Goal: Transaction & Acquisition: Purchase product/service

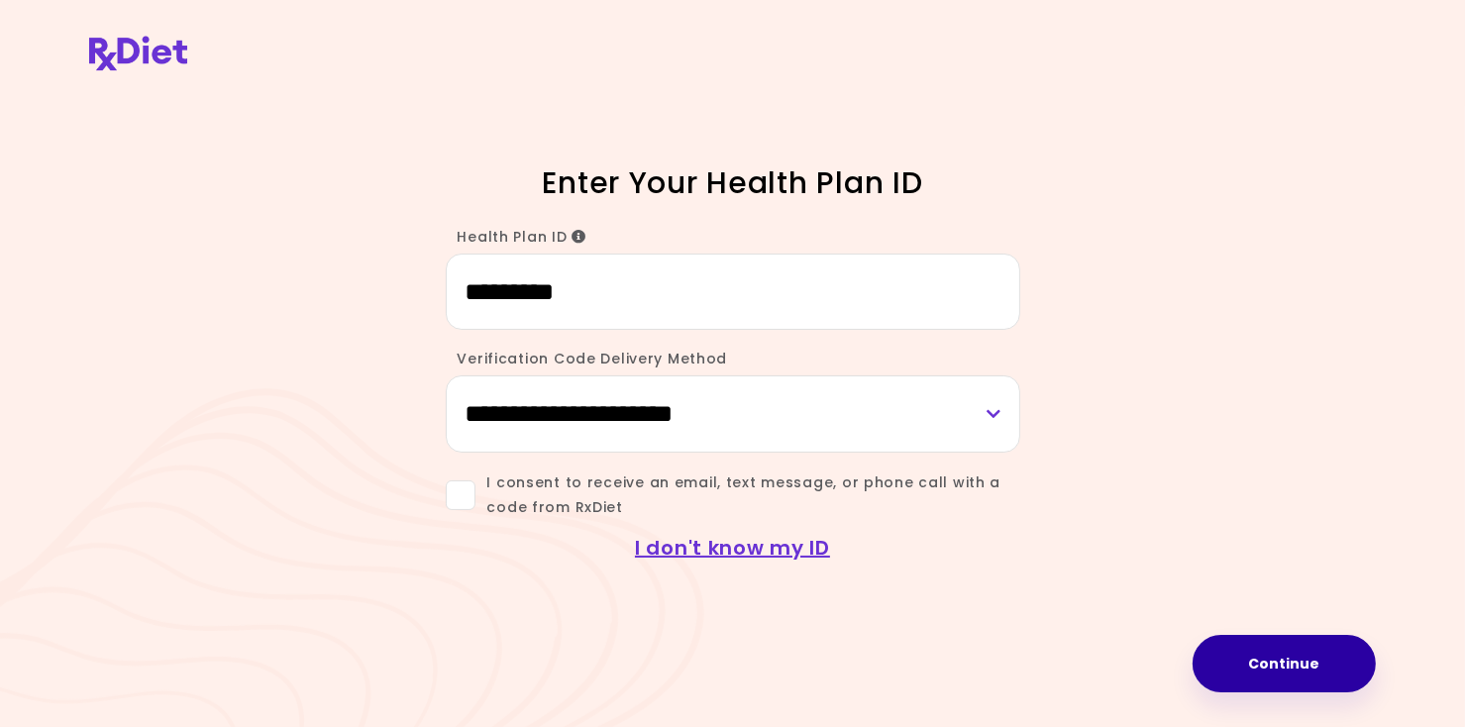
type input "*********"
click at [1277, 680] on button "Continue" at bounding box center [1283, 663] width 183 height 57
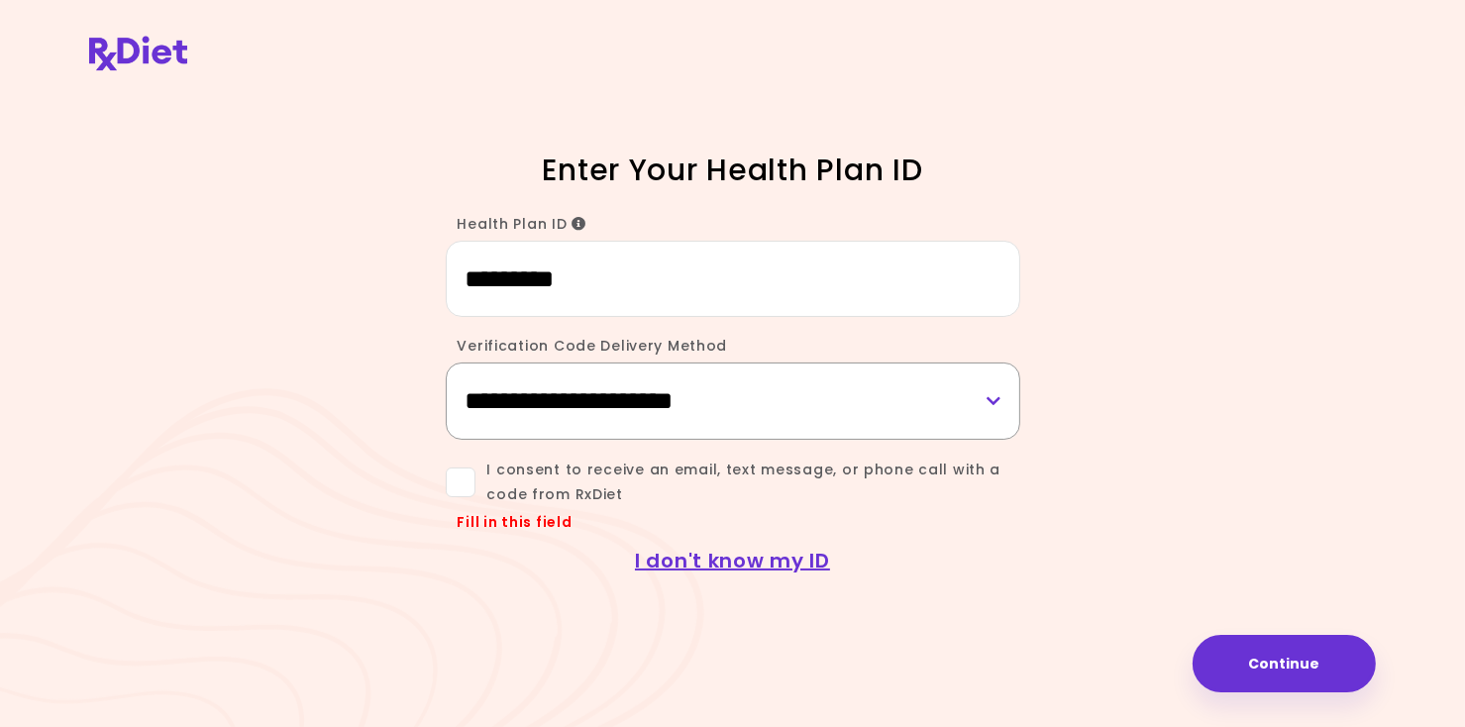
click at [637, 412] on select "**********" at bounding box center [733, 400] width 574 height 76
select select "***"
click at [446, 362] on select "**********" at bounding box center [733, 400] width 574 height 76
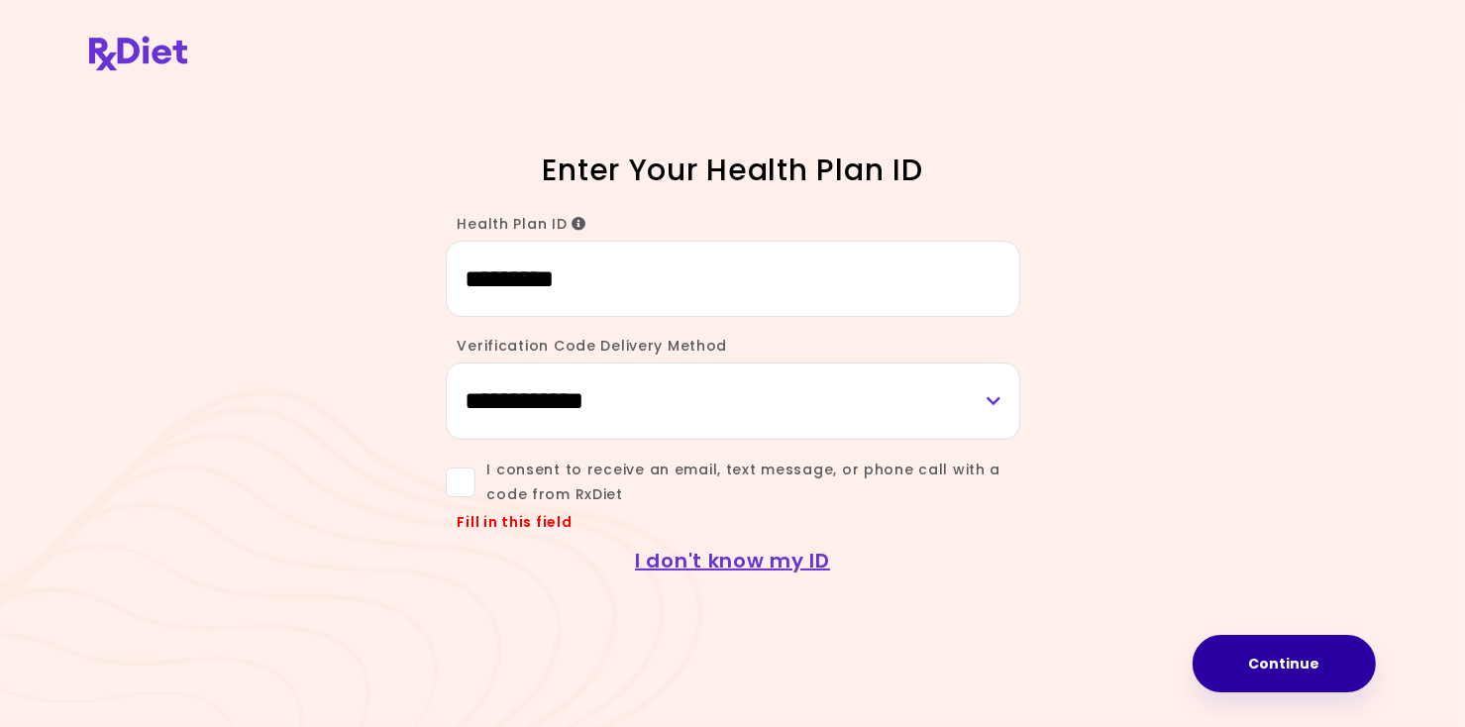
click at [1251, 647] on button "Continue" at bounding box center [1283, 663] width 183 height 57
click at [478, 476] on span "I consent to receive an email, text message, or phone call with a code from RxD…" at bounding box center [747, 483] width 545 height 50
click at [1315, 676] on button "Continue" at bounding box center [1283, 663] width 183 height 57
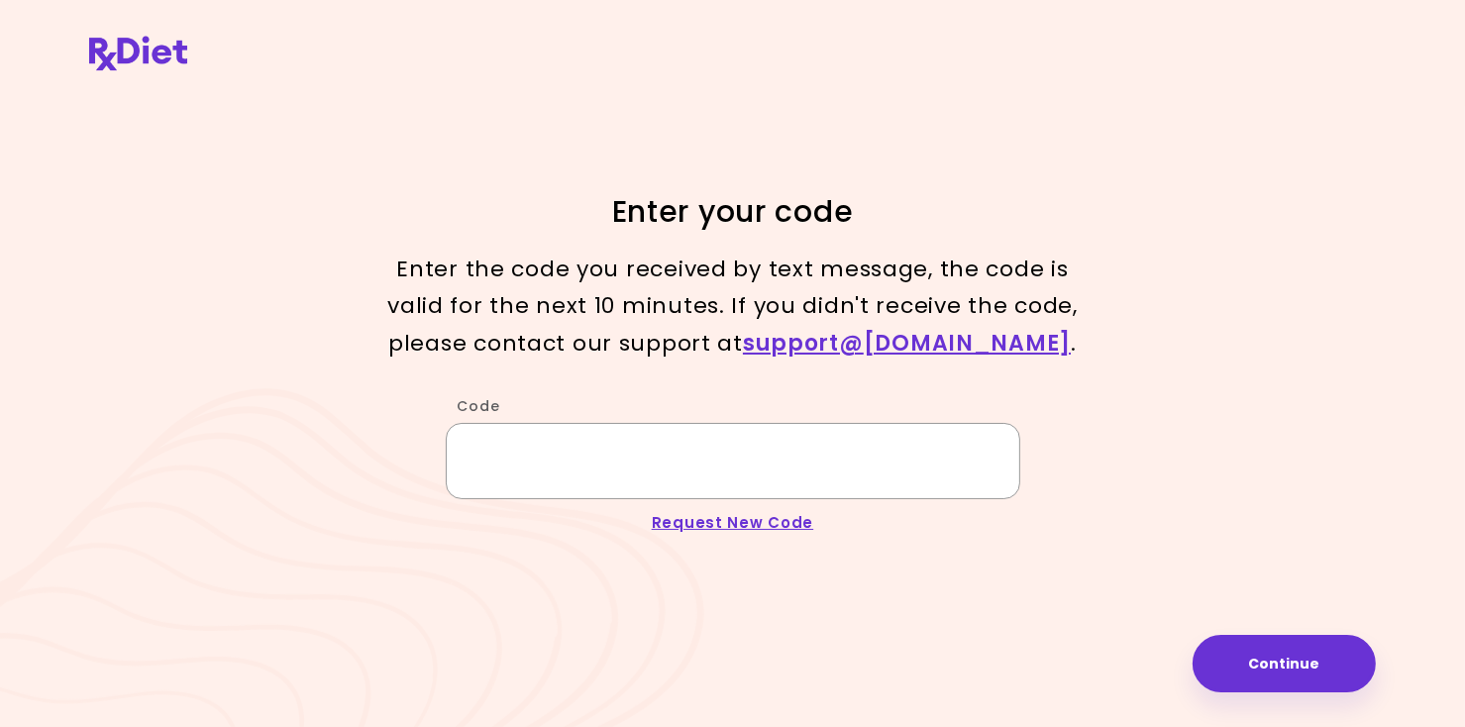
click at [554, 466] on input "Code" at bounding box center [733, 461] width 574 height 76
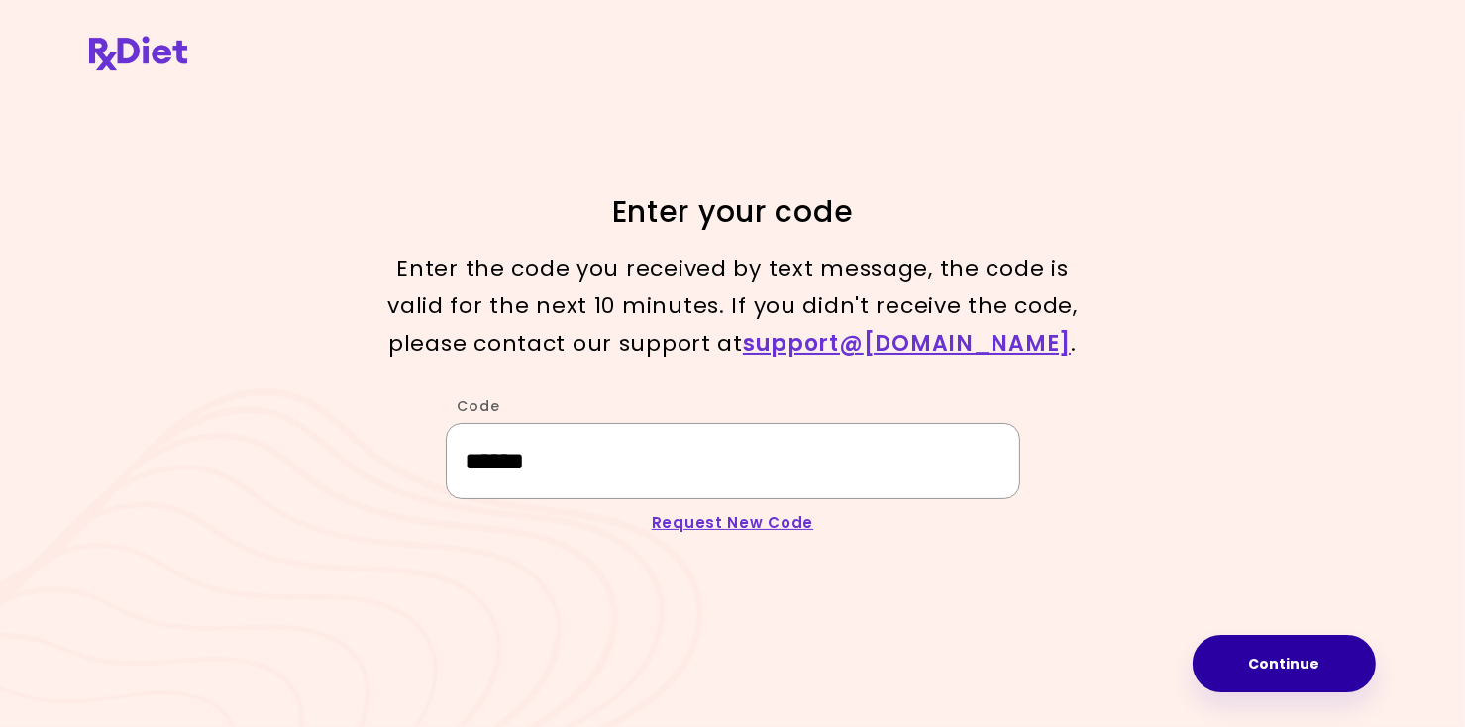
type input "******"
click at [1278, 661] on button "Continue" at bounding box center [1283, 663] width 183 height 57
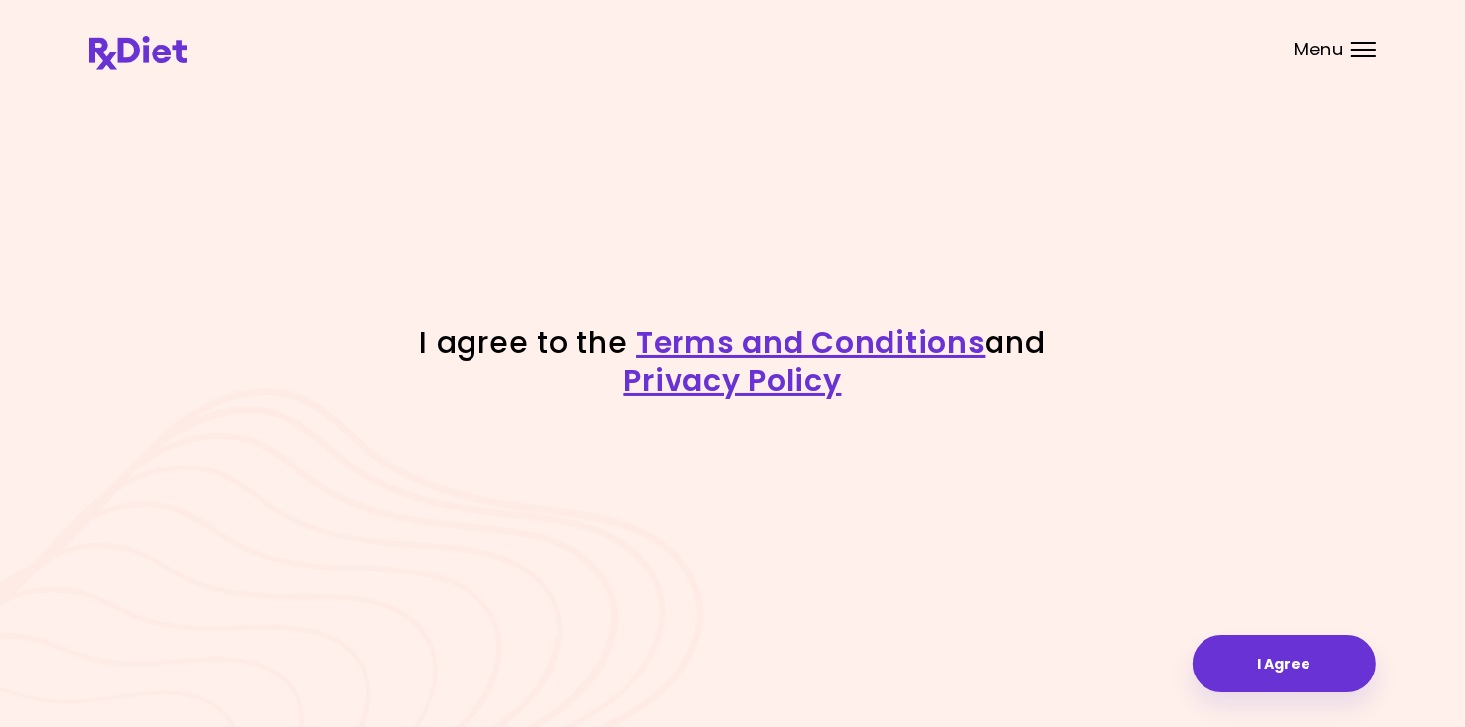
click at [1278, 661] on button "I Agree" at bounding box center [1283, 663] width 183 height 57
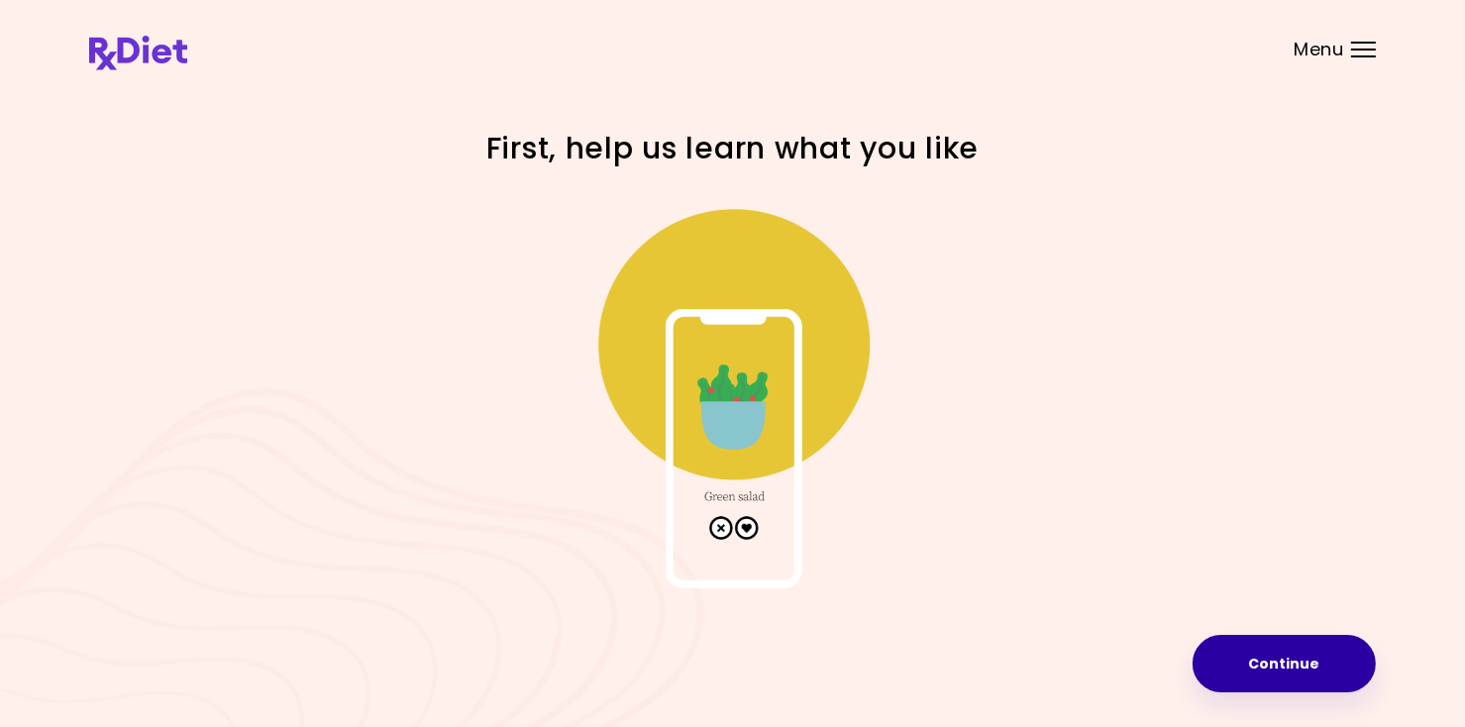
click at [1269, 678] on button "Continue" at bounding box center [1283, 663] width 183 height 57
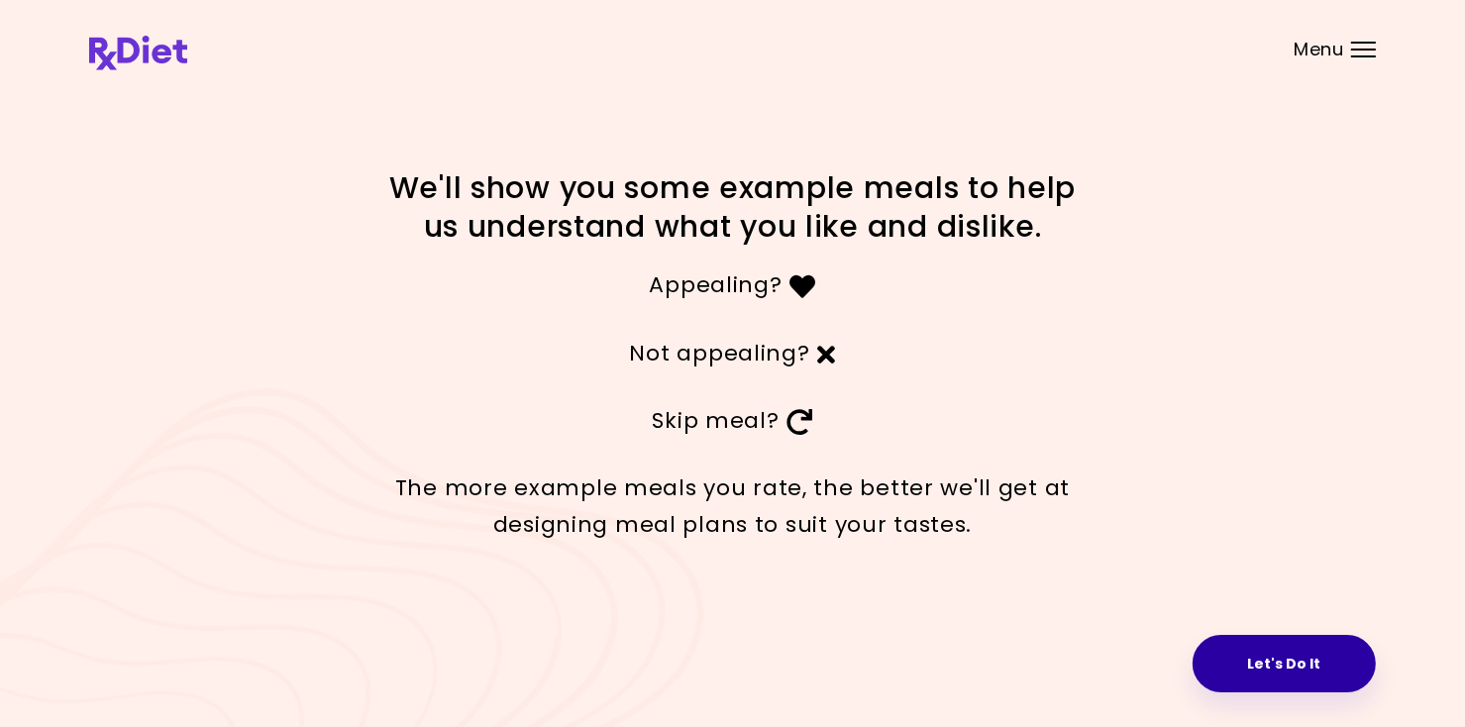
click at [1290, 673] on button "Let's Do It" at bounding box center [1283, 663] width 183 height 57
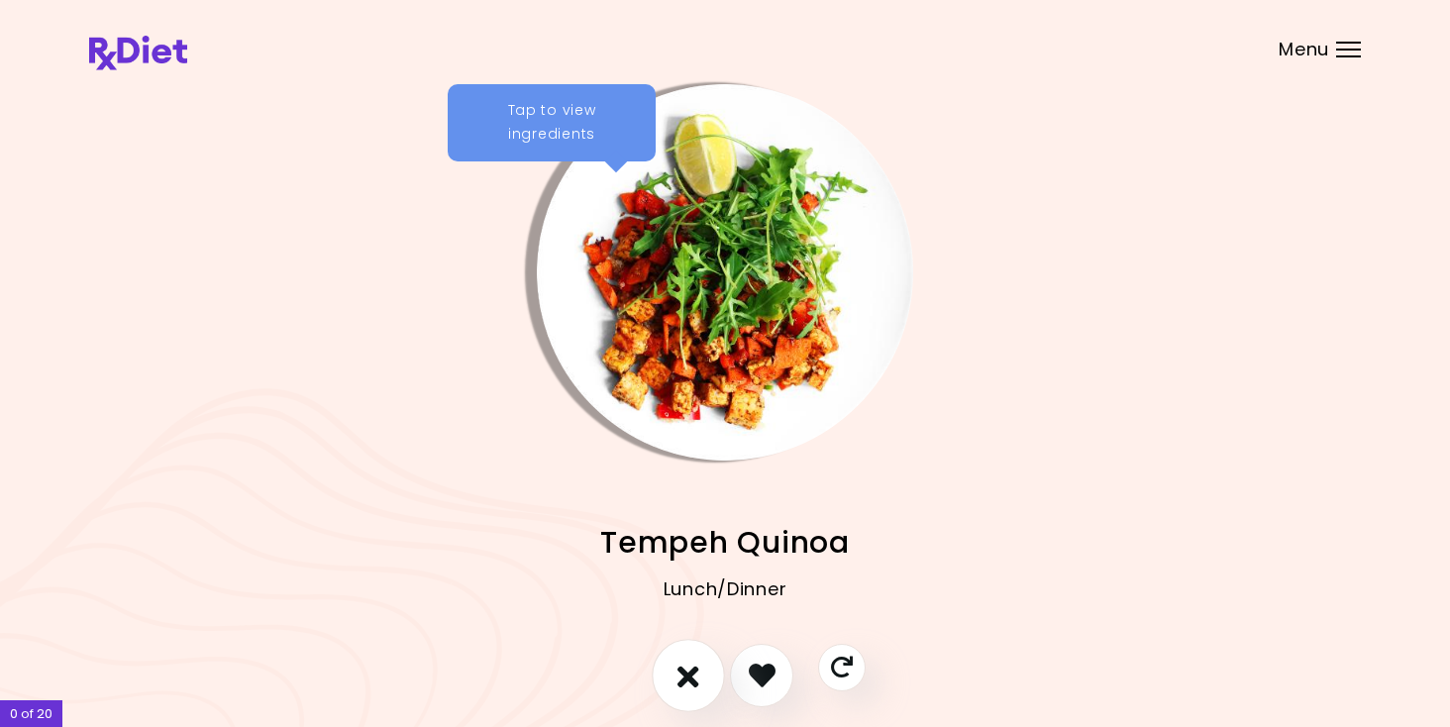
click at [697, 671] on icon "I don't like this recipe" at bounding box center [688, 675] width 22 height 31
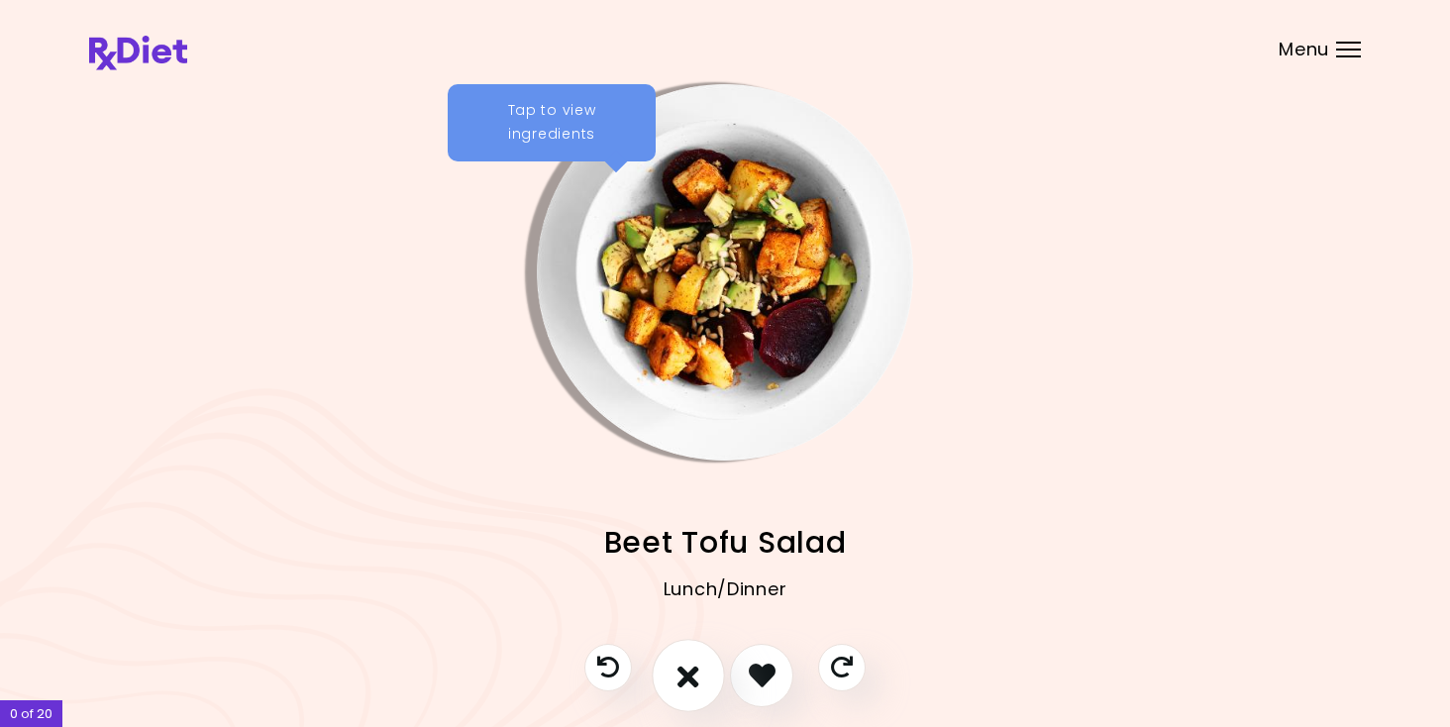
click at [697, 671] on icon "I don't like this recipe" at bounding box center [688, 675] width 22 height 31
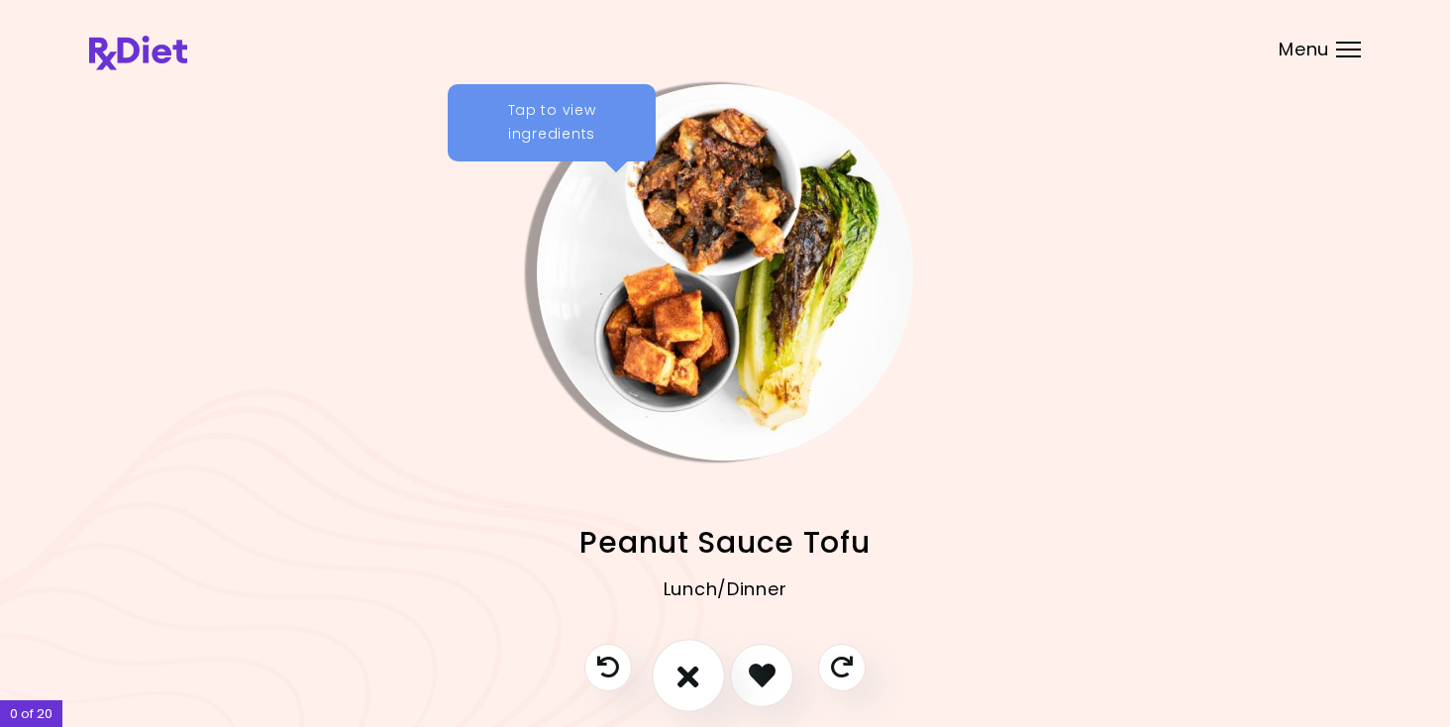
click at [697, 671] on icon "I don't like this recipe" at bounding box center [688, 675] width 22 height 31
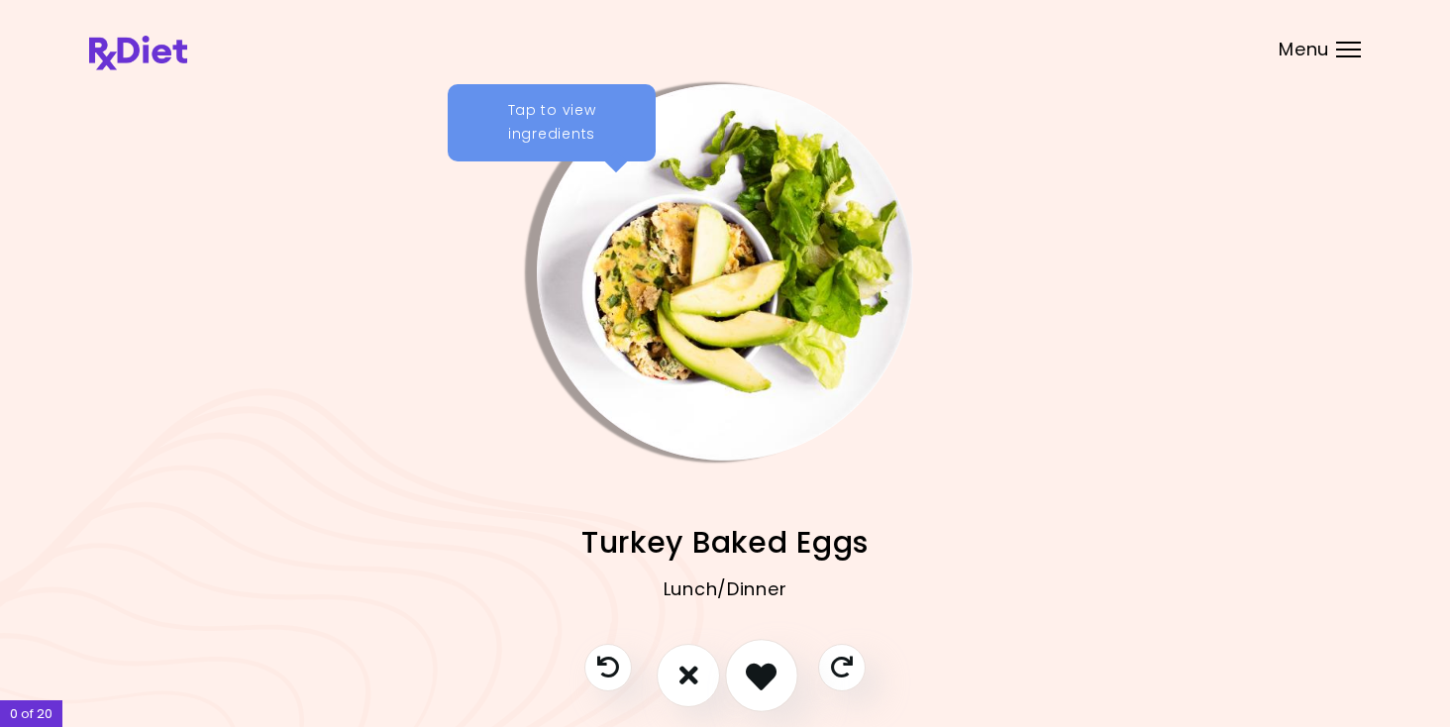
click at [766, 670] on icon "I like this recipe" at bounding box center [761, 675] width 31 height 31
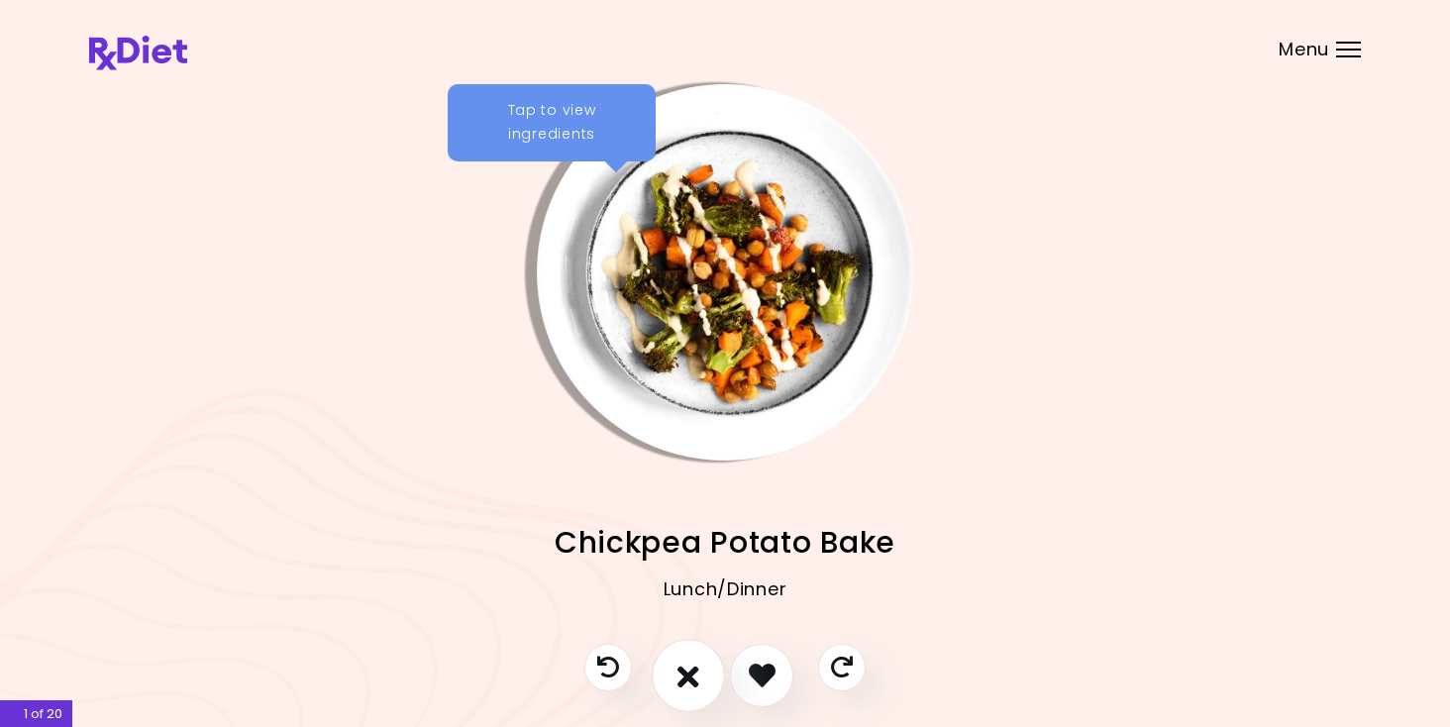
click at [682, 674] on icon "I don't like this recipe" at bounding box center [688, 675] width 22 height 31
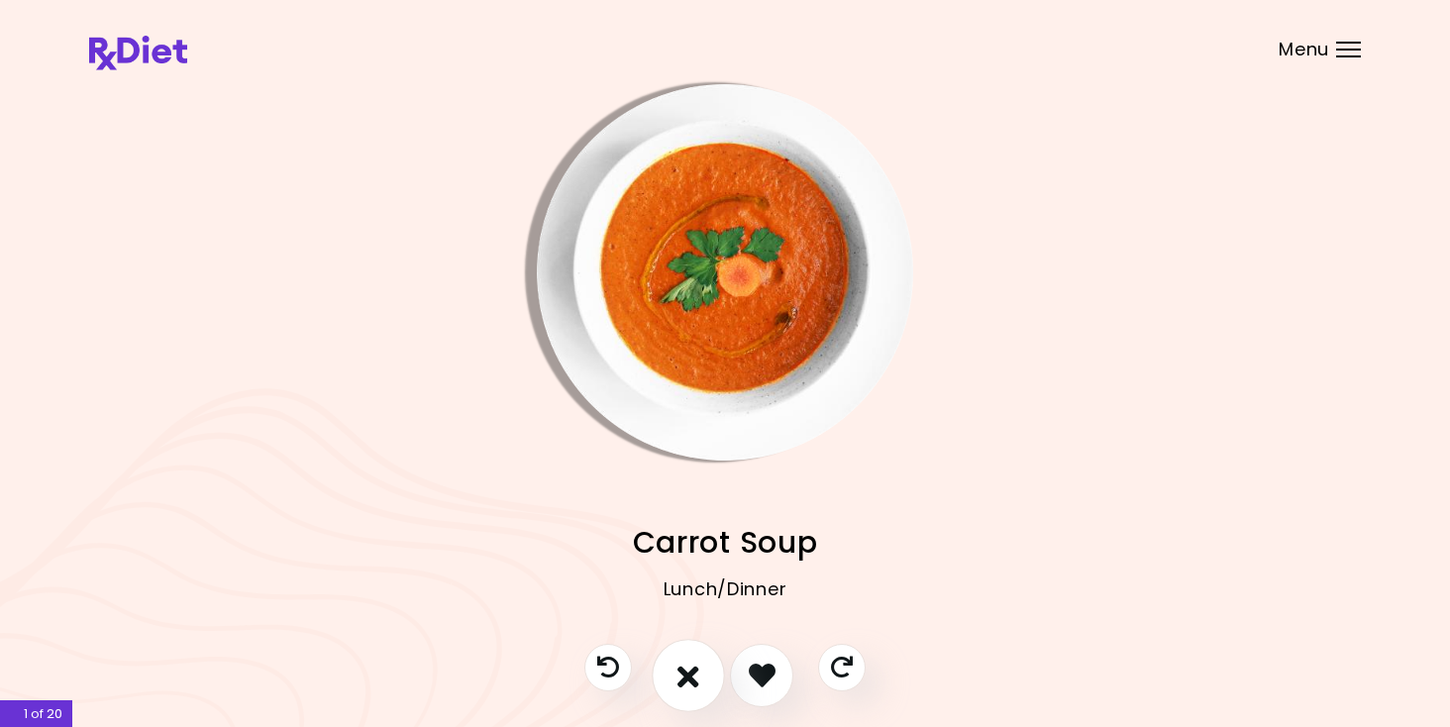
click at [682, 674] on icon "I don't like this recipe" at bounding box center [688, 675] width 22 height 31
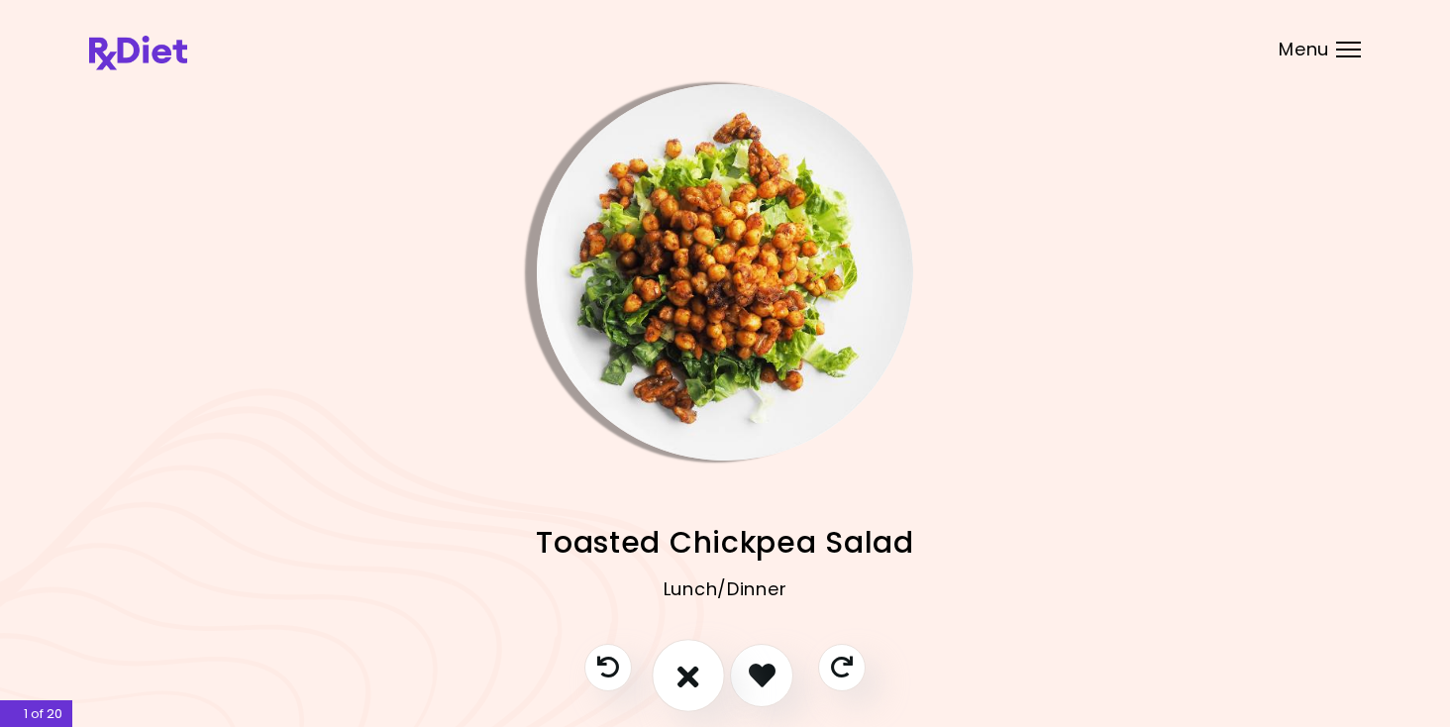
click at [682, 674] on icon "I don't like this recipe" at bounding box center [688, 675] width 22 height 31
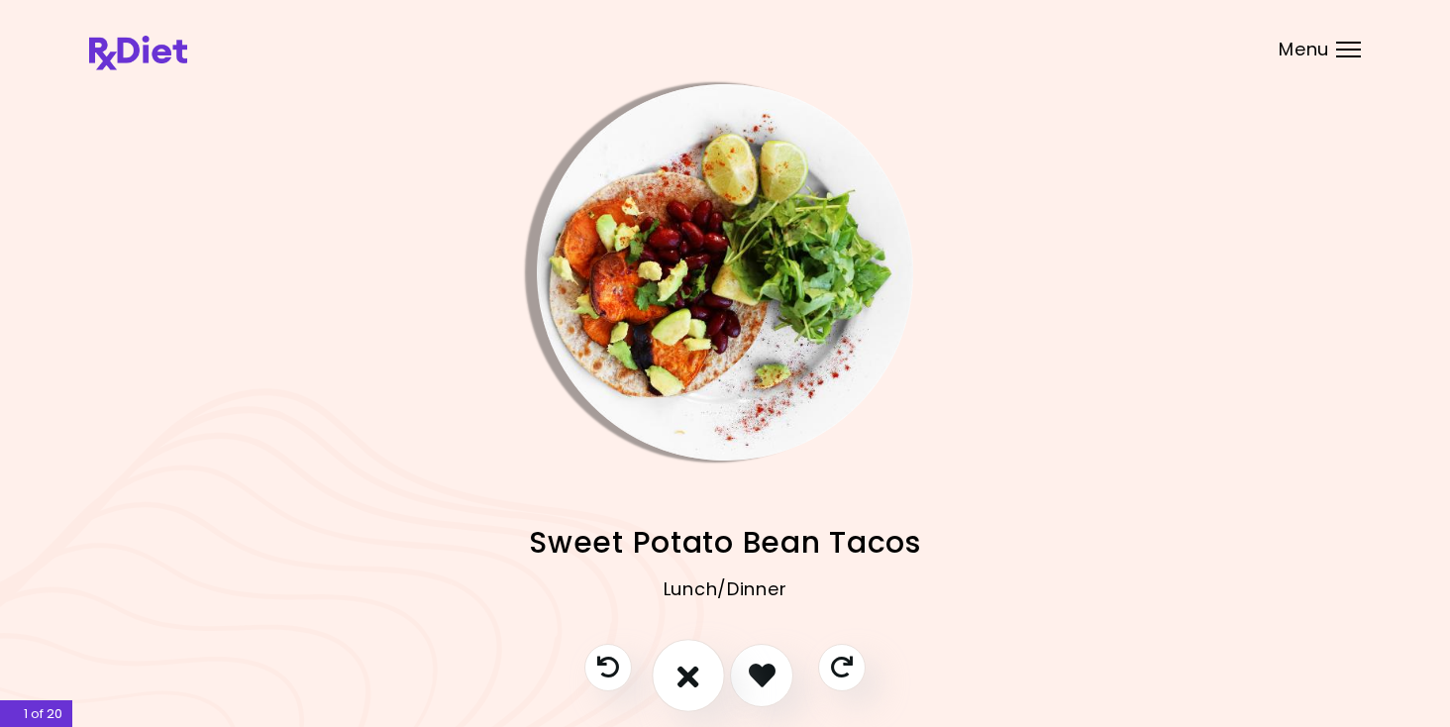
click at [682, 674] on icon "I don't like this recipe" at bounding box center [688, 675] width 22 height 31
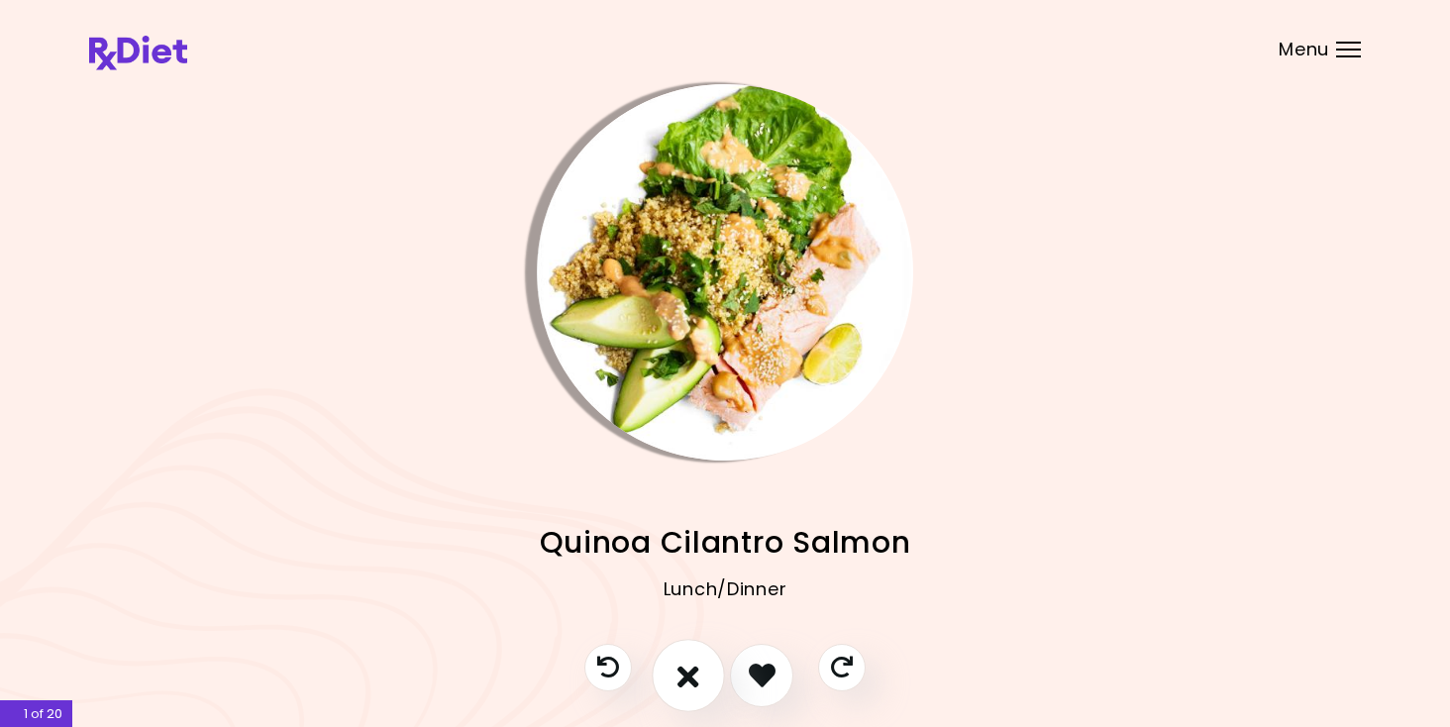
click at [682, 674] on icon "I don't like this recipe" at bounding box center [688, 675] width 22 height 31
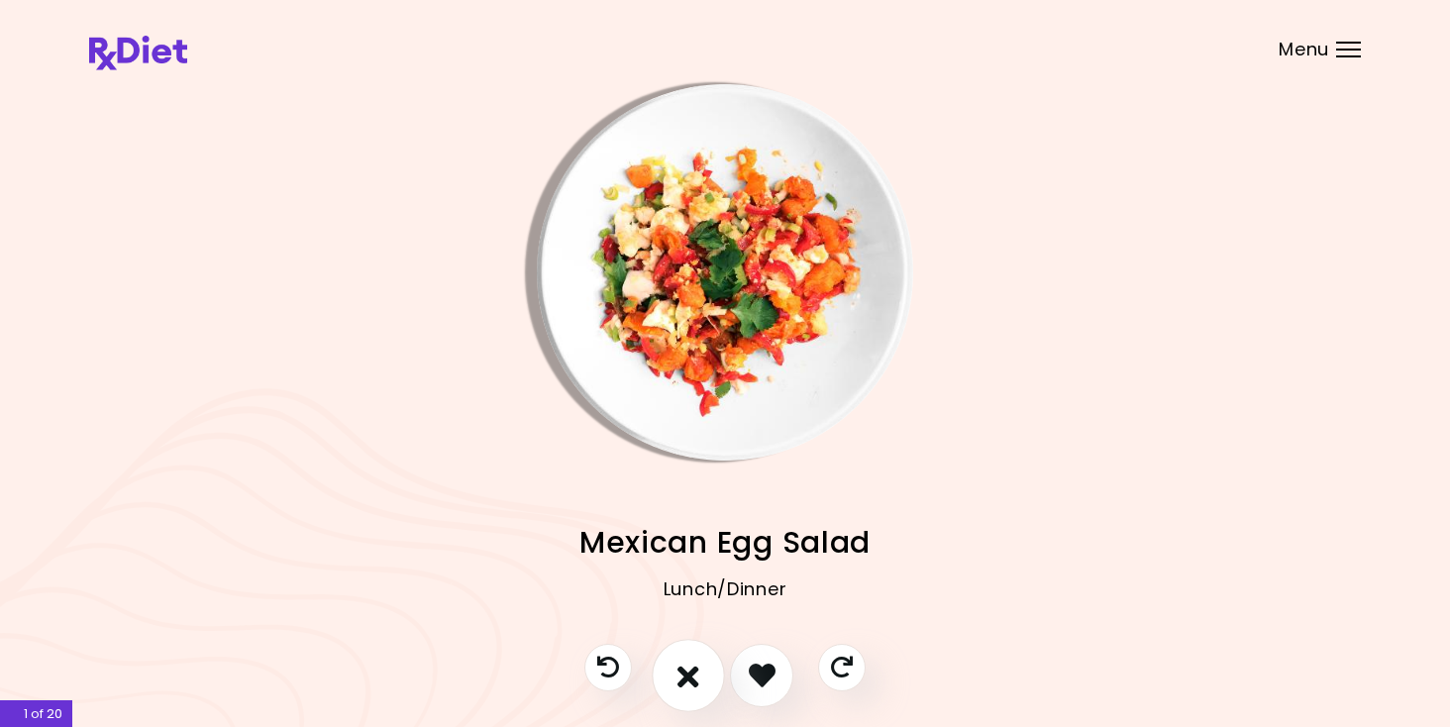
click at [682, 674] on icon "I don't like this recipe" at bounding box center [688, 675] width 22 height 31
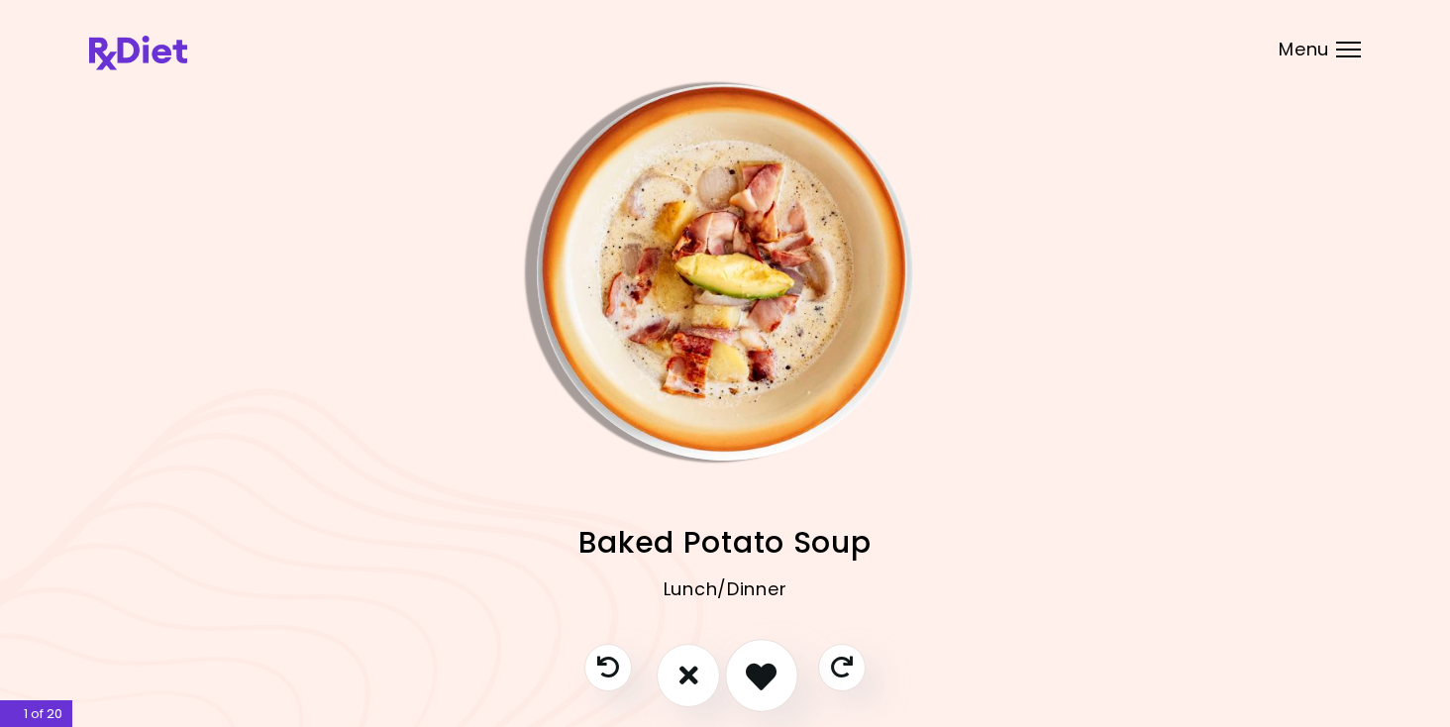
click at [760, 678] on icon "I like this recipe" at bounding box center [761, 675] width 31 height 31
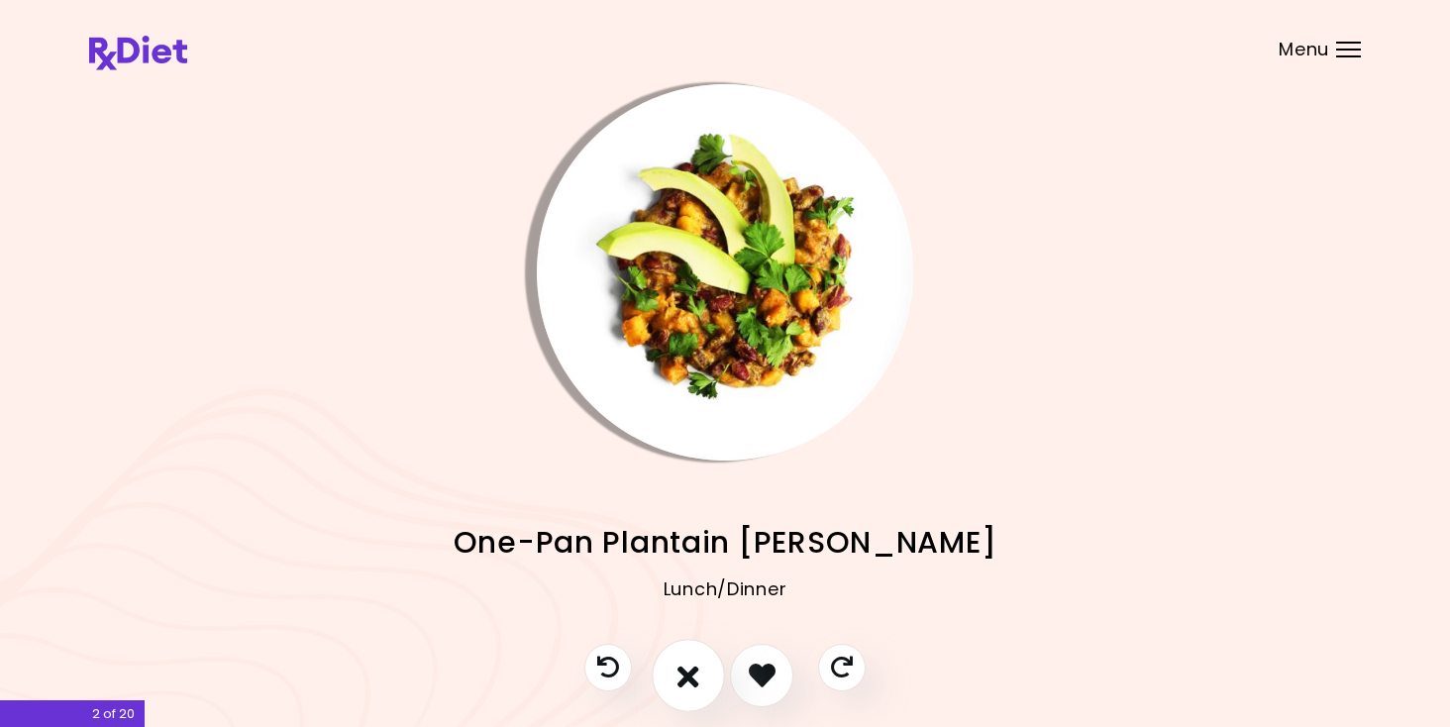
click at [685, 674] on icon "I don't like this recipe" at bounding box center [688, 675] width 22 height 31
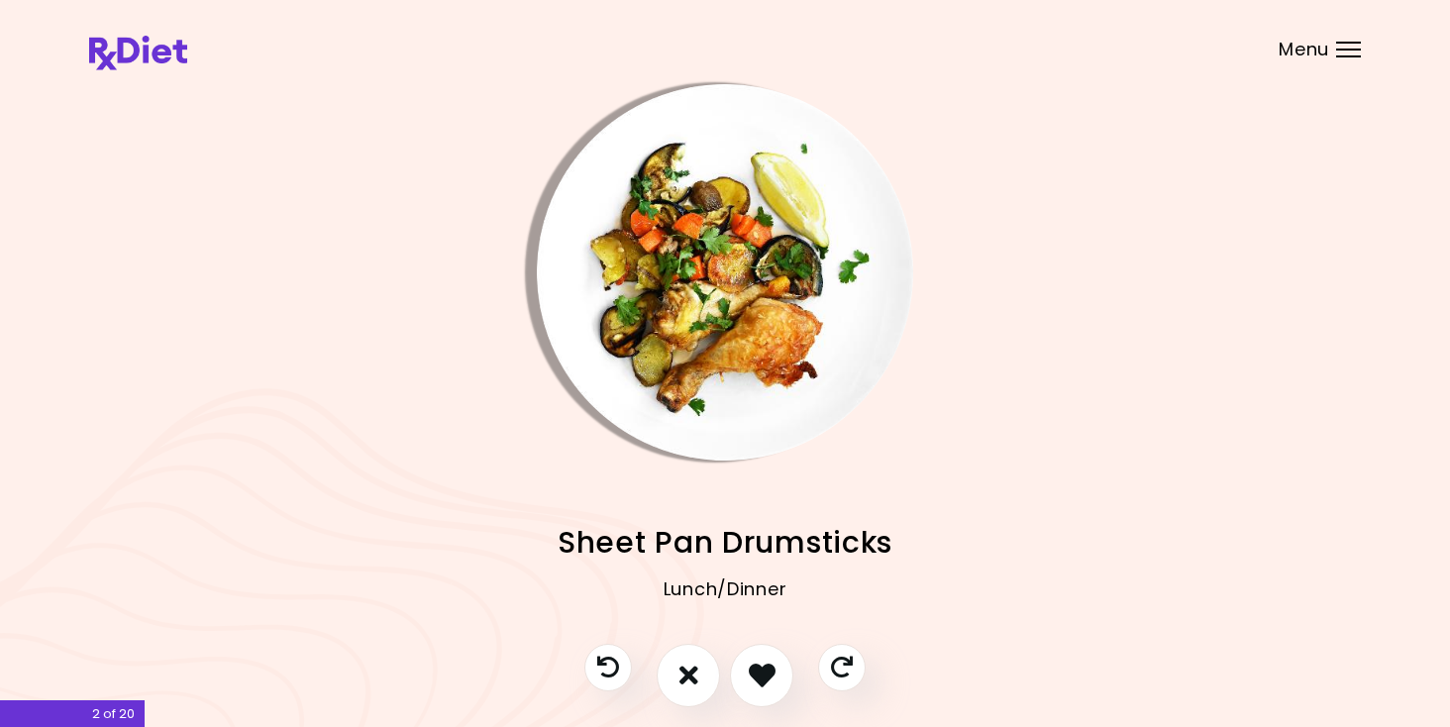
click at [766, 307] on img "Info - Sheet Pan Drumsticks" at bounding box center [725, 272] width 376 height 376
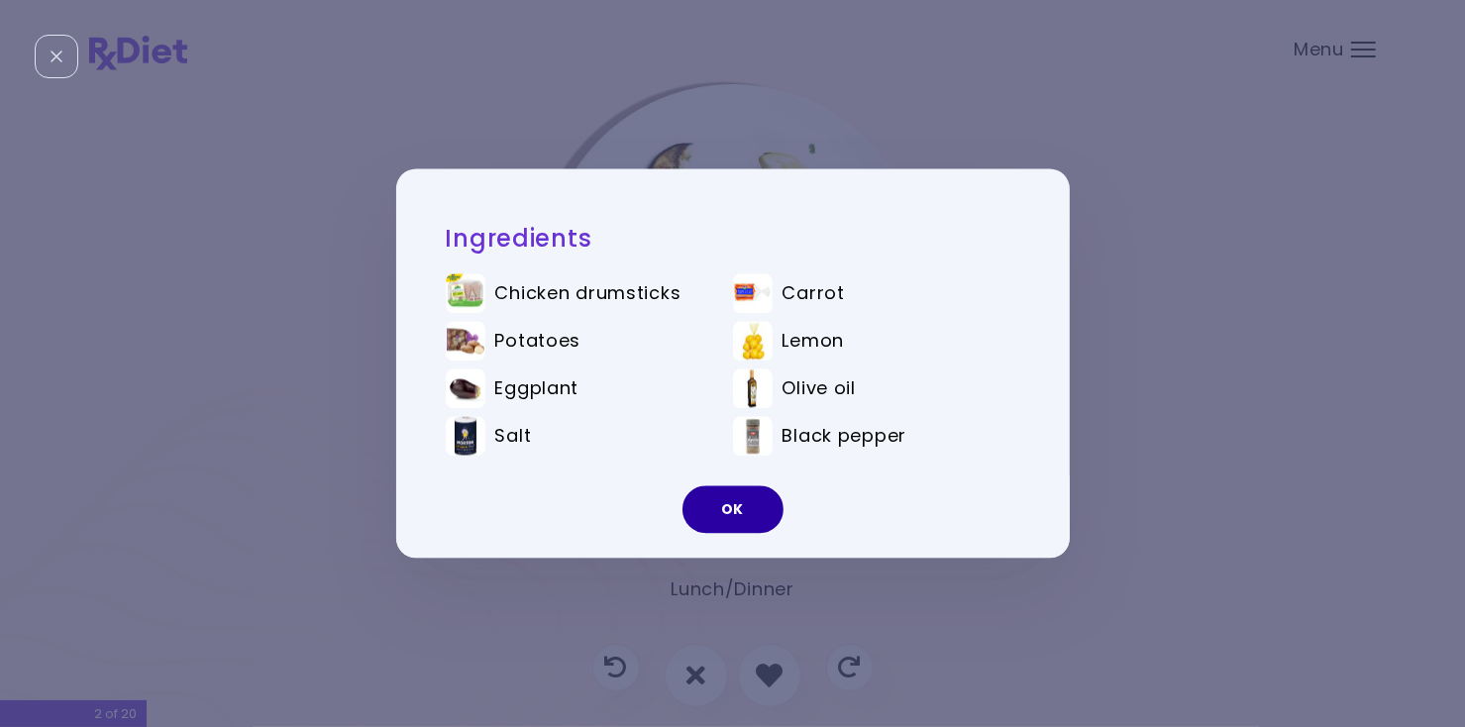
click at [767, 511] on button "OK" at bounding box center [732, 510] width 101 height 48
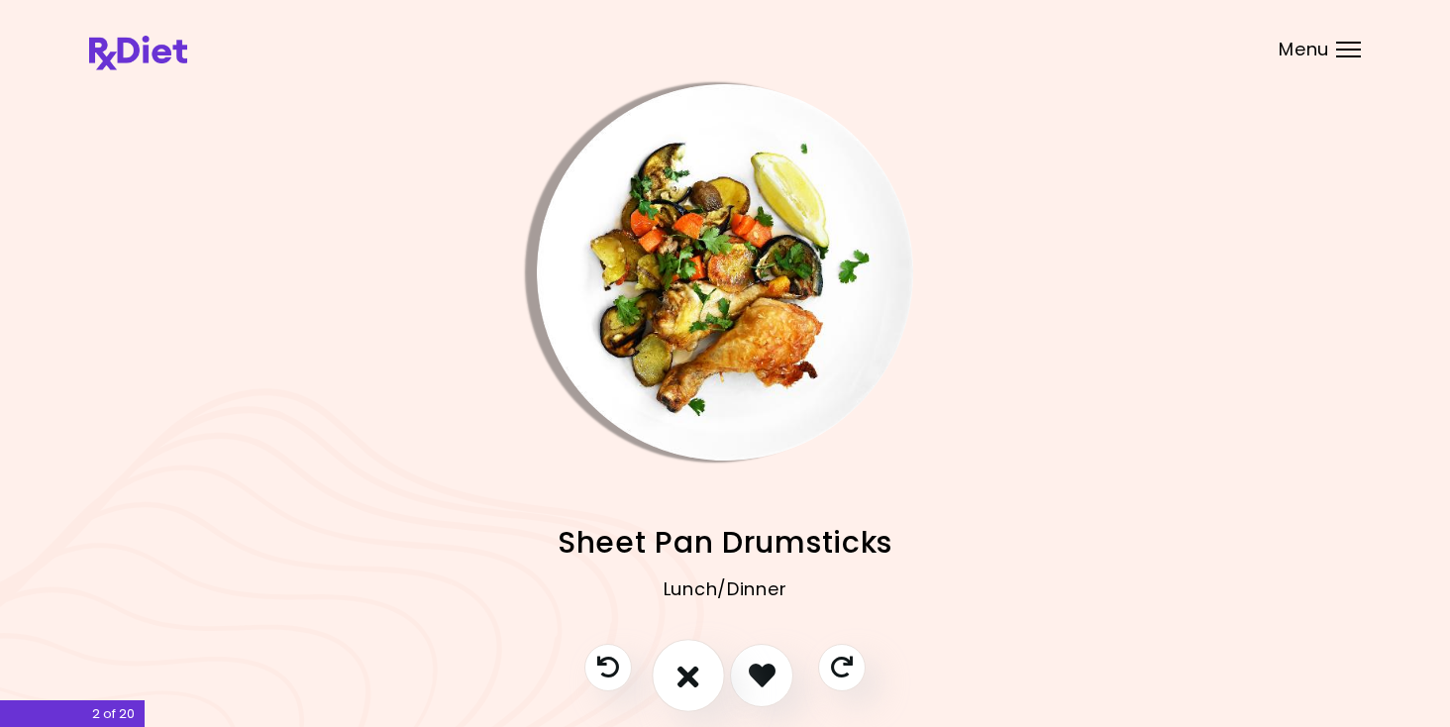
click at [694, 677] on icon "I don't like this recipe" at bounding box center [688, 675] width 22 height 31
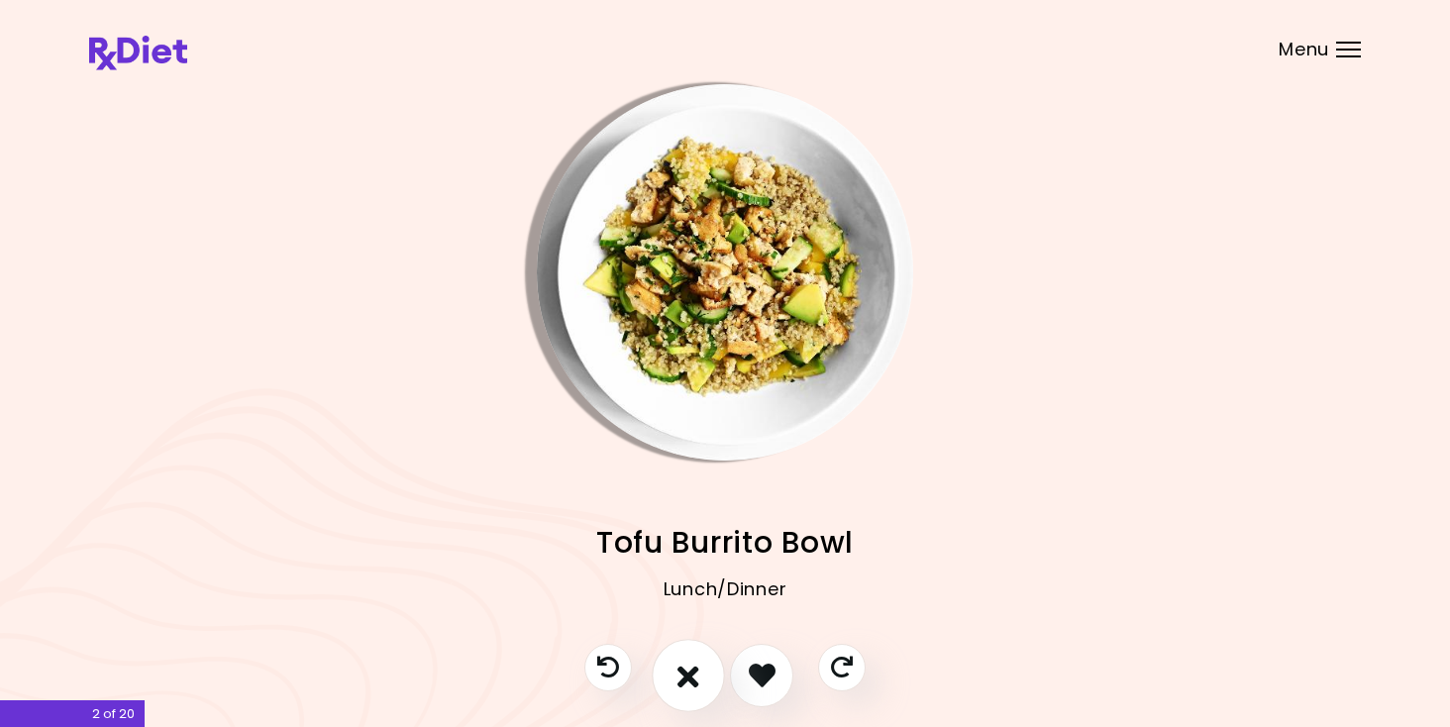
click at [694, 677] on icon "I don't like this recipe" at bounding box center [688, 675] width 22 height 31
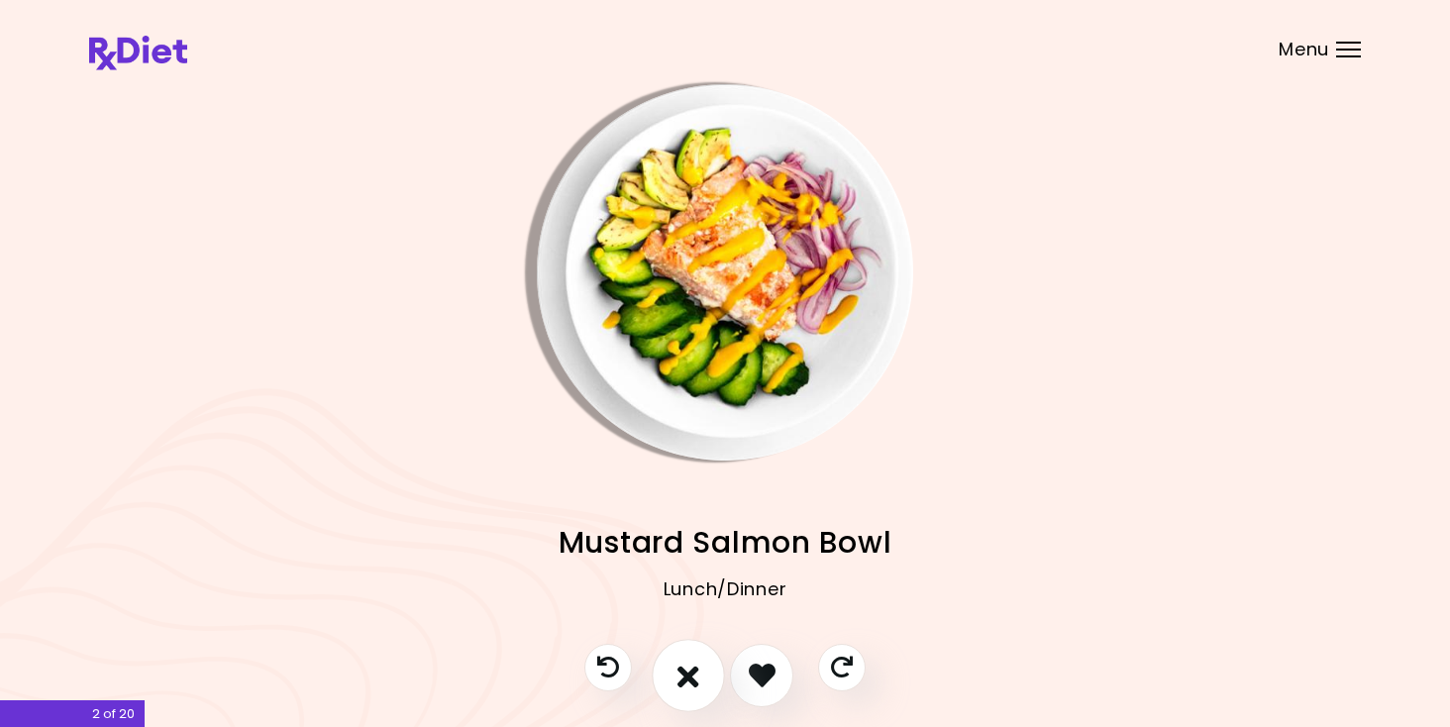
click at [694, 677] on icon "I don't like this recipe" at bounding box center [688, 675] width 22 height 31
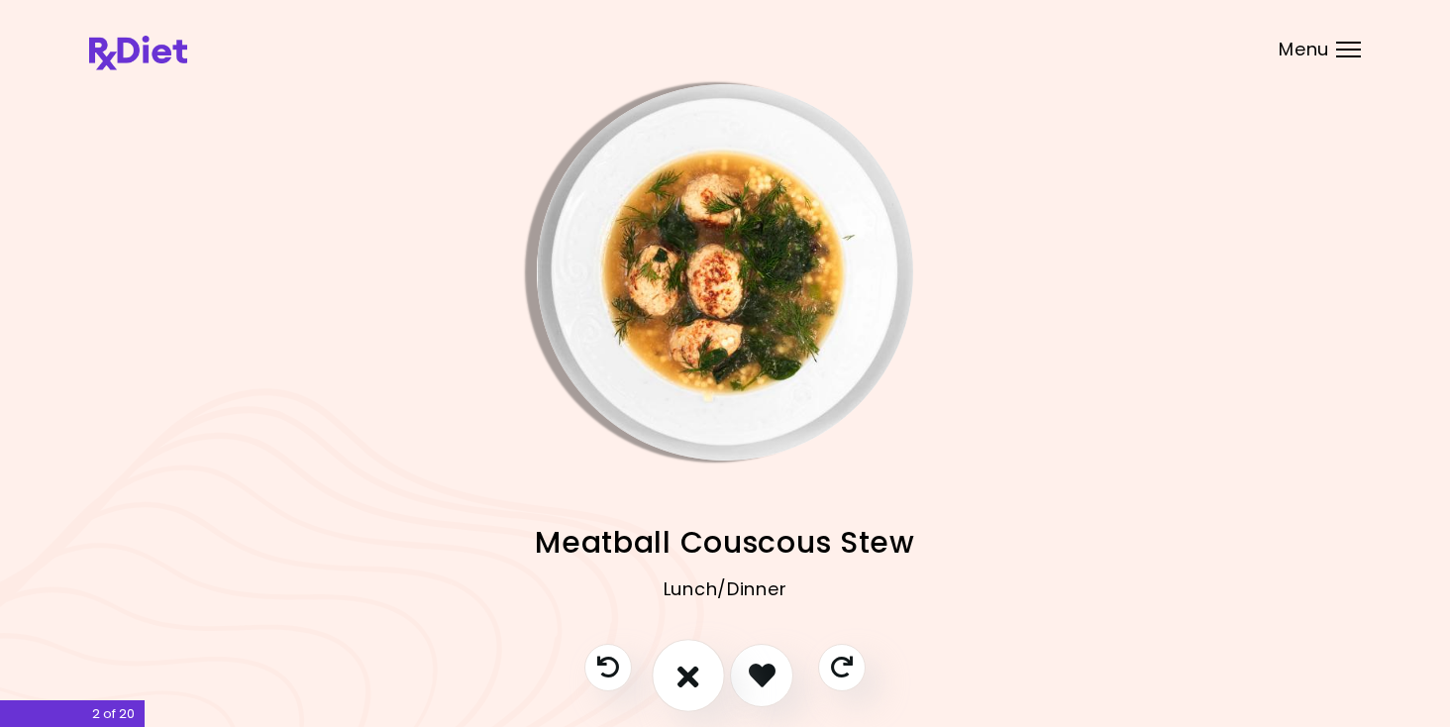
click at [694, 677] on icon "I don't like this recipe" at bounding box center [688, 675] width 22 height 31
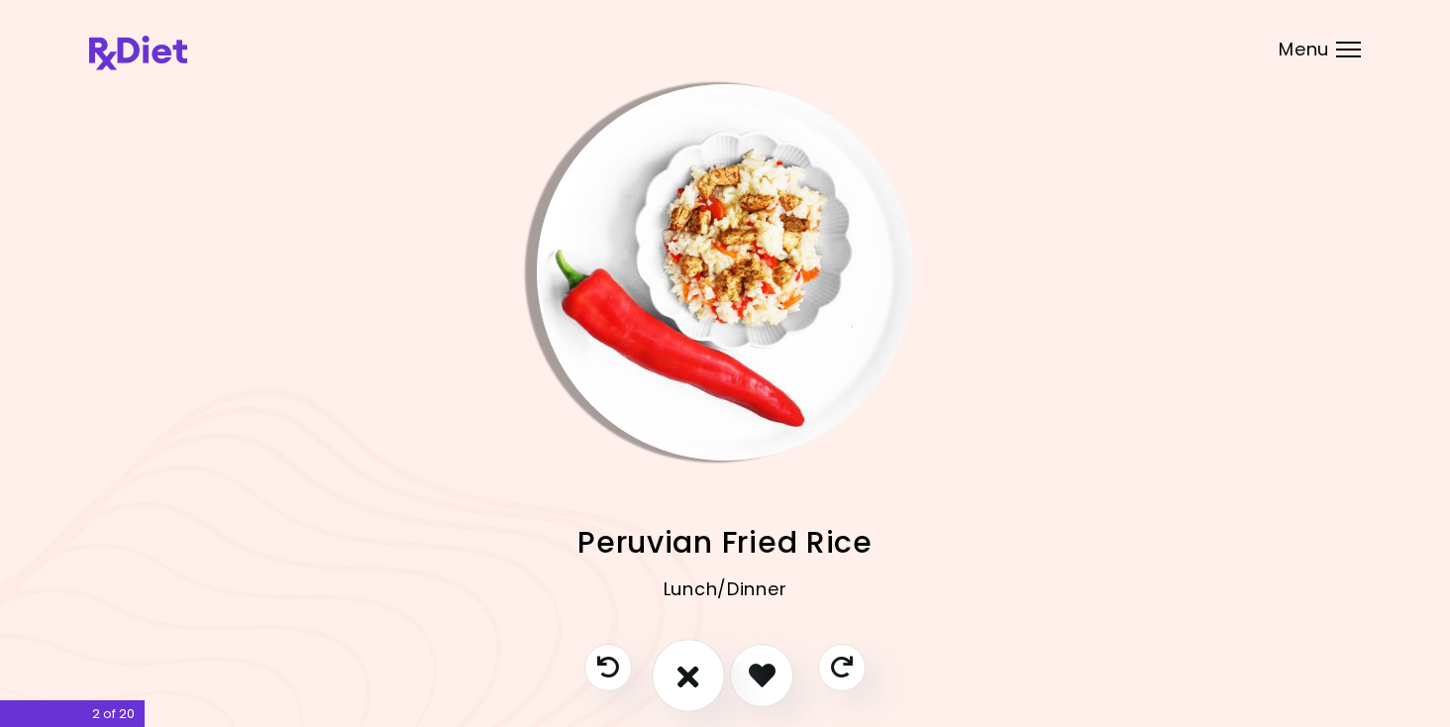
click at [694, 677] on icon "I don't like this recipe" at bounding box center [688, 675] width 22 height 31
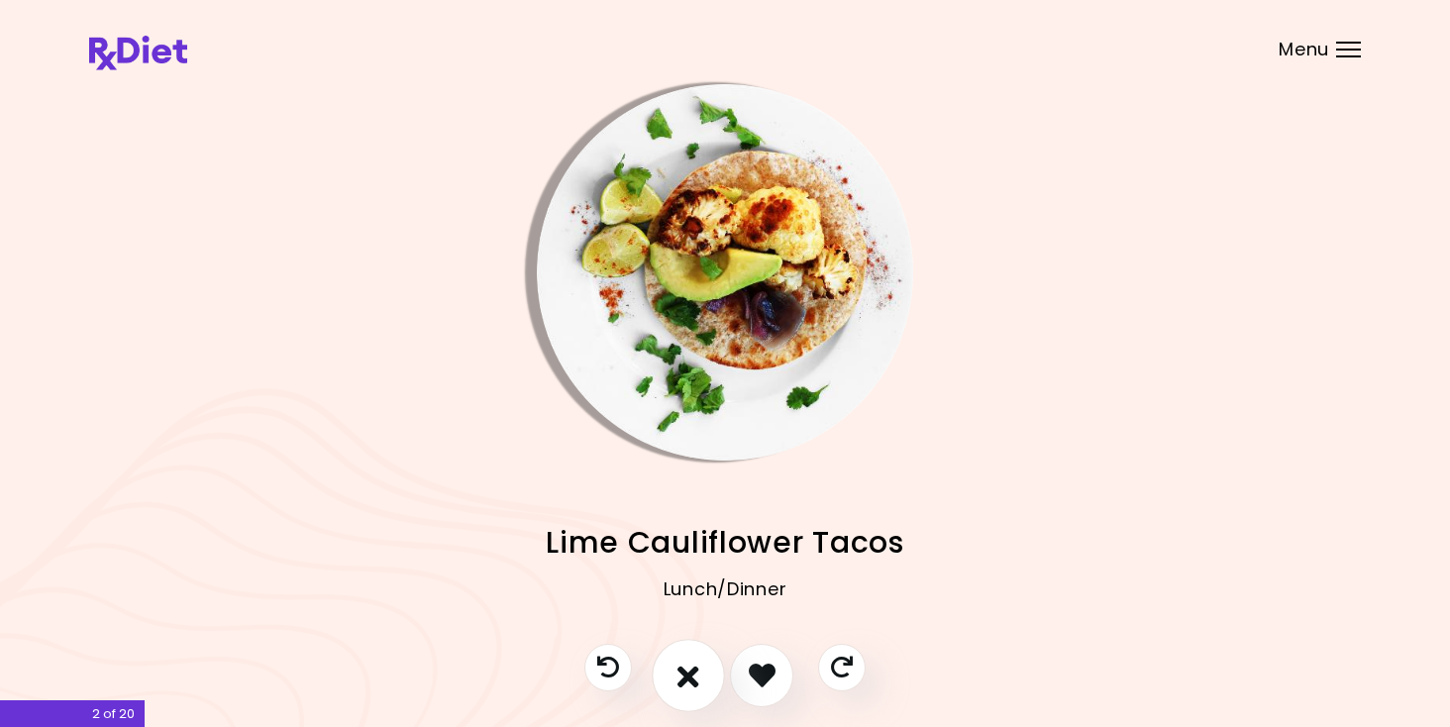
click at [694, 677] on icon "I don't like this recipe" at bounding box center [688, 675] width 22 height 31
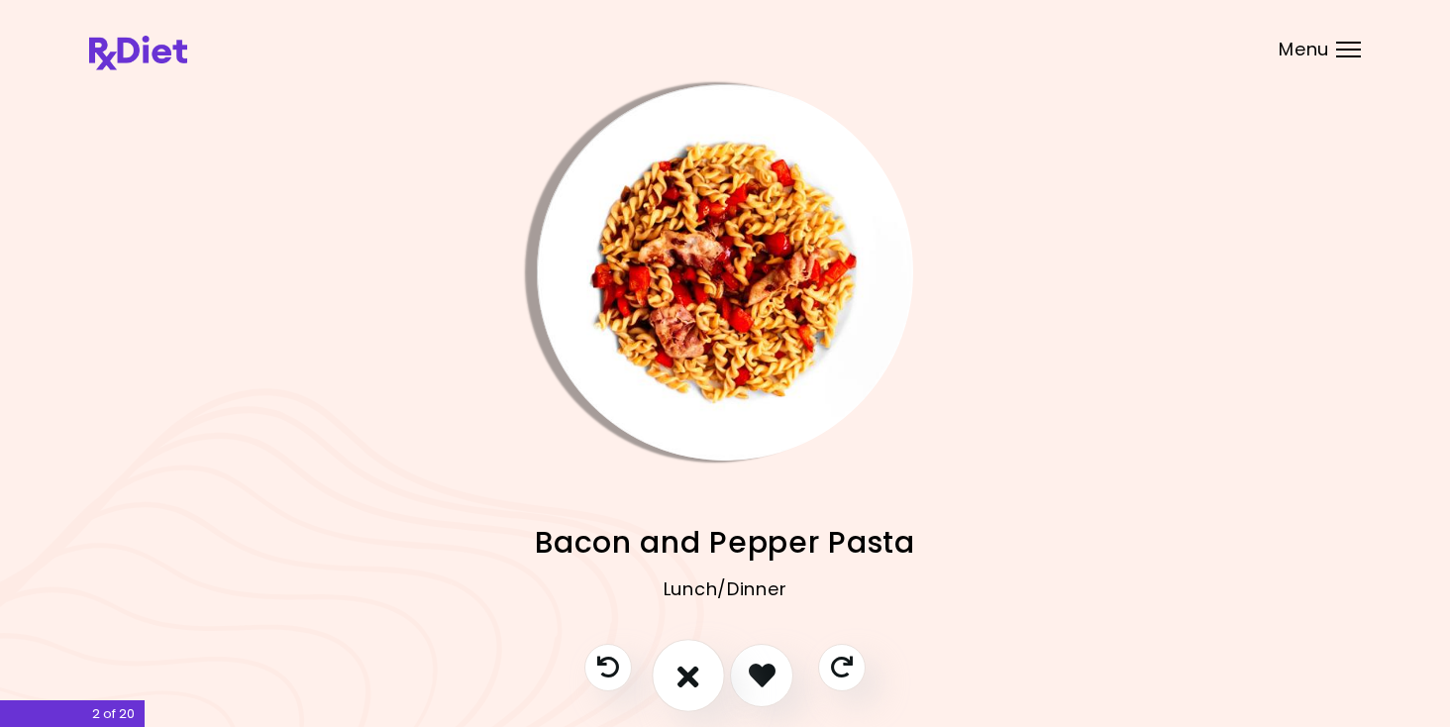
click at [694, 677] on icon "I don't like this recipe" at bounding box center [688, 675] width 22 height 31
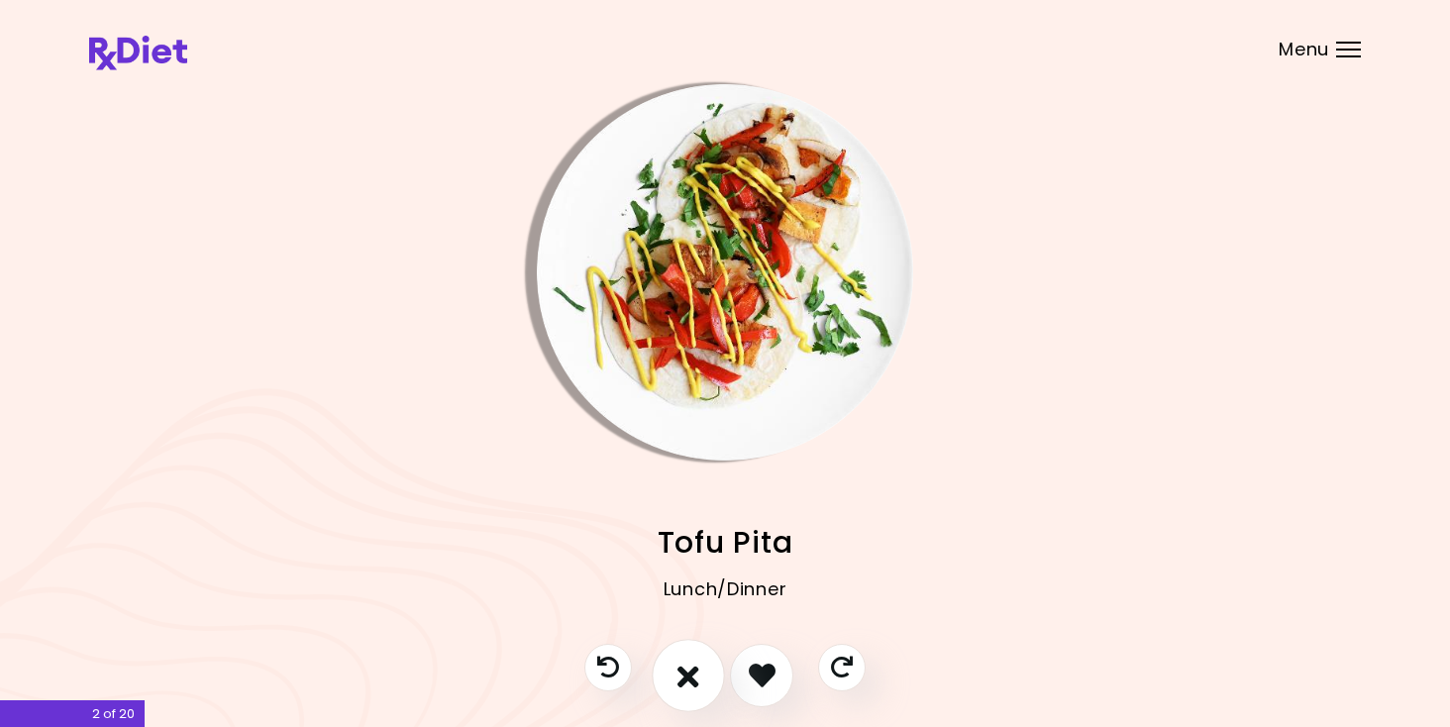
click at [694, 677] on icon "I don't like this recipe" at bounding box center [688, 675] width 22 height 31
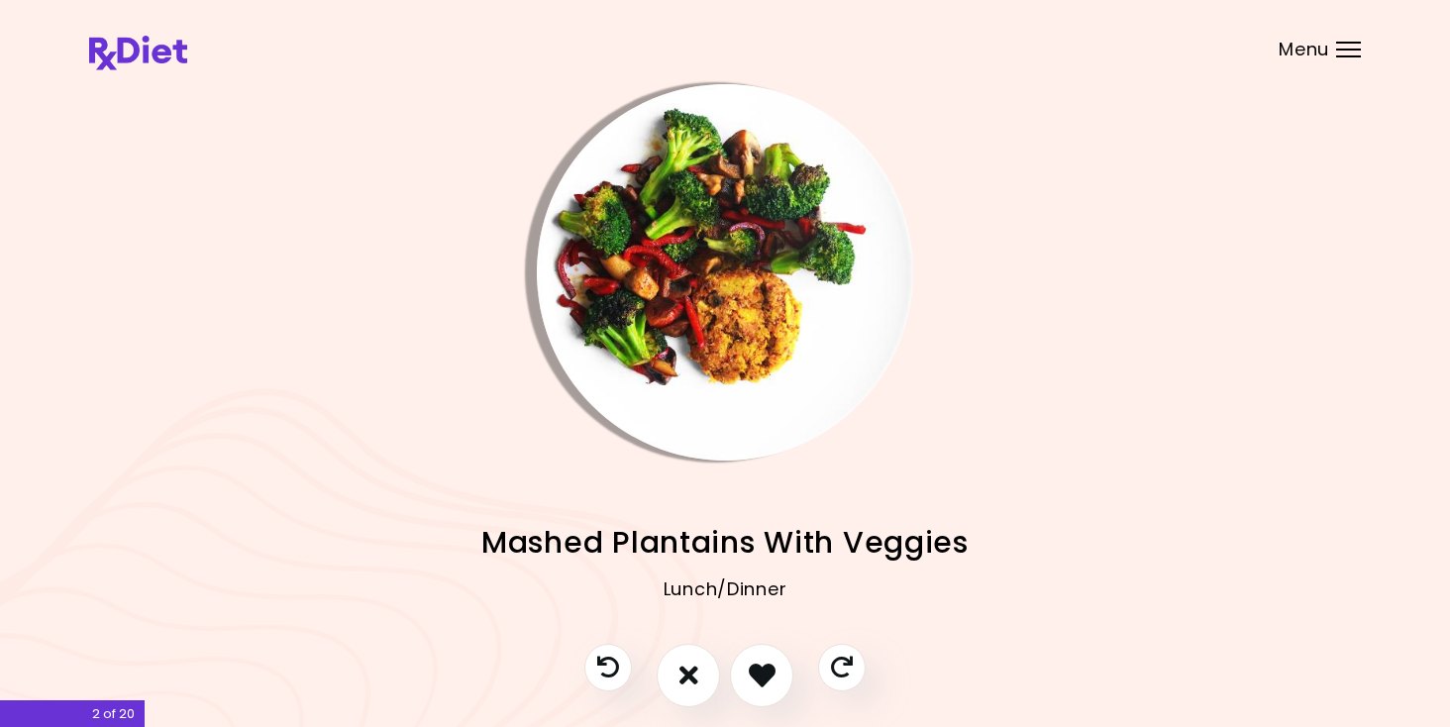
click at [713, 346] on img "Info - Mashed Plantains With Veggies" at bounding box center [725, 272] width 376 height 376
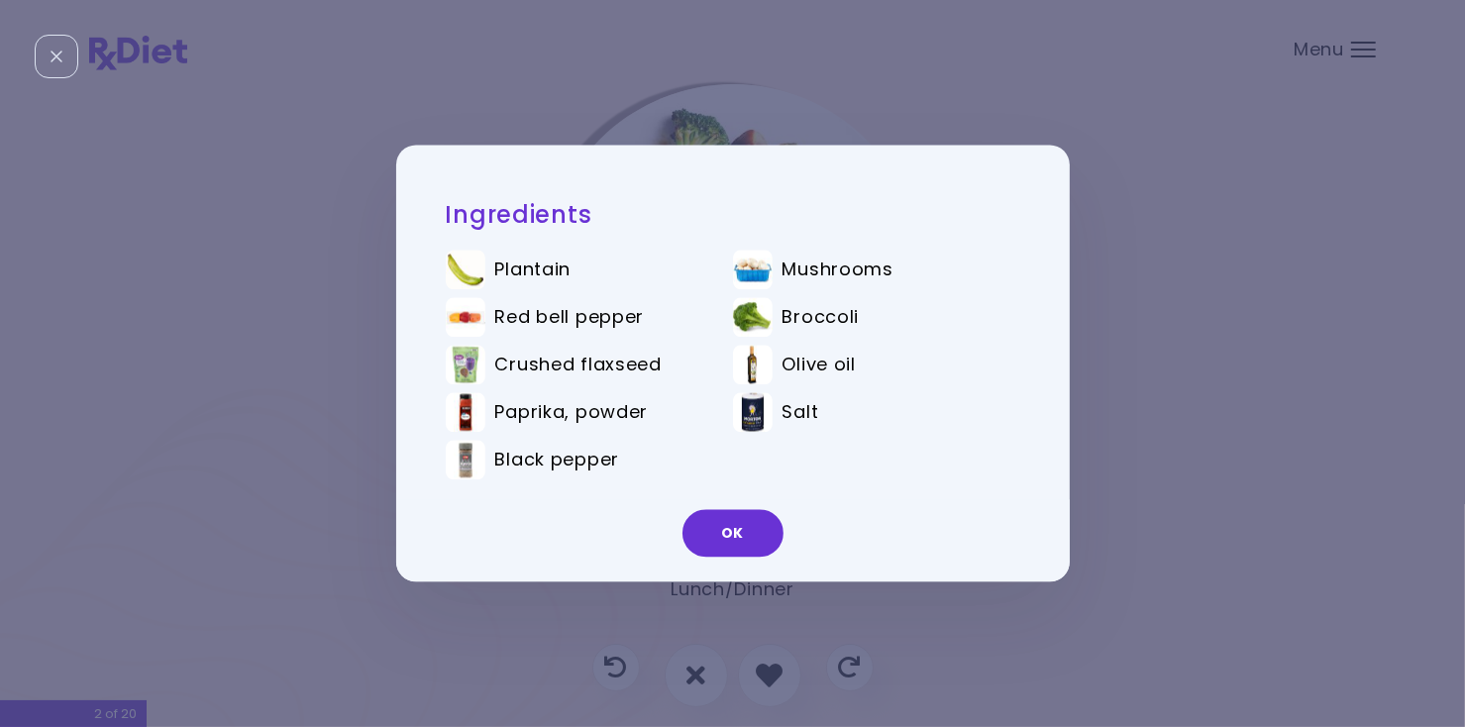
click at [744, 538] on button "OK" at bounding box center [732, 534] width 101 height 48
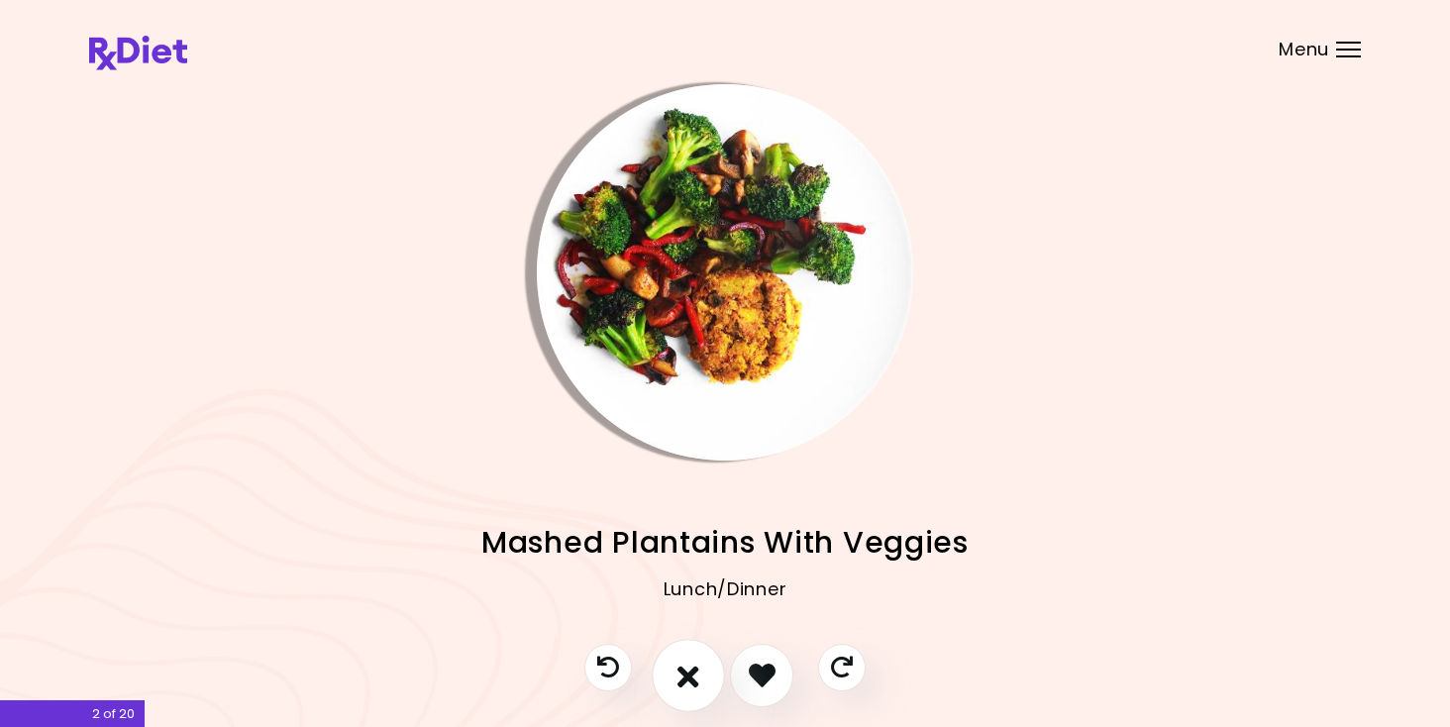
click at [689, 679] on icon "I don't like this recipe" at bounding box center [688, 675] width 22 height 31
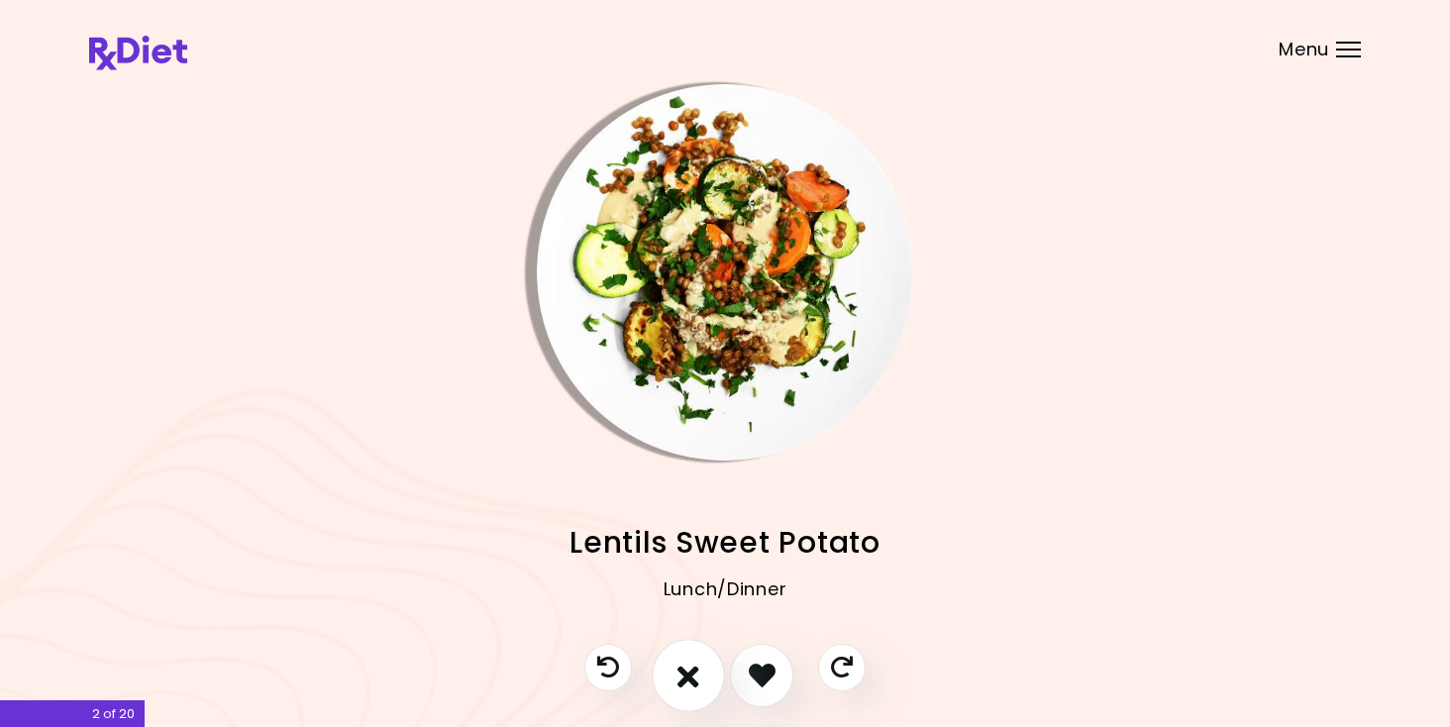
click at [689, 679] on icon "I don't like this recipe" at bounding box center [688, 675] width 22 height 31
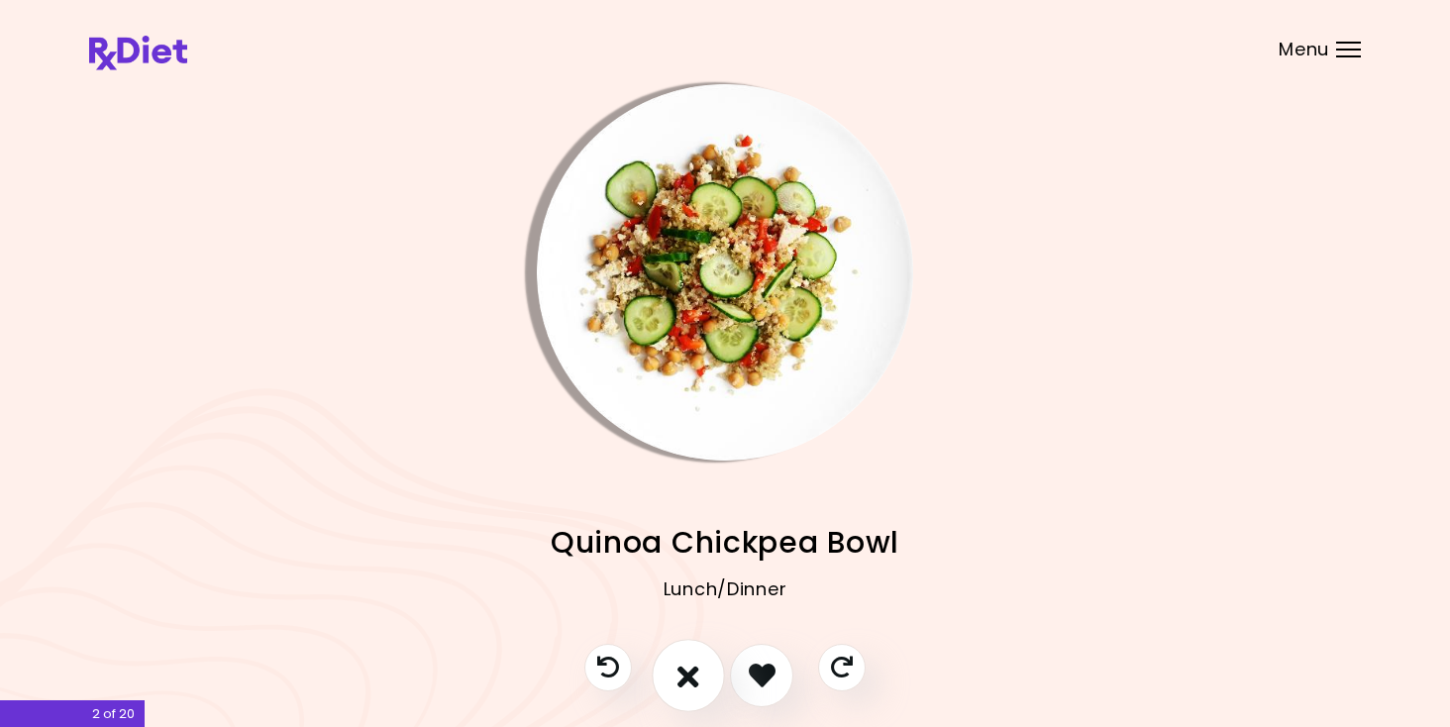
click at [689, 679] on icon "I don't like this recipe" at bounding box center [688, 675] width 22 height 31
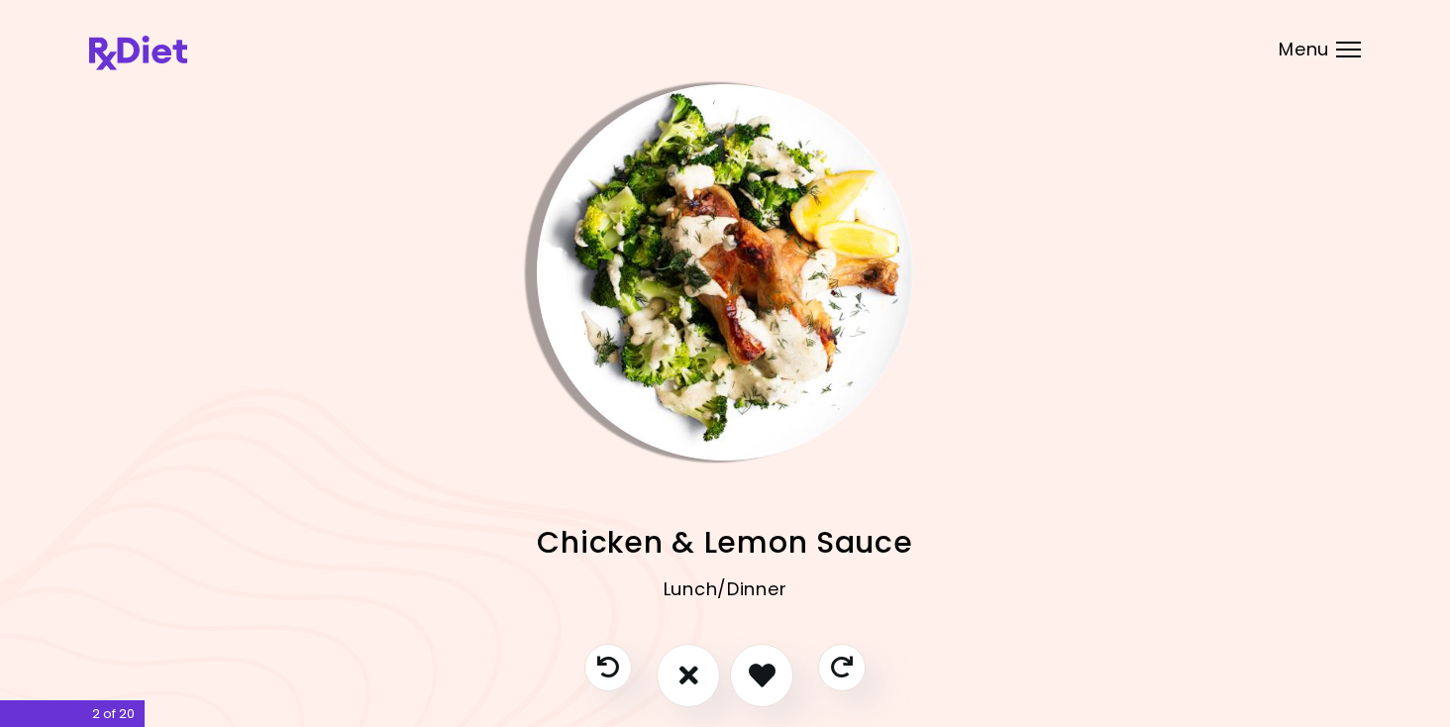
click at [588, 300] on img "Info - Chicken & Lemon Sauce" at bounding box center [725, 272] width 376 height 376
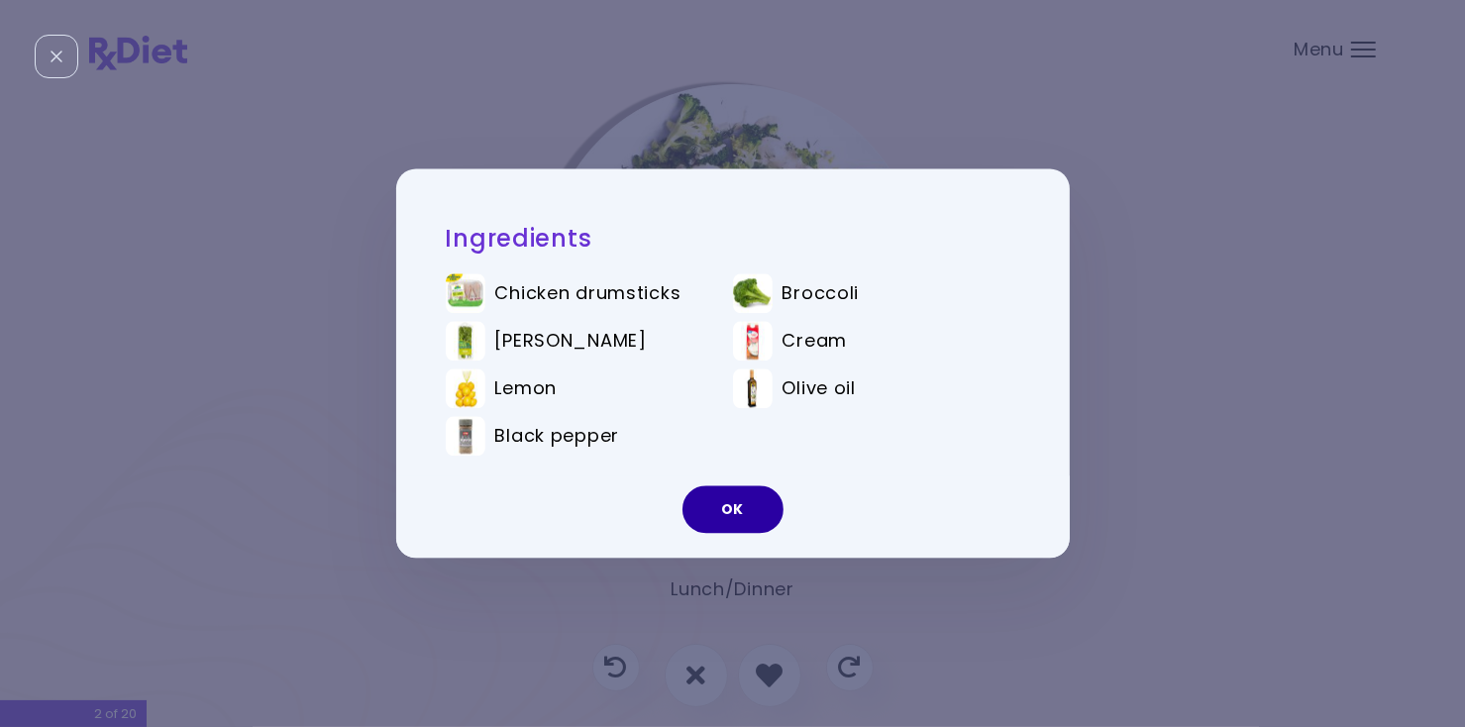
click at [754, 514] on button "OK" at bounding box center [732, 510] width 101 height 48
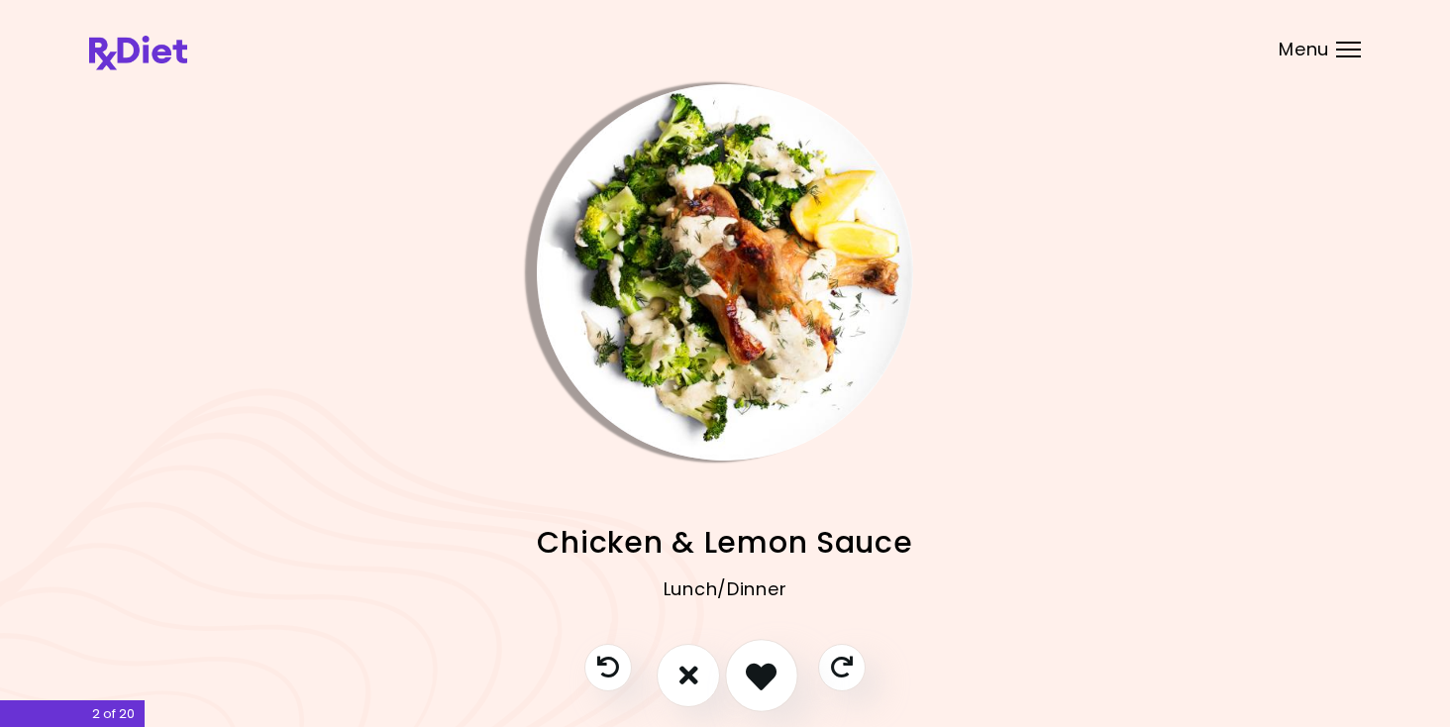
click at [761, 670] on icon "I like this recipe" at bounding box center [761, 675] width 31 height 31
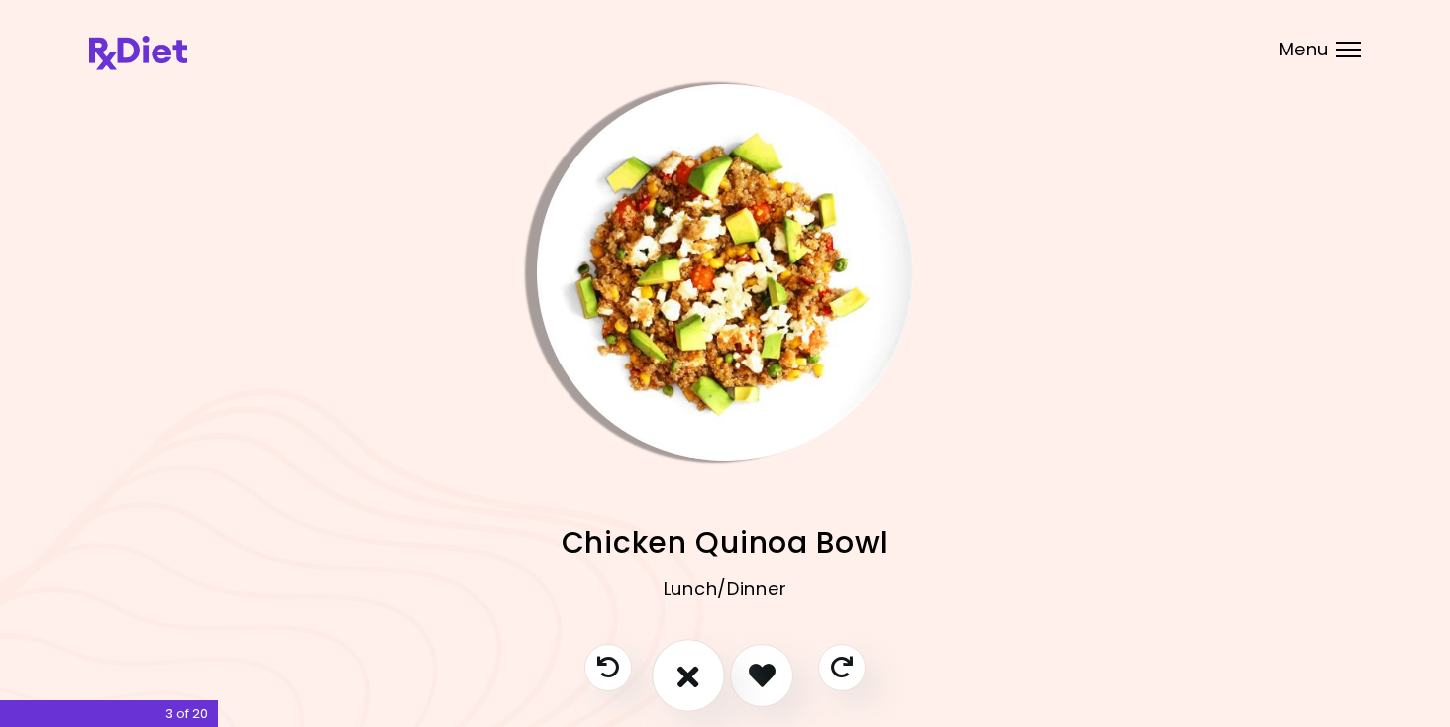
click at [682, 680] on icon "I don't like this recipe" at bounding box center [688, 675] width 22 height 31
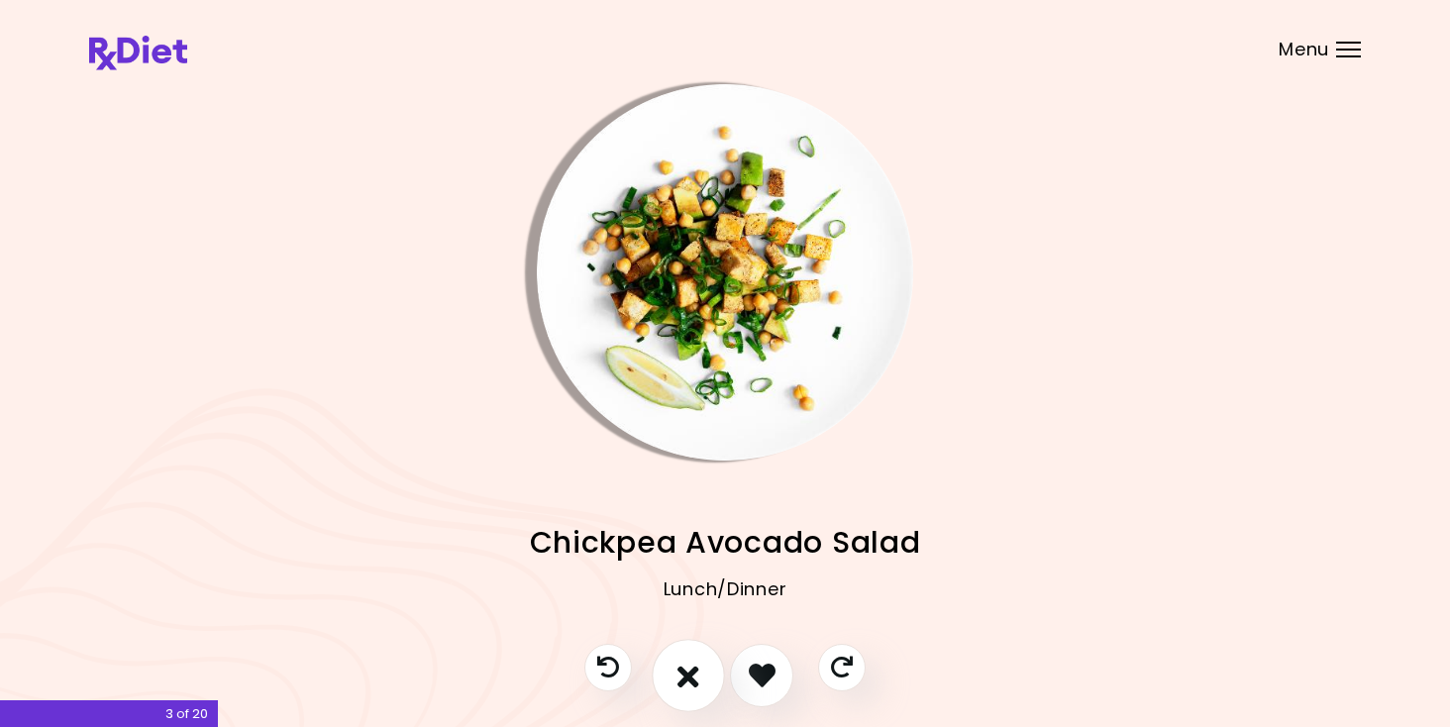
click at [682, 680] on icon "I don't like this recipe" at bounding box center [688, 675] width 22 height 31
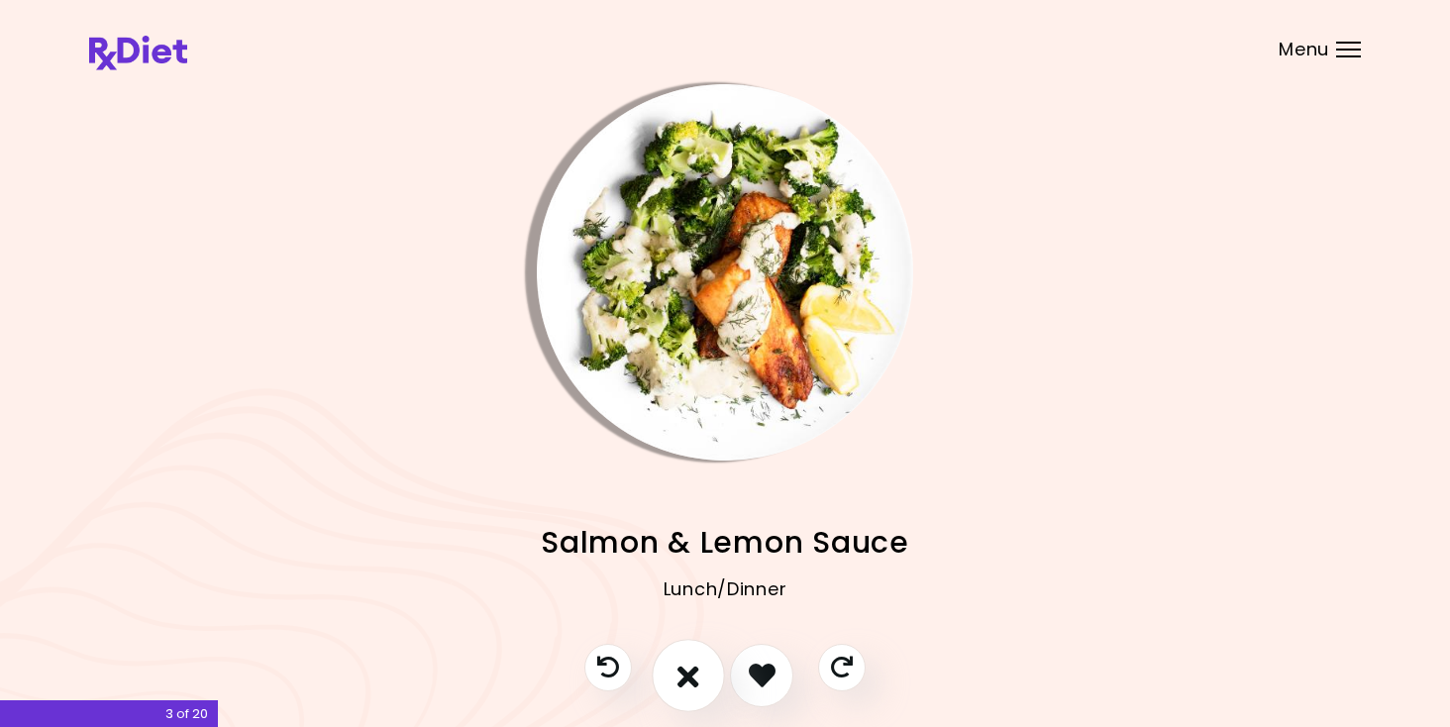
click at [682, 680] on icon "I don't like this recipe" at bounding box center [688, 675] width 22 height 31
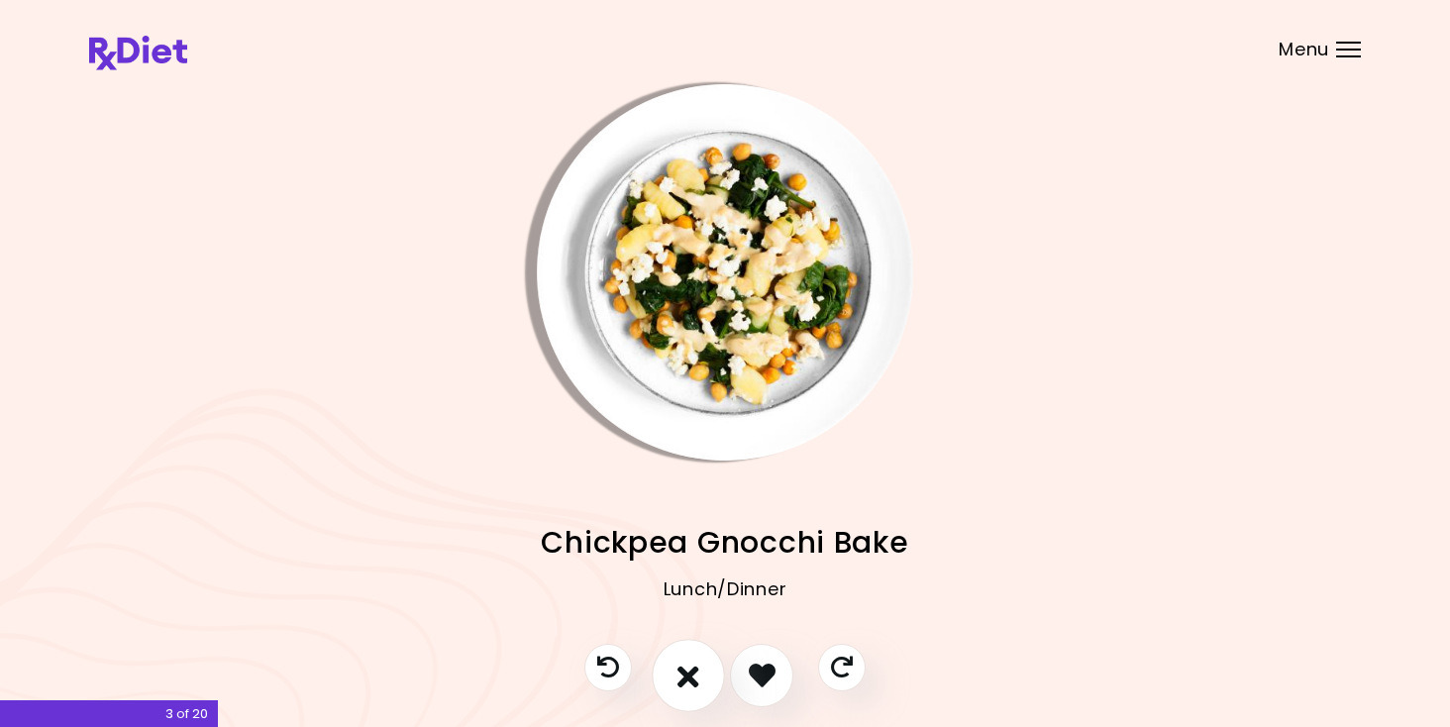
click at [693, 674] on icon "I don't like this recipe" at bounding box center [688, 675] width 22 height 31
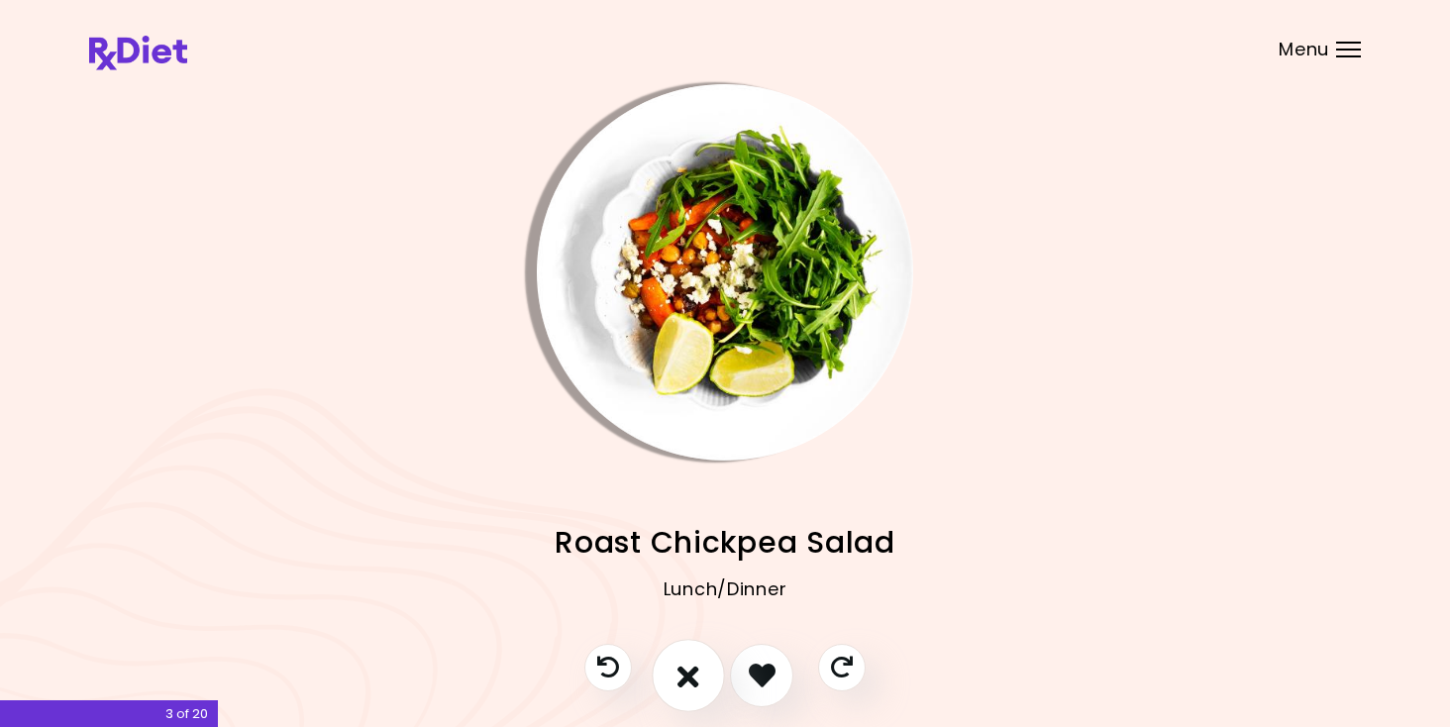
click at [693, 674] on icon "I don't like this recipe" at bounding box center [688, 675] width 22 height 31
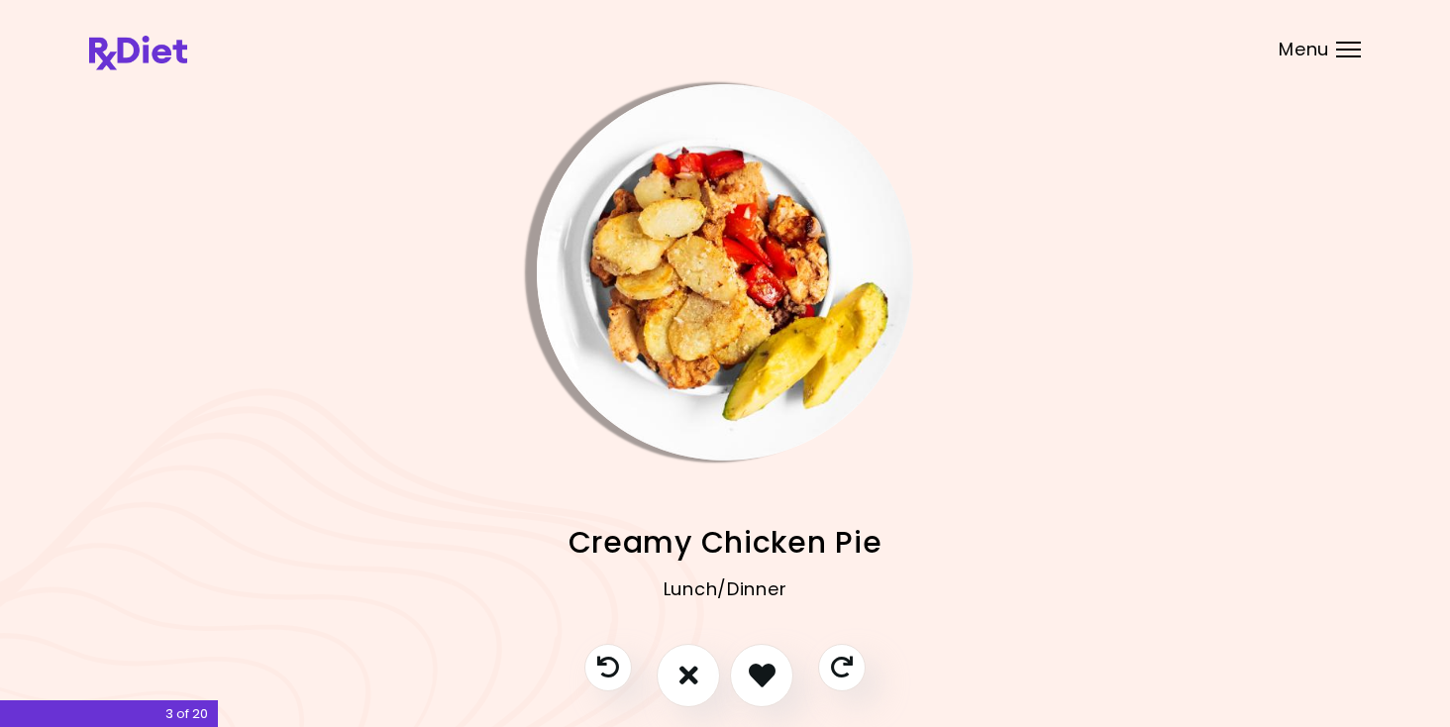
click at [737, 322] on img "Info - Creamy Chicken Pie" at bounding box center [725, 272] width 376 height 376
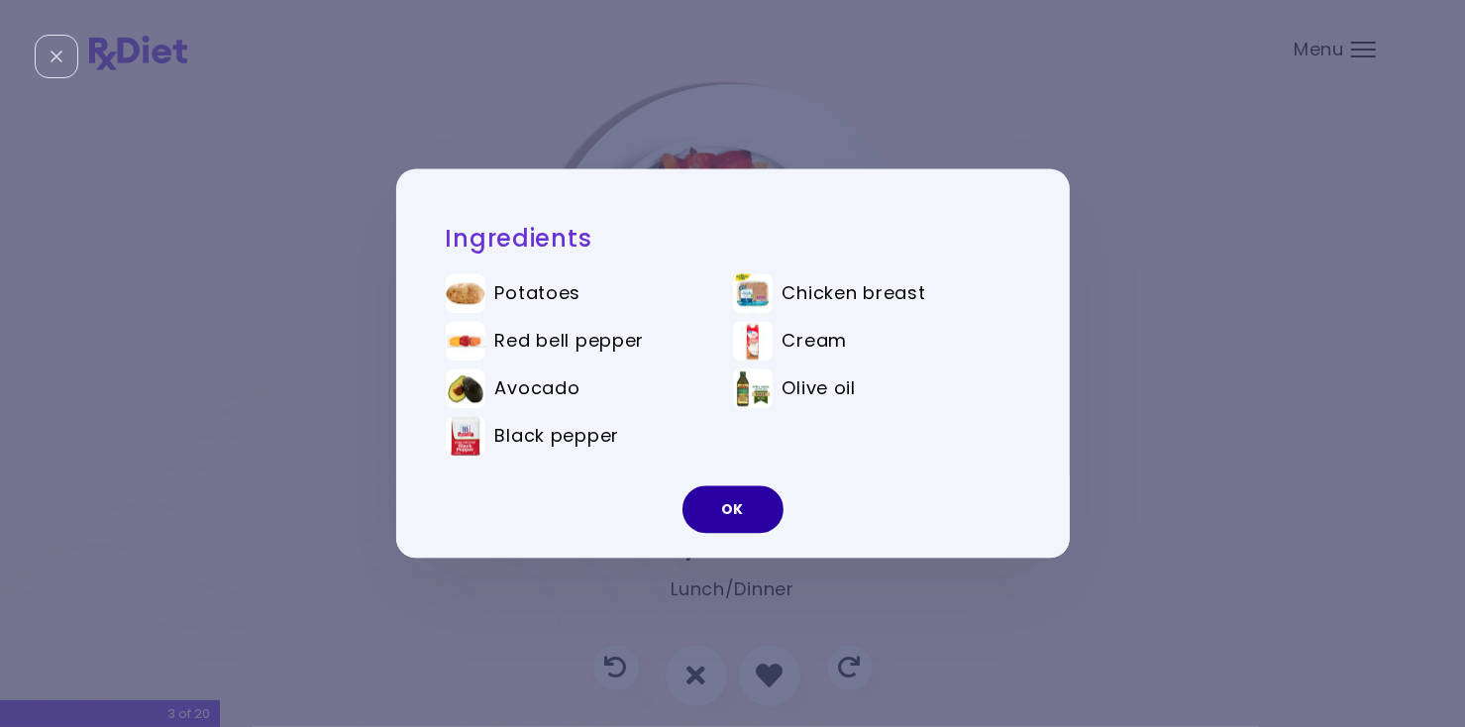
click at [745, 515] on button "OK" at bounding box center [732, 510] width 101 height 48
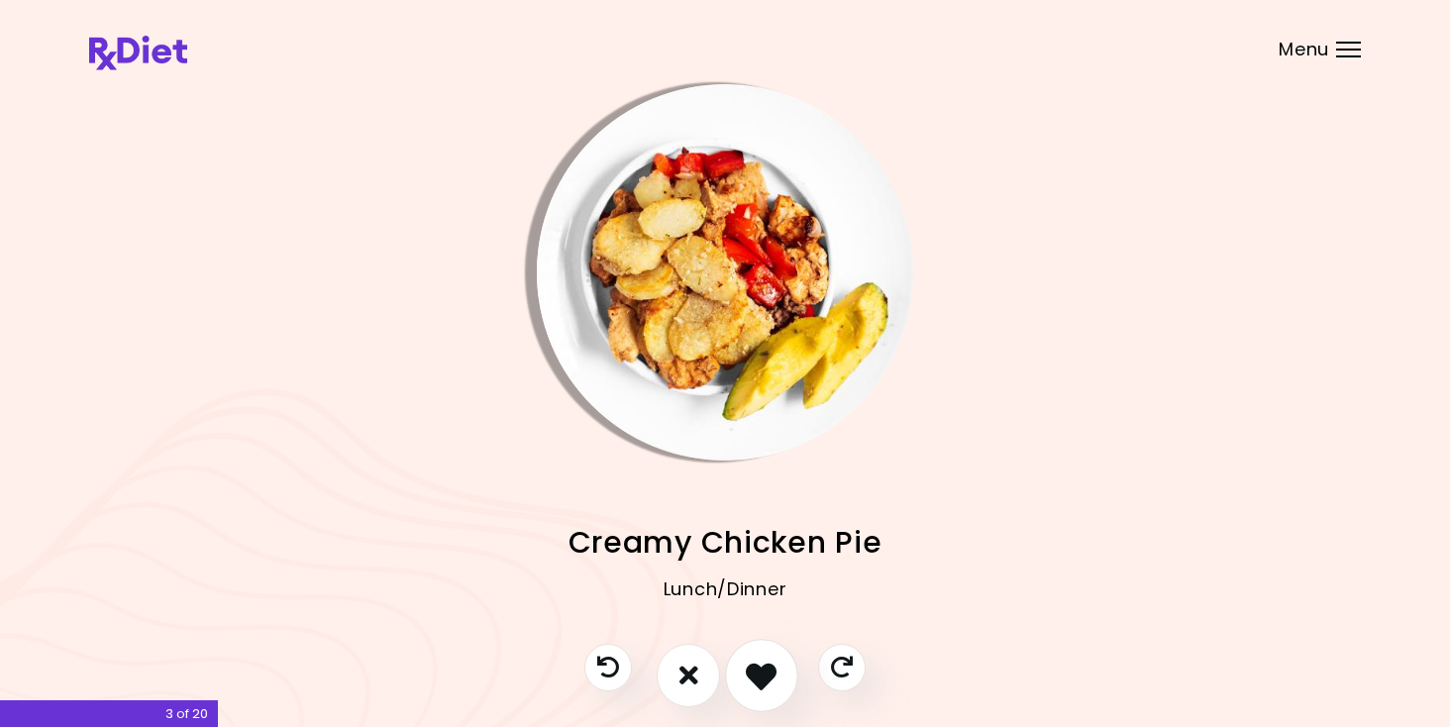
click at [763, 665] on icon "I like this recipe" at bounding box center [761, 675] width 31 height 31
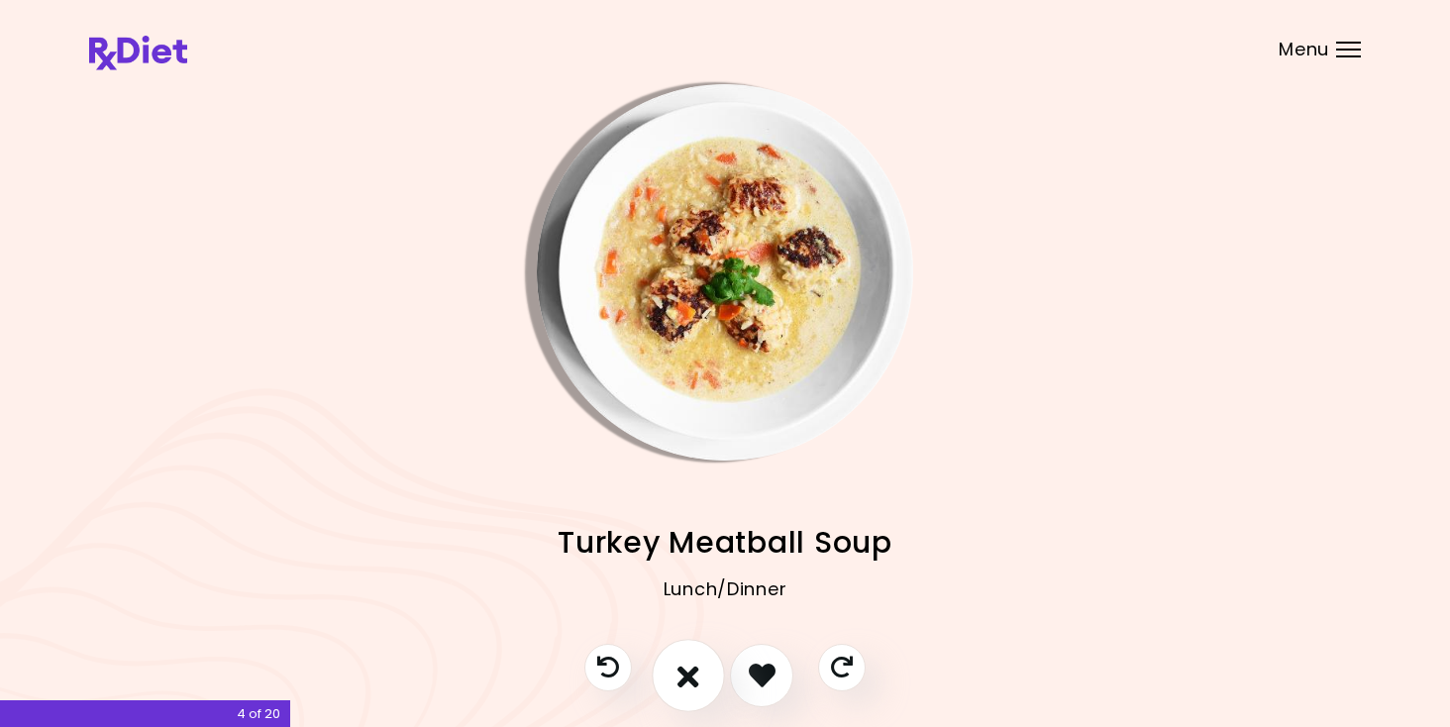
click at [684, 686] on icon "I don't like this recipe" at bounding box center [688, 675] width 22 height 31
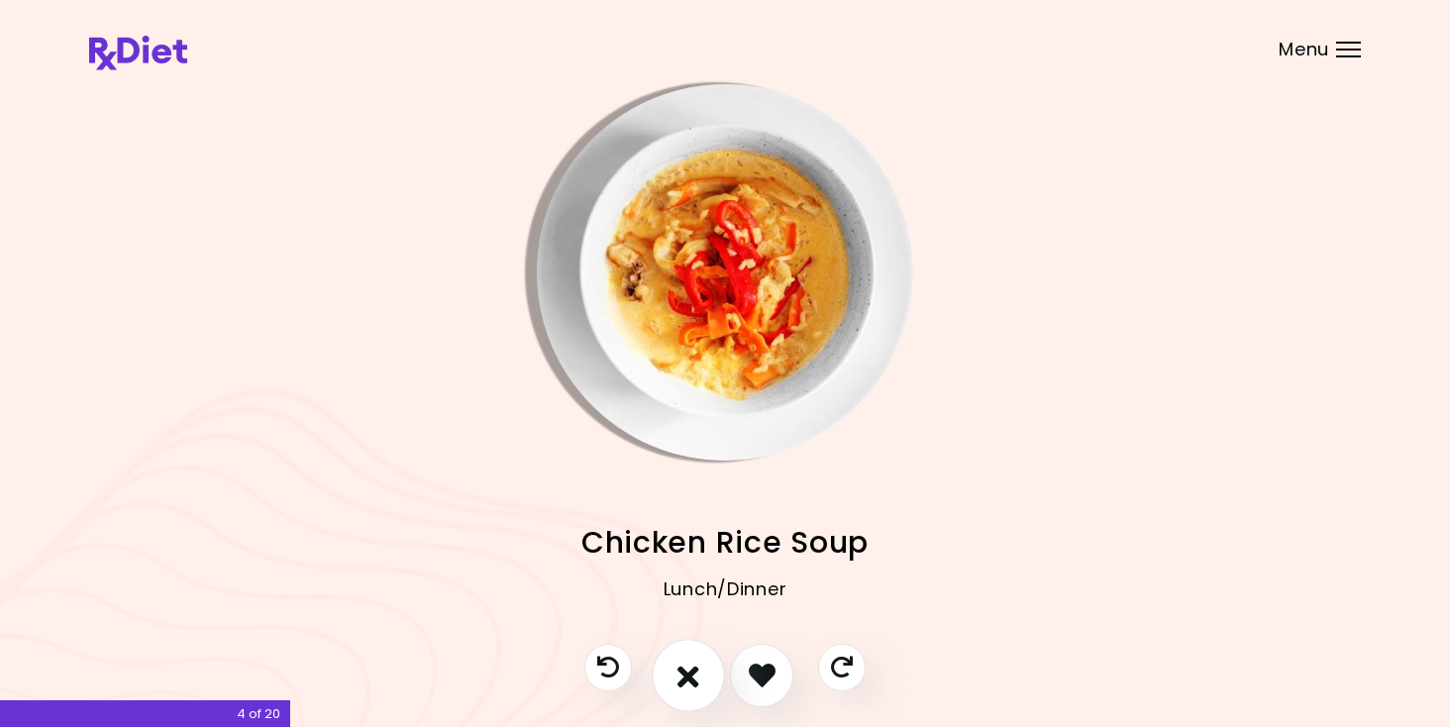
click at [684, 686] on icon "I don't like this recipe" at bounding box center [688, 675] width 22 height 31
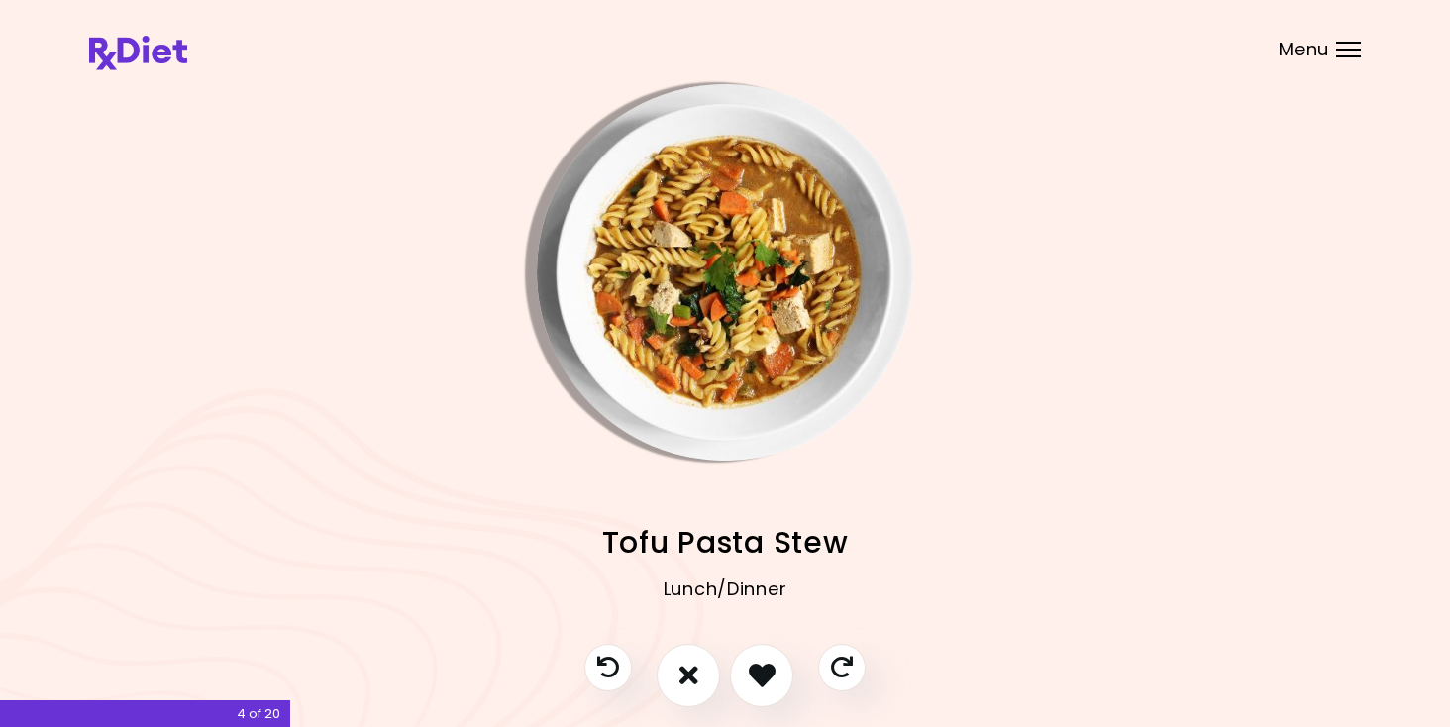
click at [715, 274] on img "Info - Tofu Pasta Stew" at bounding box center [725, 272] width 376 height 376
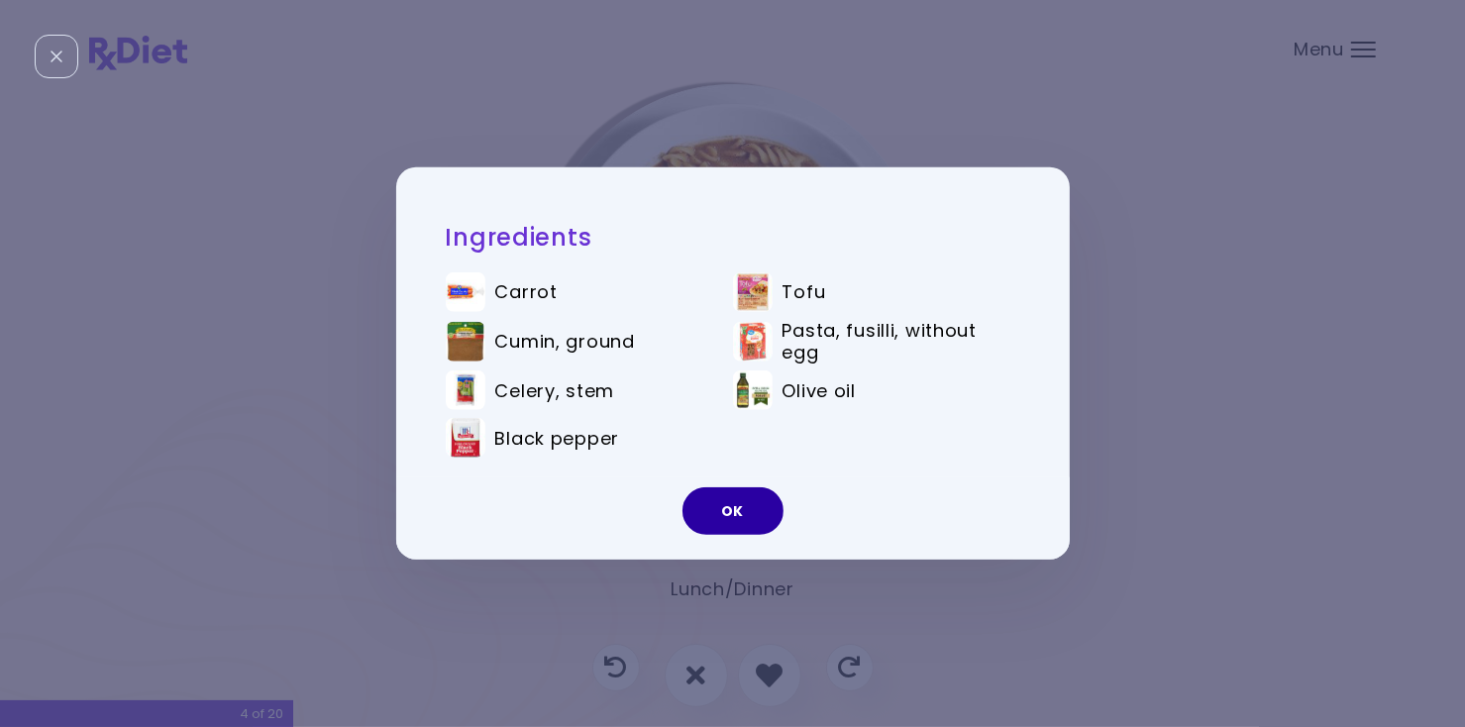
click at [730, 517] on button "OK" at bounding box center [732, 511] width 101 height 48
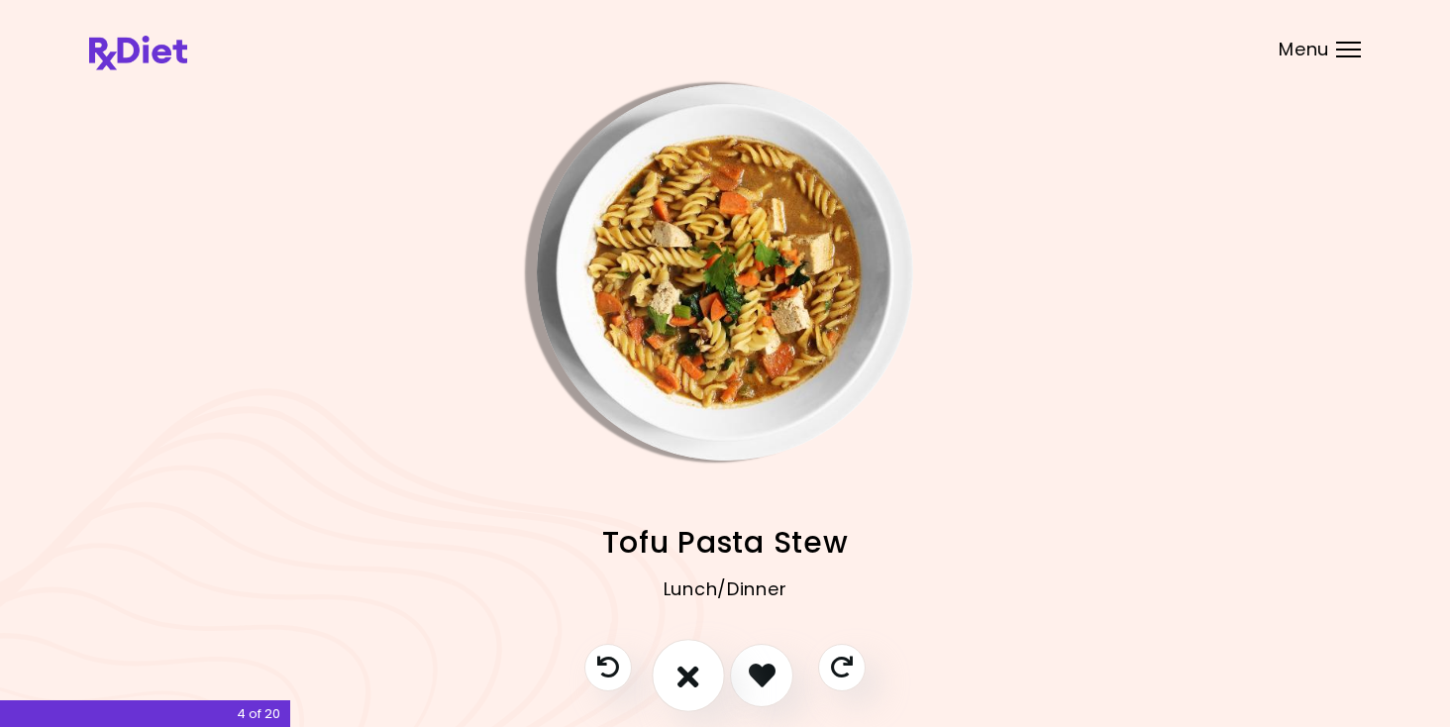
click at [698, 663] on icon "I don't like this recipe" at bounding box center [688, 675] width 22 height 31
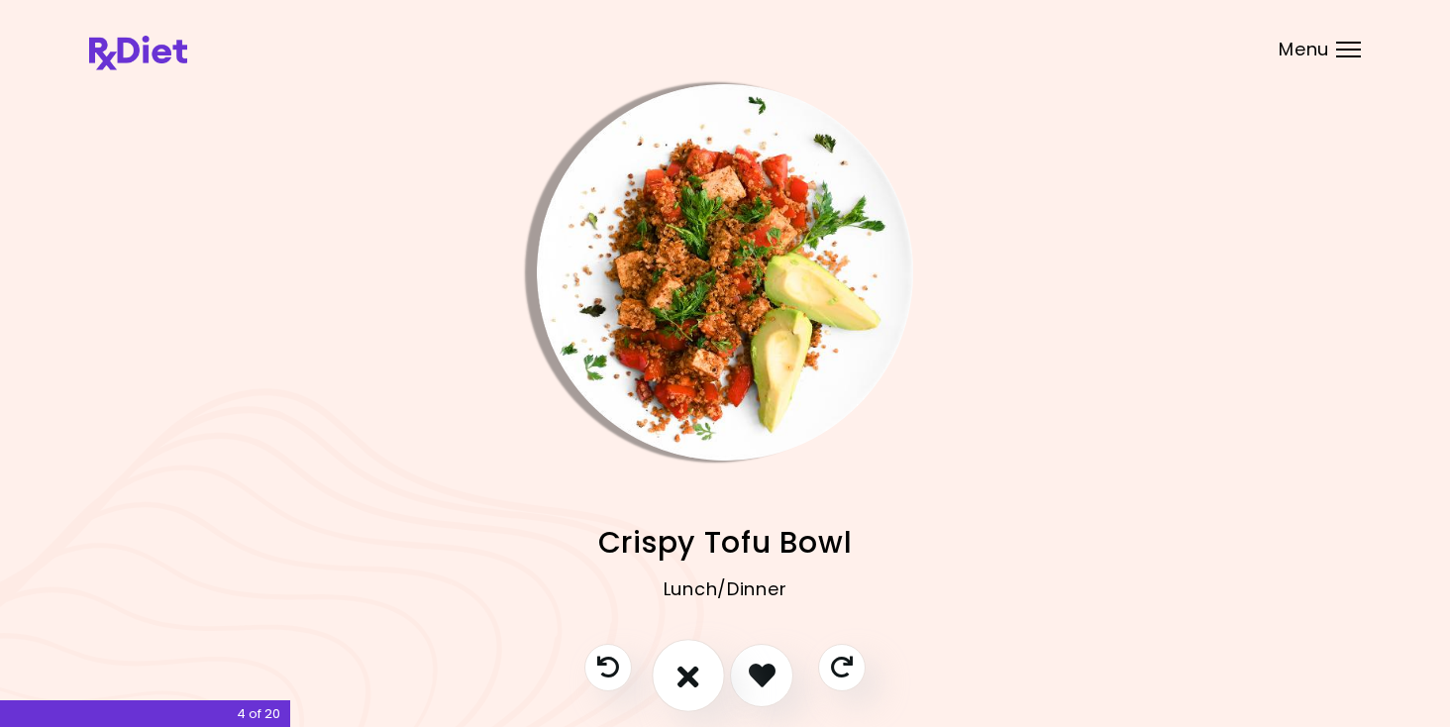
click at [698, 664] on icon "I don't like this recipe" at bounding box center [688, 675] width 22 height 31
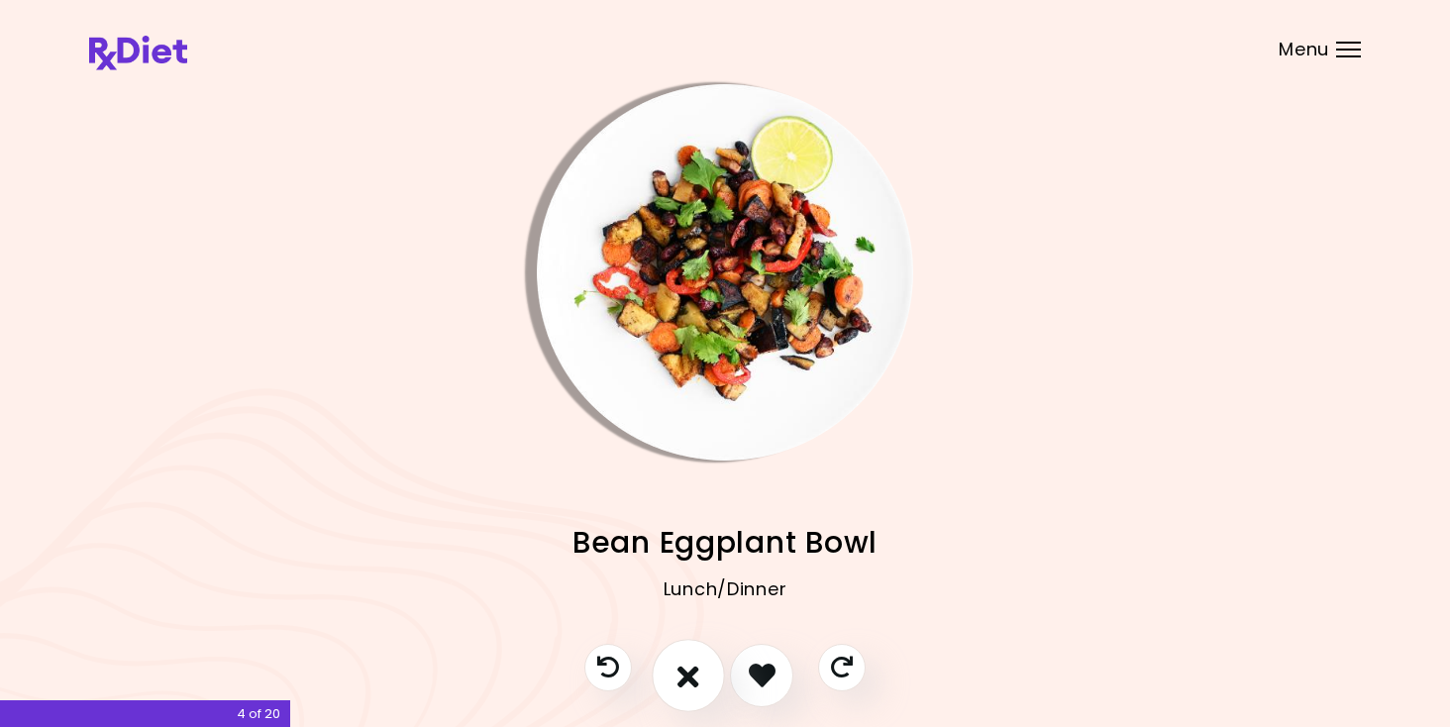
click at [698, 664] on icon "I don't like this recipe" at bounding box center [688, 675] width 22 height 31
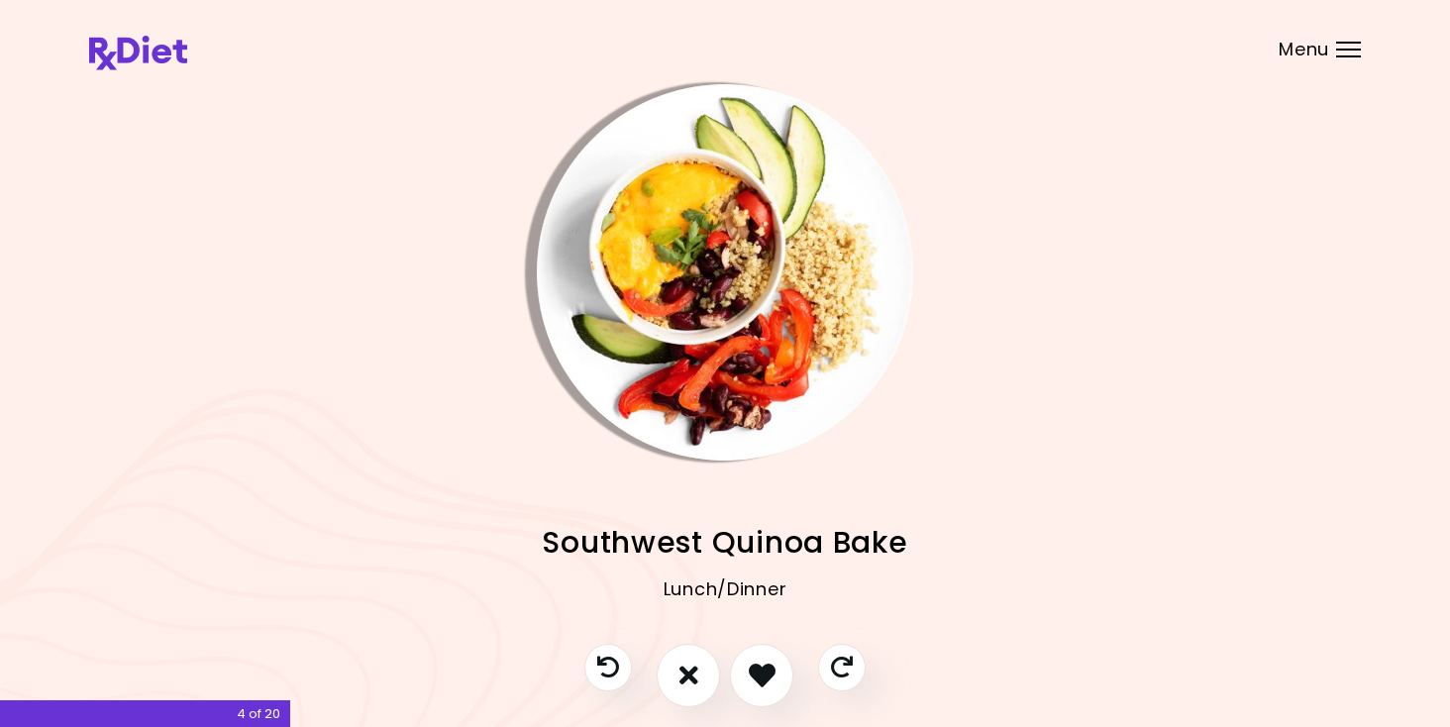
click at [736, 342] on img "Info - Southwest Quinoa Bake" at bounding box center [725, 272] width 376 height 376
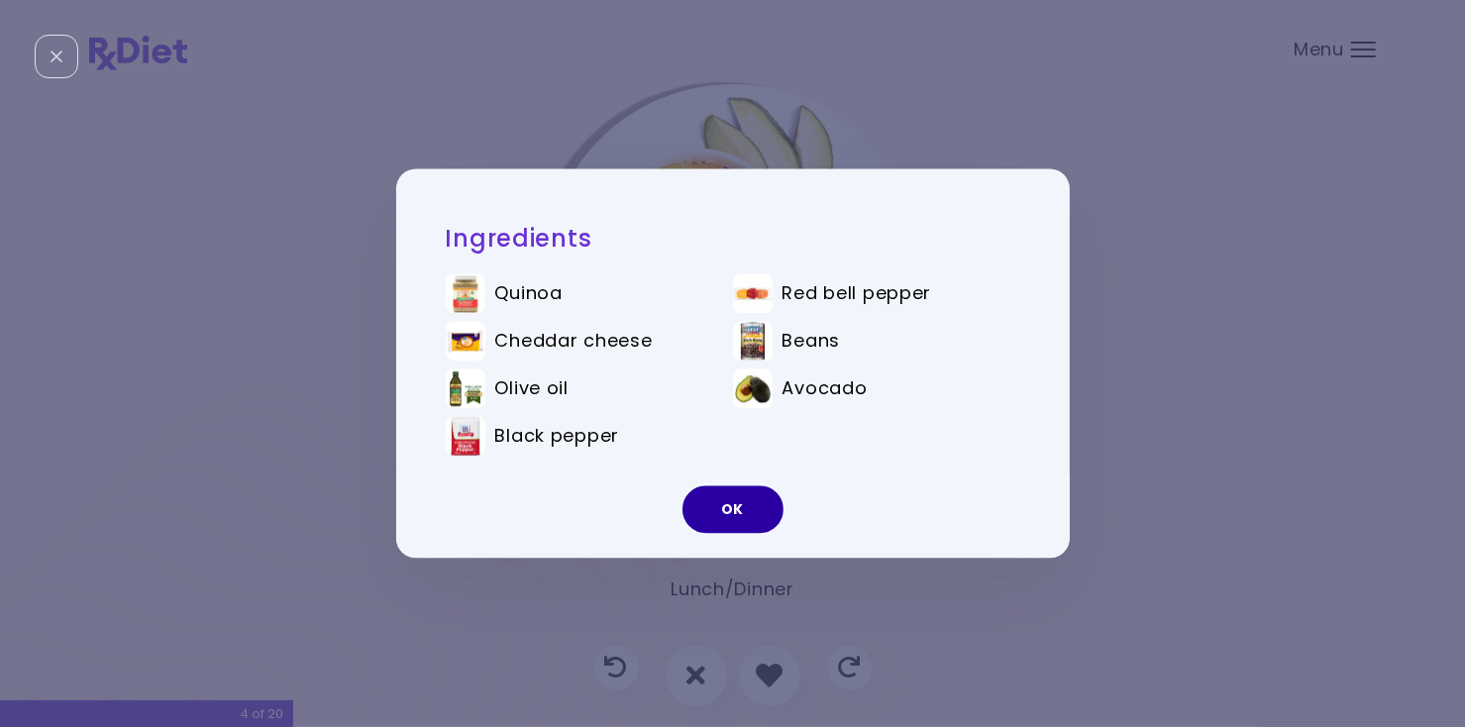
click at [730, 517] on button "OK" at bounding box center [732, 510] width 101 height 48
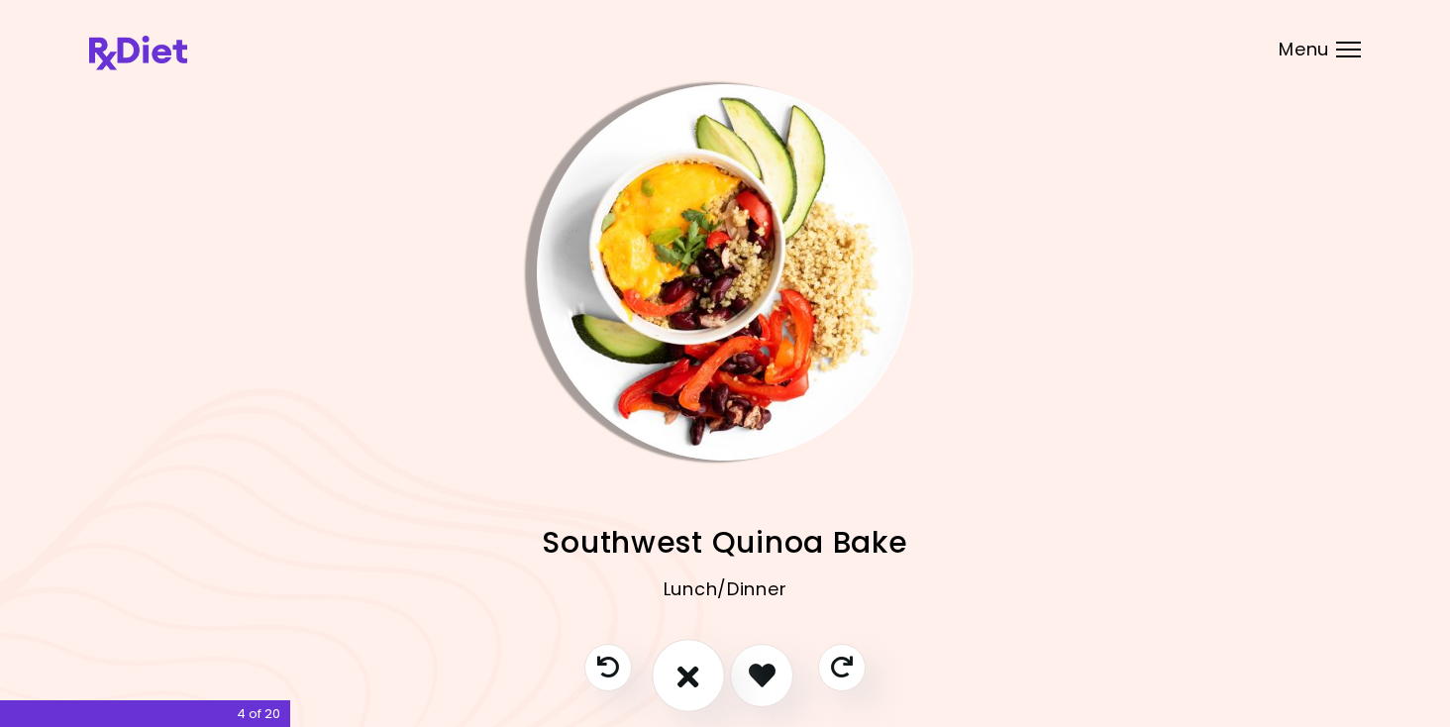
click at [686, 680] on icon "I don't like this recipe" at bounding box center [688, 675] width 22 height 31
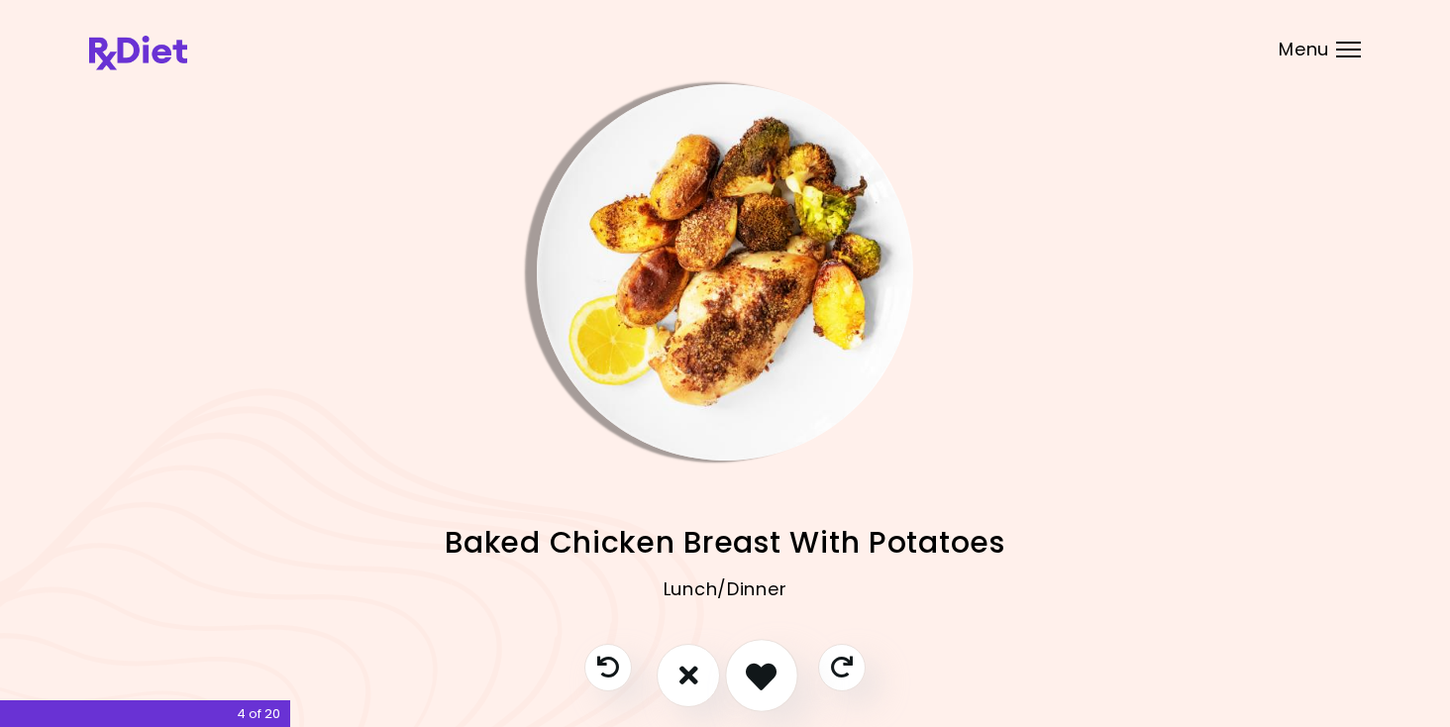
click at [743, 671] on button "I like this recipe" at bounding box center [761, 675] width 73 height 73
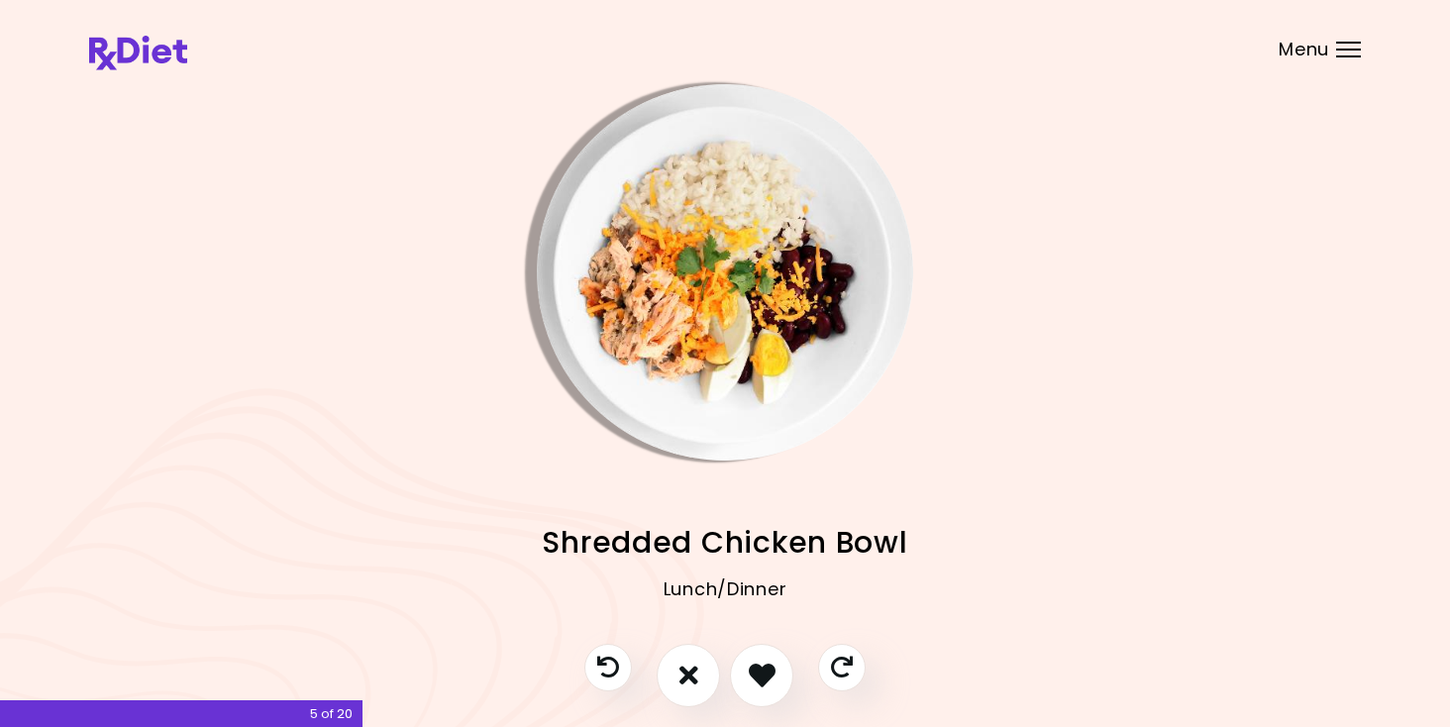
click at [750, 290] on img "Info - Shredded Chicken Bowl" at bounding box center [725, 272] width 376 height 376
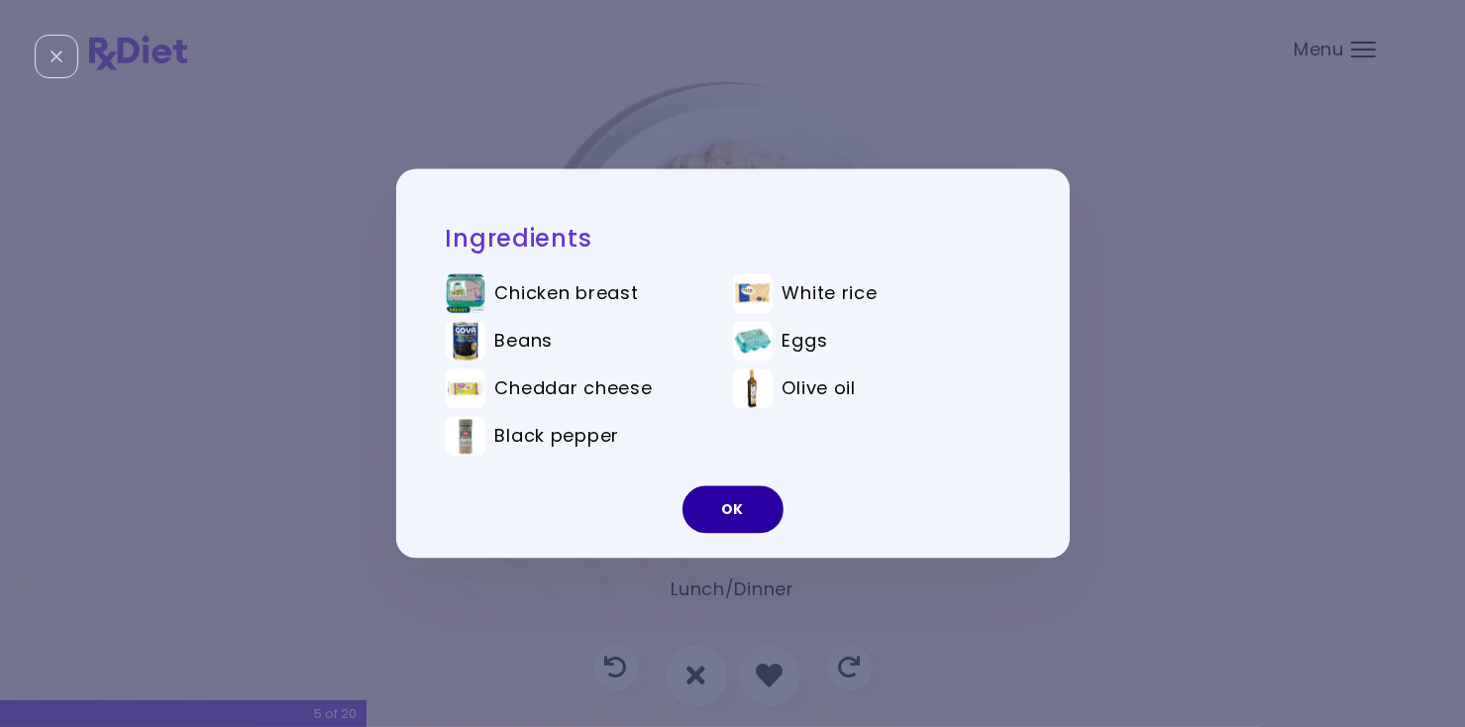
click at [742, 505] on button "OK" at bounding box center [732, 510] width 101 height 48
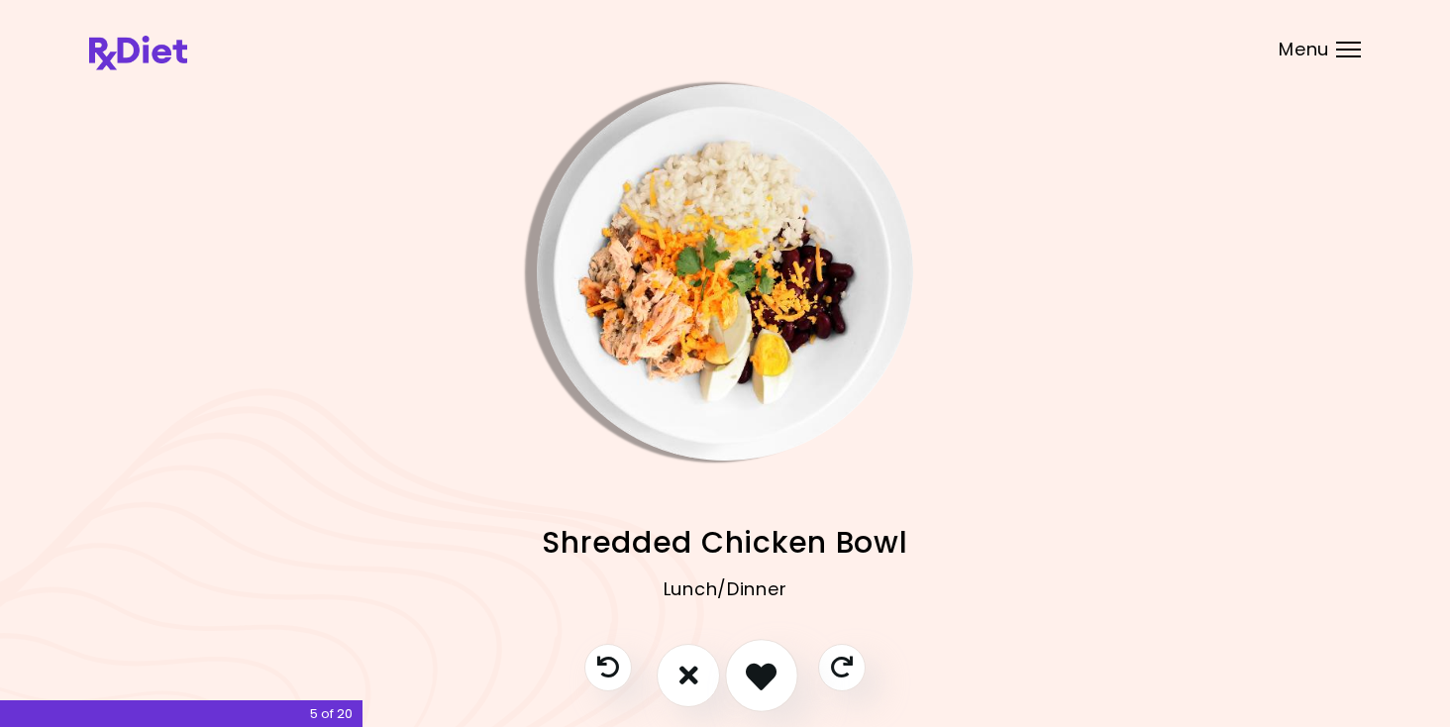
click at [758, 664] on icon "I like this recipe" at bounding box center [761, 675] width 31 height 31
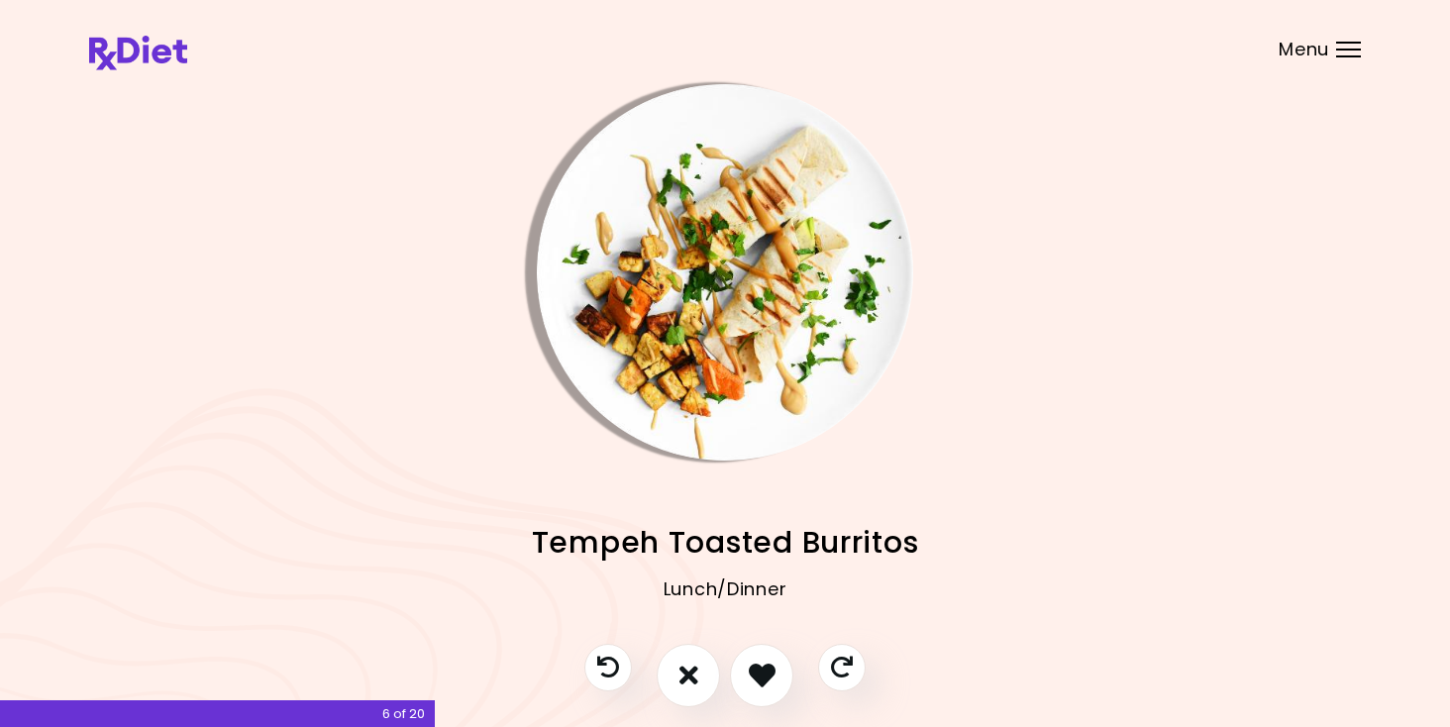
click at [772, 360] on img "Info - Tempeh Toasted Burritos" at bounding box center [725, 272] width 376 height 376
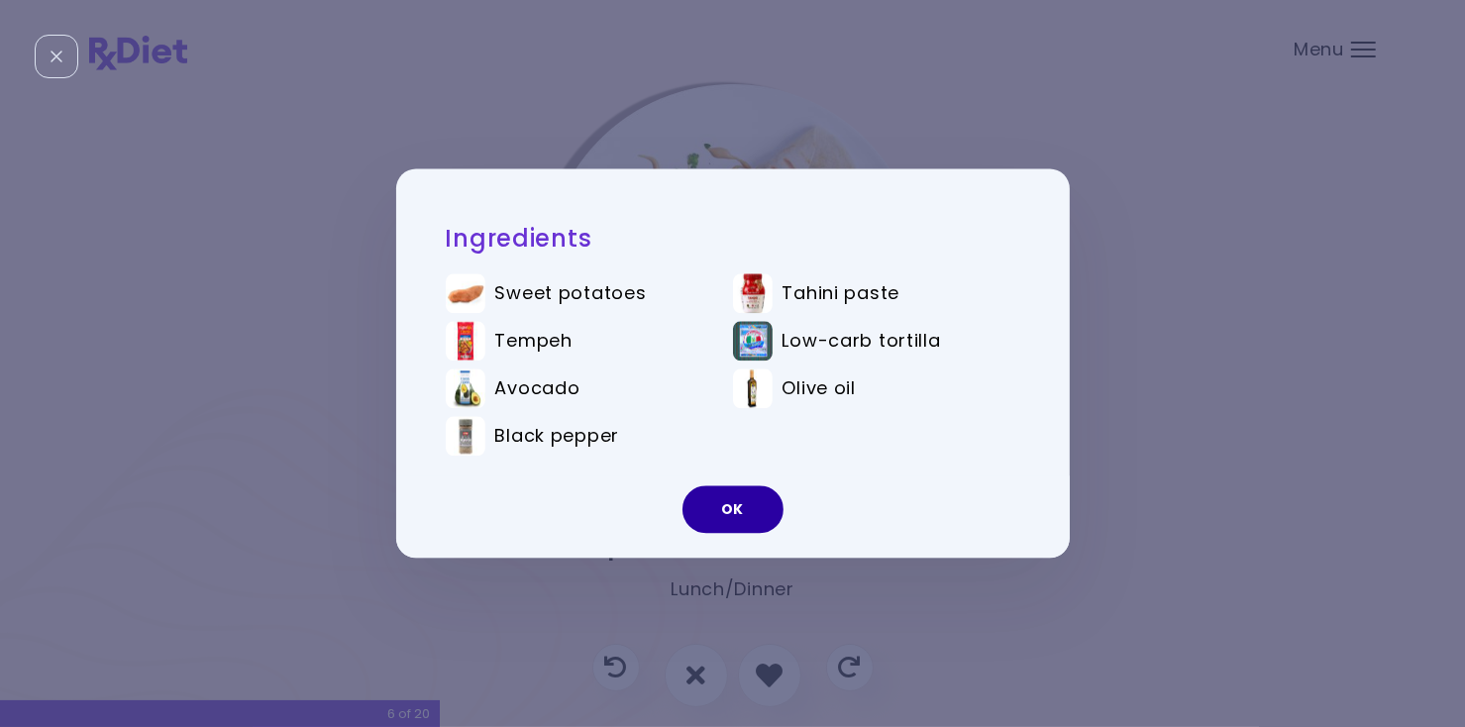
click at [749, 501] on button "OK" at bounding box center [732, 510] width 101 height 48
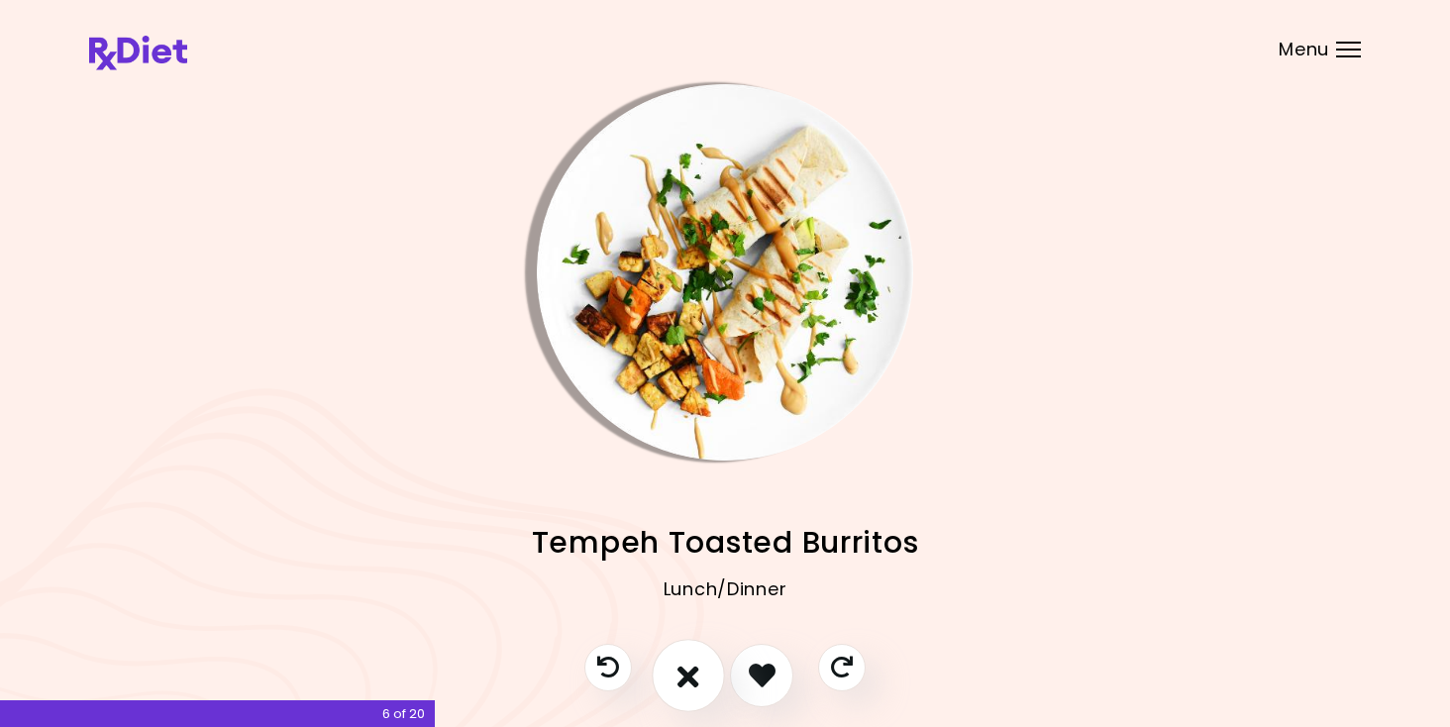
click at [682, 674] on icon "I don't like this recipe" at bounding box center [688, 675] width 22 height 31
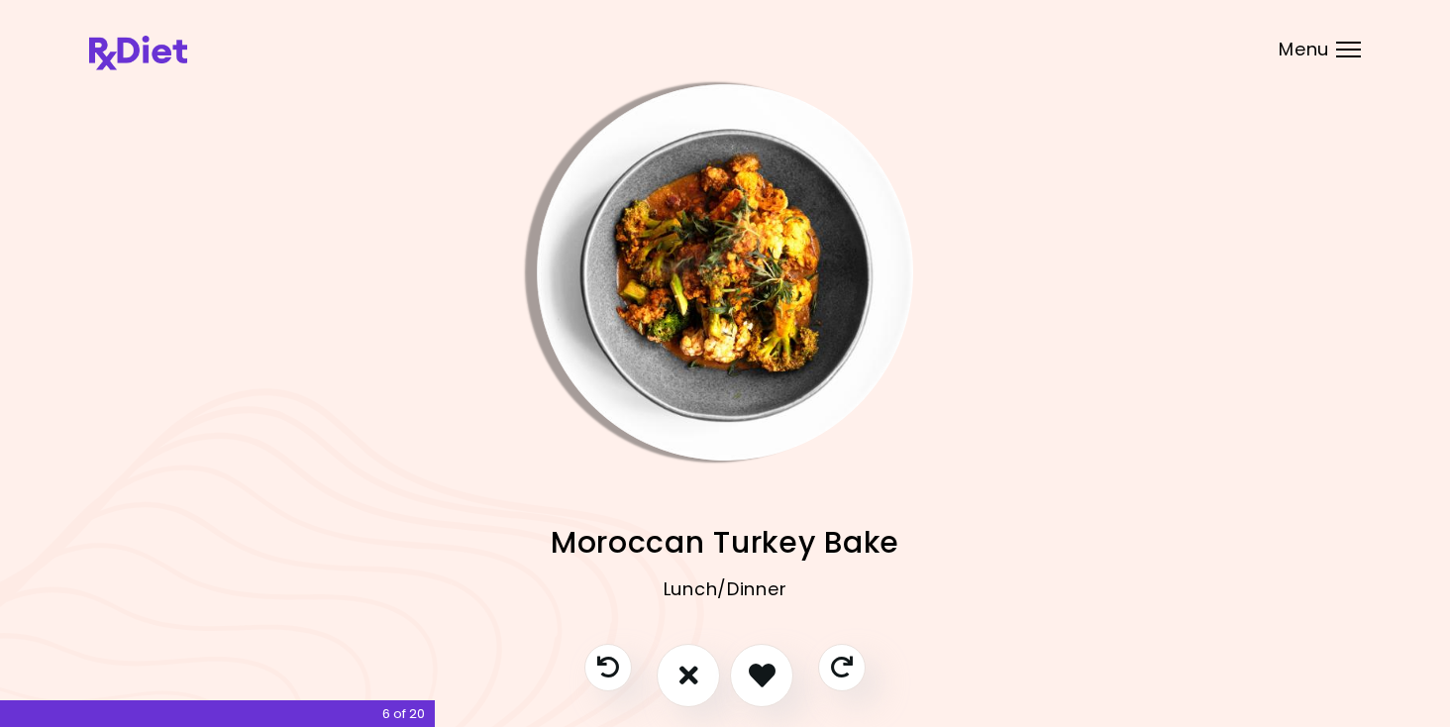
click at [776, 279] on img "Info - Moroccan Turkey Bake" at bounding box center [725, 272] width 376 height 376
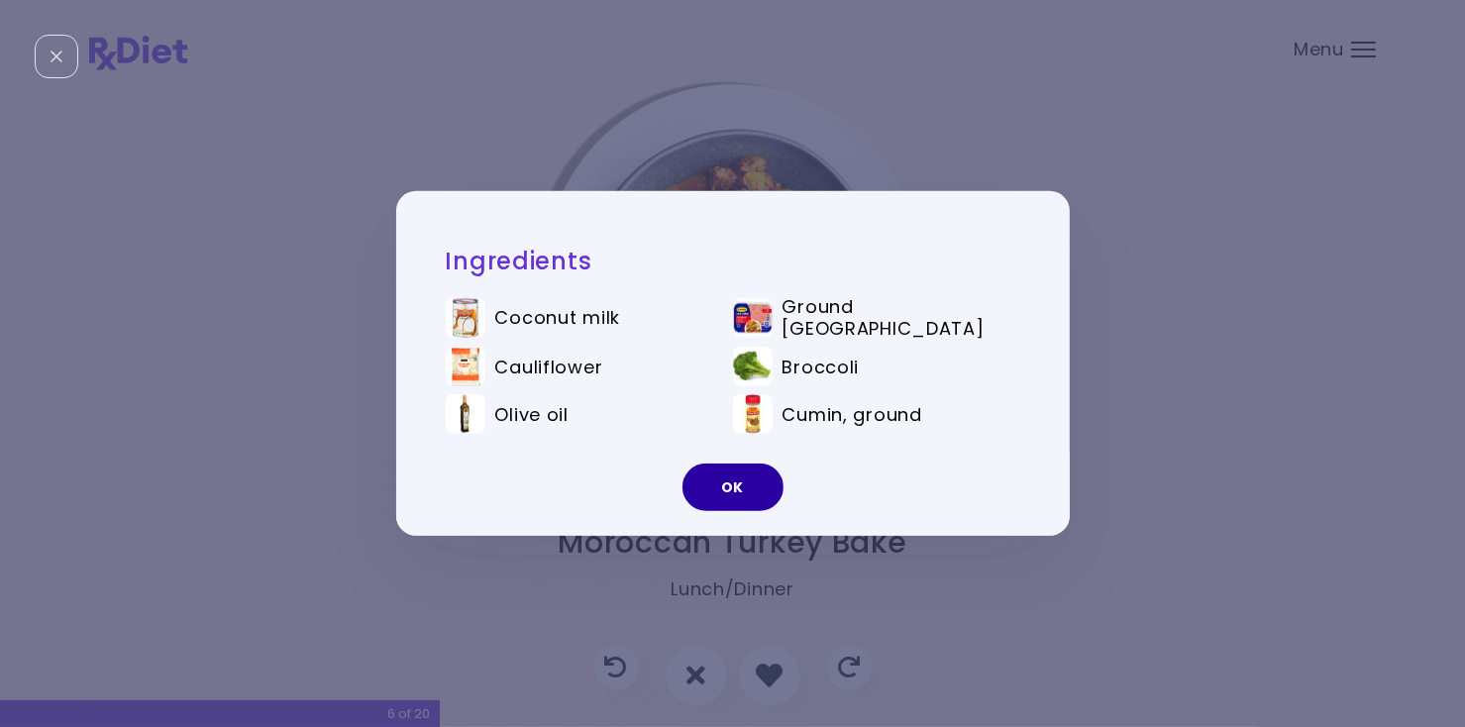
click at [762, 495] on button "OK" at bounding box center [732, 487] width 101 height 48
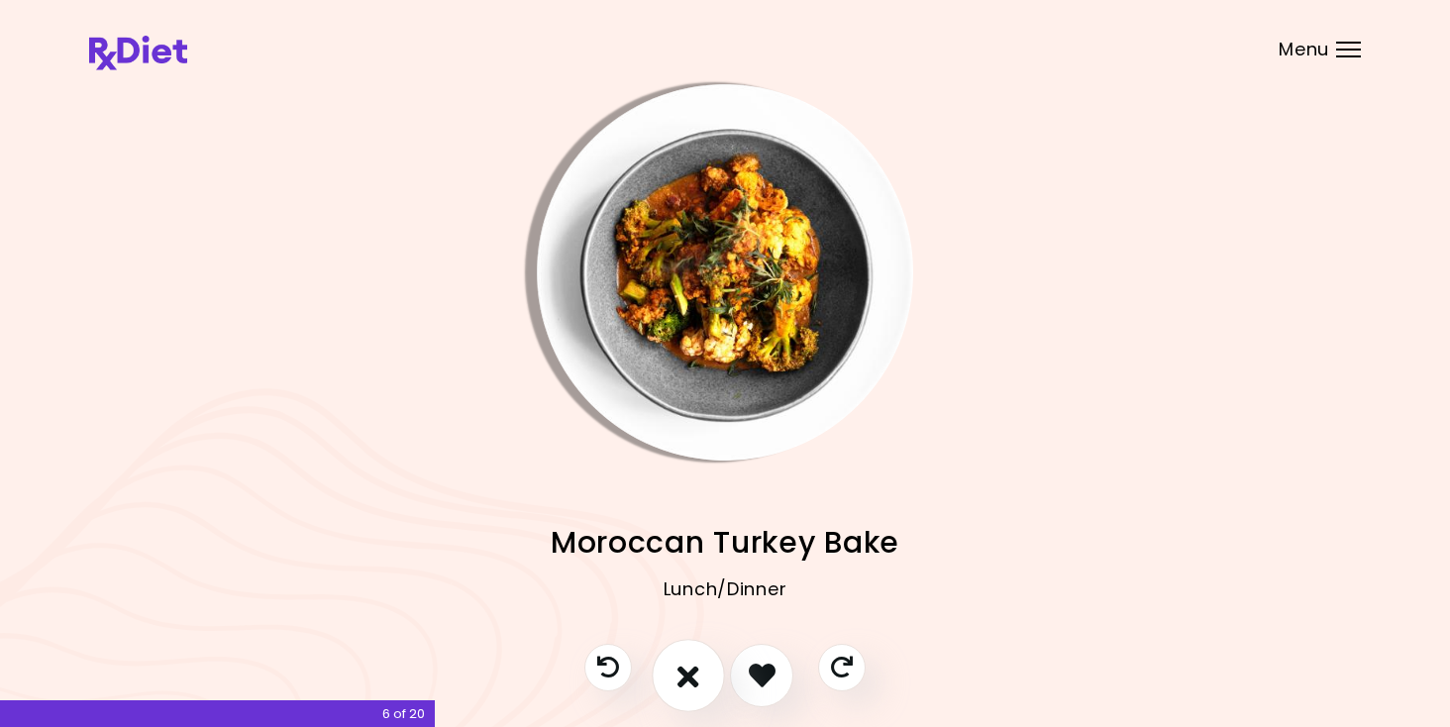
click at [673, 685] on button "I don't like this recipe" at bounding box center [688, 675] width 73 height 73
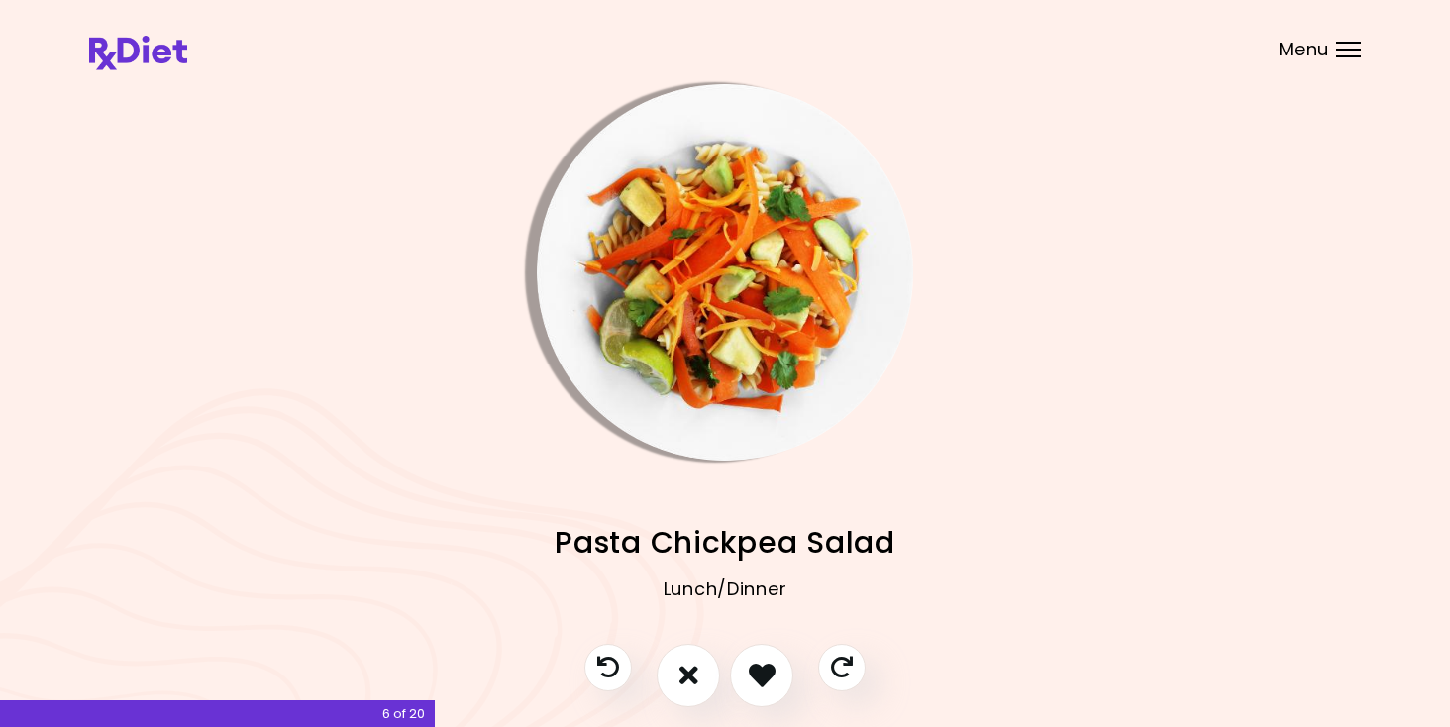
click at [723, 289] on img "Info - Pasta Chickpea Salad" at bounding box center [725, 272] width 376 height 376
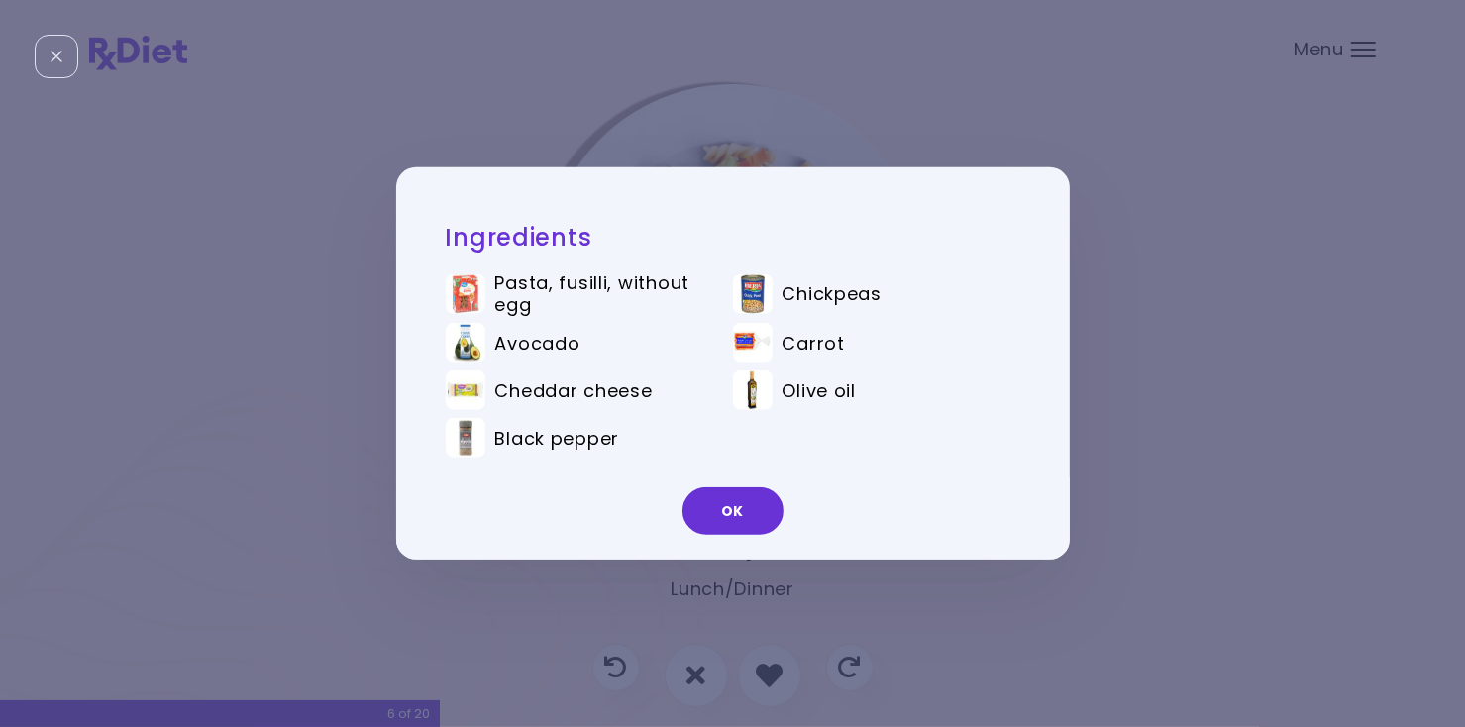
click at [747, 527] on button "OK" at bounding box center [732, 511] width 101 height 48
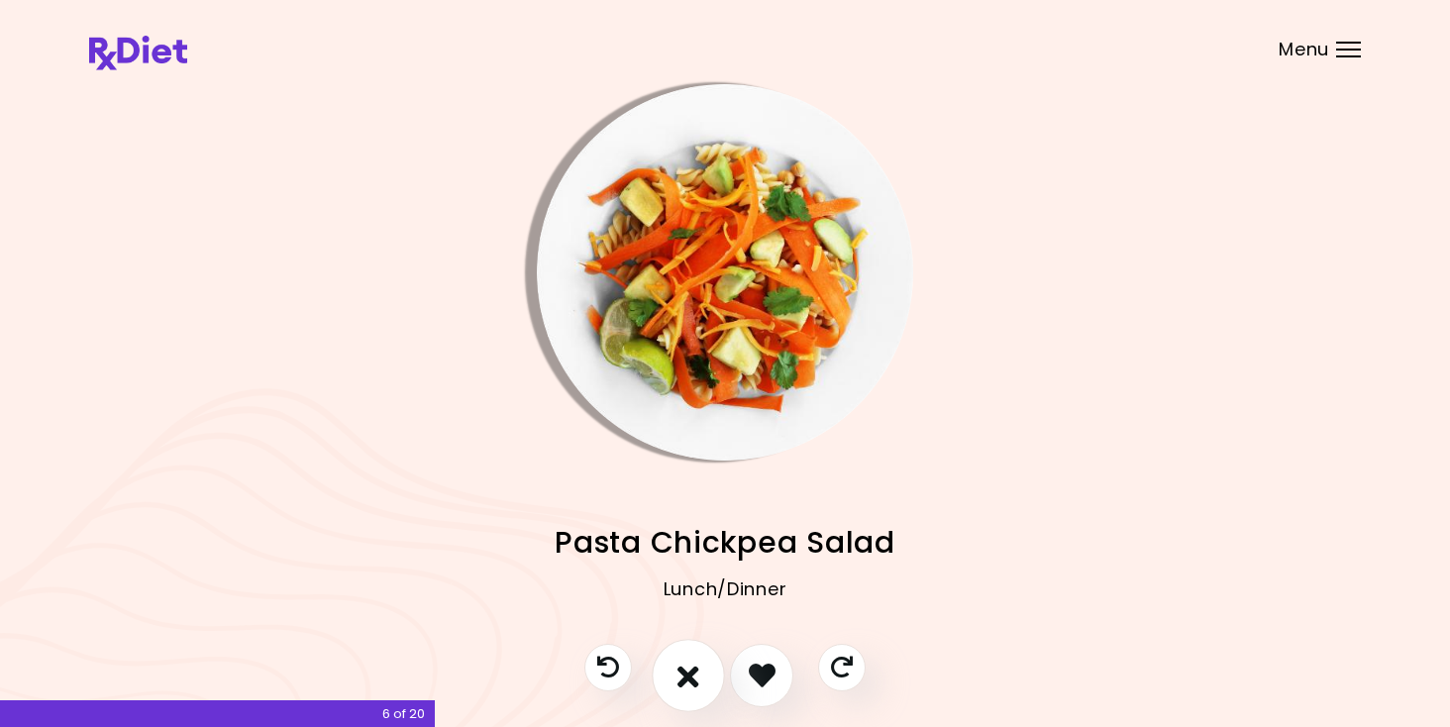
click at [694, 684] on icon "I don't like this recipe" at bounding box center [688, 675] width 22 height 31
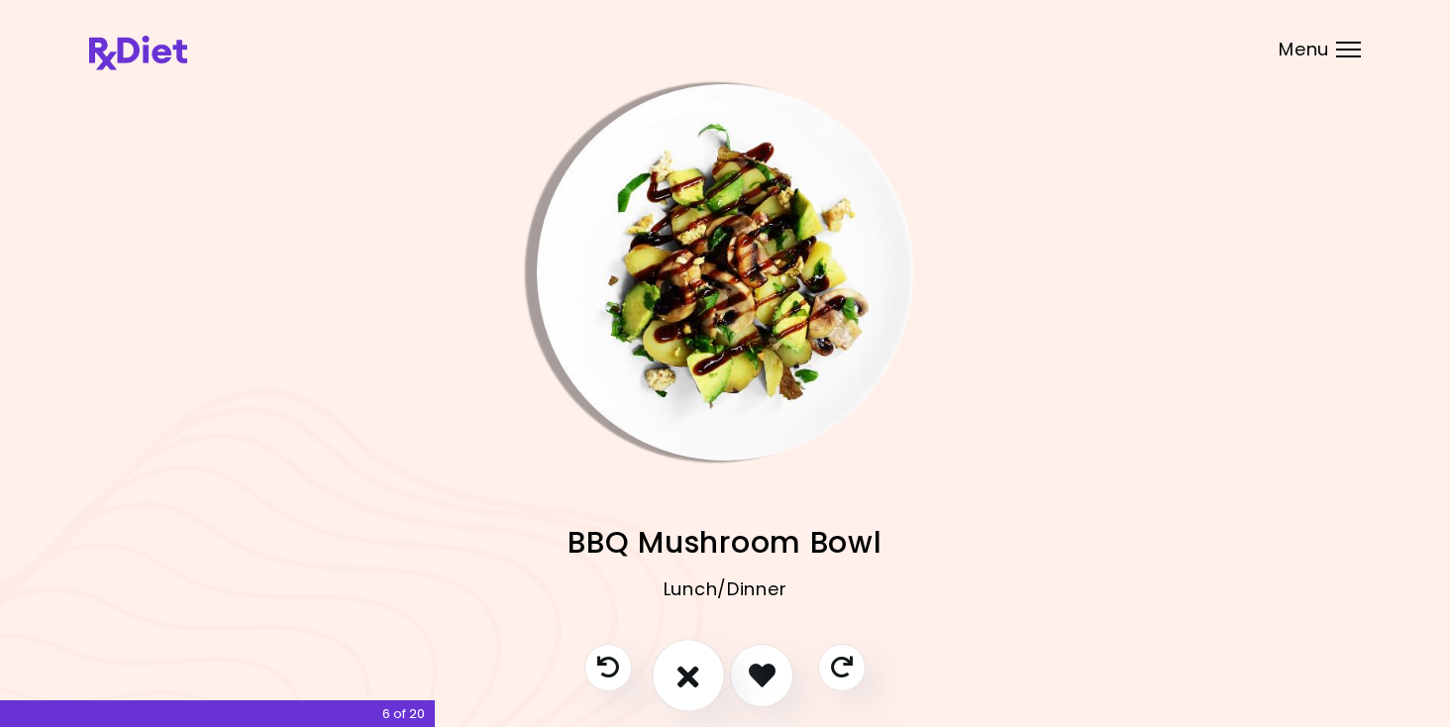
click at [694, 678] on icon "I don't like this recipe" at bounding box center [688, 675] width 22 height 31
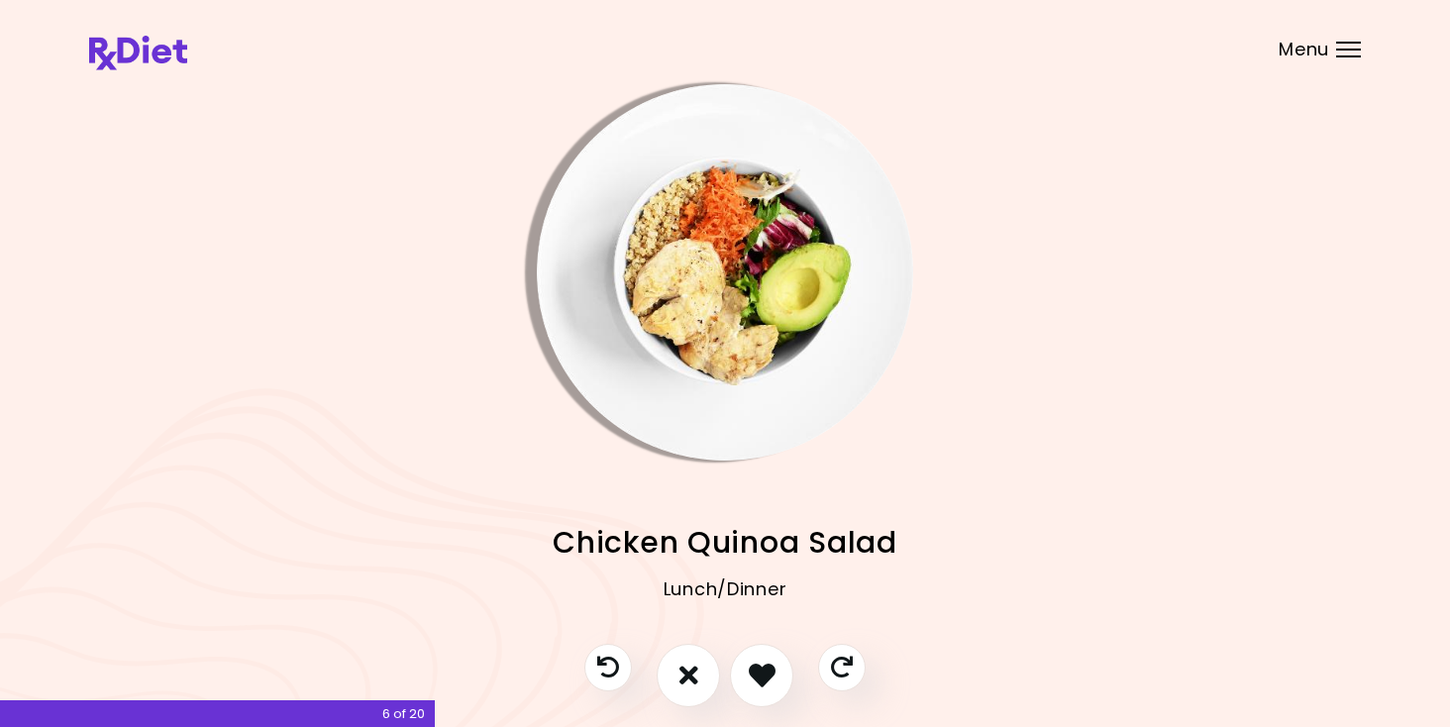
click at [734, 292] on img "Info - Chicken Quinoa Salad" at bounding box center [725, 272] width 376 height 376
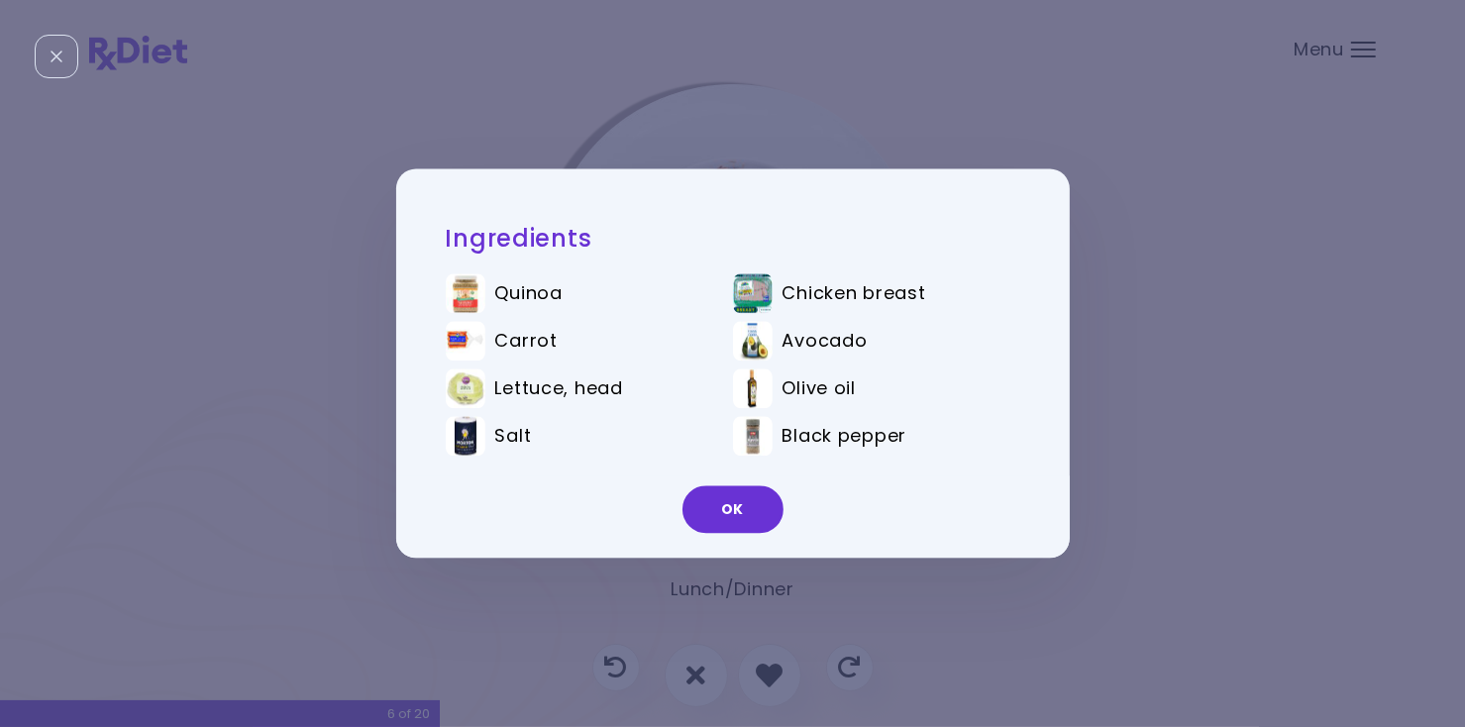
click at [758, 503] on button "OK" at bounding box center [732, 510] width 101 height 48
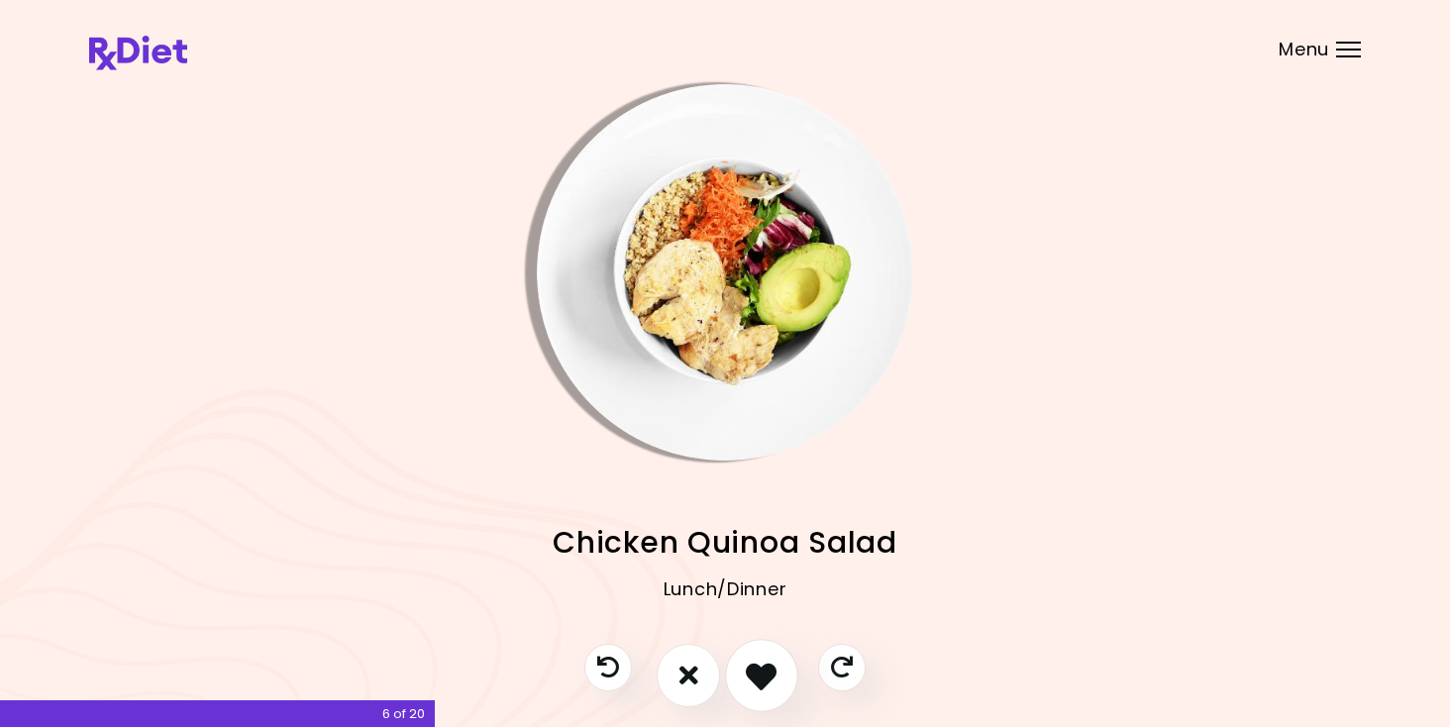
click at [762, 669] on icon "I like this recipe" at bounding box center [761, 675] width 31 height 31
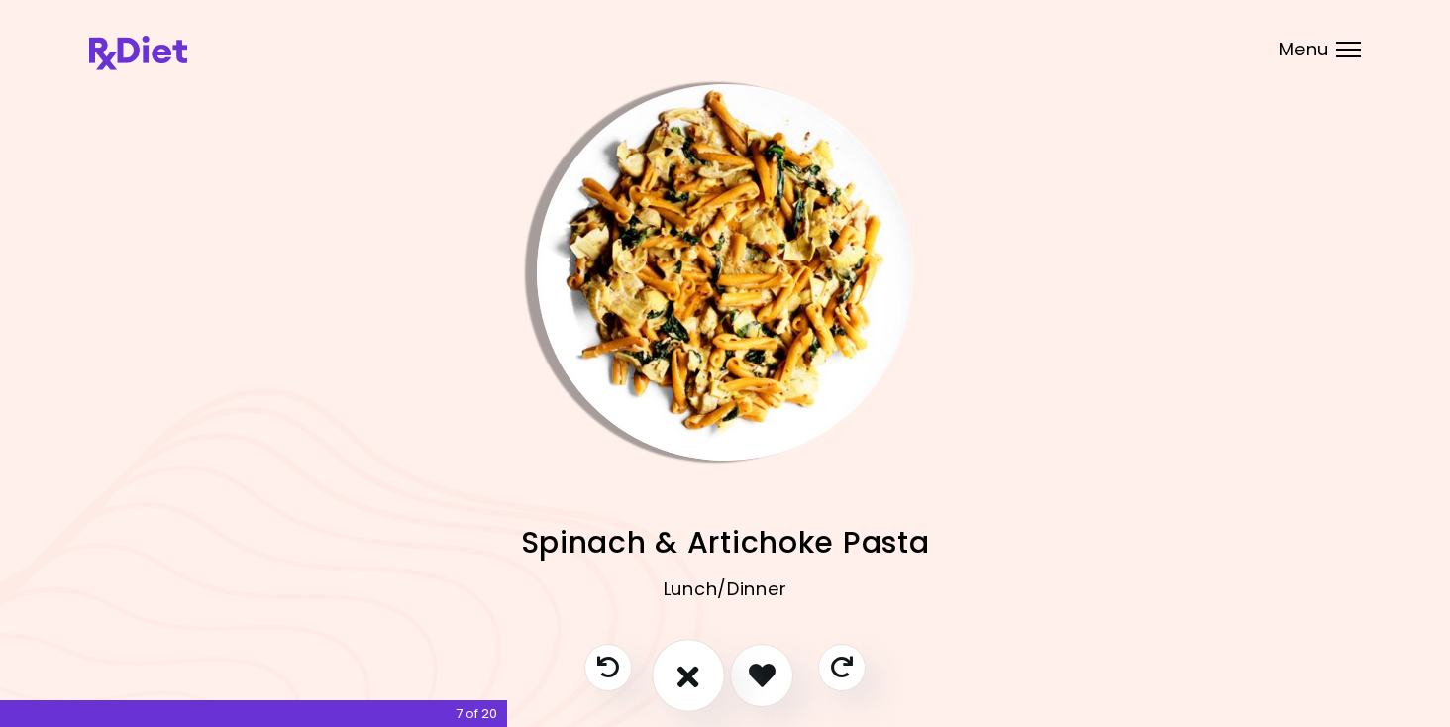
click at [690, 675] on icon "I don't like this recipe" at bounding box center [688, 675] width 22 height 31
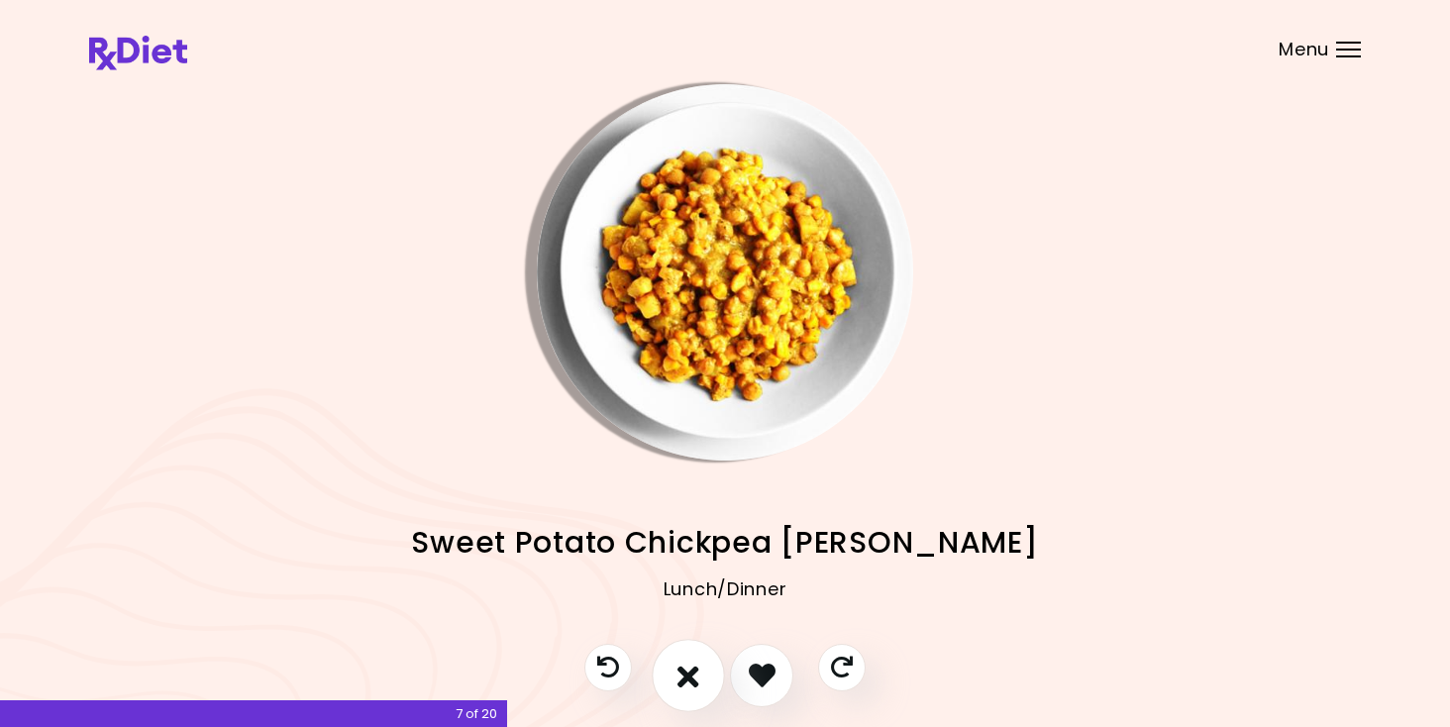
click at [690, 675] on icon "I don't like this recipe" at bounding box center [688, 675] width 22 height 31
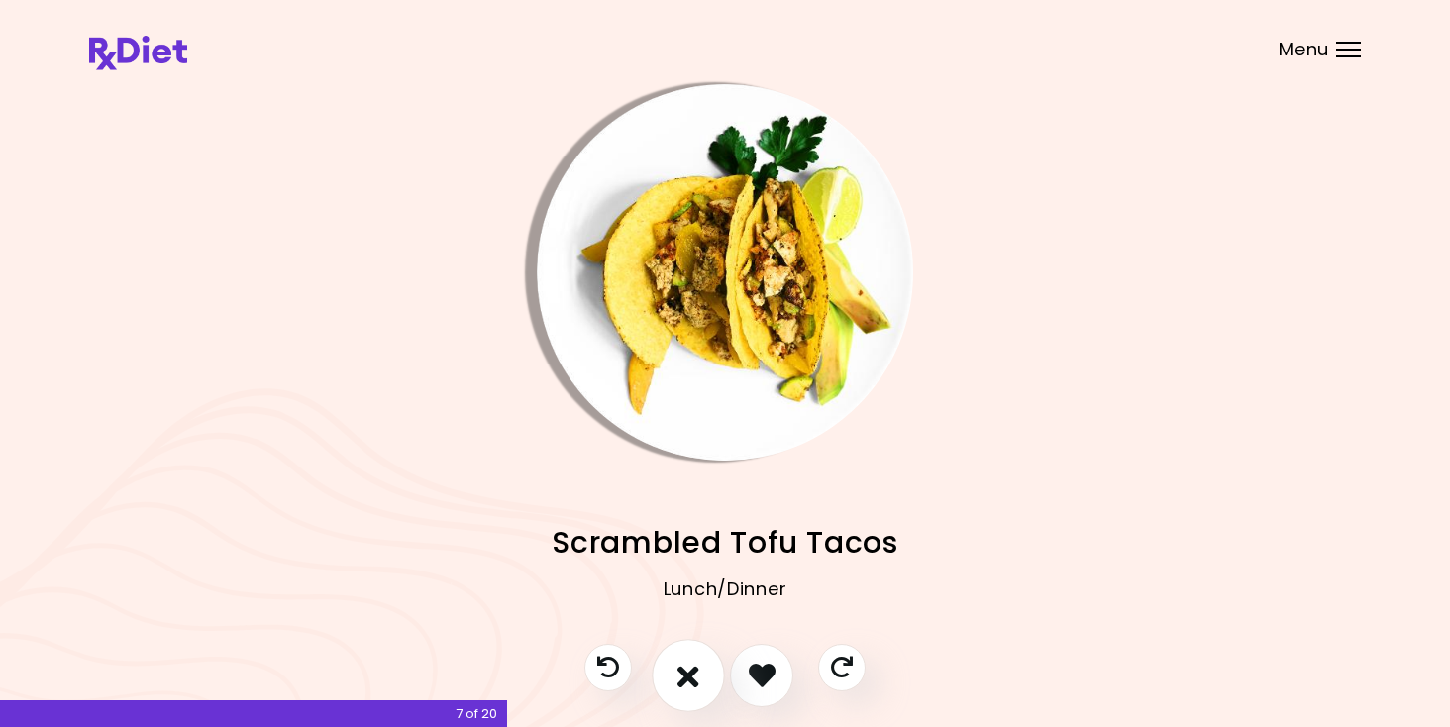
click at [690, 675] on icon "I don't like this recipe" at bounding box center [688, 675] width 22 height 31
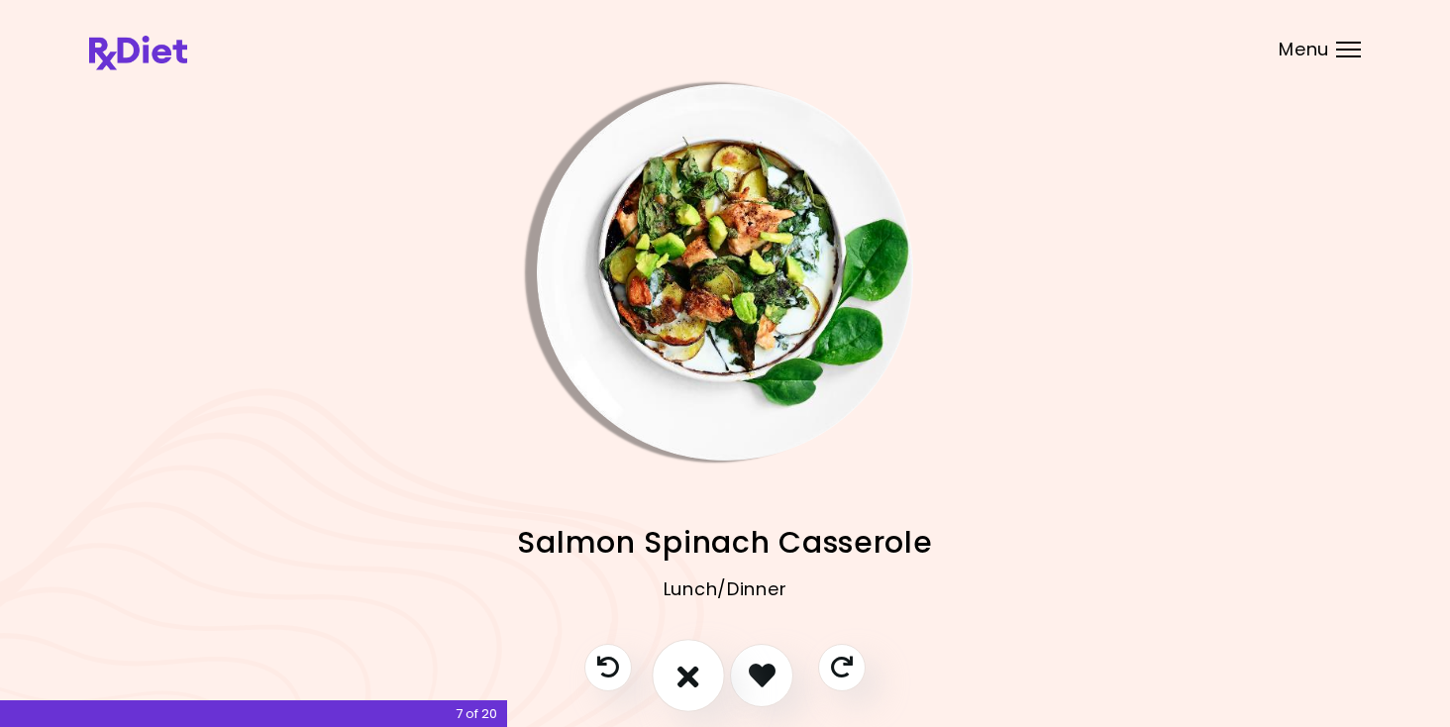
click at [690, 675] on icon "I don't like this recipe" at bounding box center [688, 675] width 22 height 31
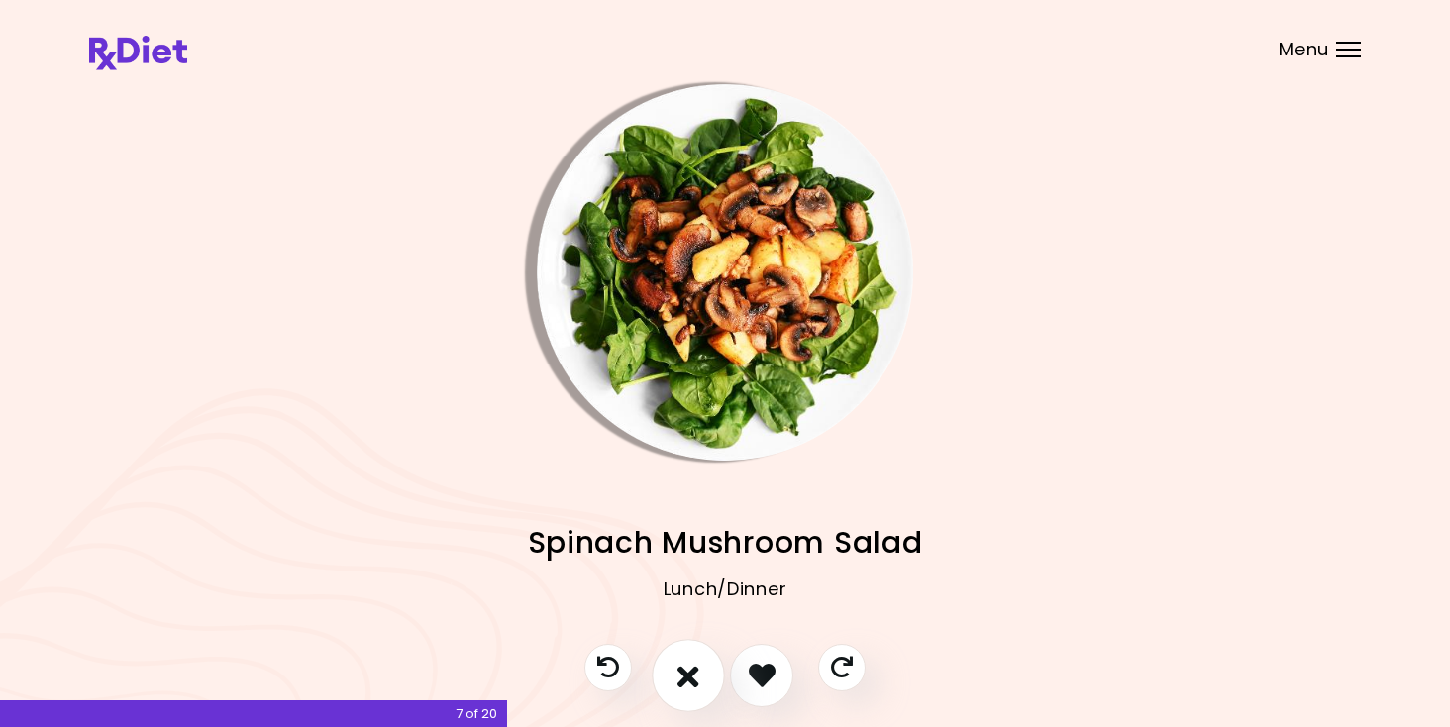
click at [690, 675] on icon "I don't like this recipe" at bounding box center [688, 675] width 22 height 31
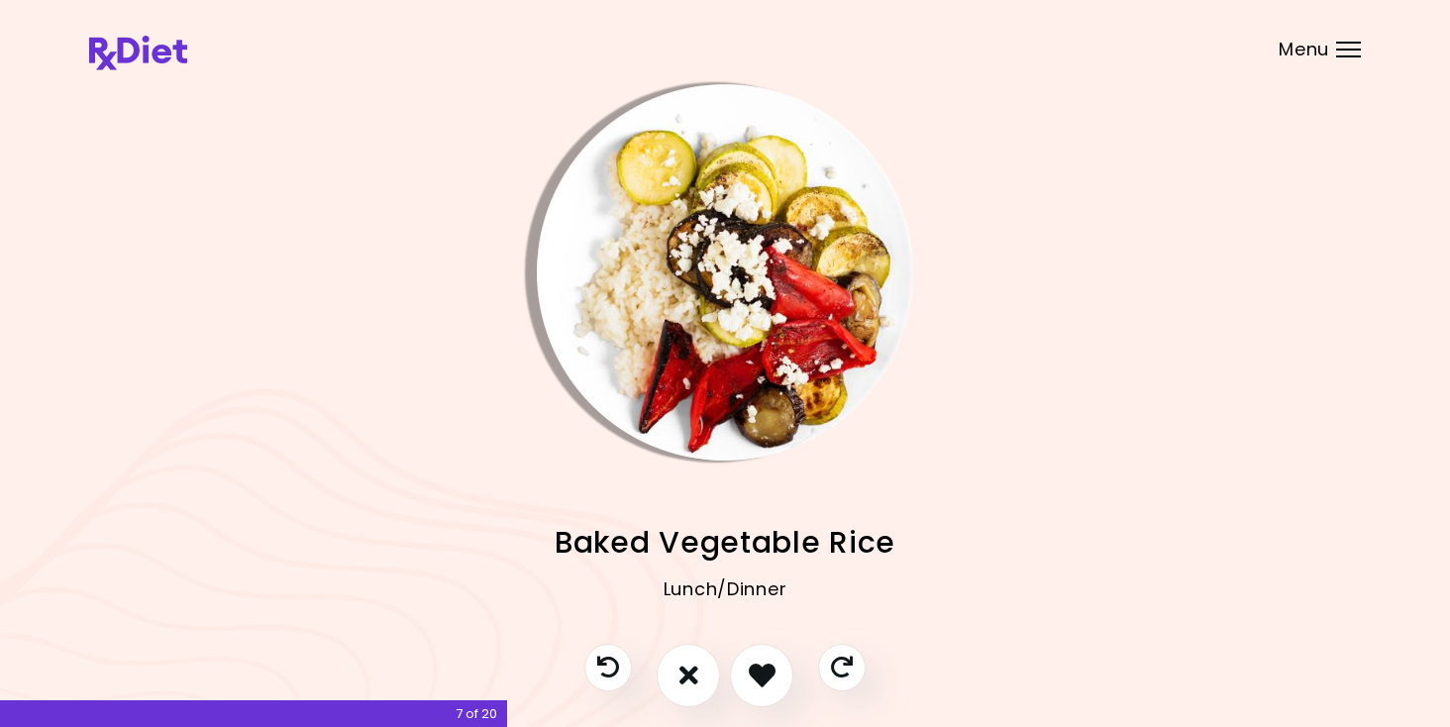
click at [753, 376] on img "Info - Baked Vegetable Rice" at bounding box center [725, 272] width 376 height 376
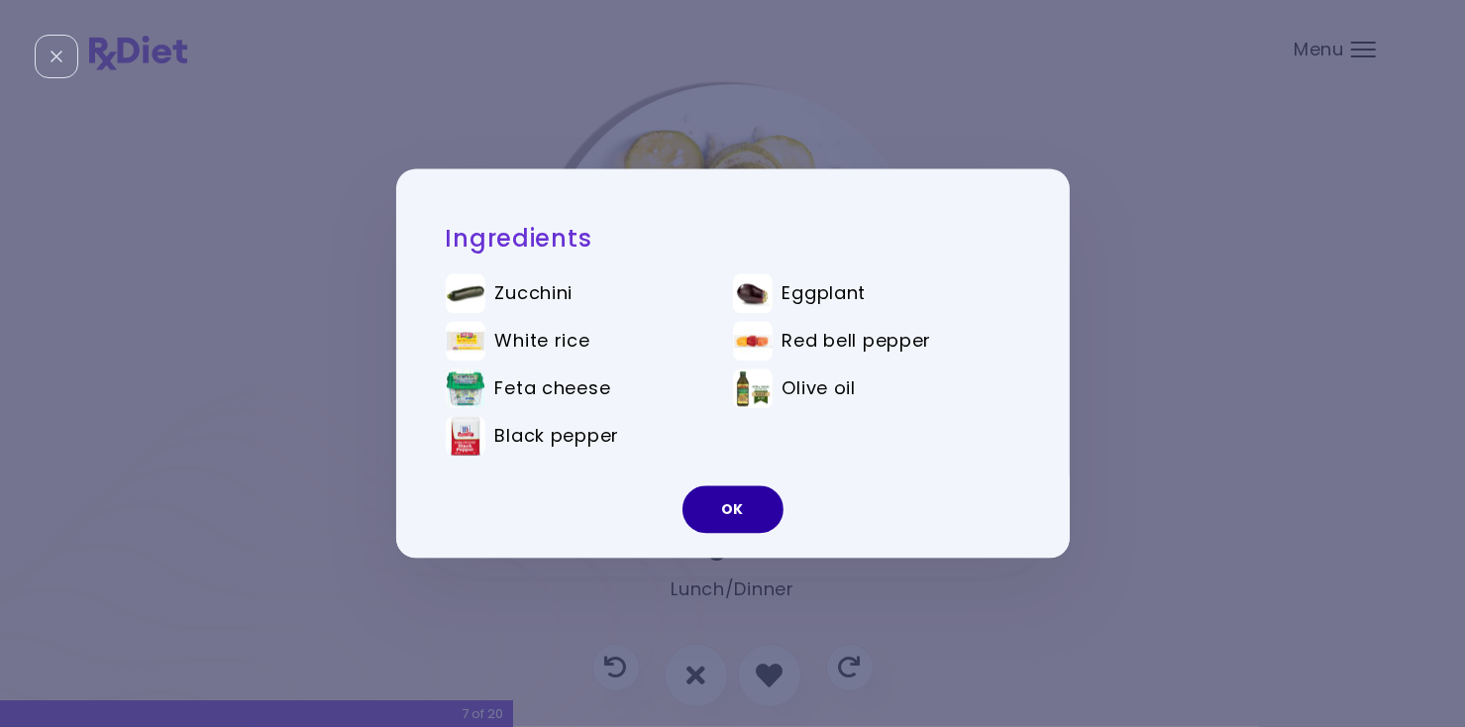
click at [741, 512] on button "OK" at bounding box center [732, 510] width 101 height 48
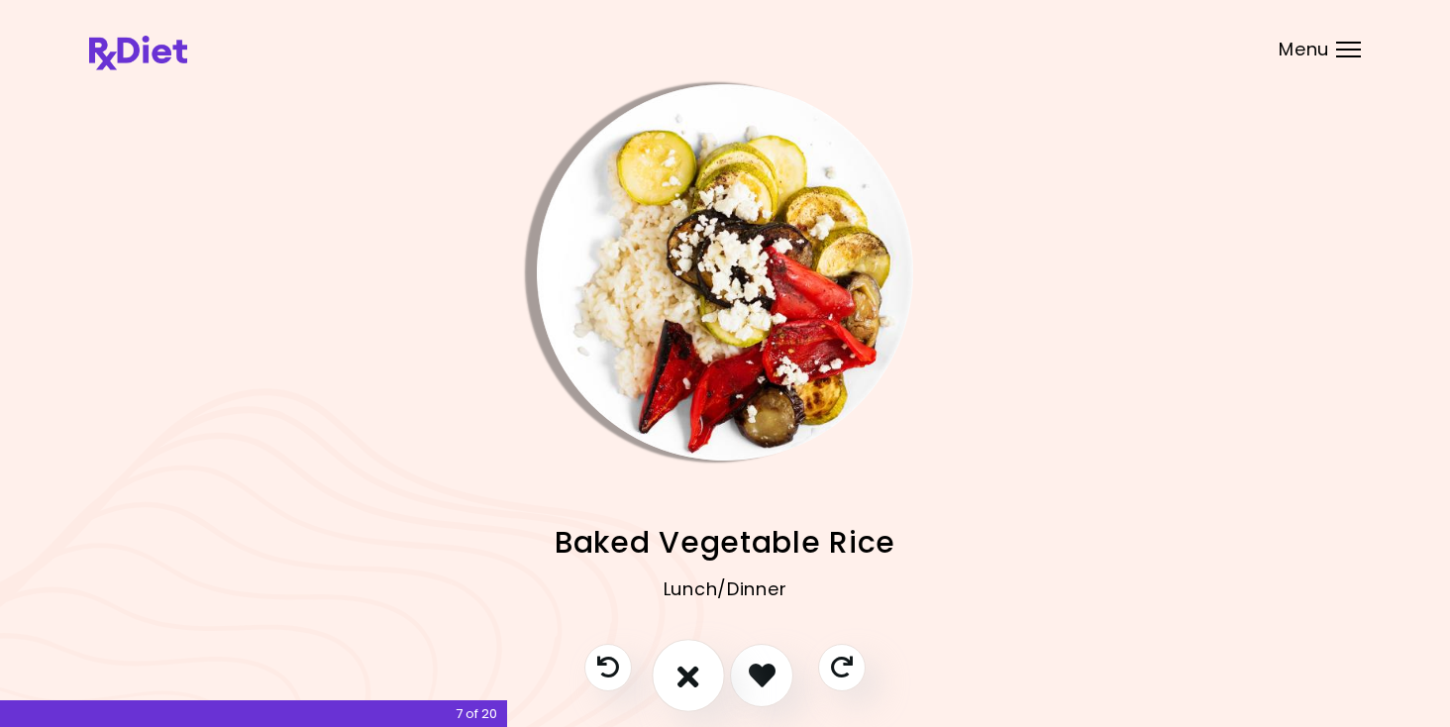
click at [681, 676] on icon "I don't like this recipe" at bounding box center [688, 675] width 22 height 31
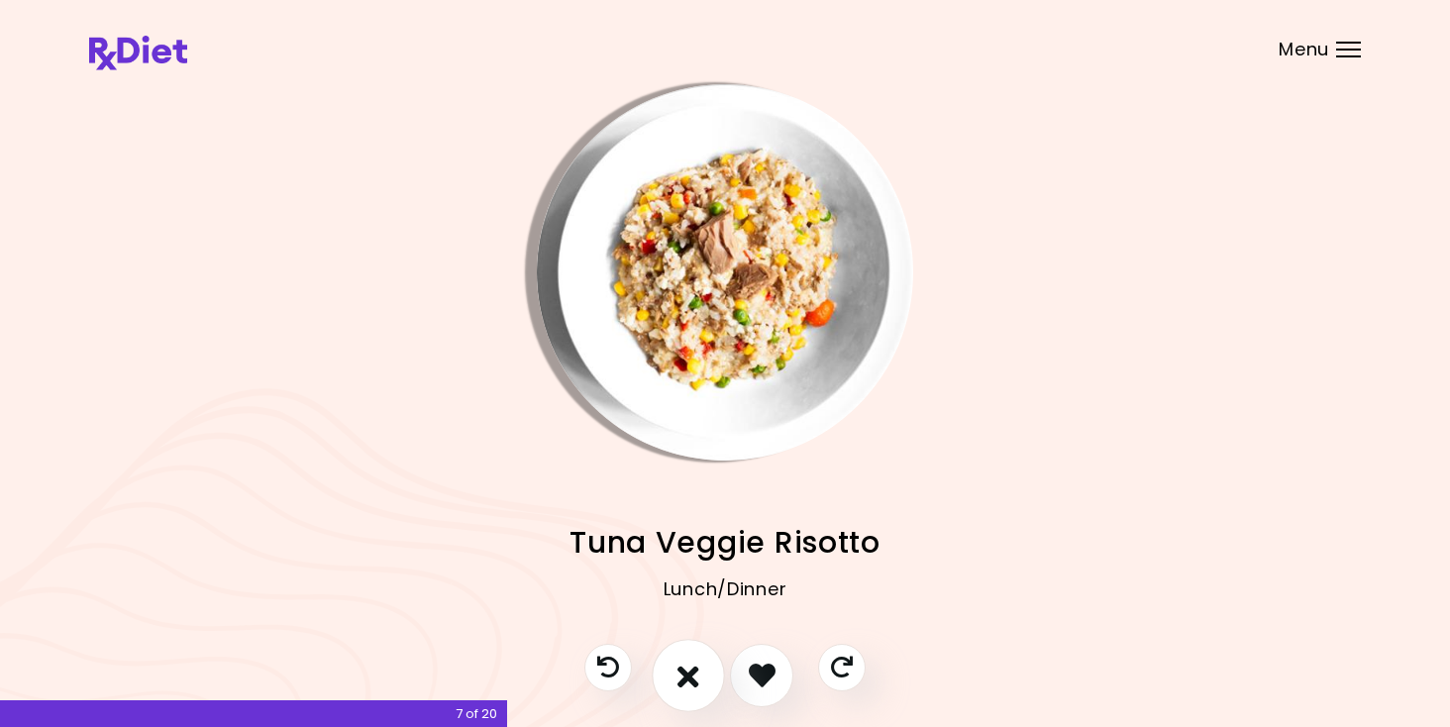
click at [681, 676] on icon "I don't like this recipe" at bounding box center [688, 675] width 22 height 31
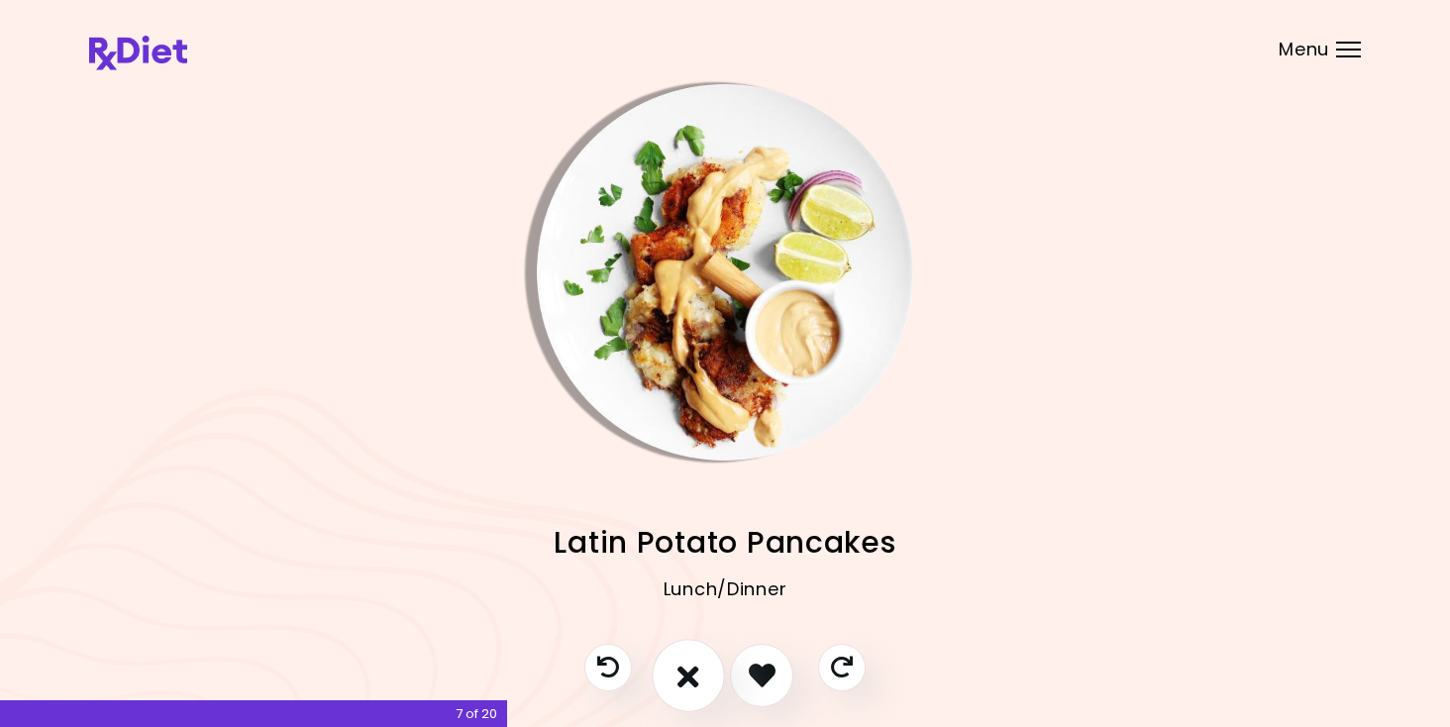
click at [681, 676] on icon "I don't like this recipe" at bounding box center [688, 675] width 22 height 31
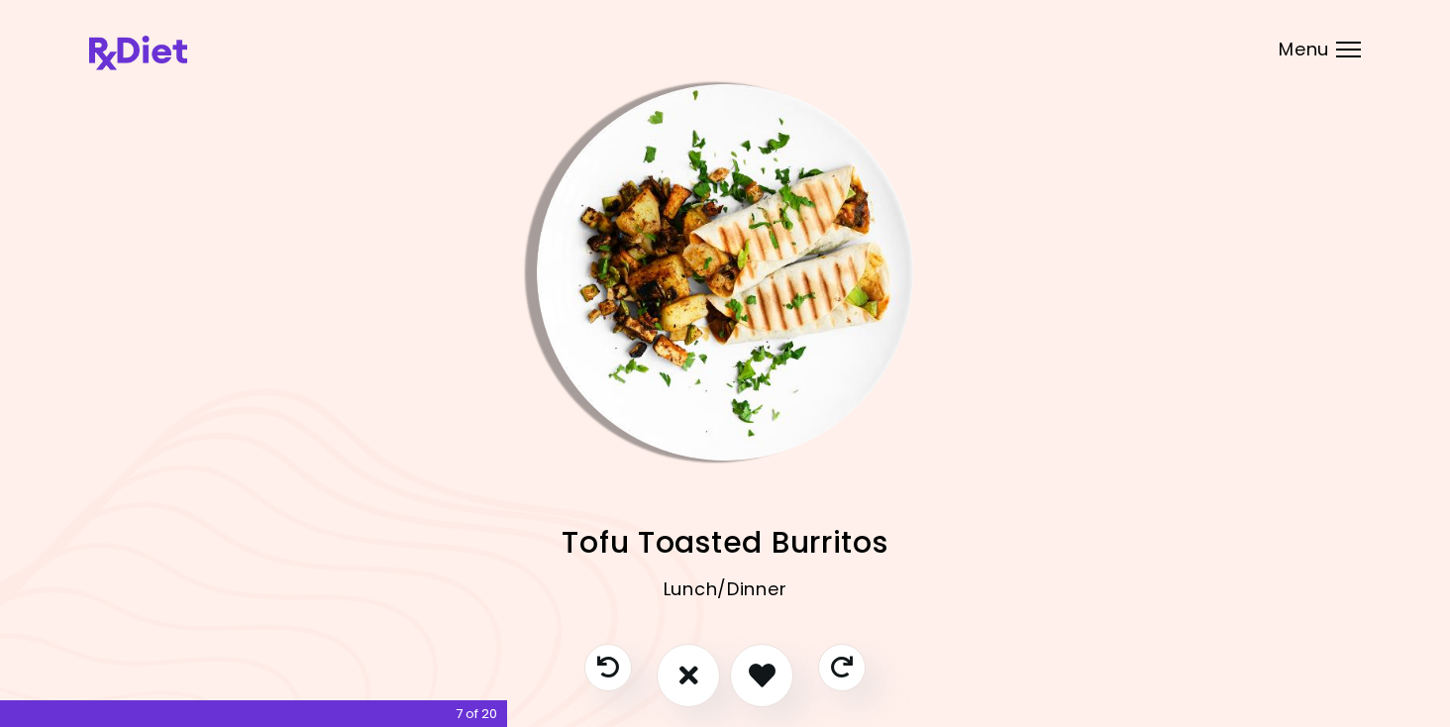
click at [678, 250] on img "Info - Tofu Toasted Burritos" at bounding box center [725, 272] width 376 height 376
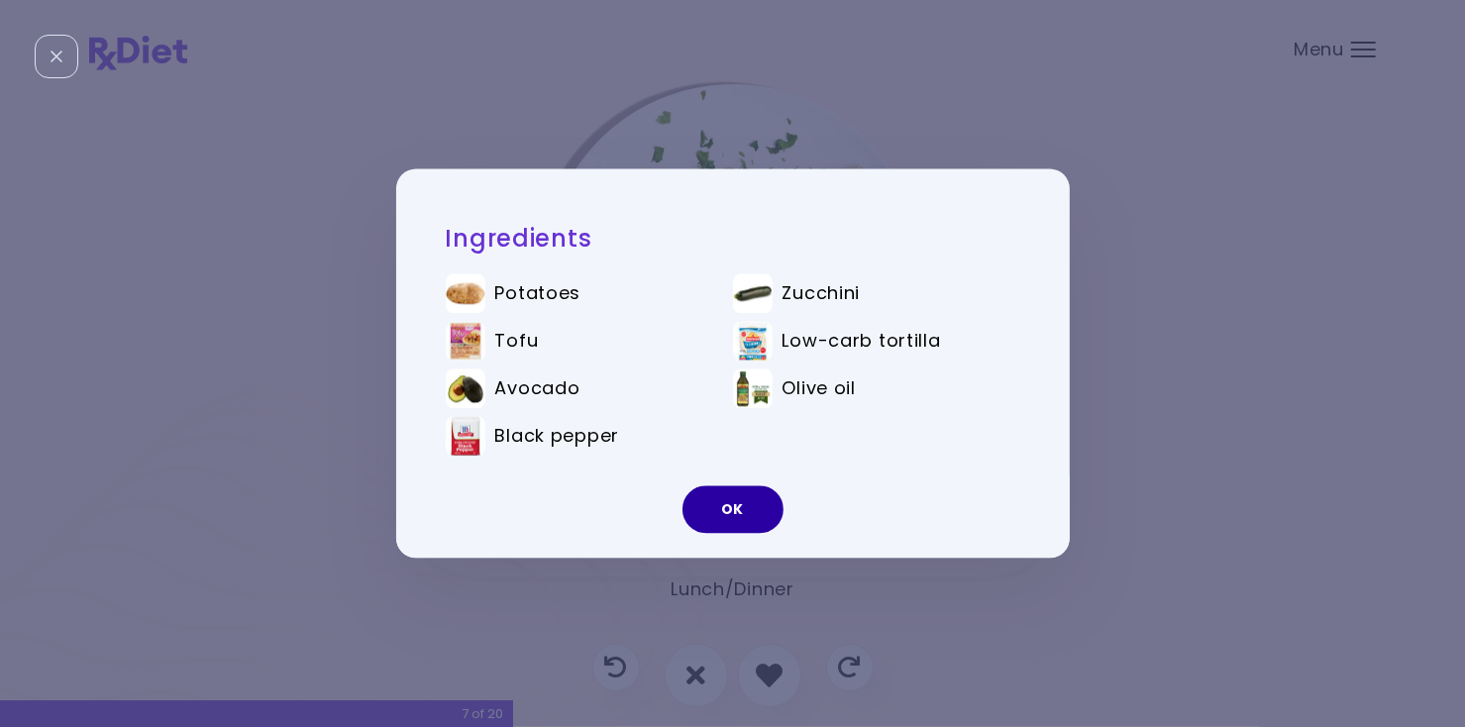
click at [746, 512] on button "OK" at bounding box center [732, 510] width 101 height 48
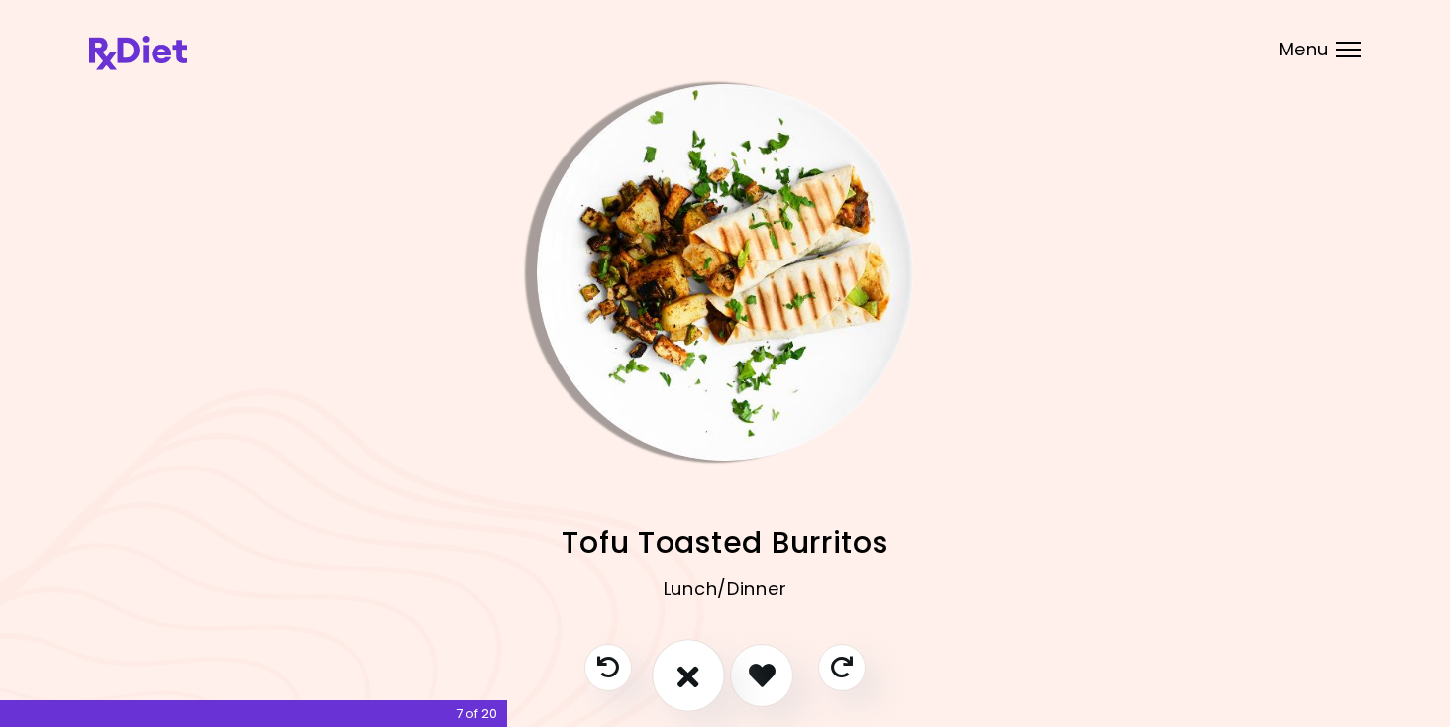
click at [695, 682] on icon "I don't like this recipe" at bounding box center [688, 675] width 22 height 31
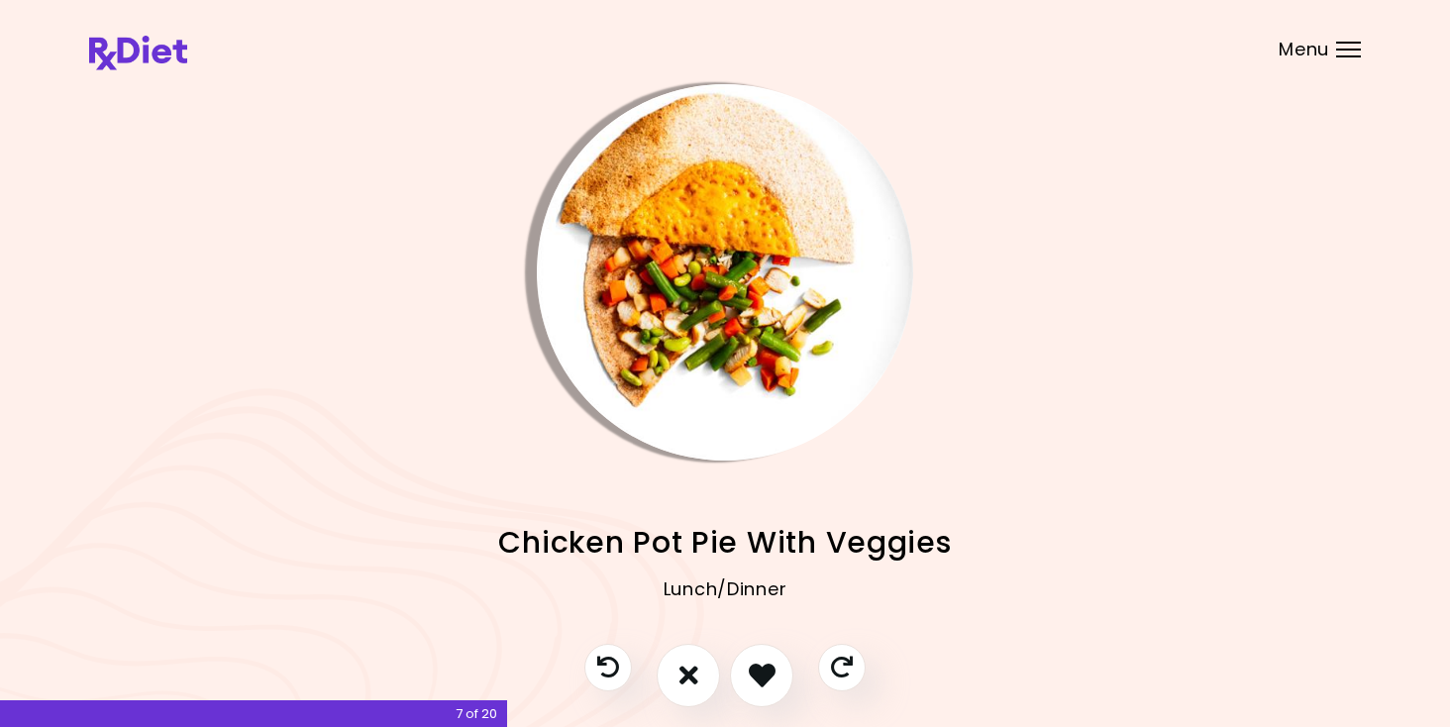
click at [694, 358] on img "Info - Chicken Pot Pie With Veggies" at bounding box center [725, 272] width 376 height 376
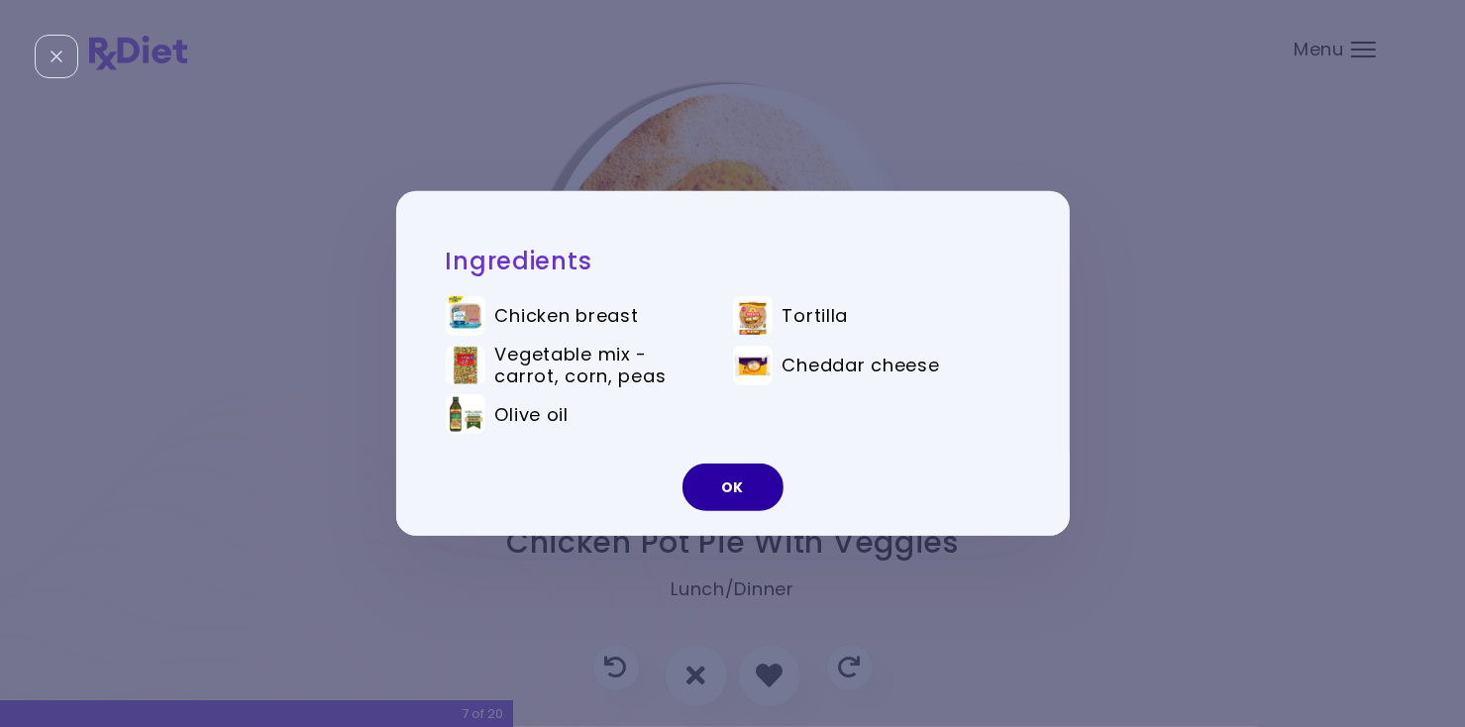
click at [722, 511] on button "OK" at bounding box center [732, 487] width 101 height 48
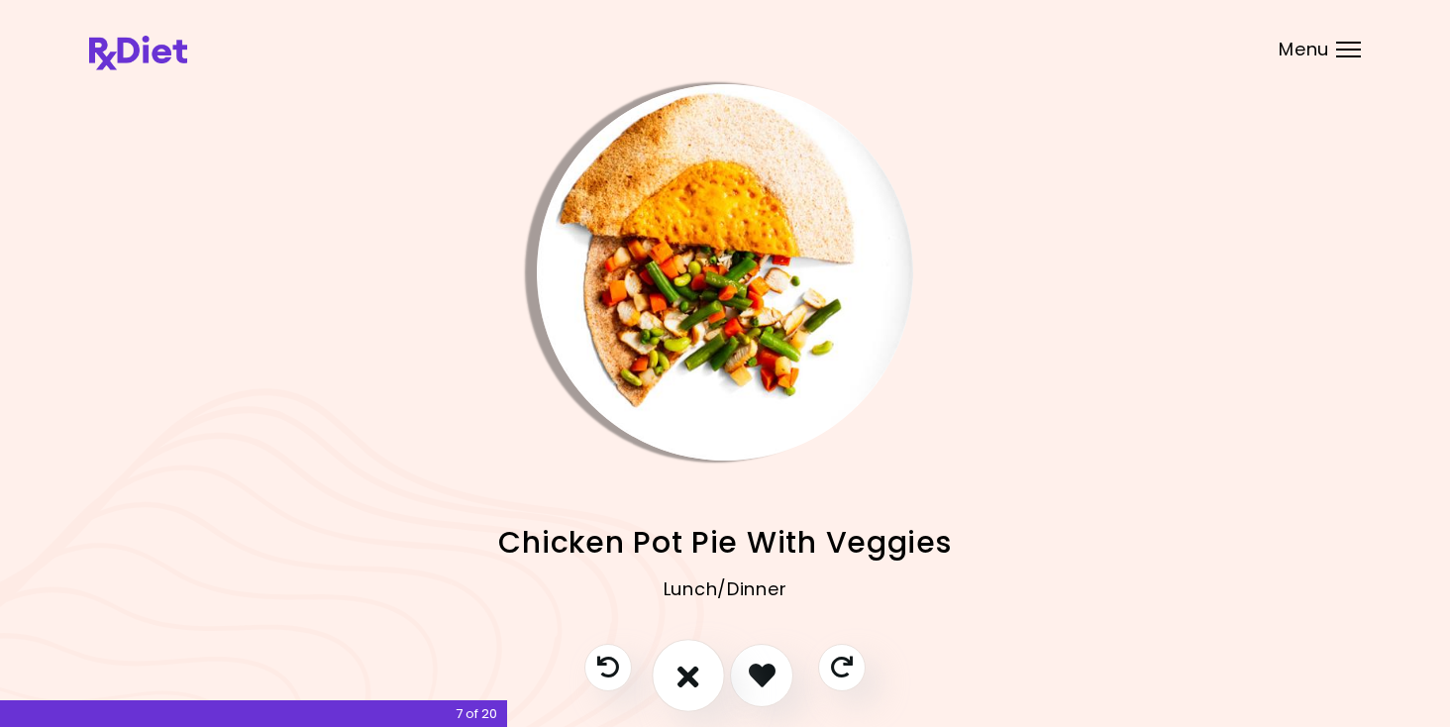
click at [694, 695] on button "I don't like this recipe" at bounding box center [688, 675] width 73 height 73
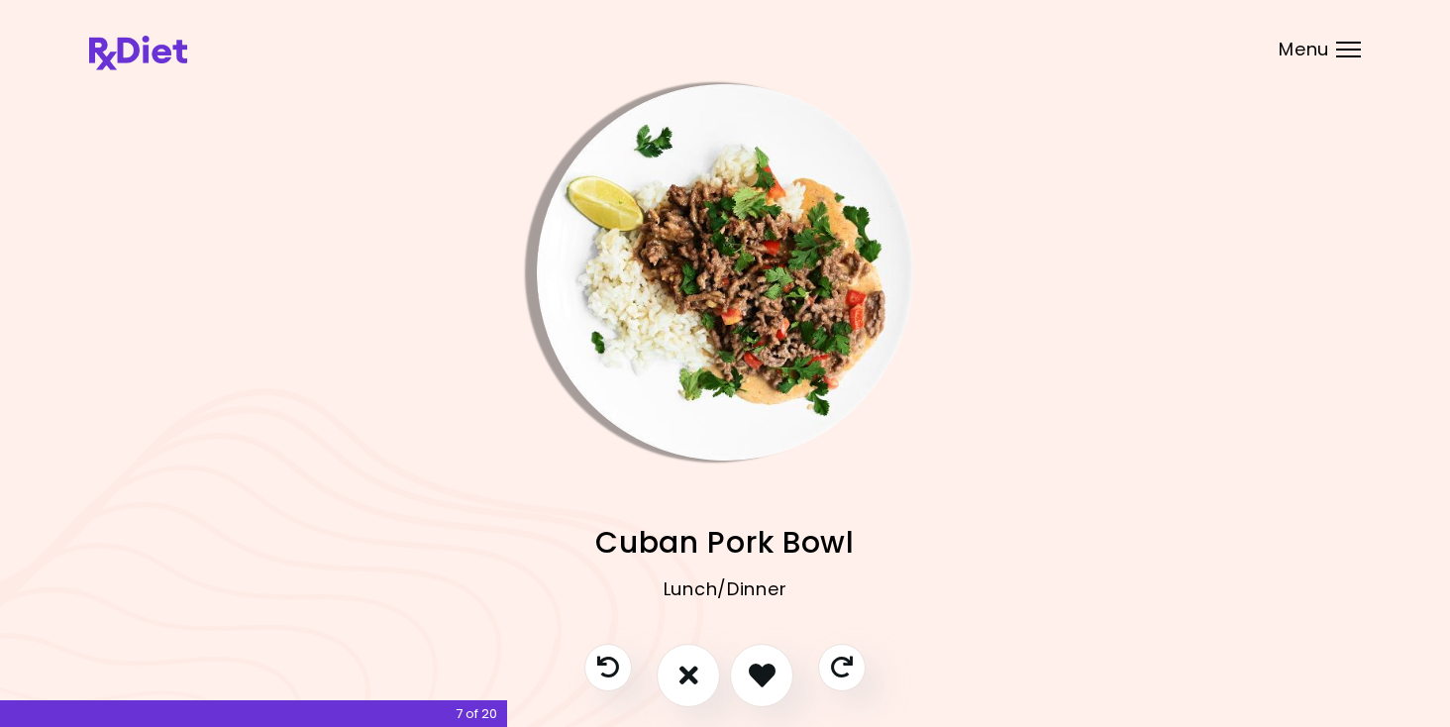
click at [720, 307] on img "Info - Cuban Pork Bowl" at bounding box center [725, 272] width 376 height 376
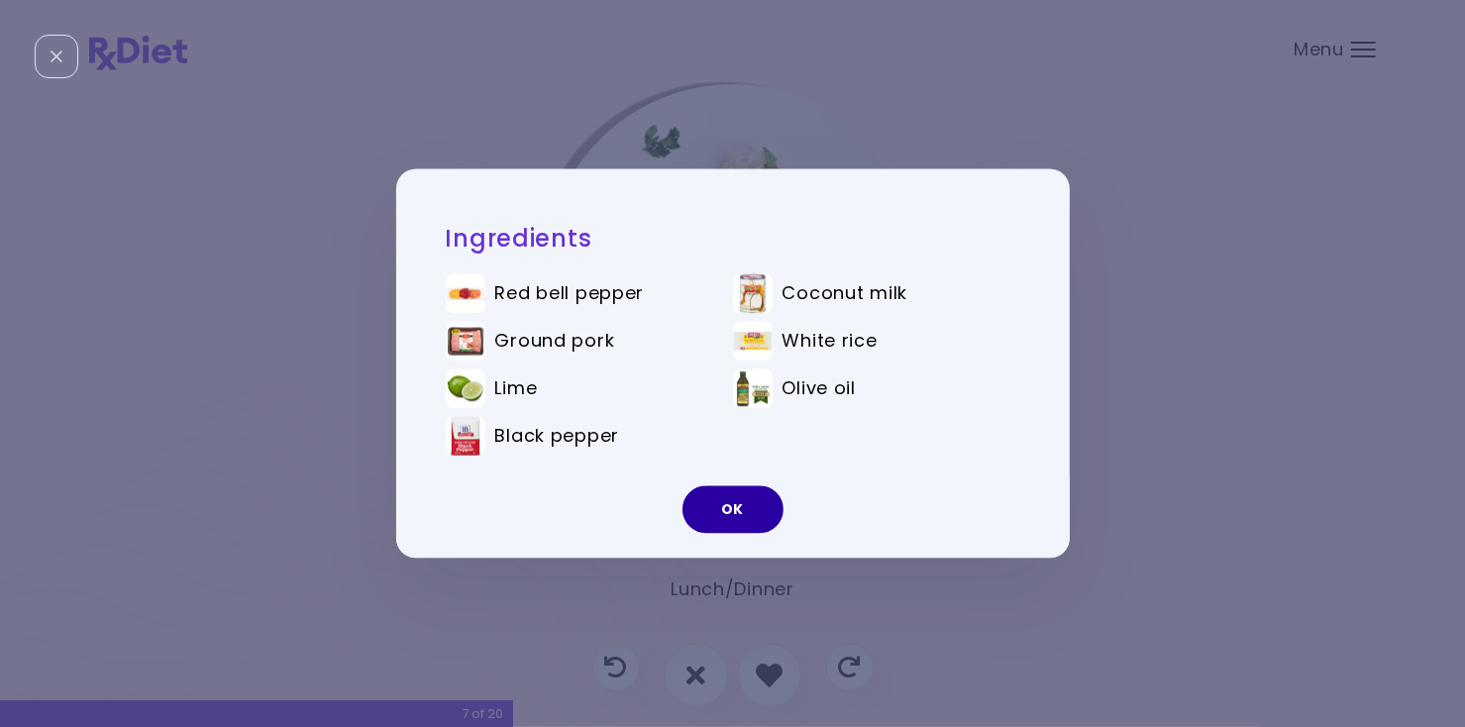
click at [738, 515] on button "OK" at bounding box center [732, 510] width 101 height 48
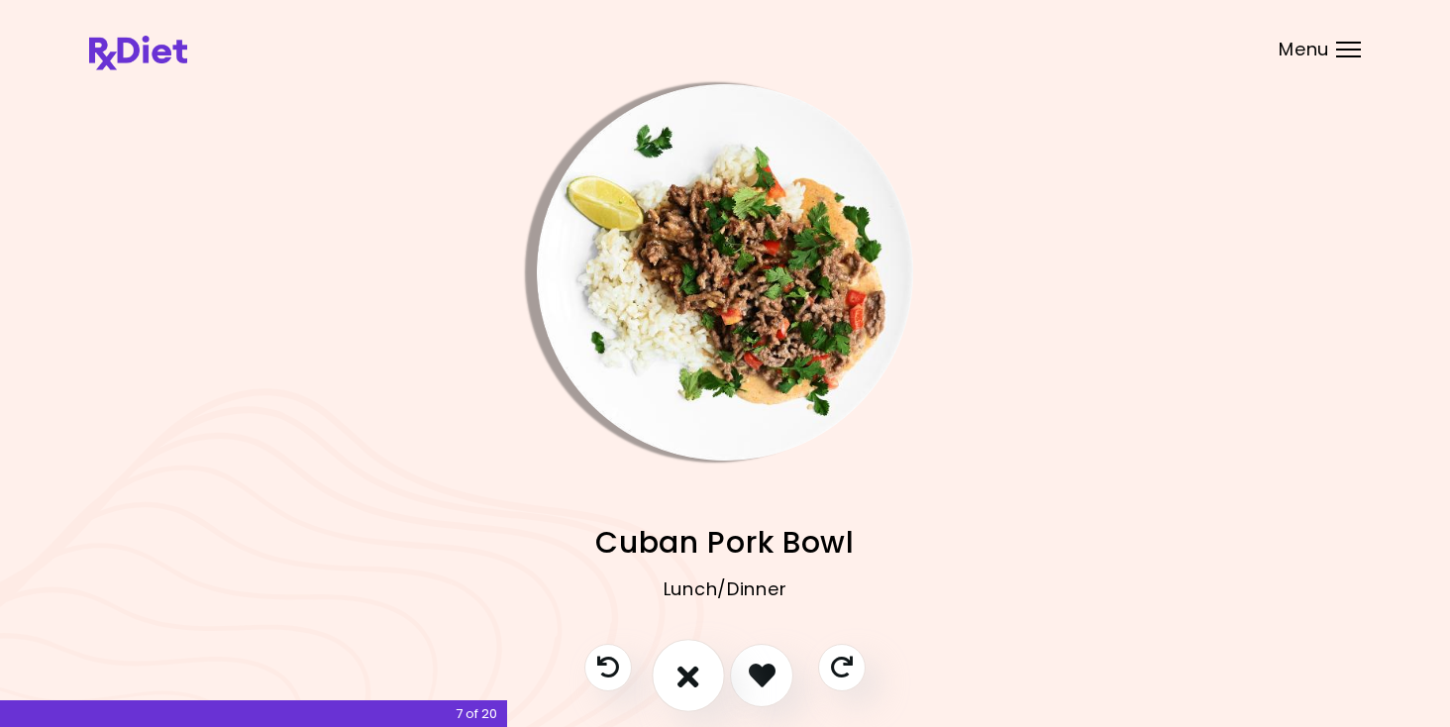
click at [698, 658] on button "I don't like this recipe" at bounding box center [688, 675] width 73 height 73
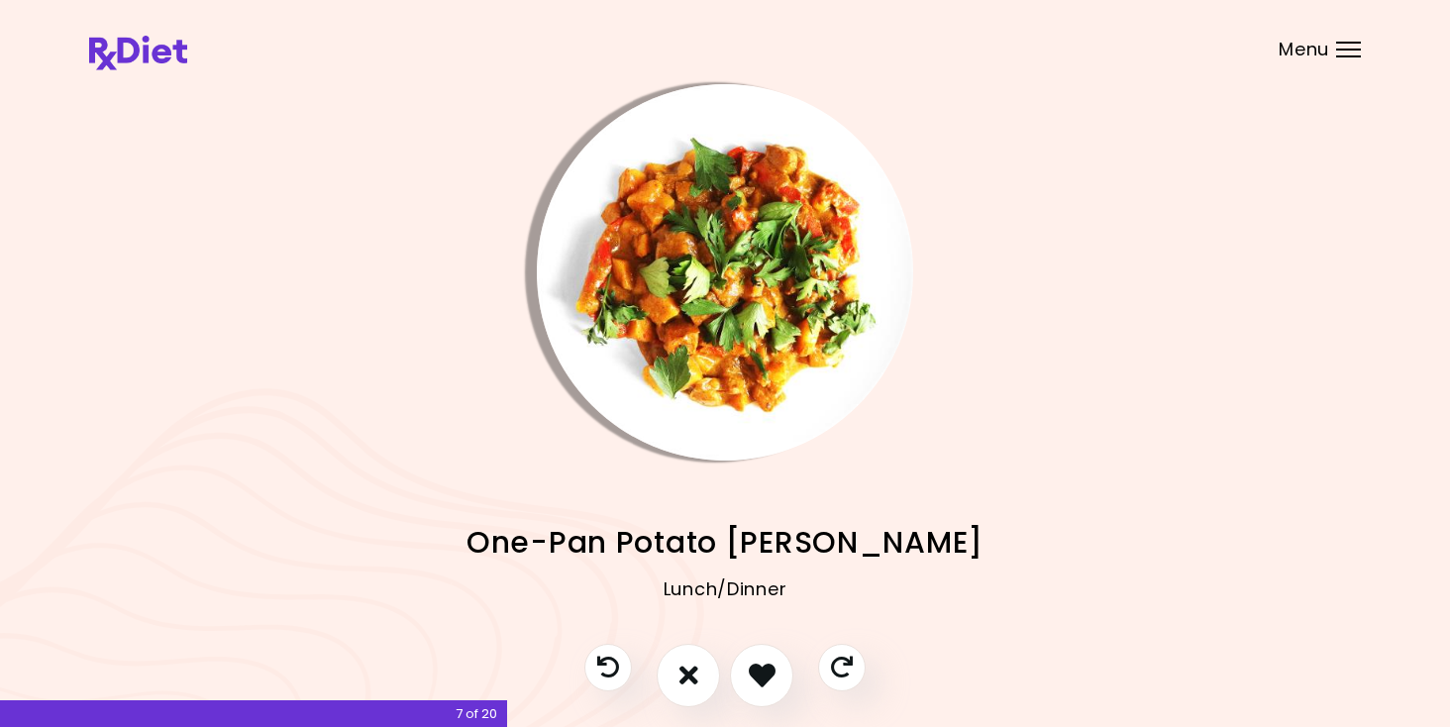
click at [718, 355] on img "Info - One-Pan Potato Curry" at bounding box center [725, 272] width 376 height 376
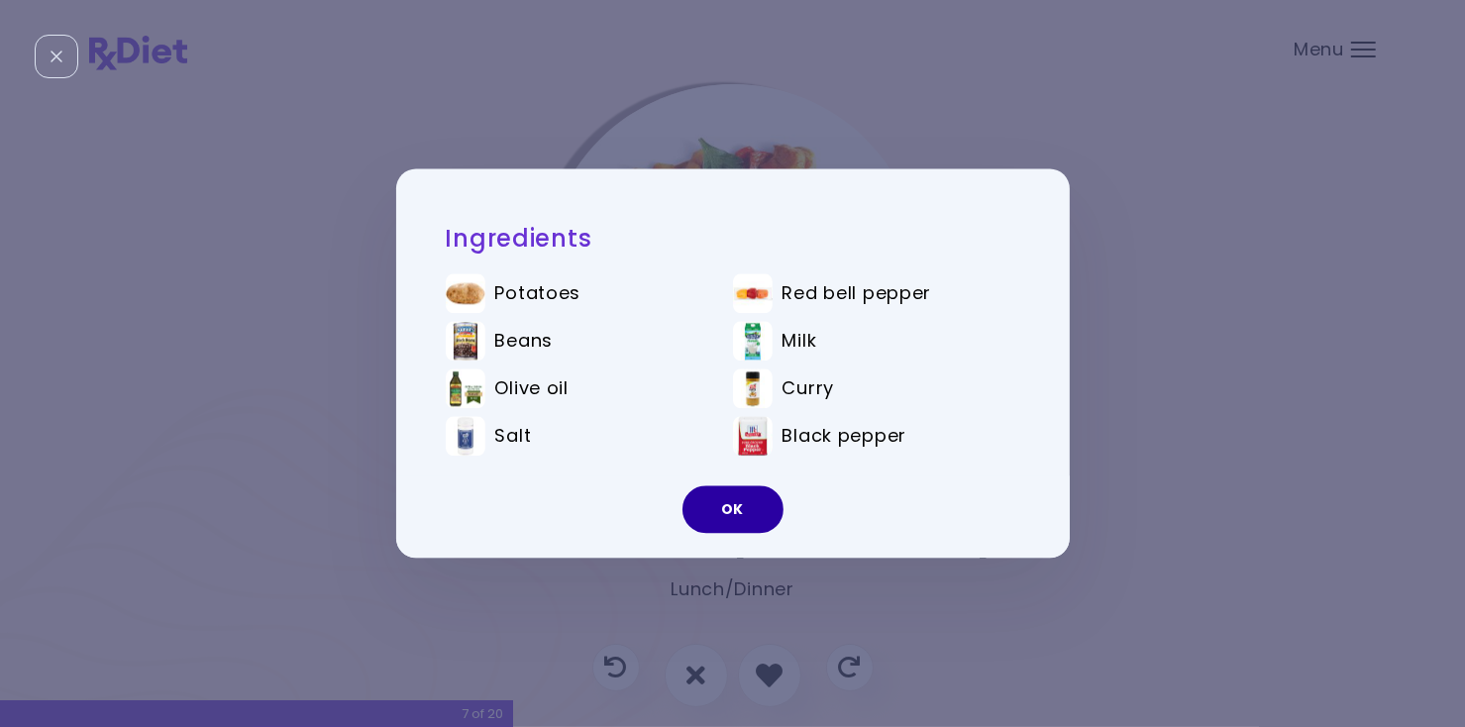
click at [734, 519] on button "OK" at bounding box center [732, 510] width 101 height 48
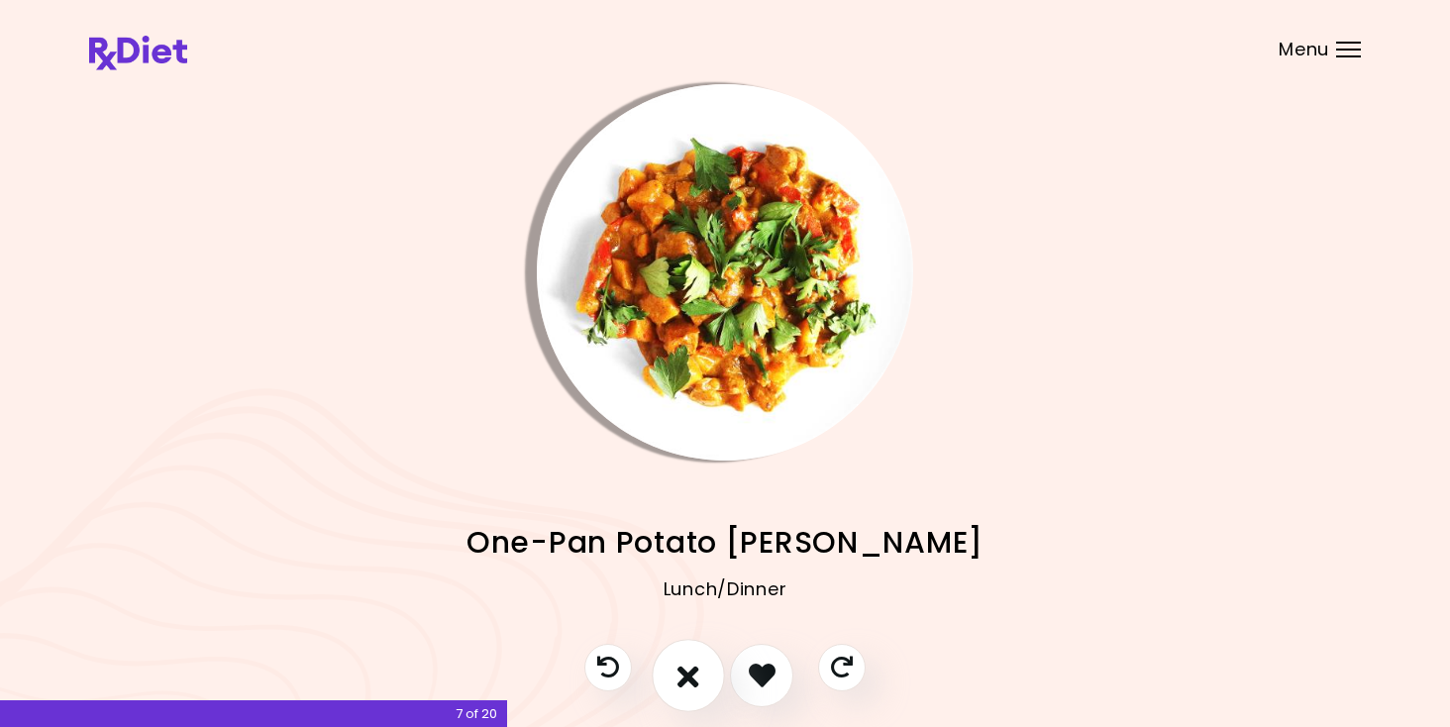
click at [691, 678] on icon "I don't like this recipe" at bounding box center [688, 675] width 22 height 31
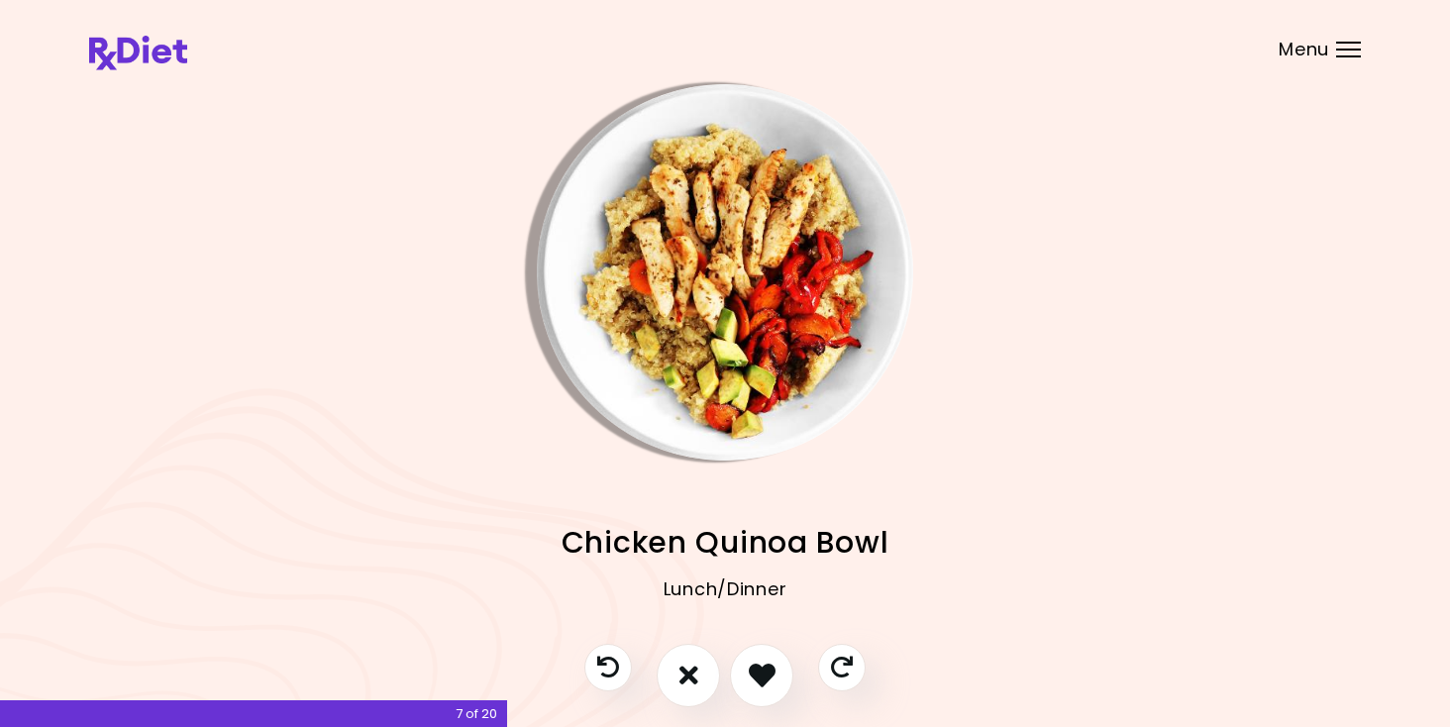
click at [746, 365] on img "Info - Chicken Quinoa Bowl" at bounding box center [725, 272] width 376 height 376
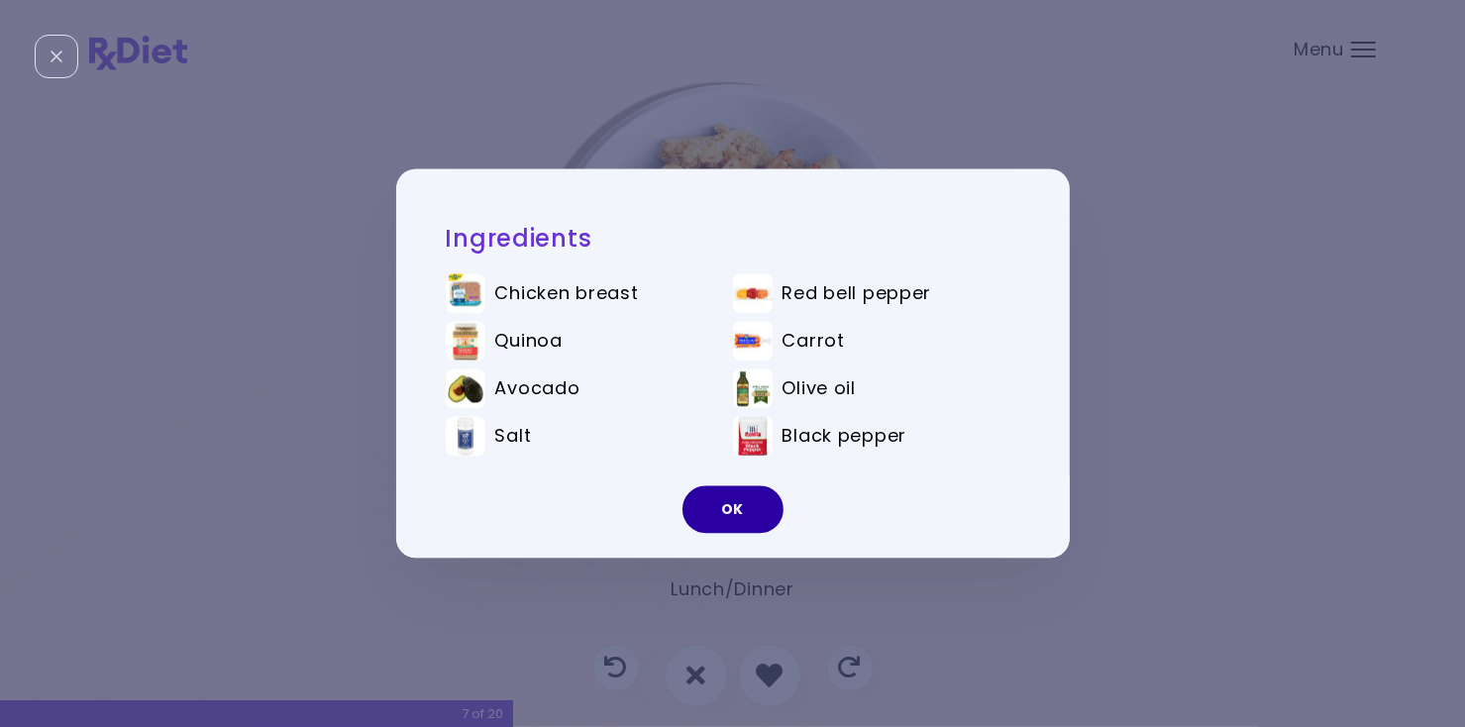
click at [730, 500] on button "OK" at bounding box center [732, 510] width 101 height 48
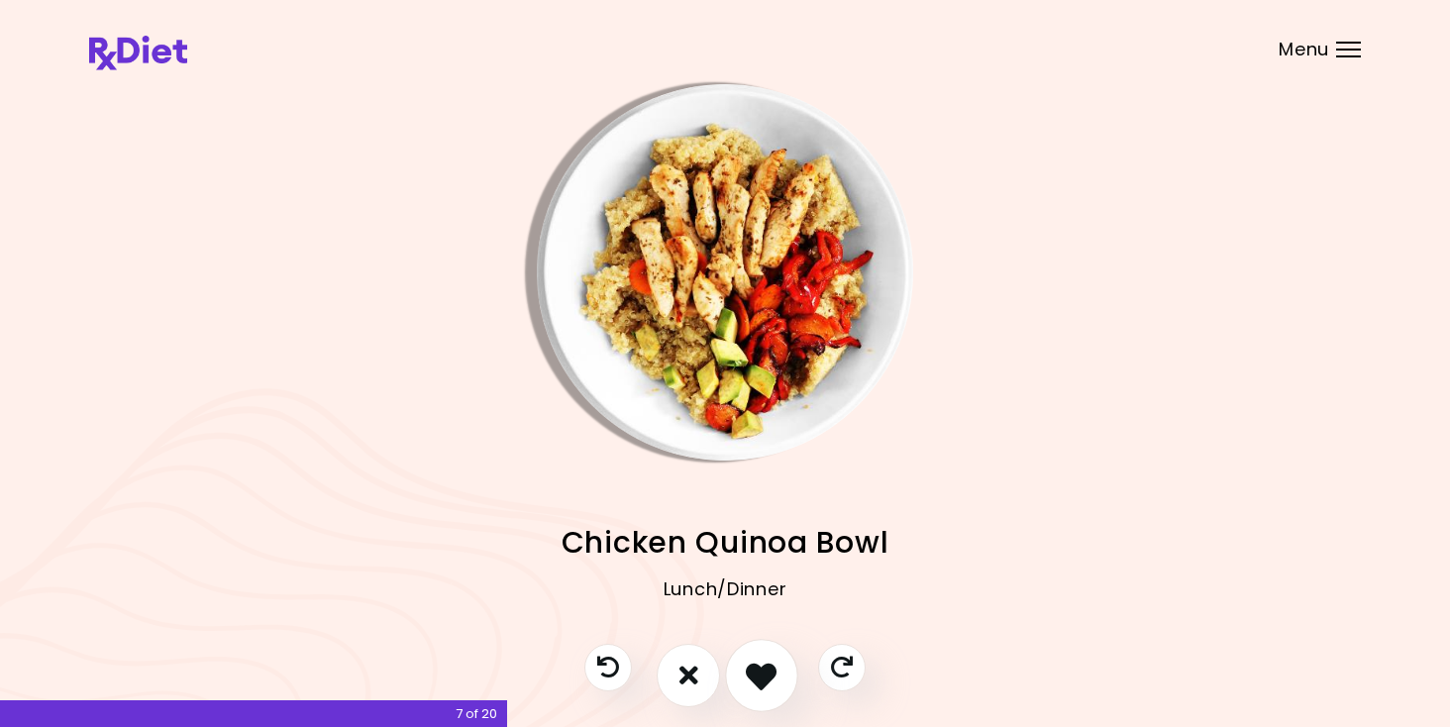
drag, startPoint x: 743, startPoint y: 676, endPoint x: 755, endPoint y: 675, distance: 11.9
click at [755, 675] on button "I like this recipe" at bounding box center [761, 675] width 73 height 73
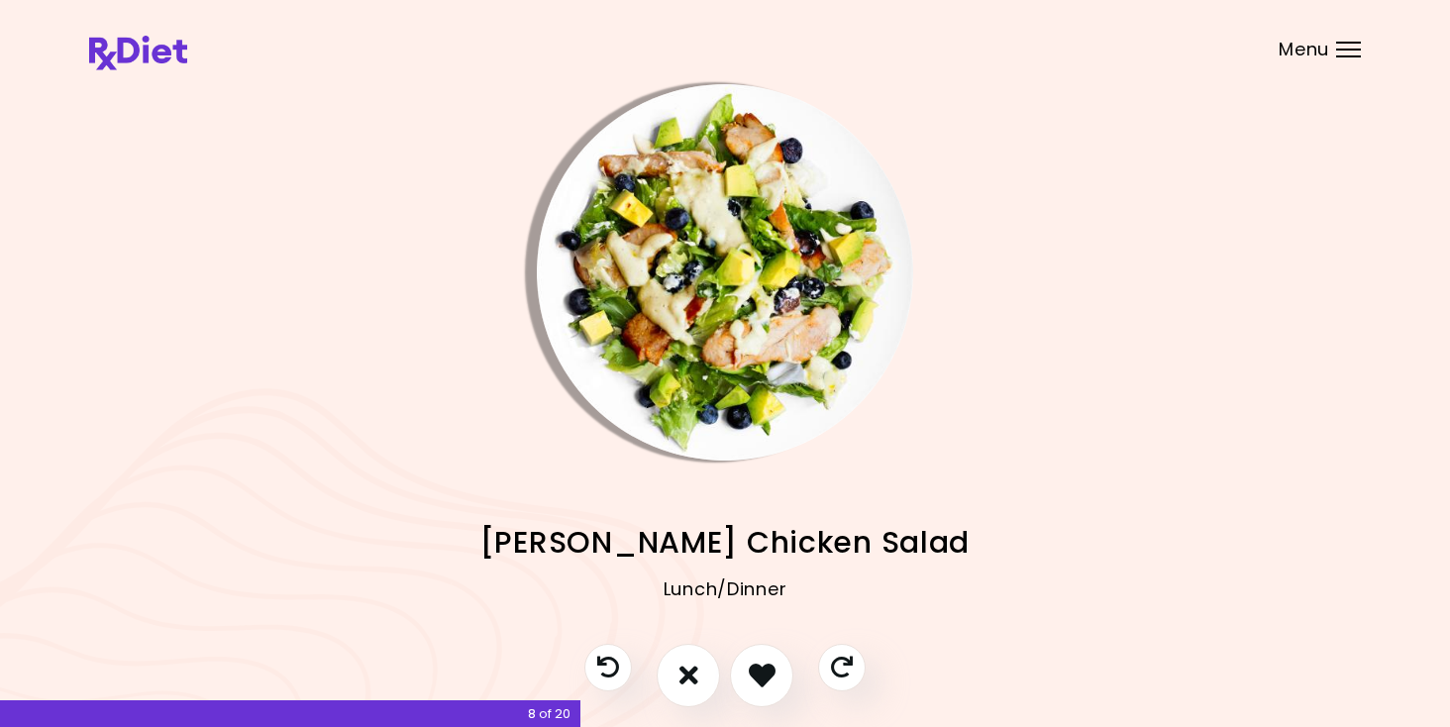
click at [729, 380] on img "Info - Berry Chicken Salad" at bounding box center [725, 272] width 376 height 376
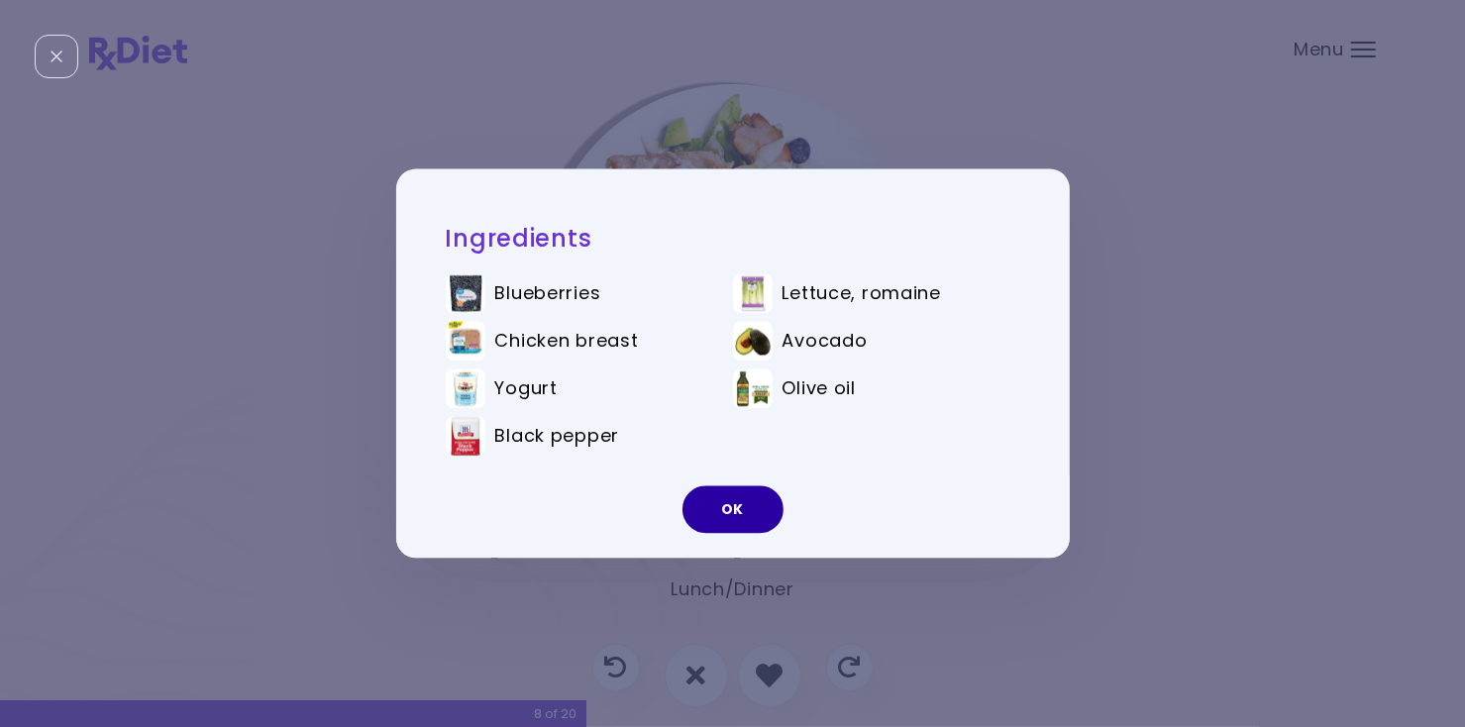
click at [758, 501] on button "OK" at bounding box center [732, 510] width 101 height 48
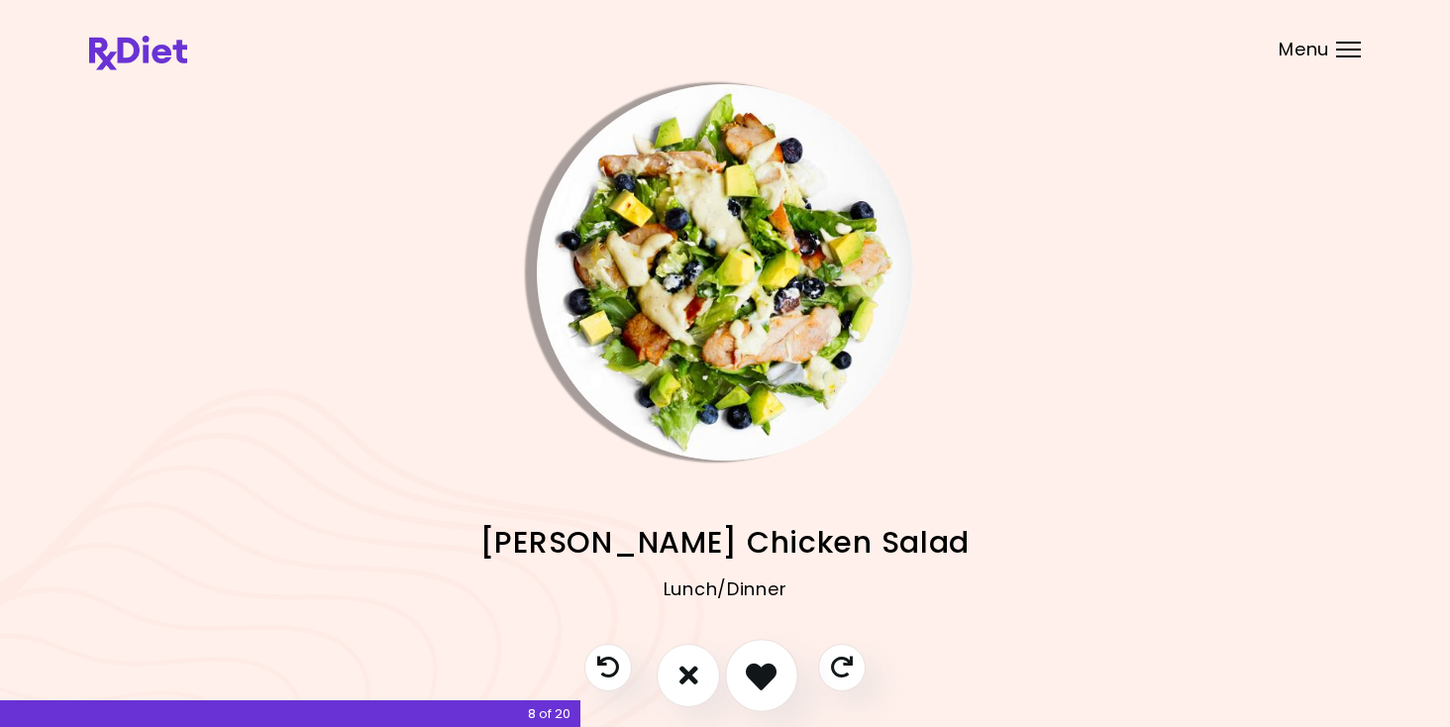
click at [758, 670] on icon "I like this recipe" at bounding box center [761, 675] width 31 height 31
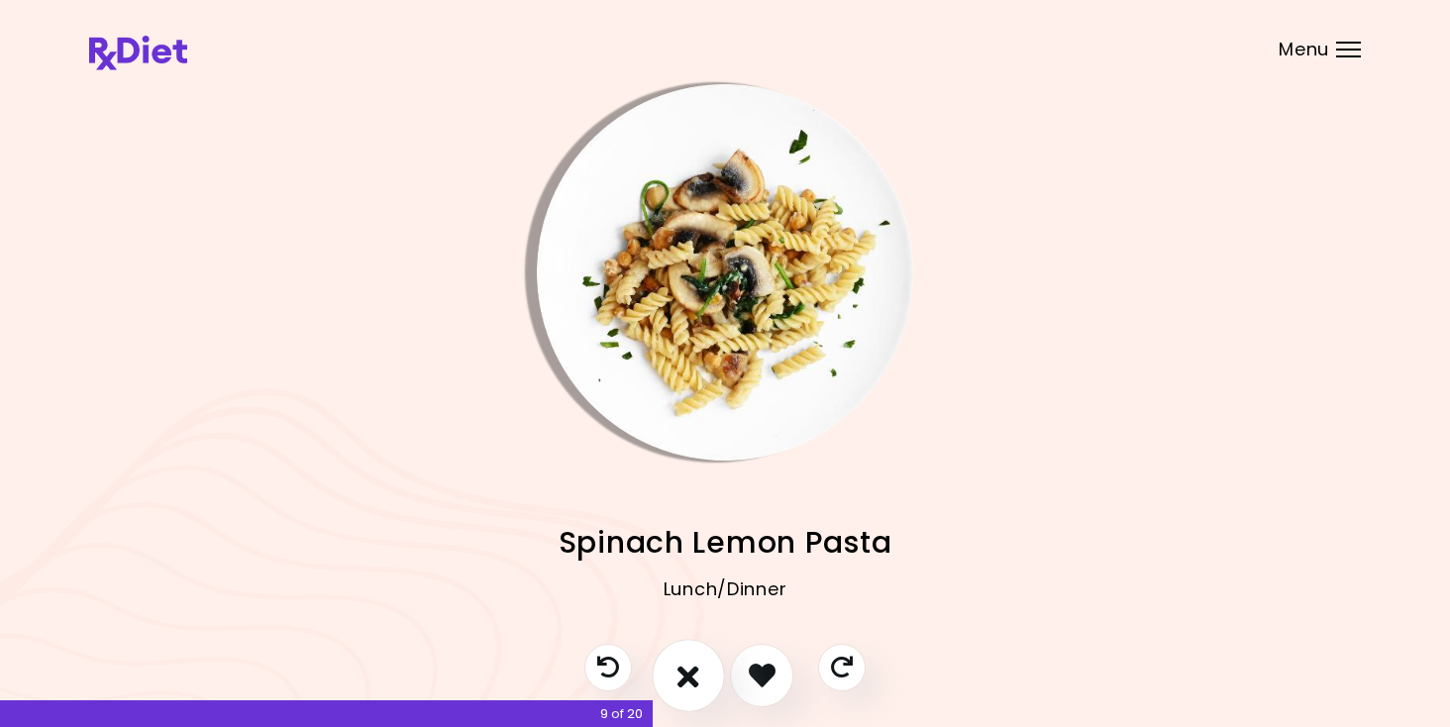
click at [688, 672] on icon "I don't like this recipe" at bounding box center [688, 675] width 22 height 31
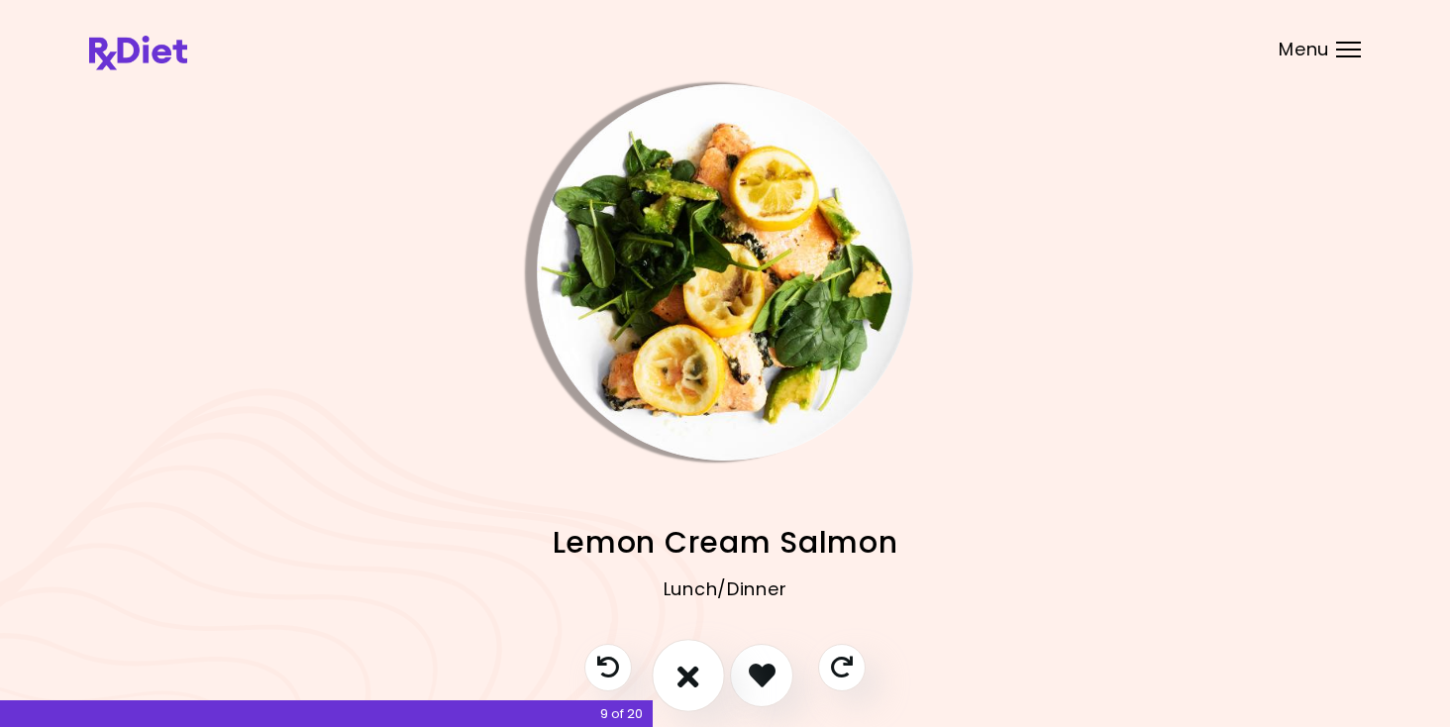
click at [688, 672] on icon "I don't like this recipe" at bounding box center [688, 675] width 22 height 31
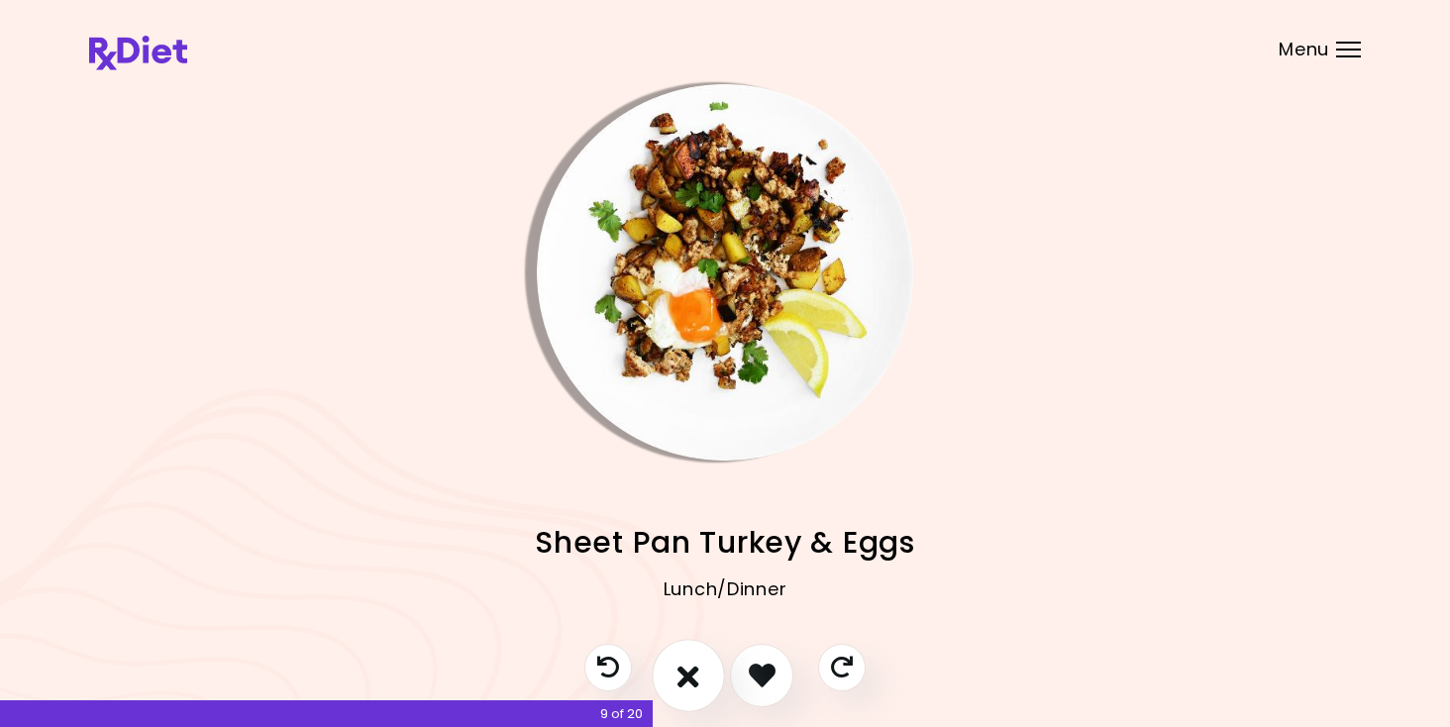
click at [688, 672] on icon "I don't like this recipe" at bounding box center [688, 675] width 22 height 31
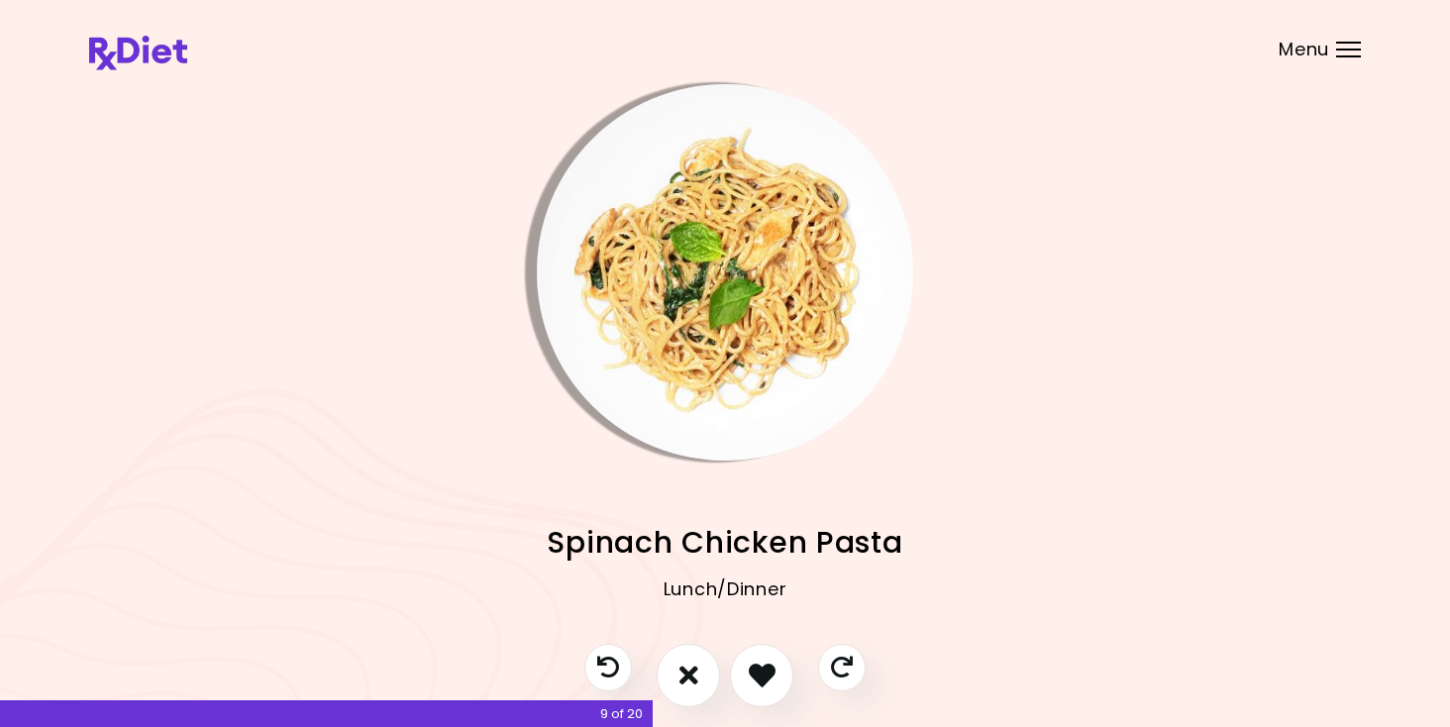
click at [753, 311] on img "Info - Spinach Chicken Pasta" at bounding box center [725, 272] width 376 height 376
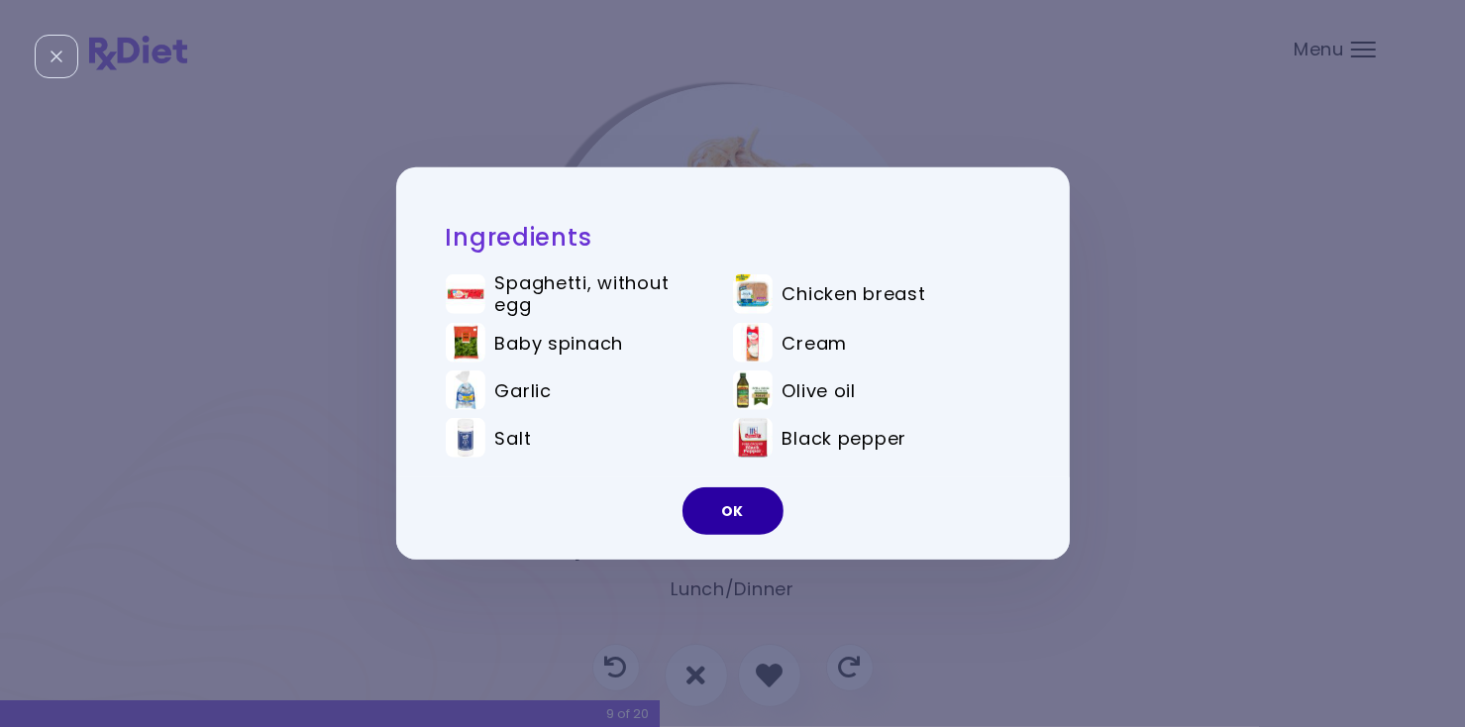
click at [762, 494] on button "OK" at bounding box center [732, 511] width 101 height 48
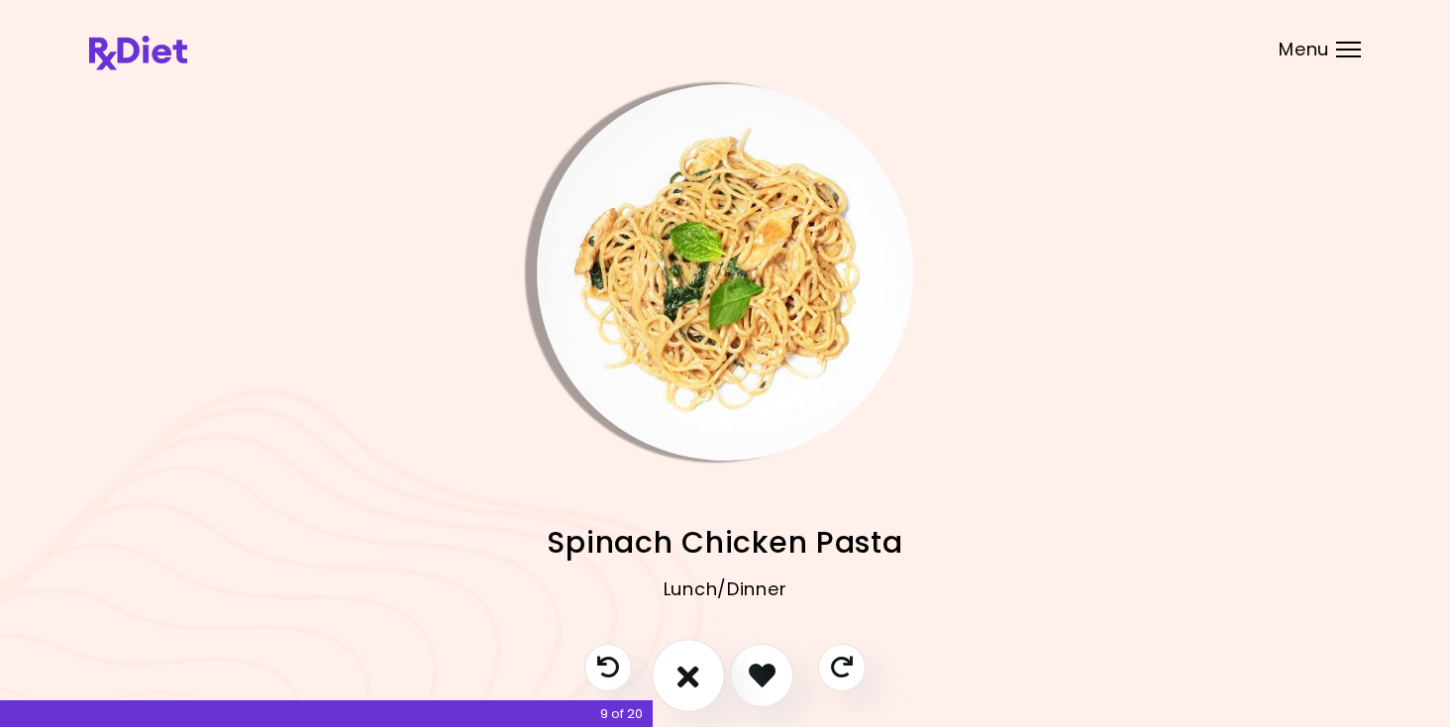
click at [694, 655] on button "I don't like this recipe" at bounding box center [688, 675] width 73 height 73
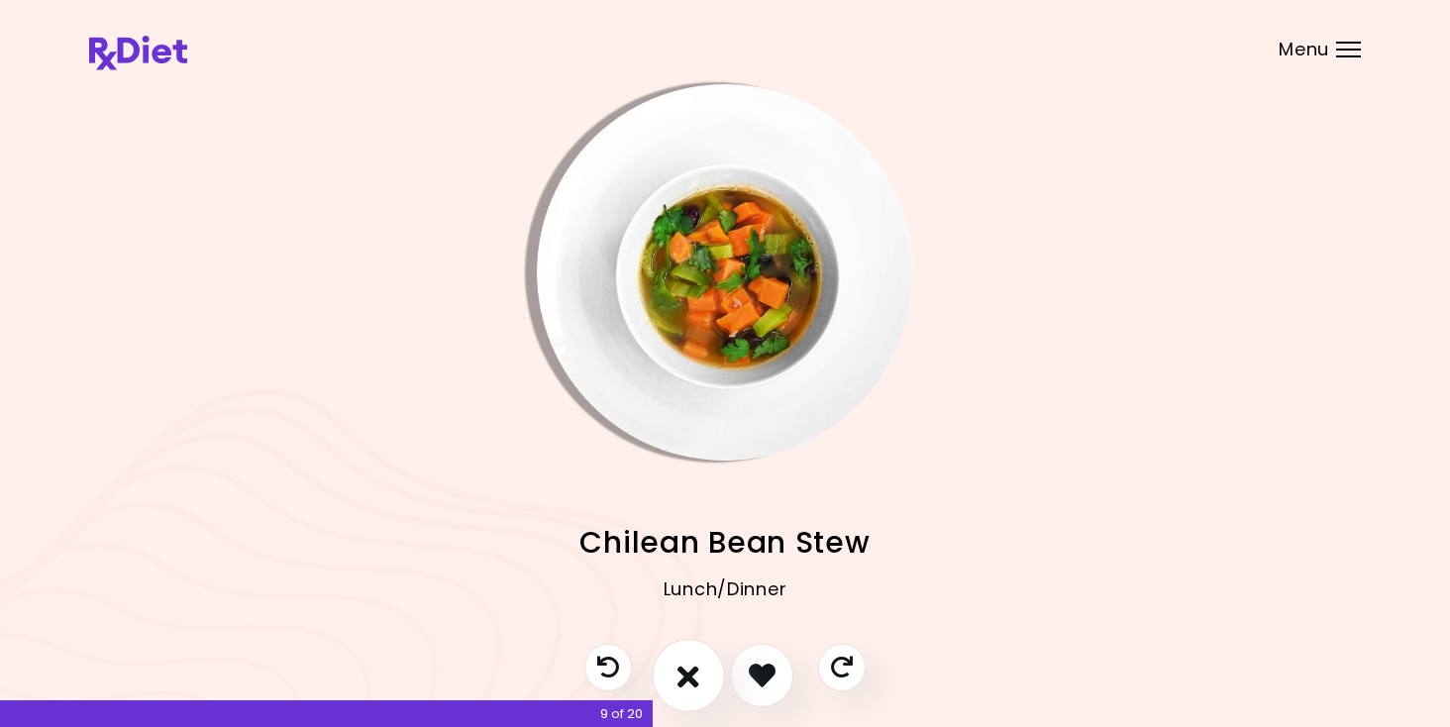
click at [694, 655] on button "I don't like this recipe" at bounding box center [688, 675] width 73 height 73
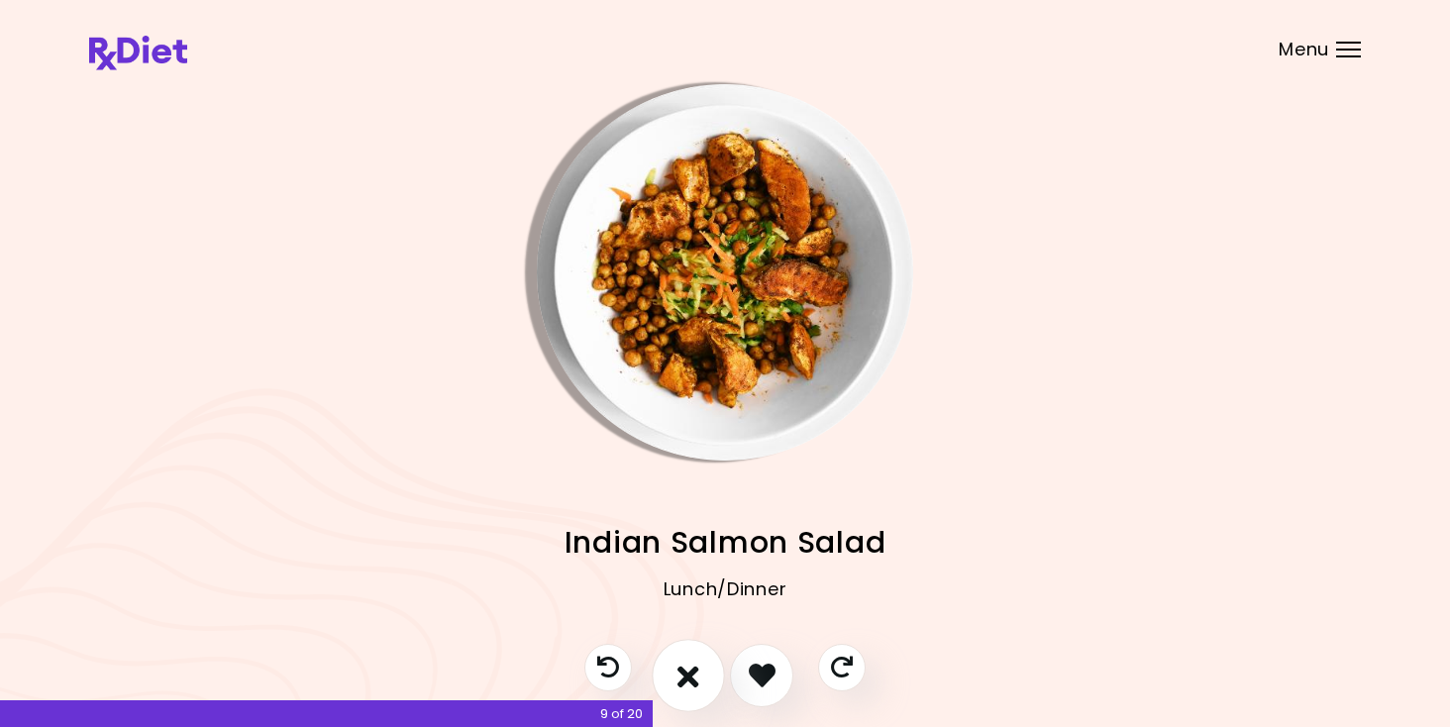
click at [694, 655] on button "I don't like this recipe" at bounding box center [688, 675] width 73 height 73
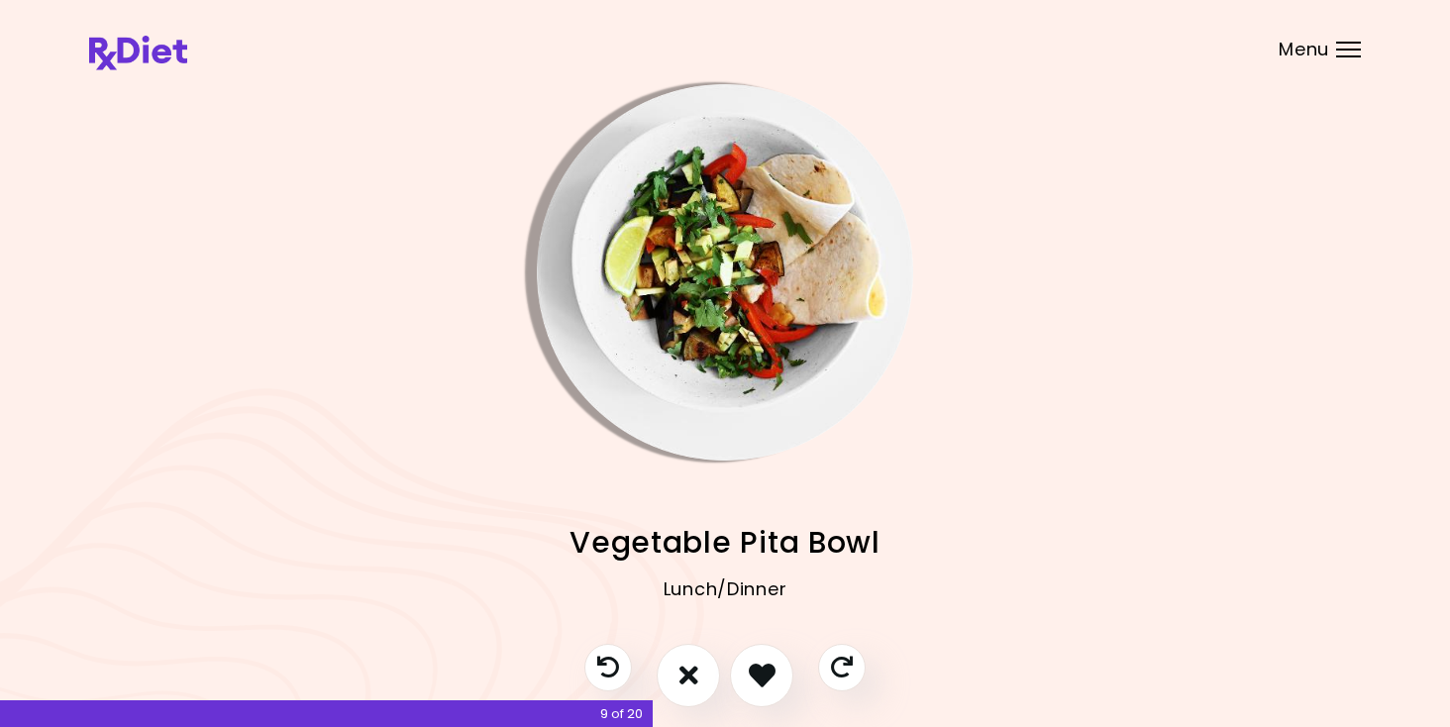
click at [749, 334] on img "Info - Vegetable Pita Bowl" at bounding box center [725, 272] width 376 height 376
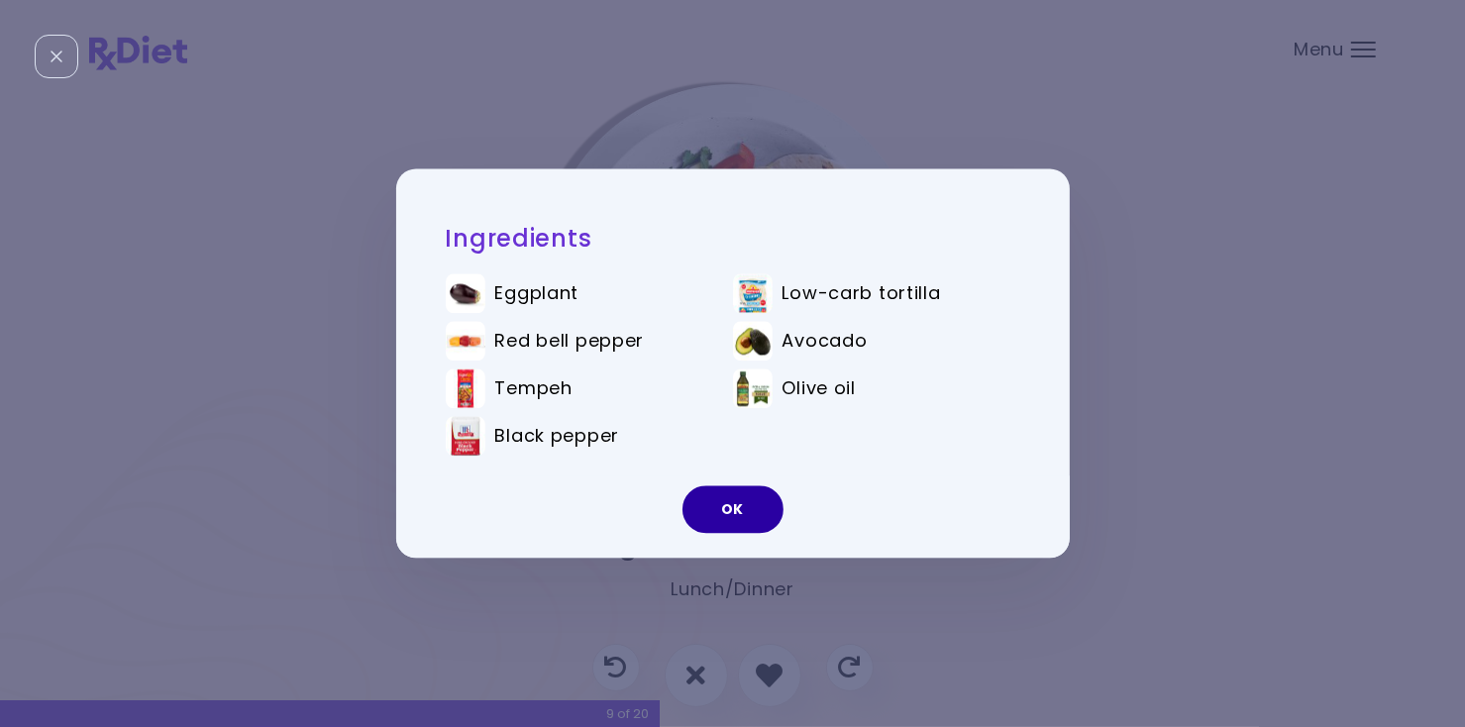
click at [717, 520] on button "OK" at bounding box center [732, 510] width 101 height 48
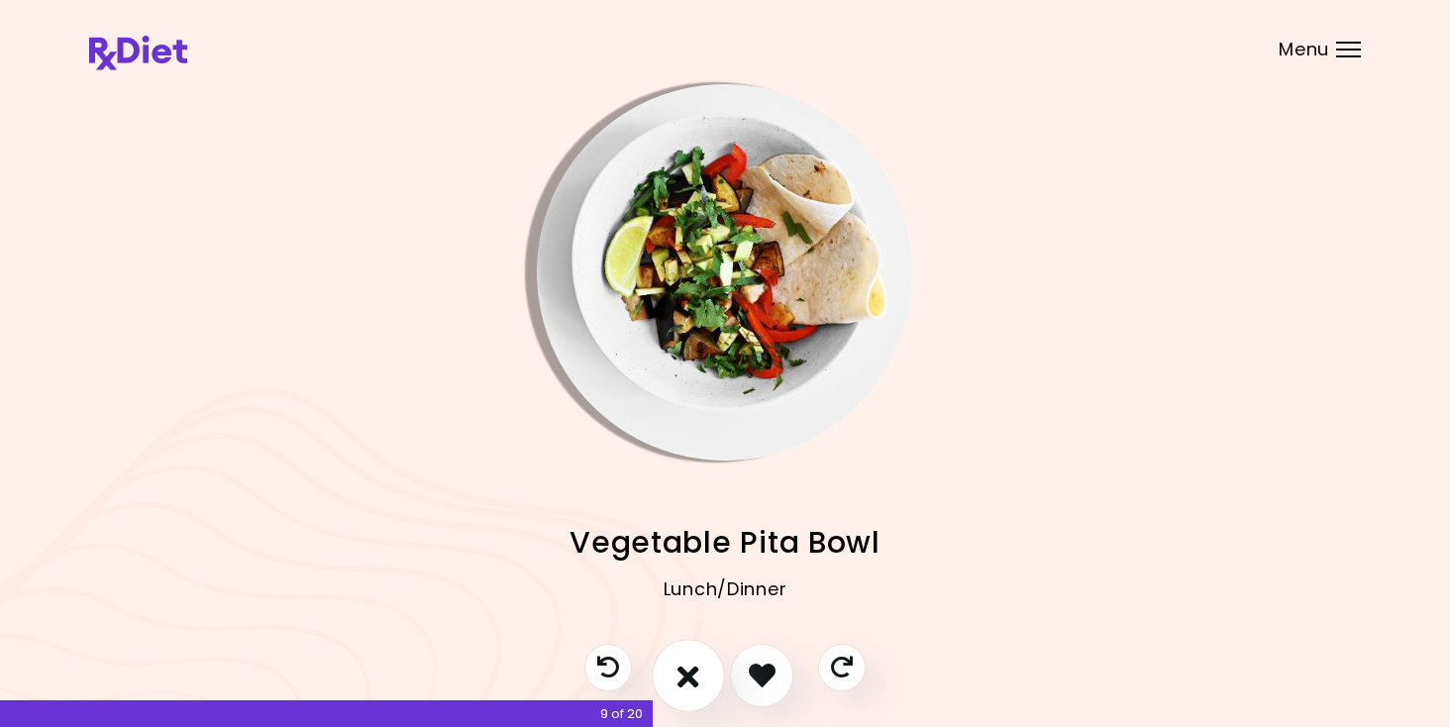
click at [689, 674] on icon "I don't like this recipe" at bounding box center [688, 675] width 22 height 31
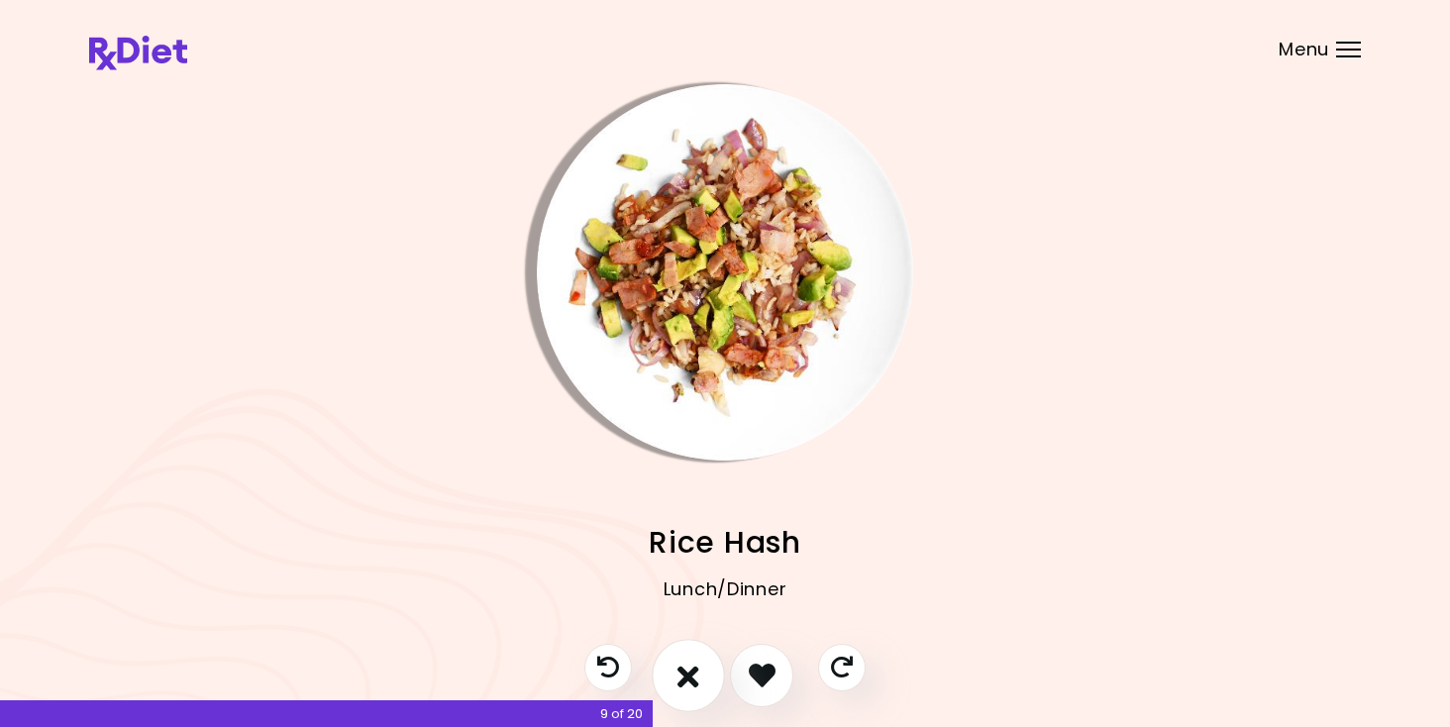
click at [689, 674] on icon "I don't like this recipe" at bounding box center [688, 675] width 22 height 31
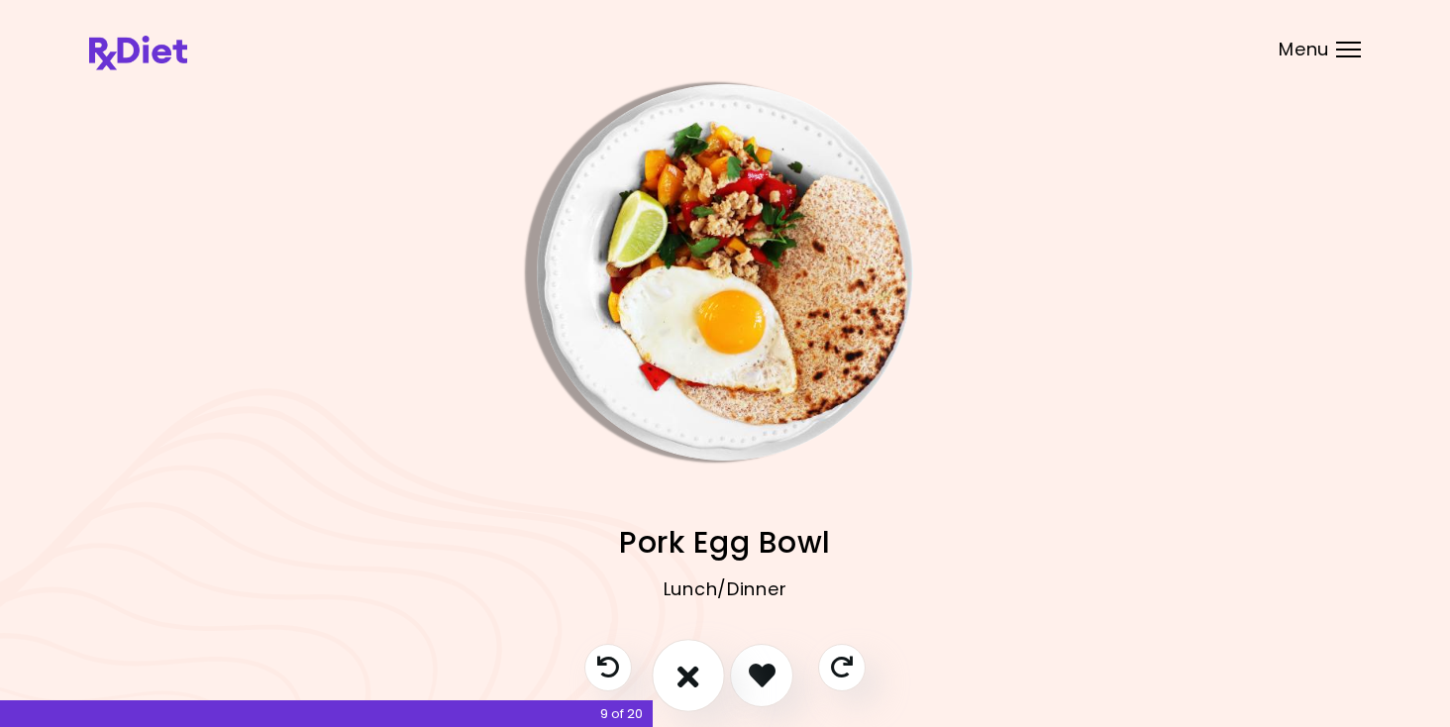
click at [689, 674] on icon "I don't like this recipe" at bounding box center [688, 675] width 22 height 31
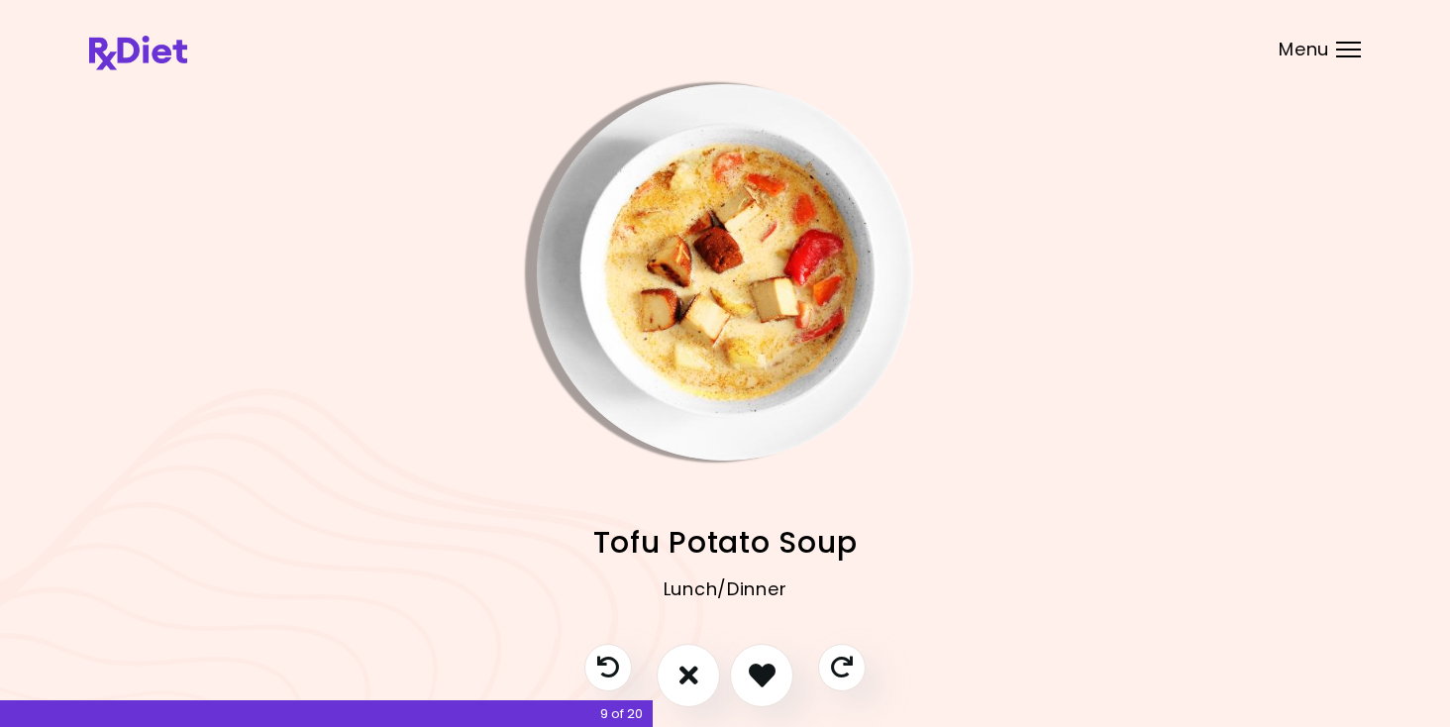
click at [729, 370] on img "Info - Tofu Potato Soup" at bounding box center [725, 272] width 376 height 376
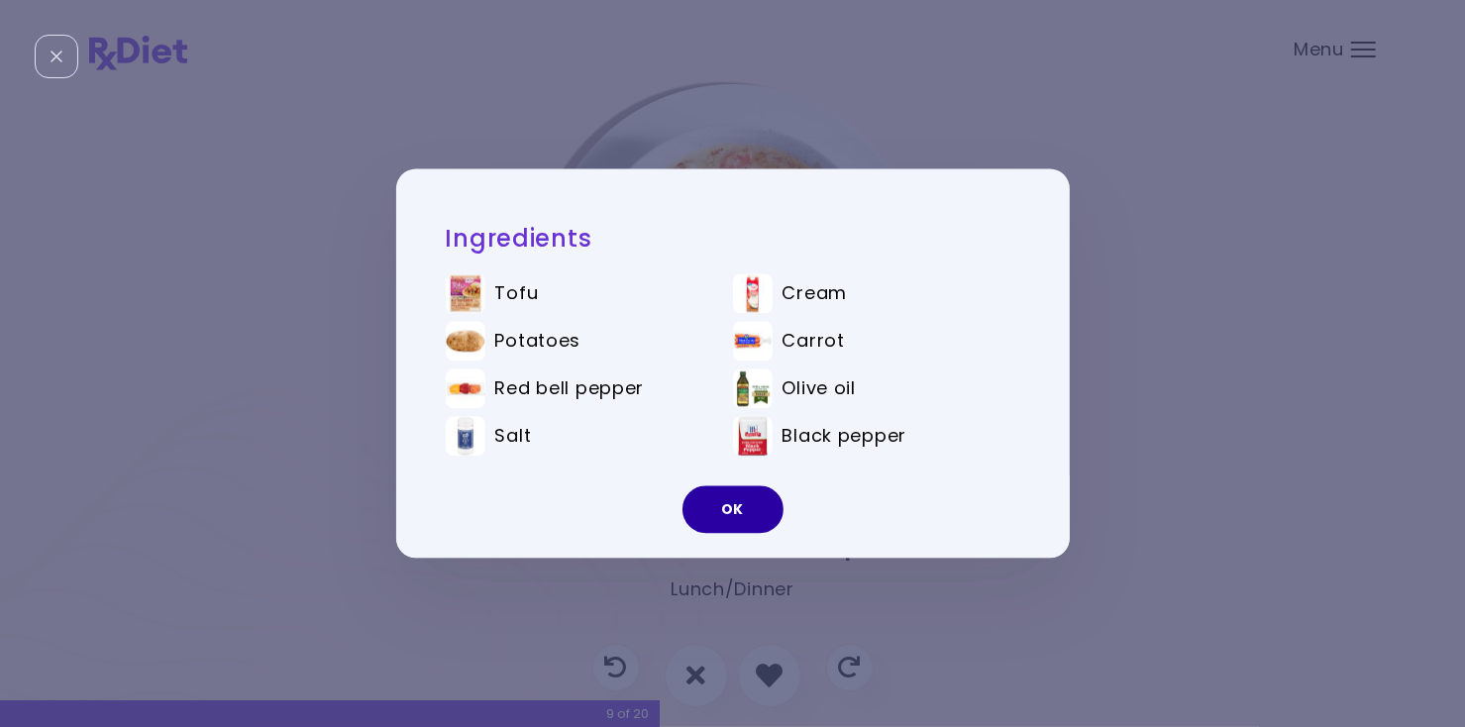
click at [743, 533] on button "OK" at bounding box center [732, 510] width 101 height 48
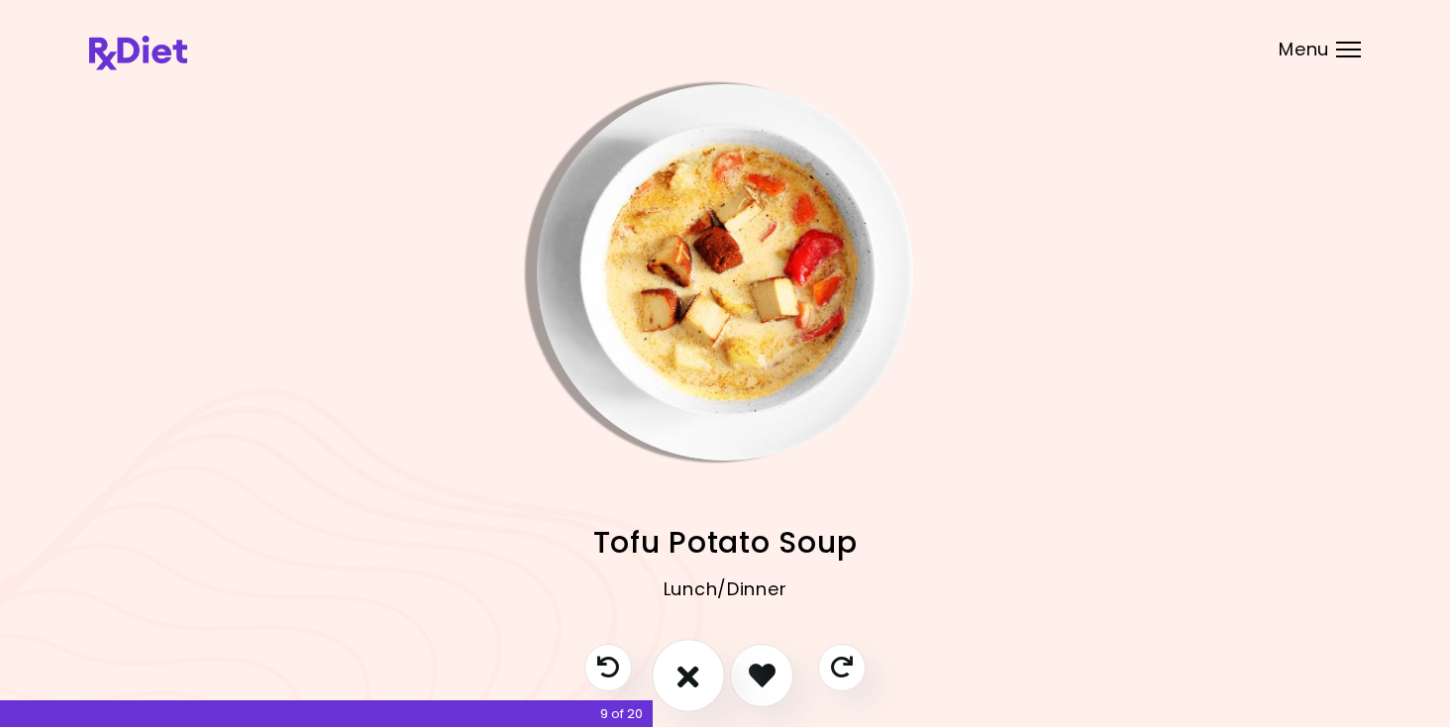
click at [688, 678] on icon "I don't like this recipe" at bounding box center [688, 675] width 22 height 31
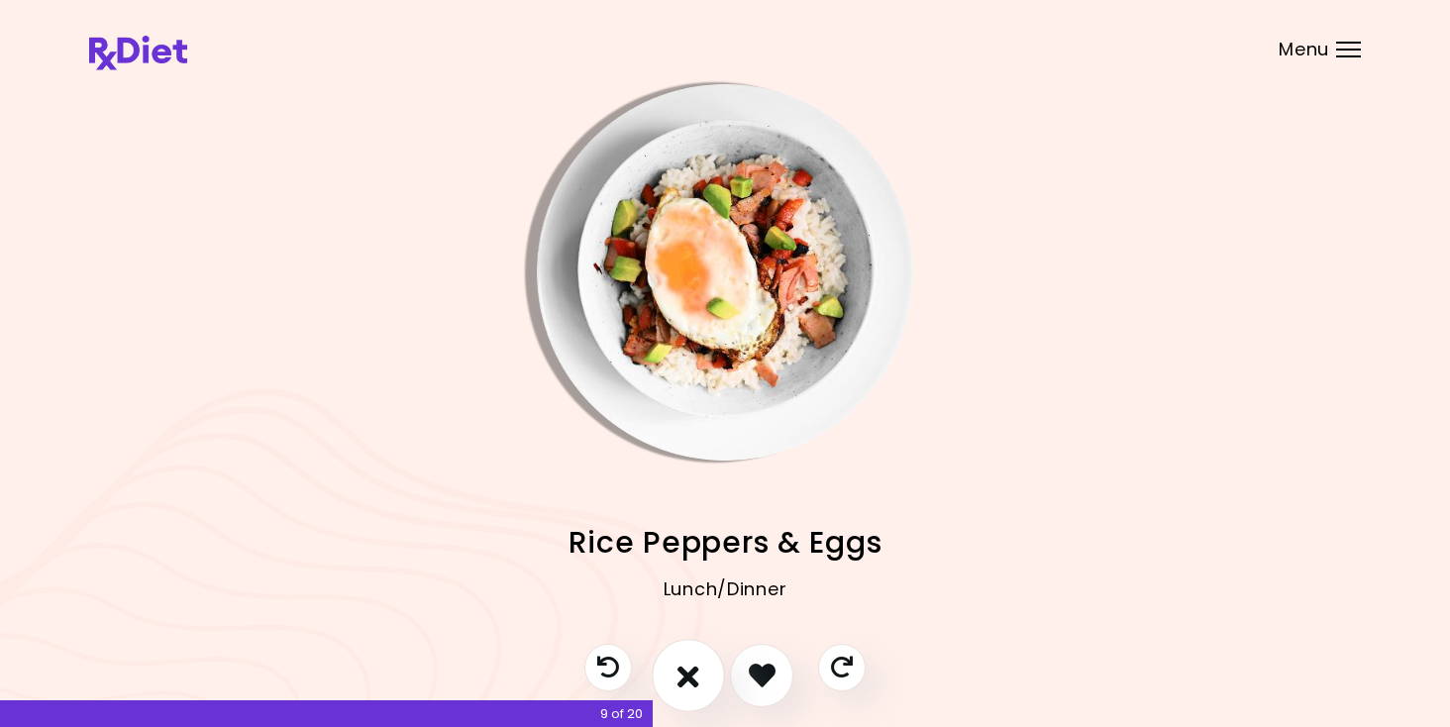
click at [698, 671] on icon "I don't like this recipe" at bounding box center [688, 675] width 22 height 31
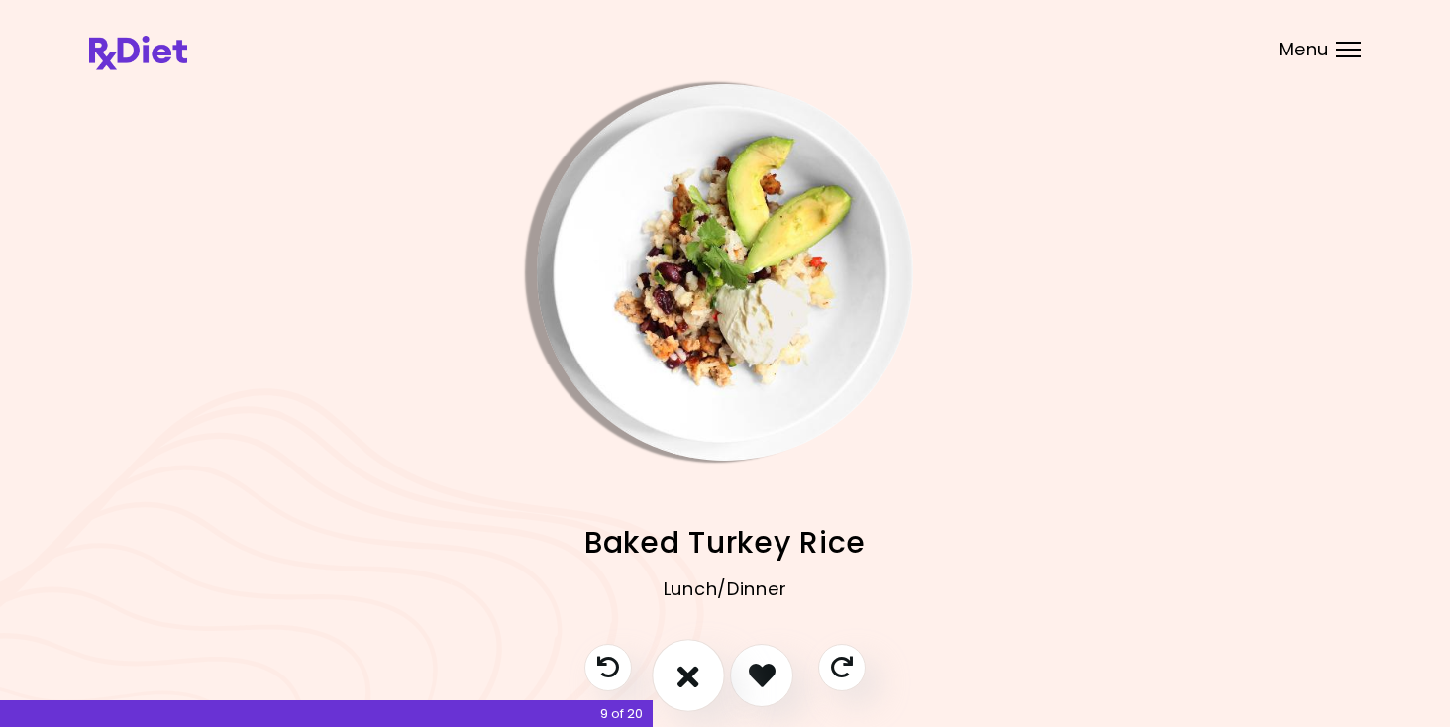
click at [698, 671] on icon "I don't like this recipe" at bounding box center [688, 675] width 22 height 31
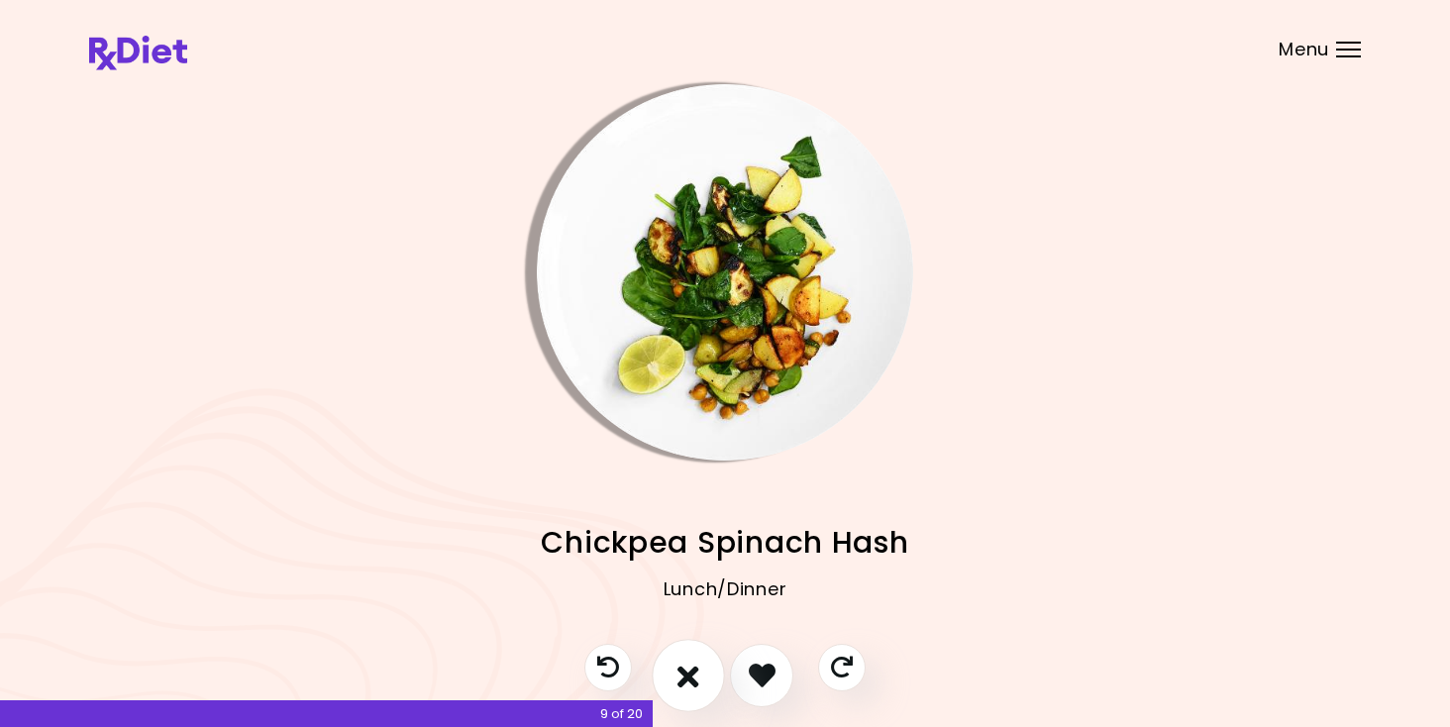
click at [698, 671] on icon "I don't like this recipe" at bounding box center [688, 675] width 22 height 31
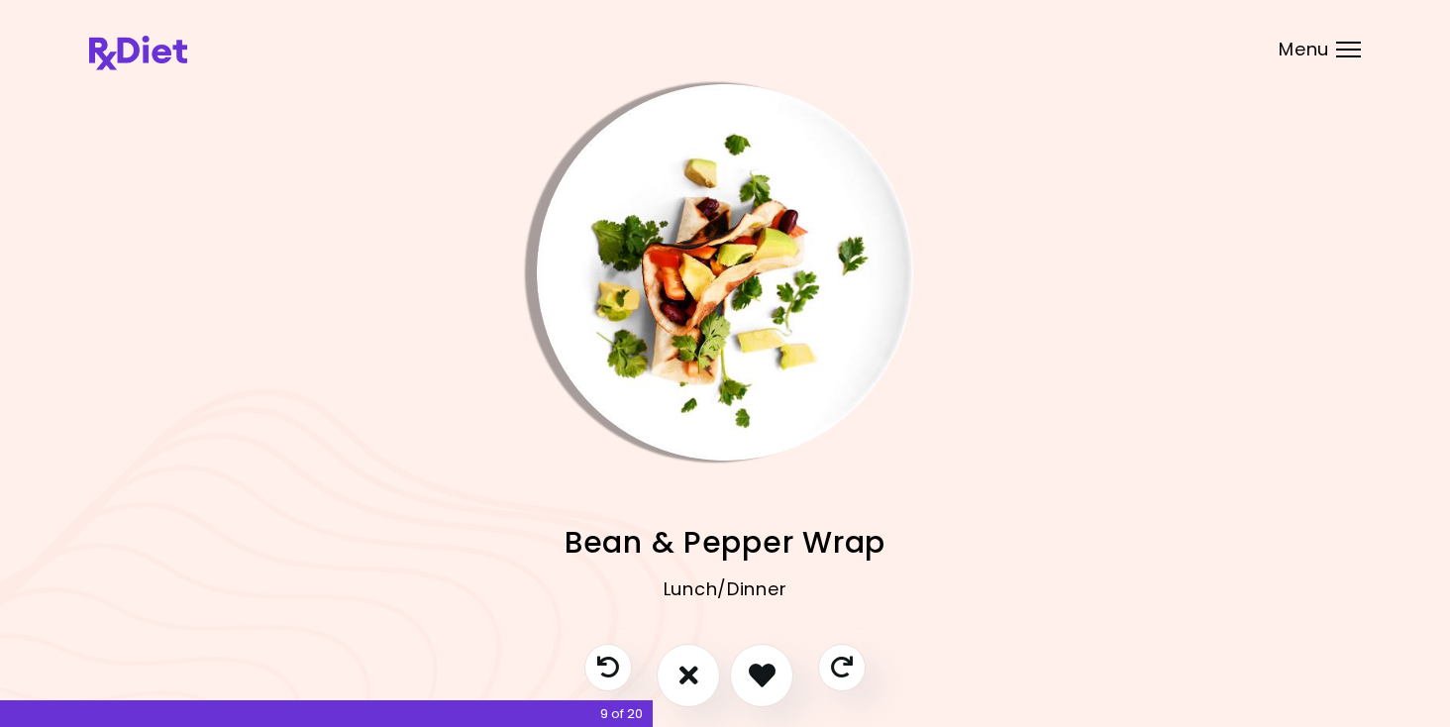
click at [734, 350] on img "Info - Bean & Pepper Wrap" at bounding box center [725, 272] width 376 height 376
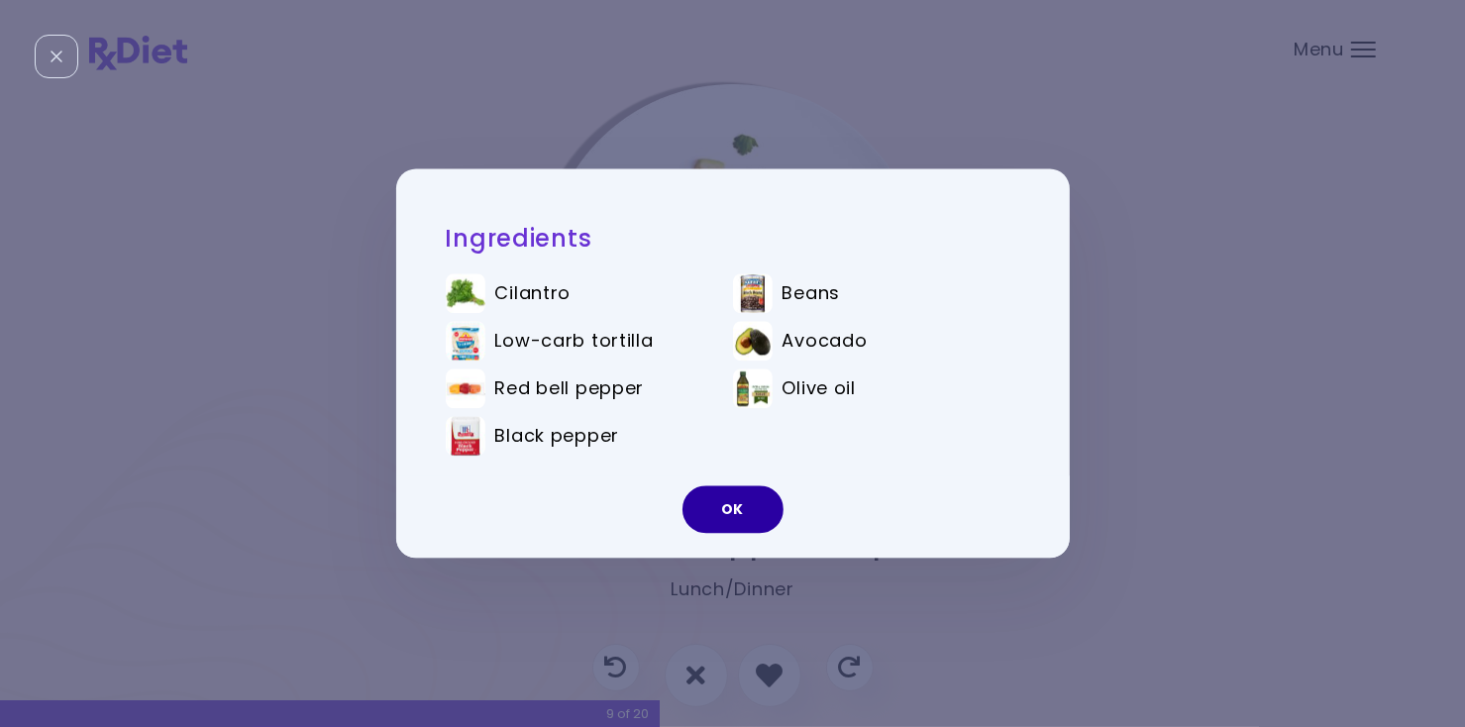
click at [739, 530] on button "OK" at bounding box center [732, 510] width 101 height 48
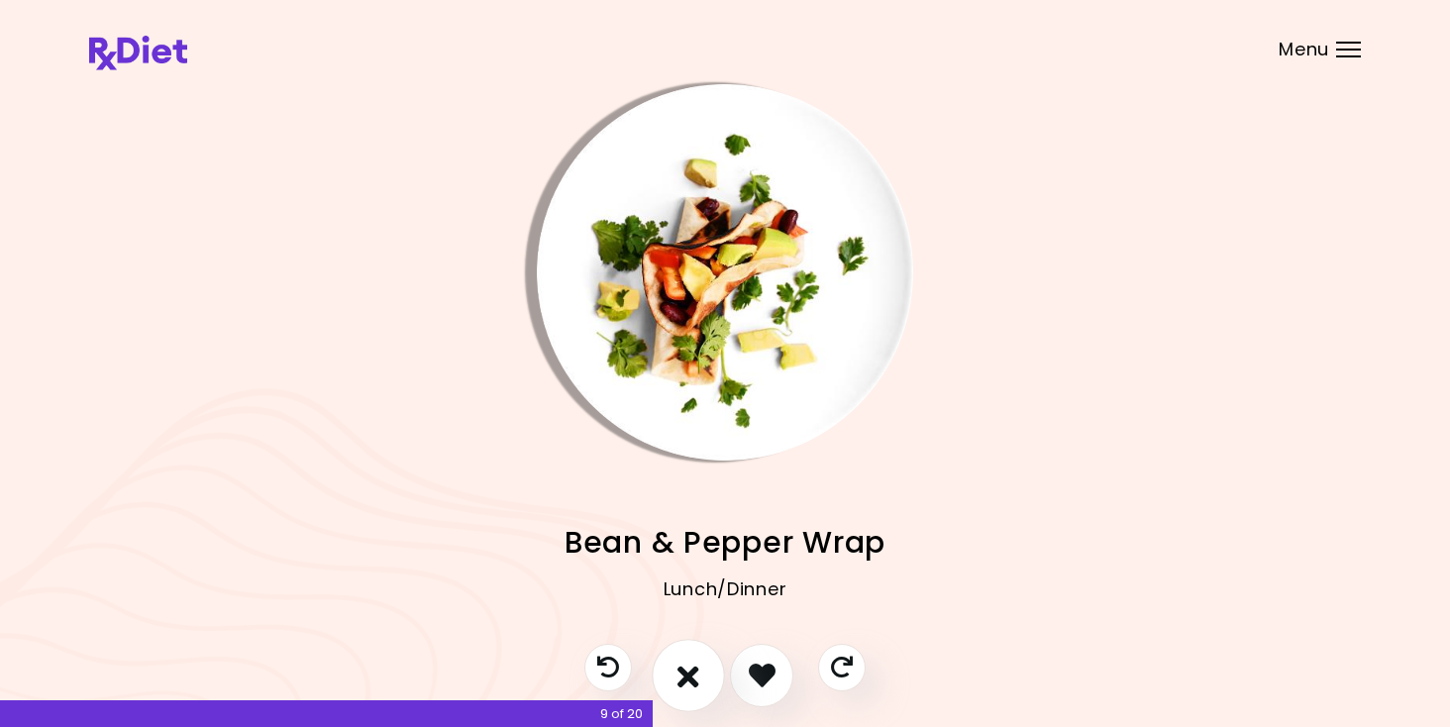
click at [688, 673] on icon "I don't like this recipe" at bounding box center [688, 675] width 22 height 31
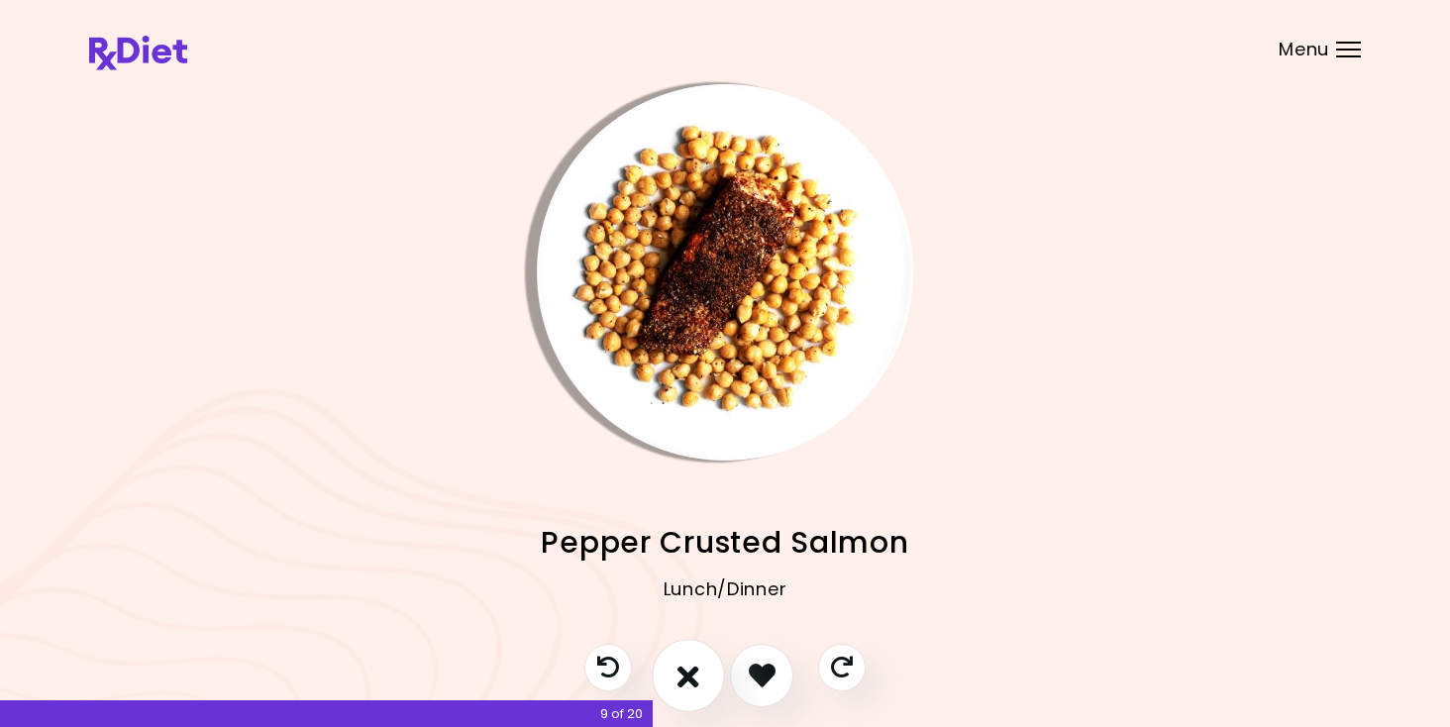
click at [688, 673] on icon "I don't like this recipe" at bounding box center [688, 675] width 22 height 31
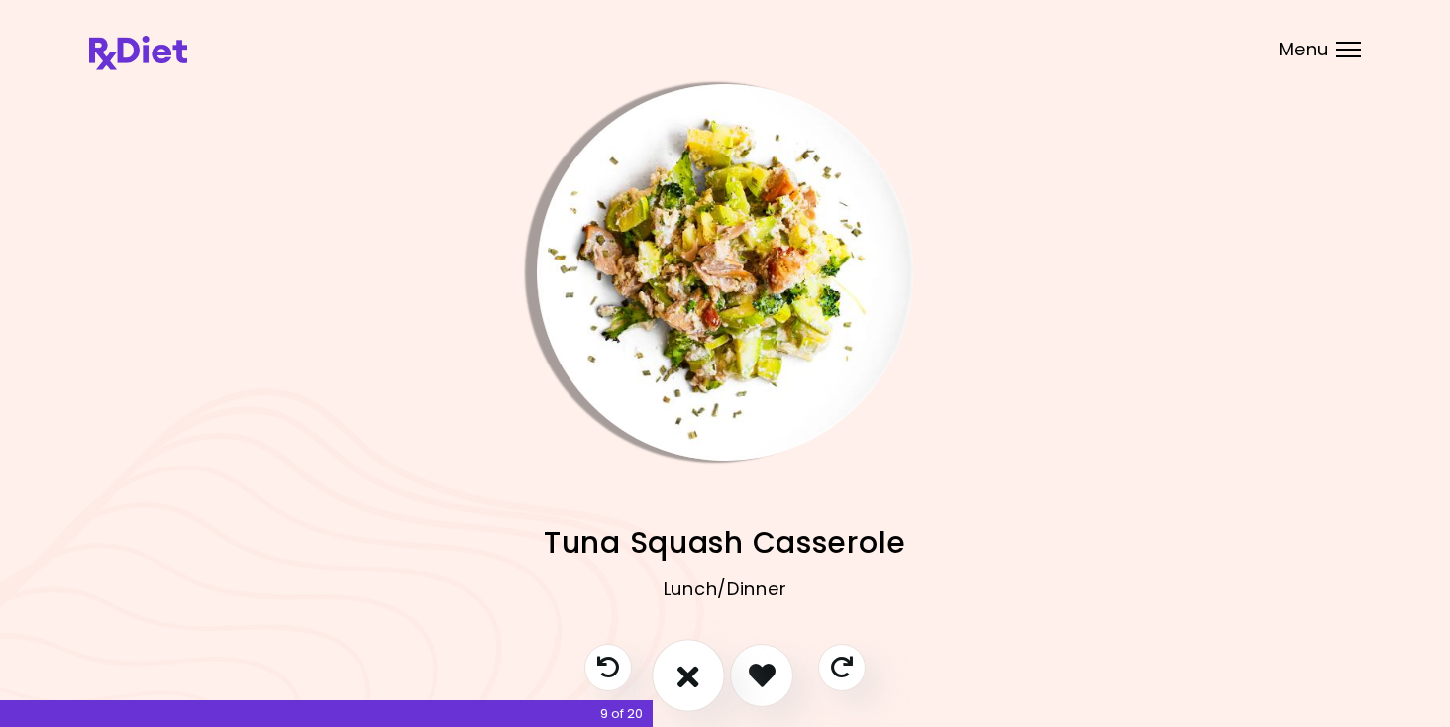
click at [688, 673] on icon "I don't like this recipe" at bounding box center [688, 675] width 22 height 31
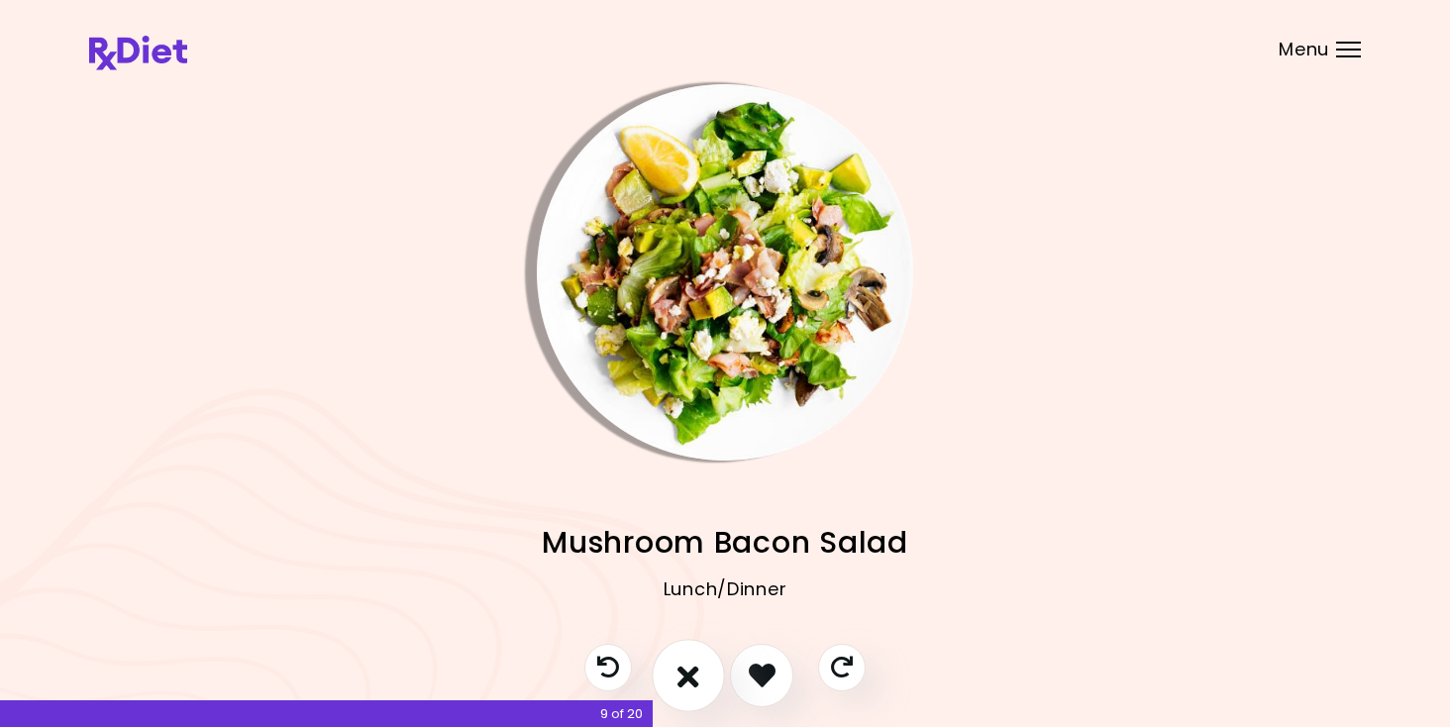
click at [688, 673] on icon "I don't like this recipe" at bounding box center [688, 675] width 22 height 31
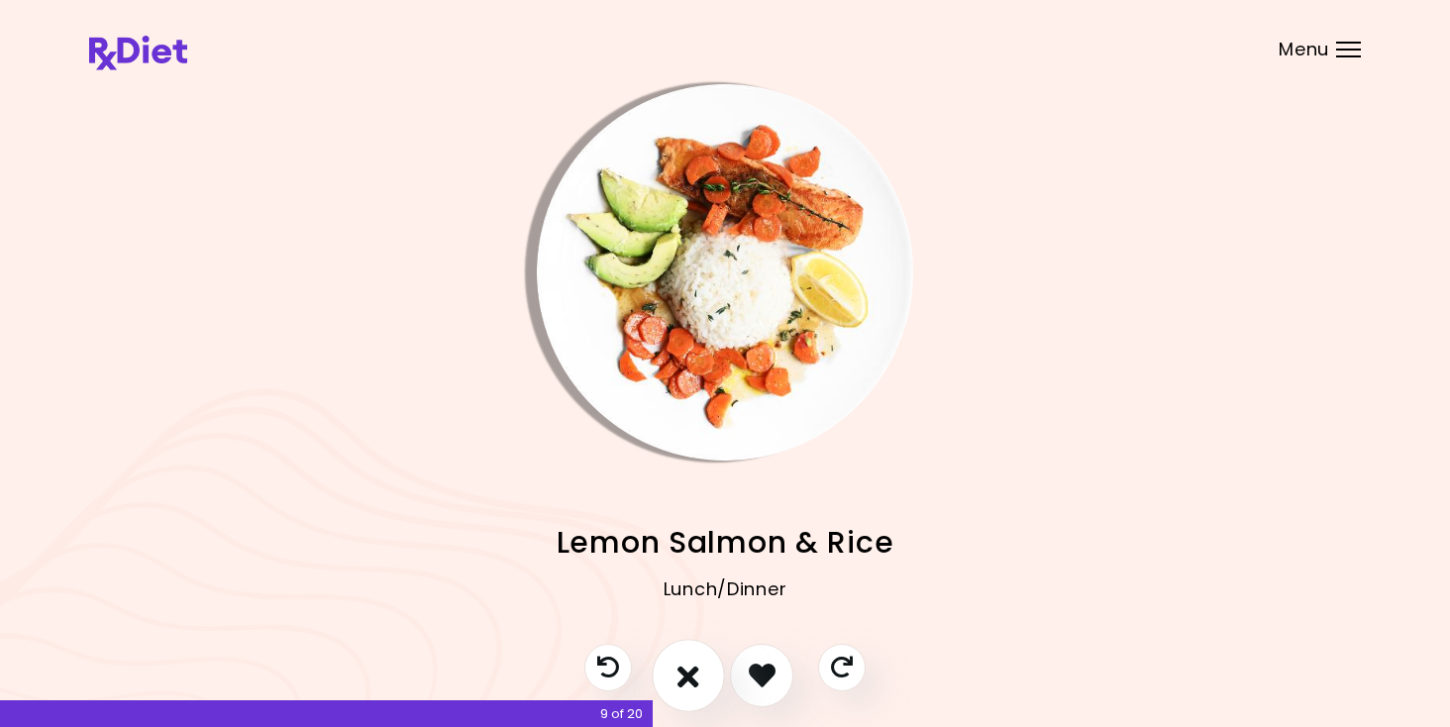
click at [688, 673] on icon "I don't like this recipe" at bounding box center [688, 675] width 22 height 31
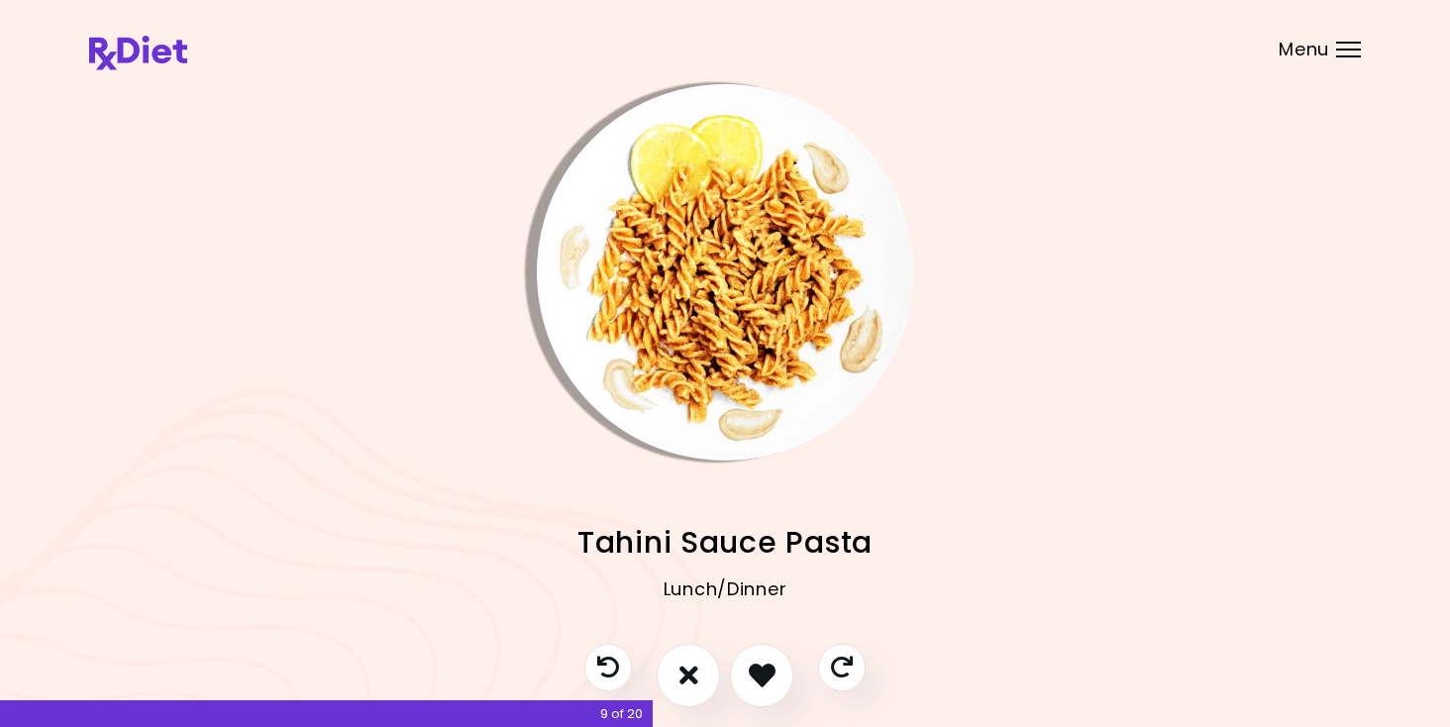
click at [759, 341] on img "Info - Tahini Sauce Pasta" at bounding box center [725, 272] width 376 height 376
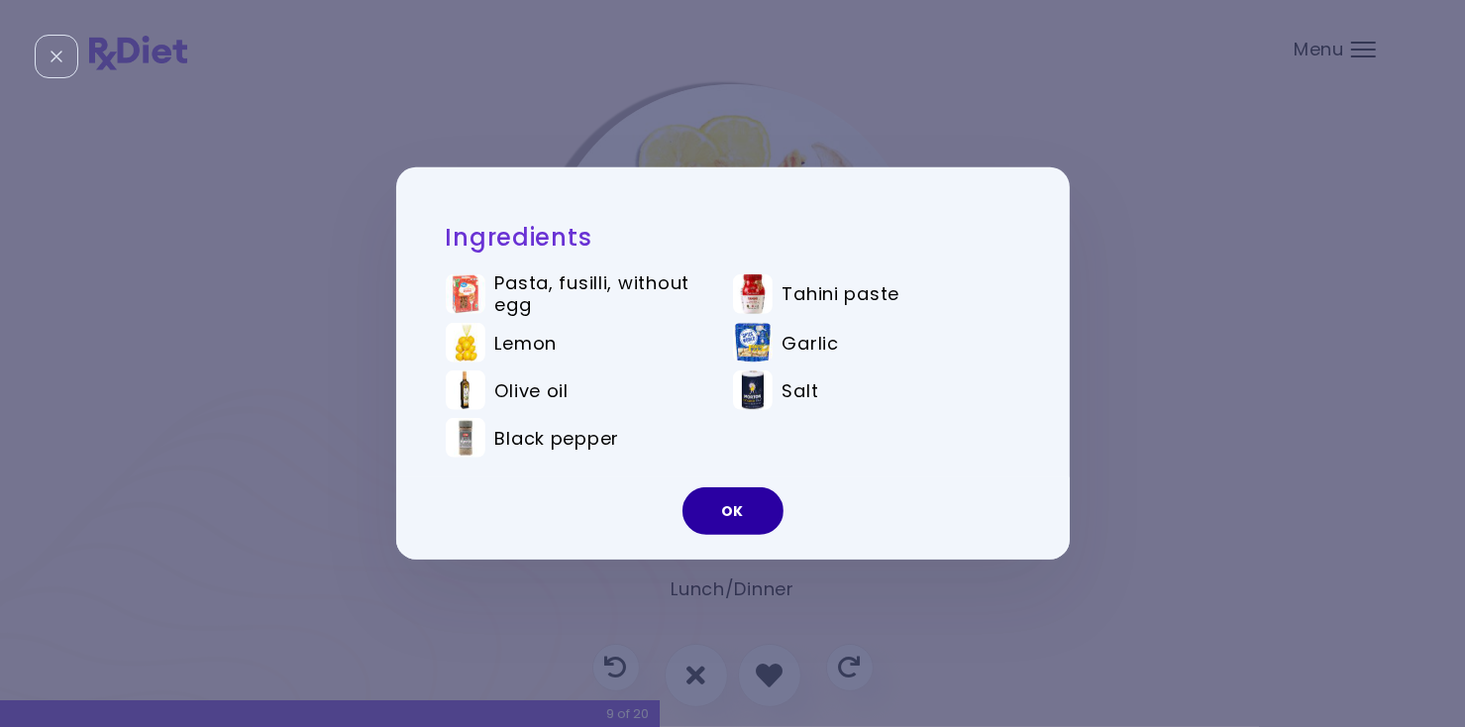
click at [756, 517] on button "OK" at bounding box center [732, 511] width 101 height 48
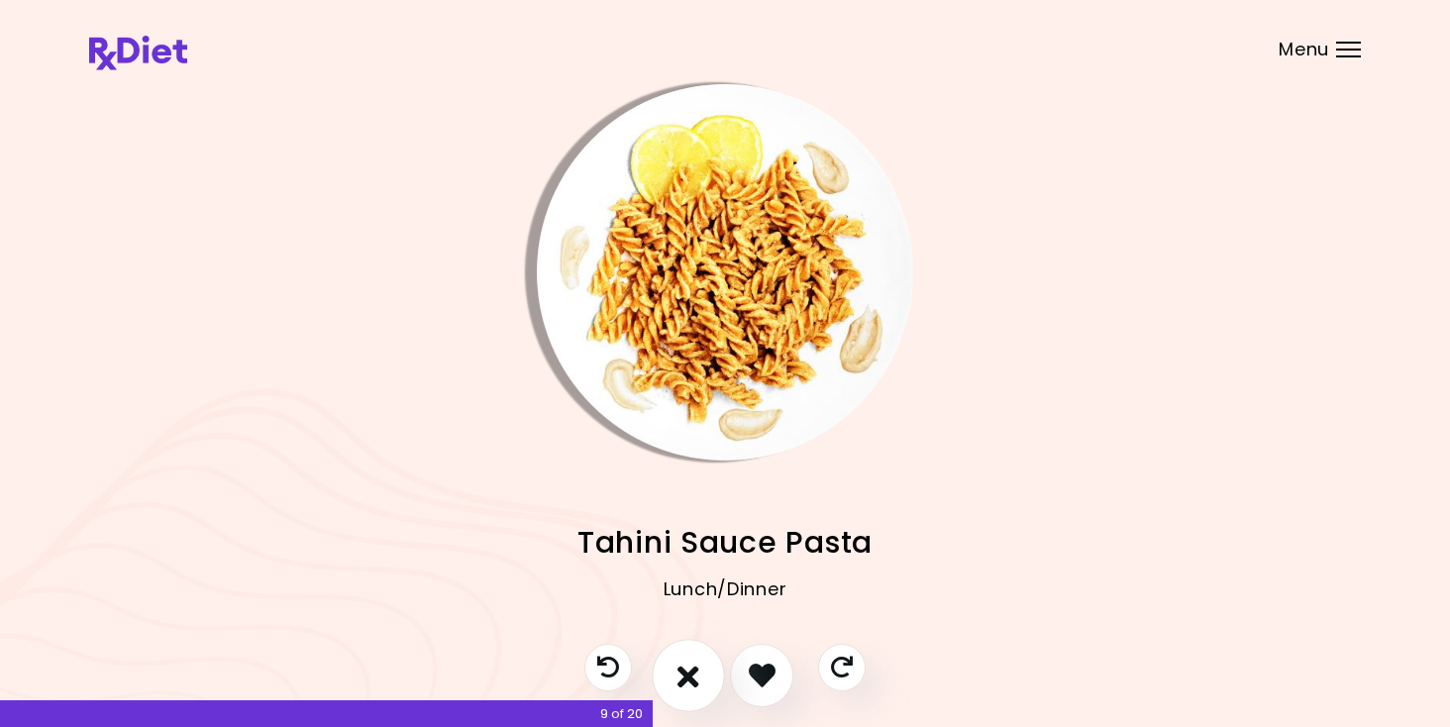
click at [684, 669] on icon "I don't like this recipe" at bounding box center [688, 675] width 22 height 31
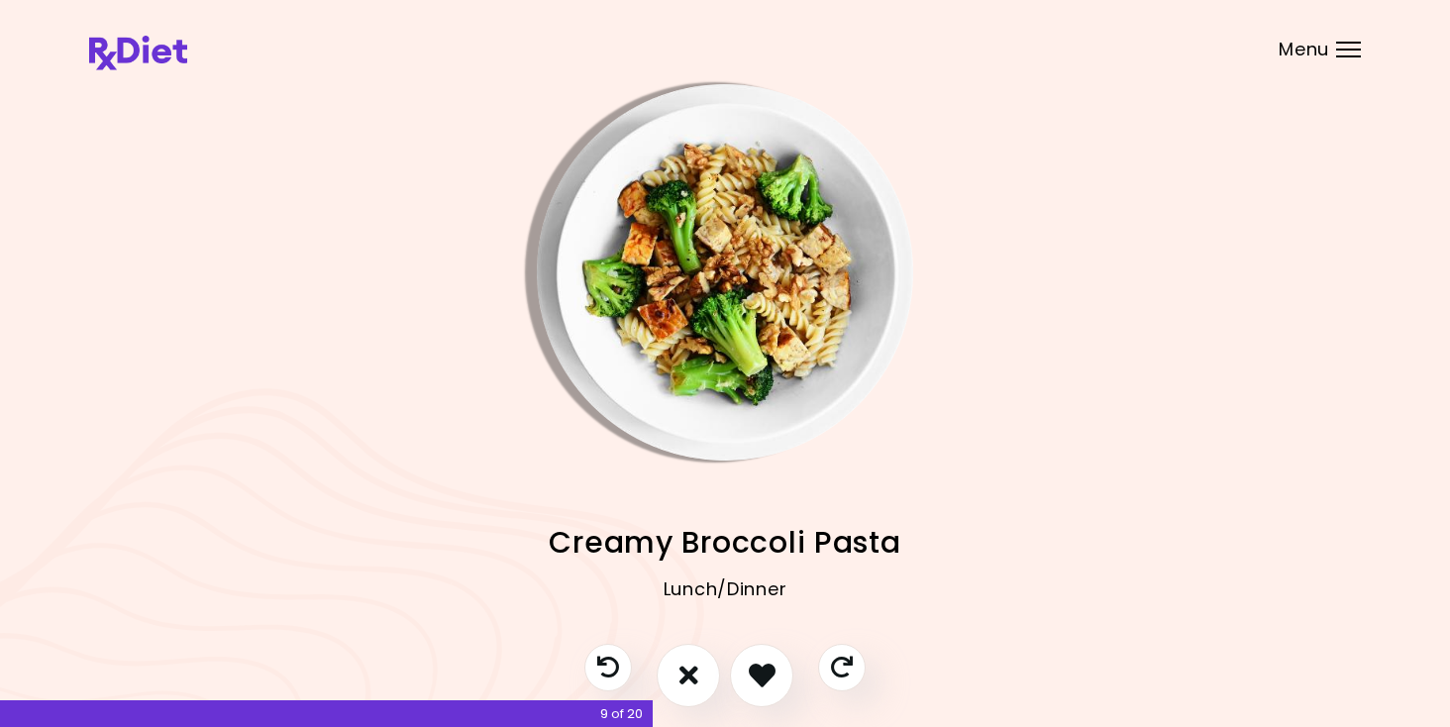
click at [709, 363] on img "Info - Creamy Broccoli Pasta" at bounding box center [725, 272] width 376 height 376
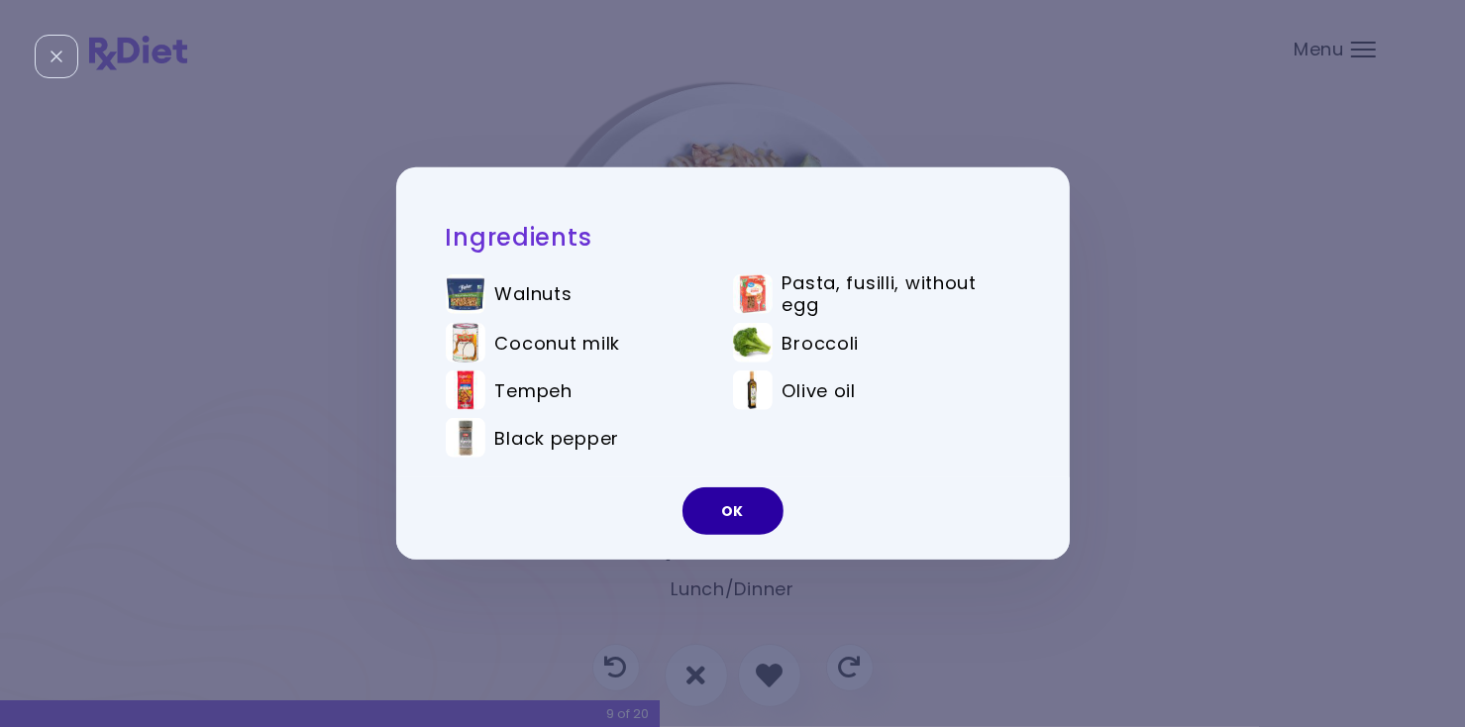
click at [706, 513] on button "OK" at bounding box center [732, 511] width 101 height 48
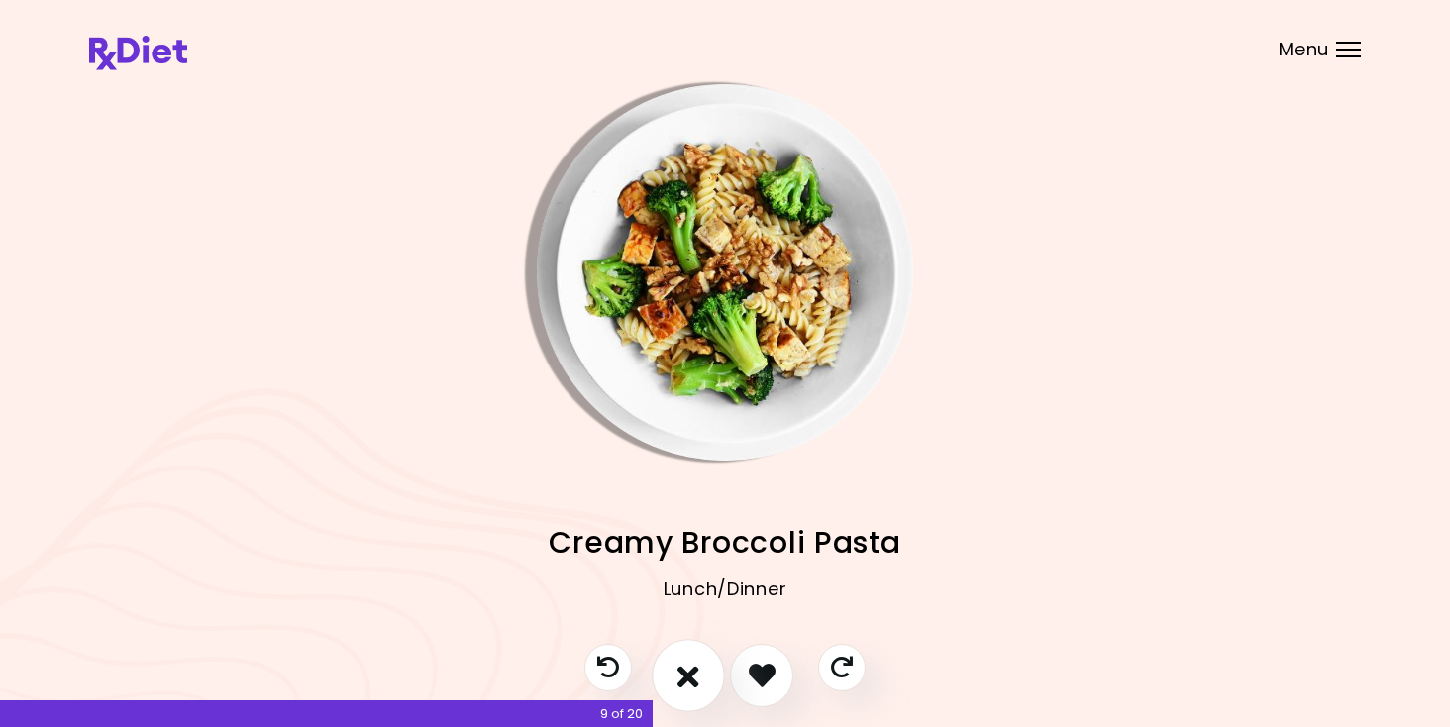
click at [687, 678] on icon "I don't like this recipe" at bounding box center [688, 675] width 22 height 31
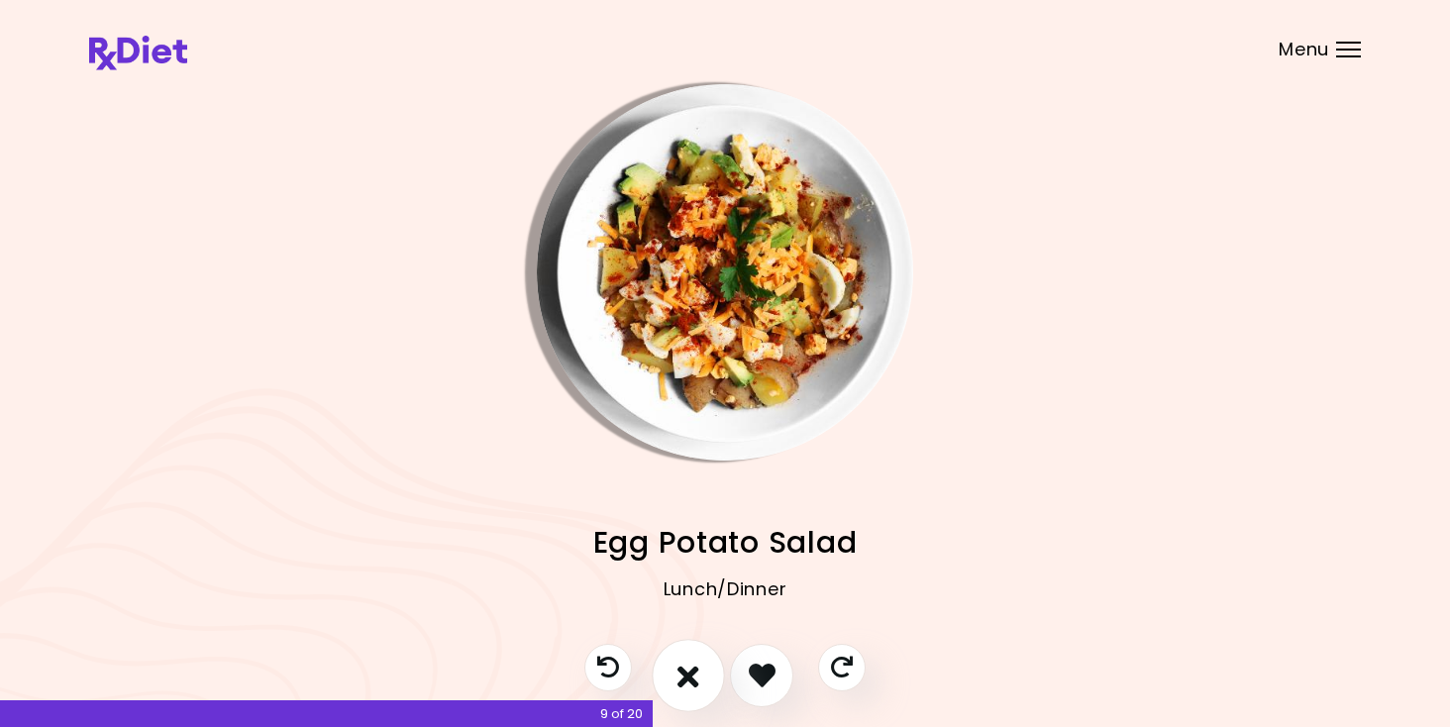
click at [687, 678] on icon "I don't like this recipe" at bounding box center [688, 675] width 22 height 31
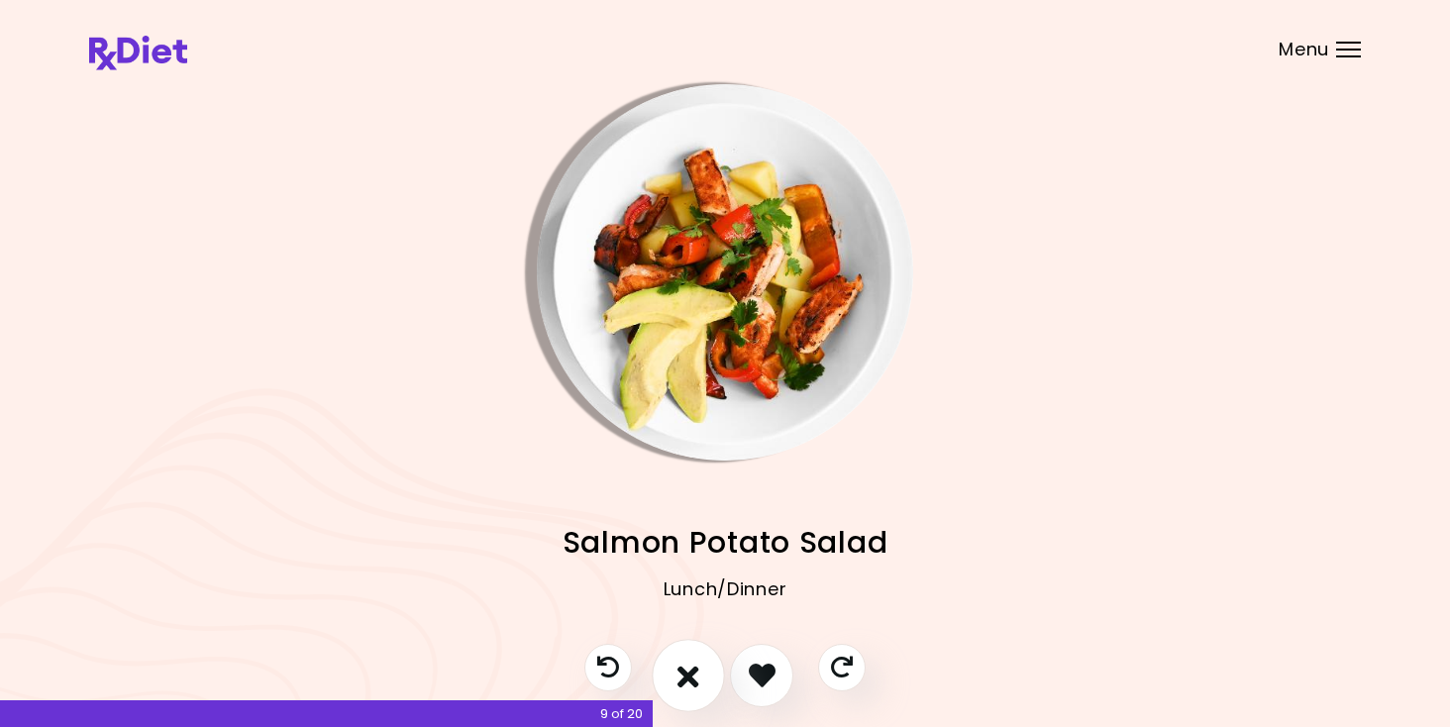
click at [687, 678] on icon "I don't like this recipe" at bounding box center [688, 675] width 22 height 31
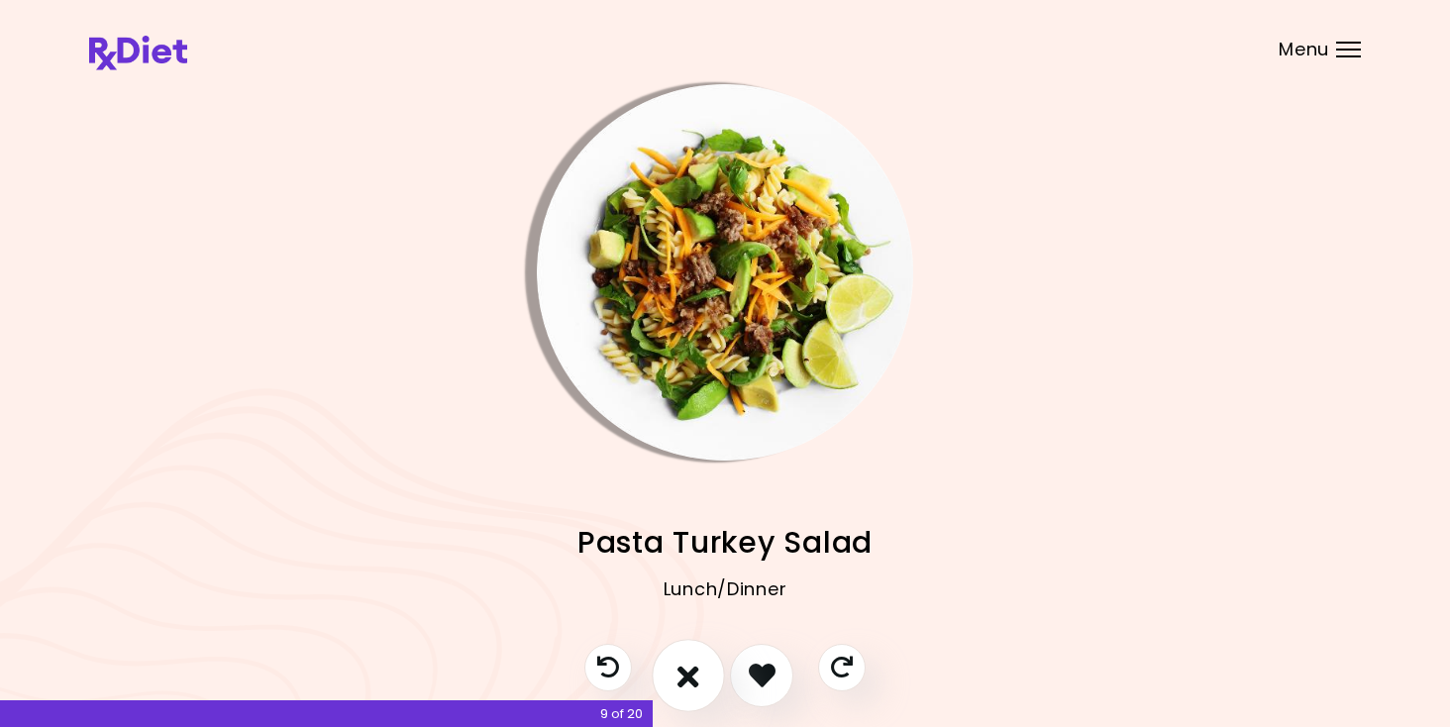
click at [687, 678] on icon "I don't like this recipe" at bounding box center [688, 675] width 22 height 31
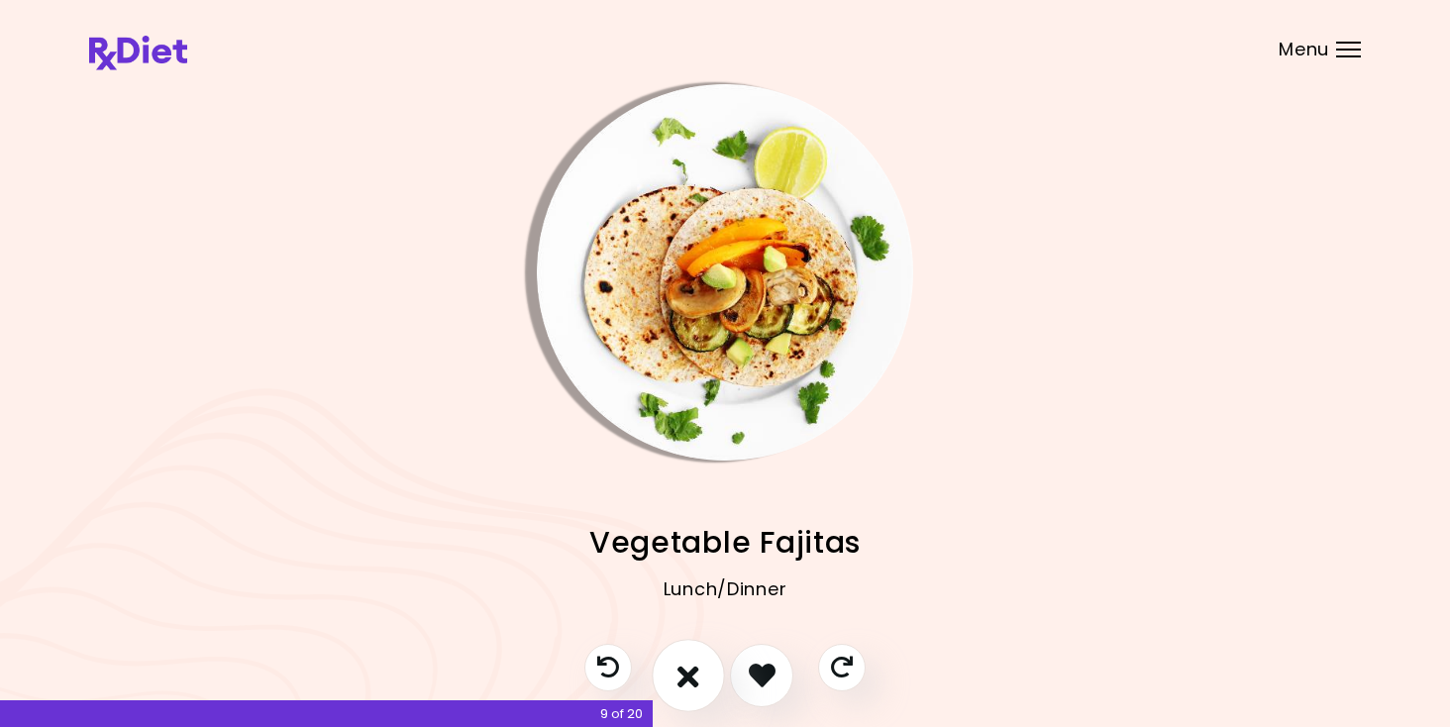
click at [687, 678] on icon "I don't like this recipe" at bounding box center [688, 675] width 22 height 31
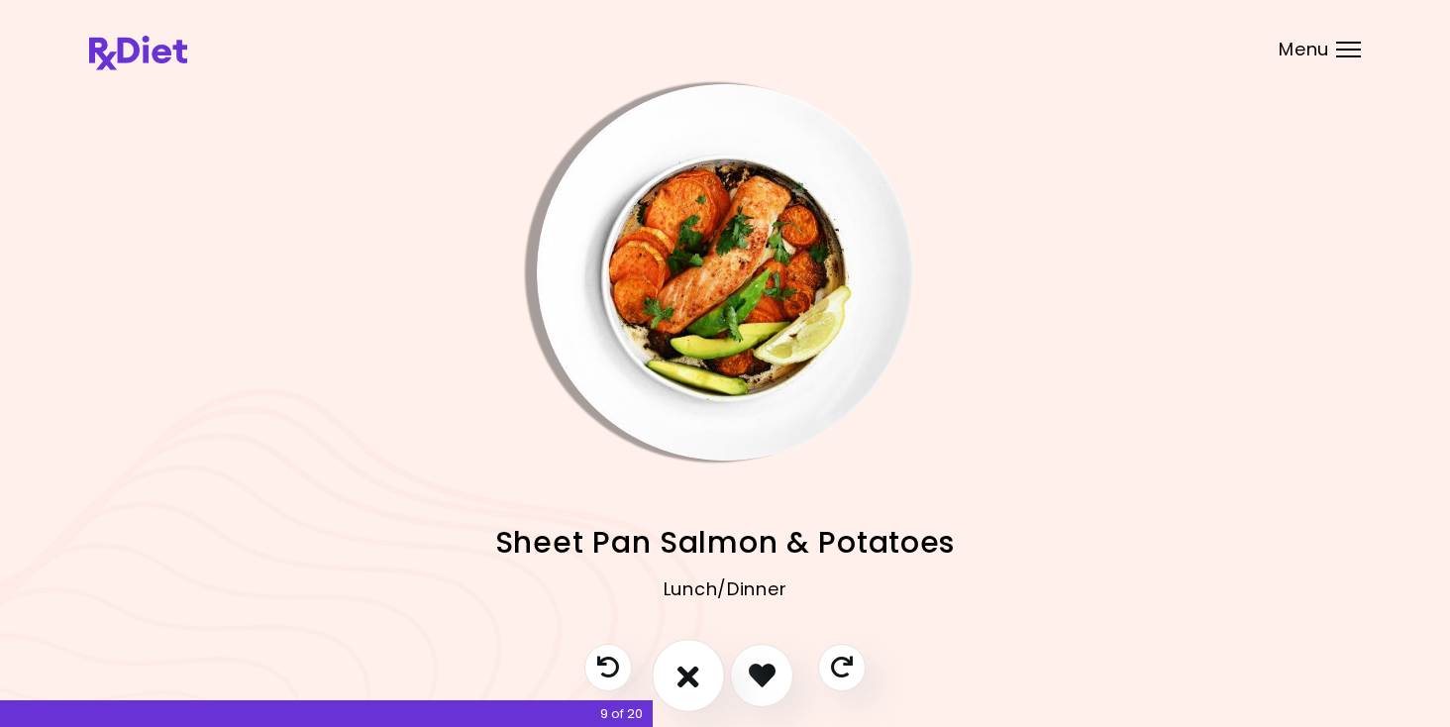
click at [687, 678] on icon "I don't like this recipe" at bounding box center [688, 675] width 22 height 31
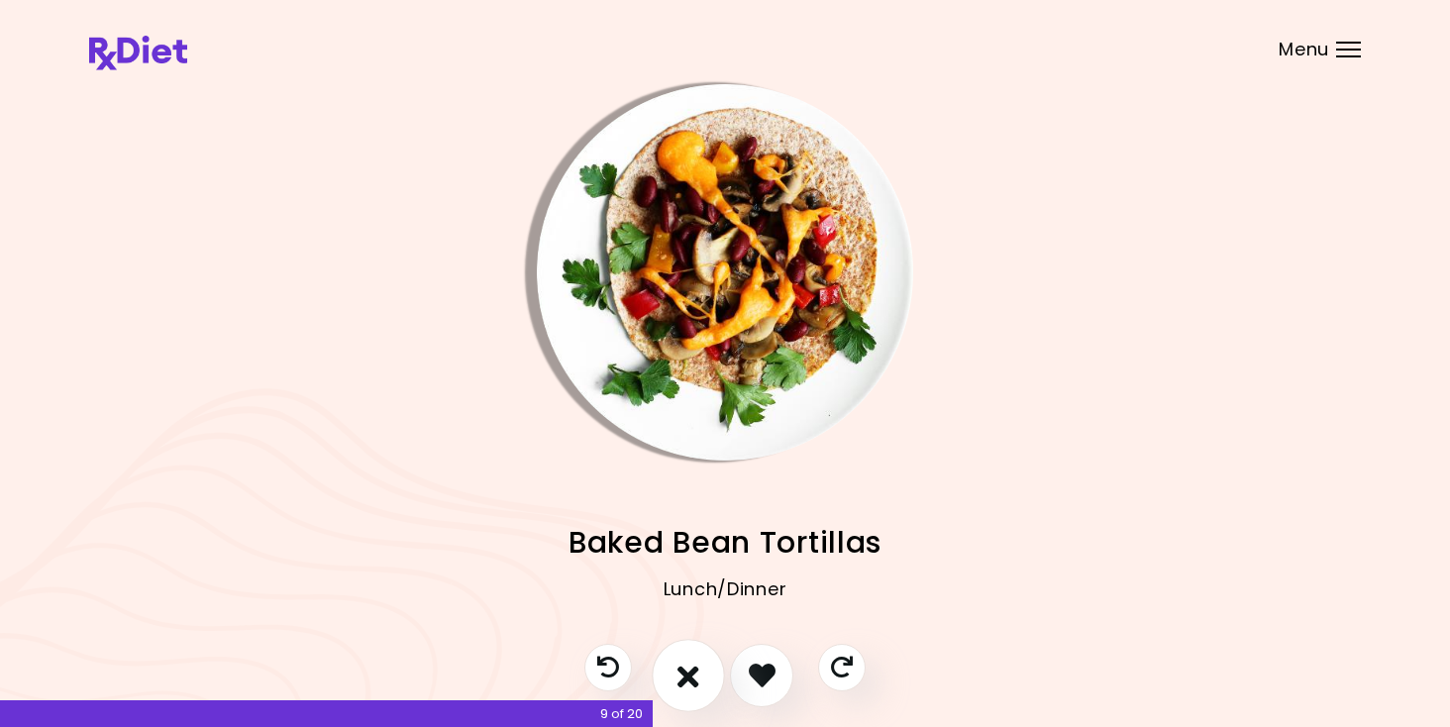
click at [687, 678] on icon "I don't like this recipe" at bounding box center [688, 675] width 22 height 31
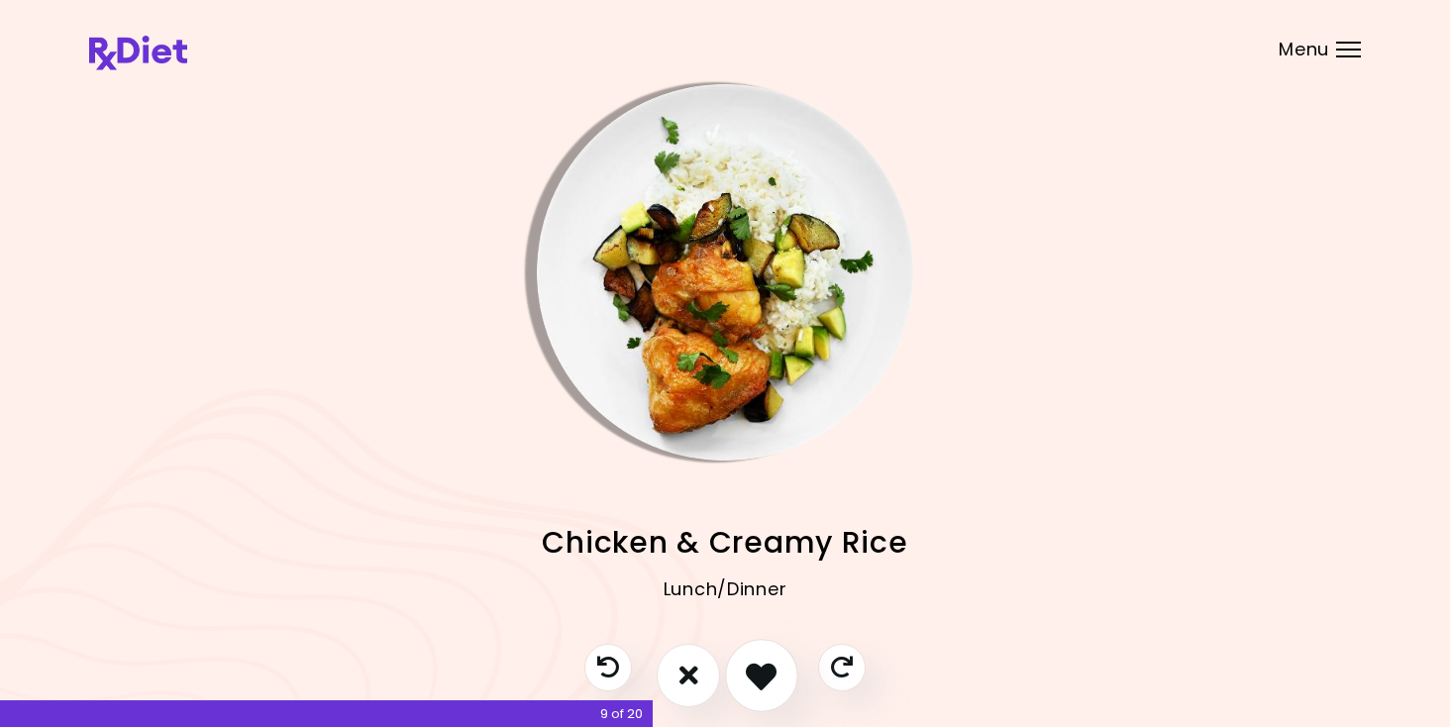
click at [750, 663] on icon "I like this recipe" at bounding box center [761, 675] width 31 height 31
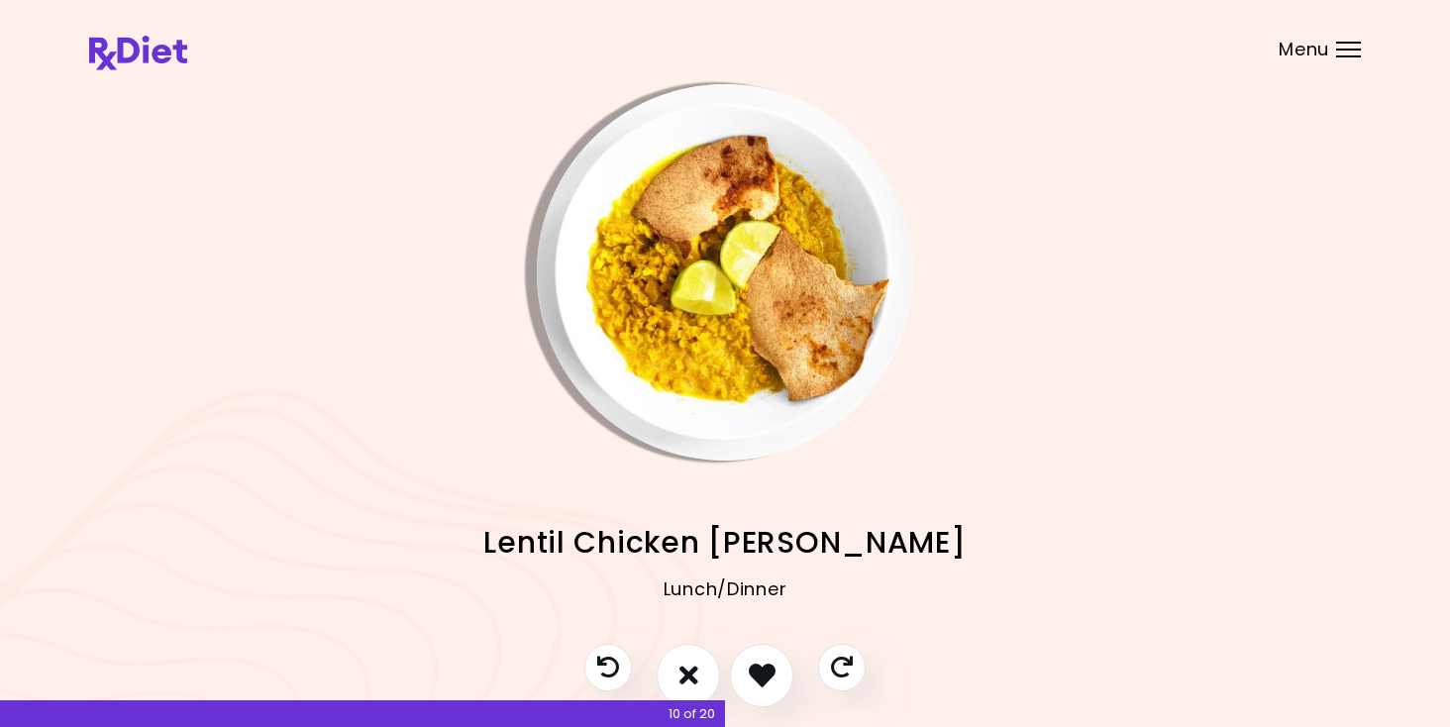
click at [710, 335] on img "Info - Lentil Chicken Dahl" at bounding box center [725, 272] width 376 height 376
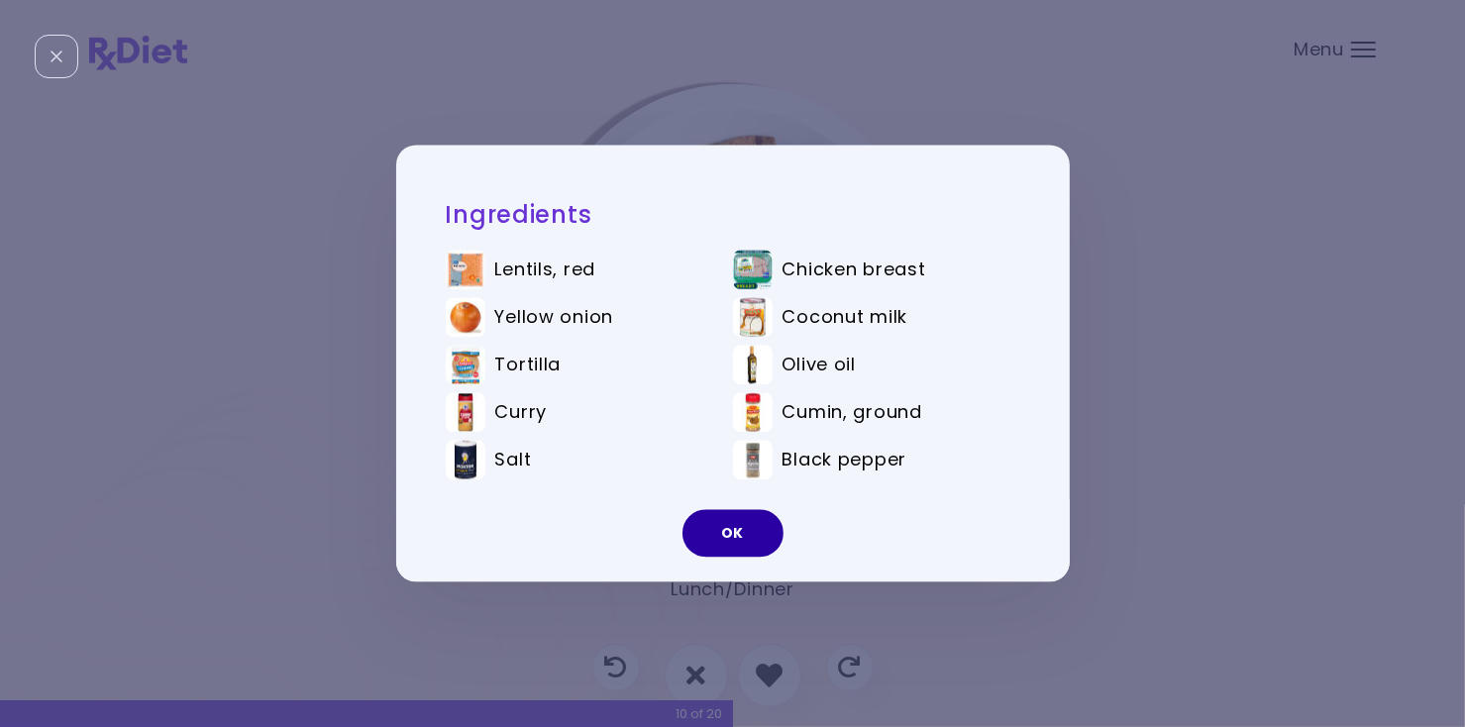
click at [728, 530] on button "OK" at bounding box center [732, 534] width 101 height 48
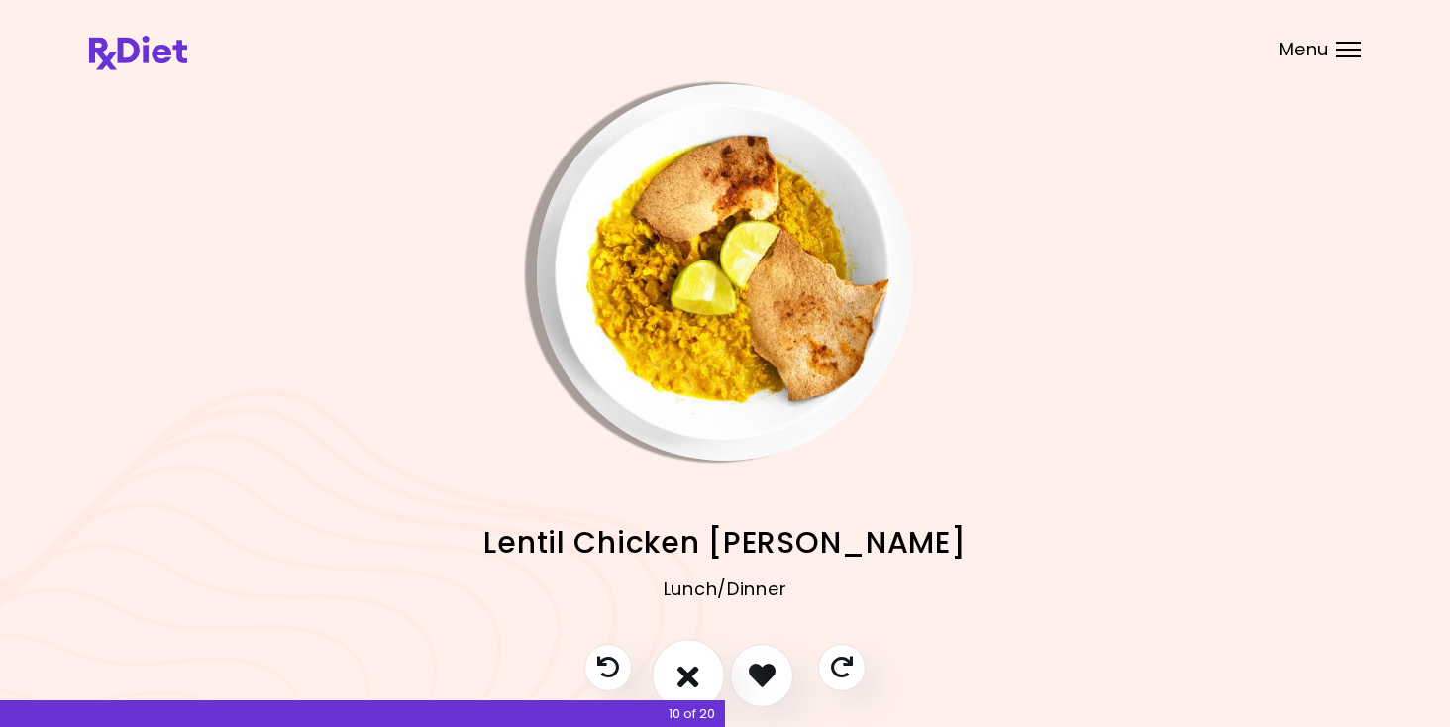
click at [688, 672] on icon "I don't like this recipe" at bounding box center [688, 675] width 22 height 31
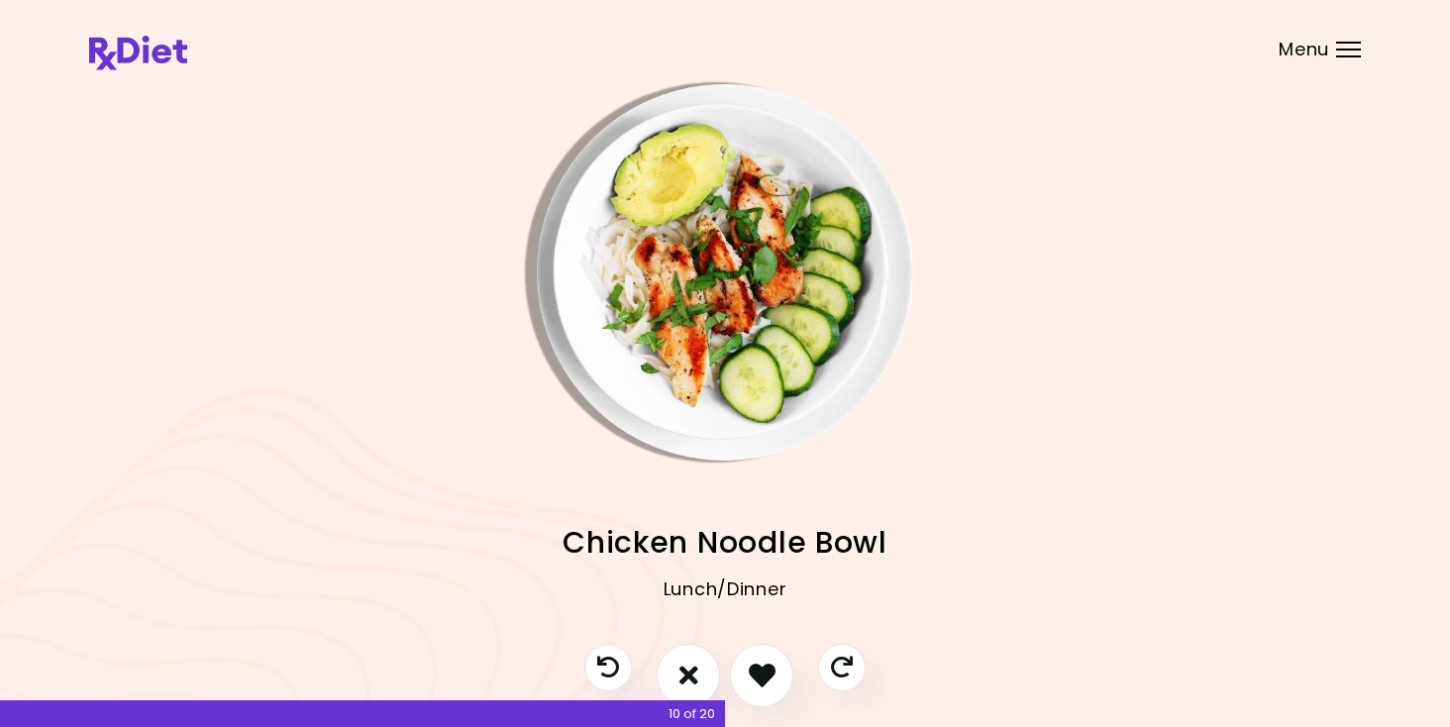
click at [725, 322] on img "Info - Chicken Noodle Bowl" at bounding box center [725, 272] width 376 height 376
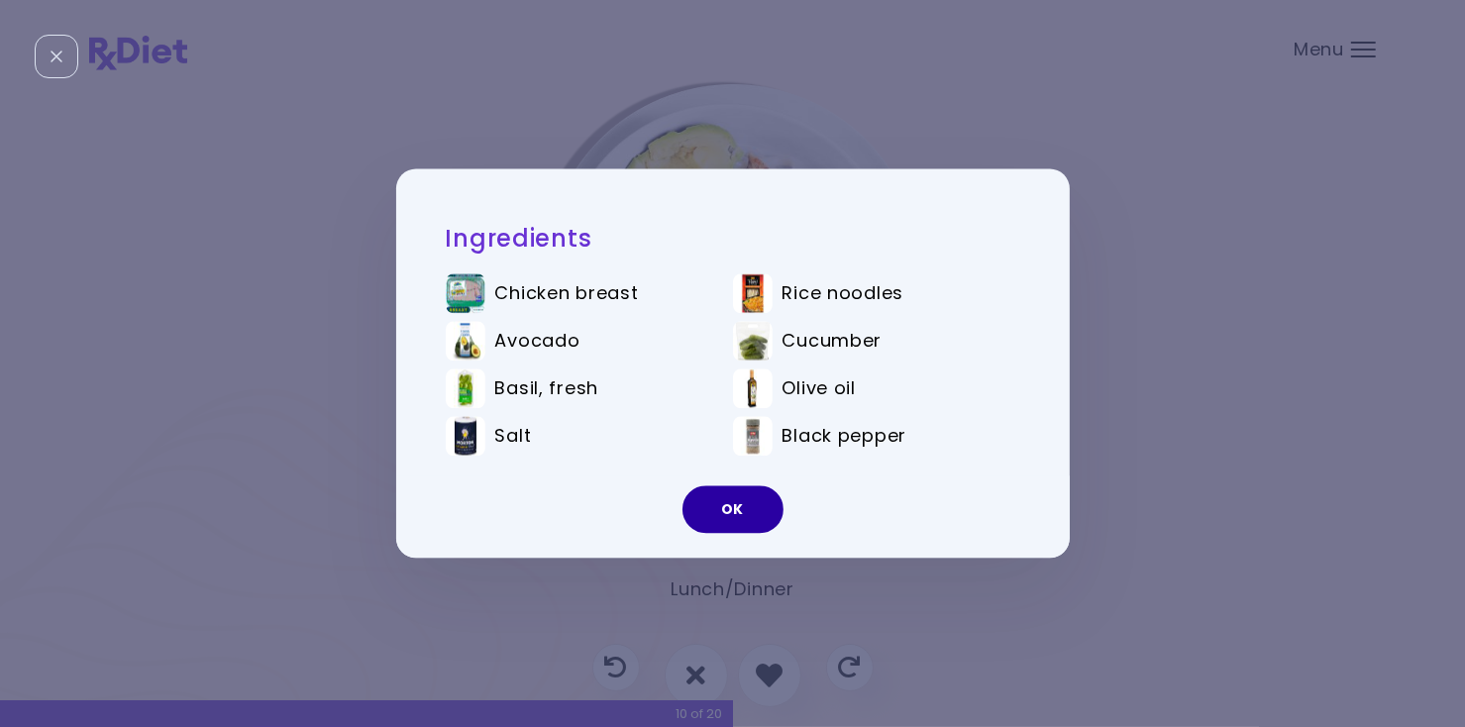
click at [730, 505] on button "OK" at bounding box center [732, 510] width 101 height 48
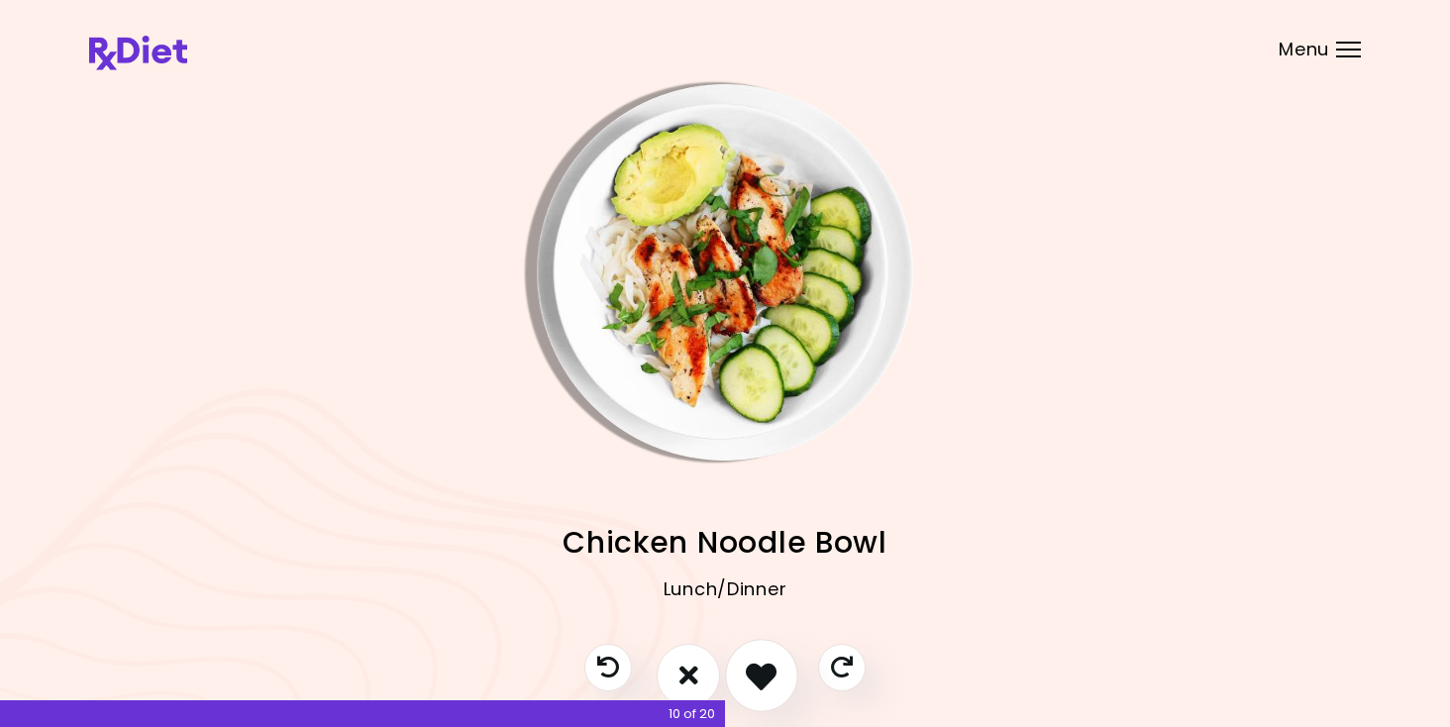
click at [761, 683] on icon "I like this recipe" at bounding box center [761, 675] width 31 height 31
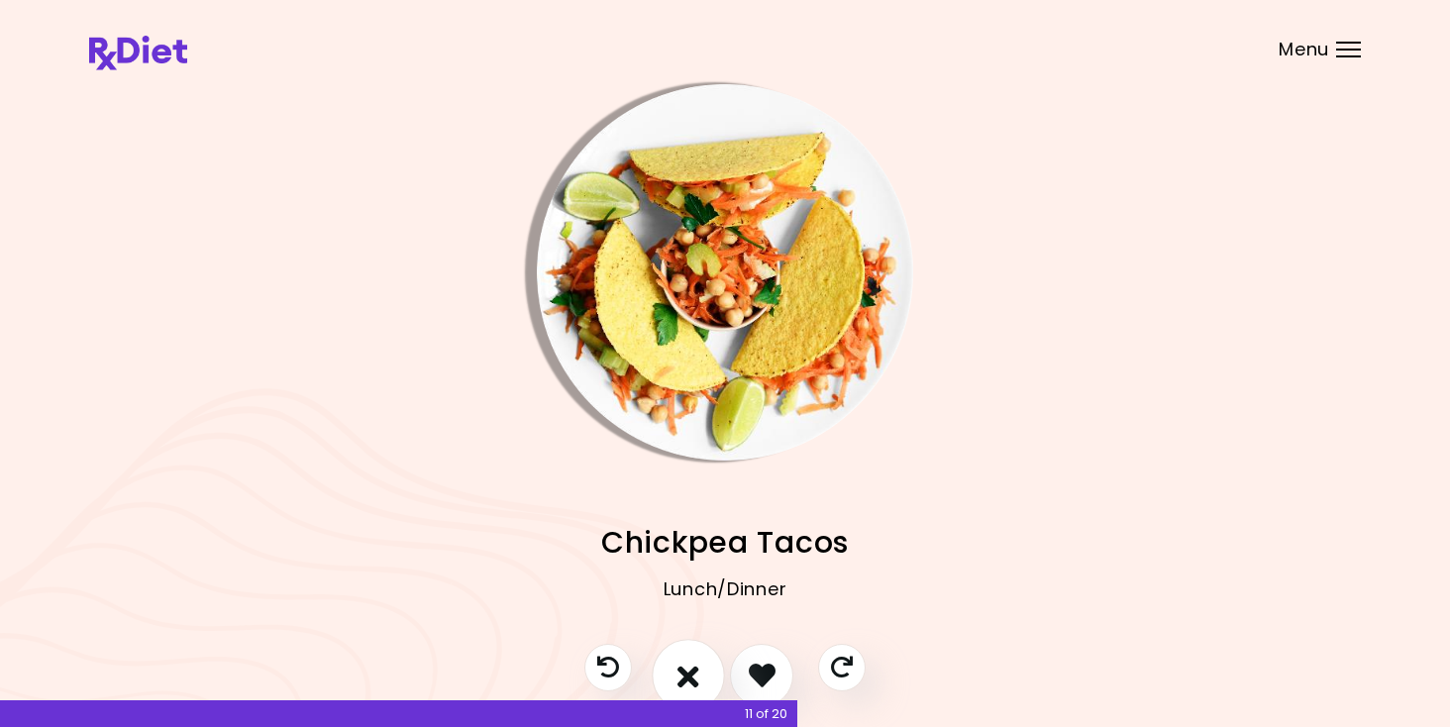
click at [686, 678] on icon "I don't like this recipe" at bounding box center [688, 675] width 22 height 31
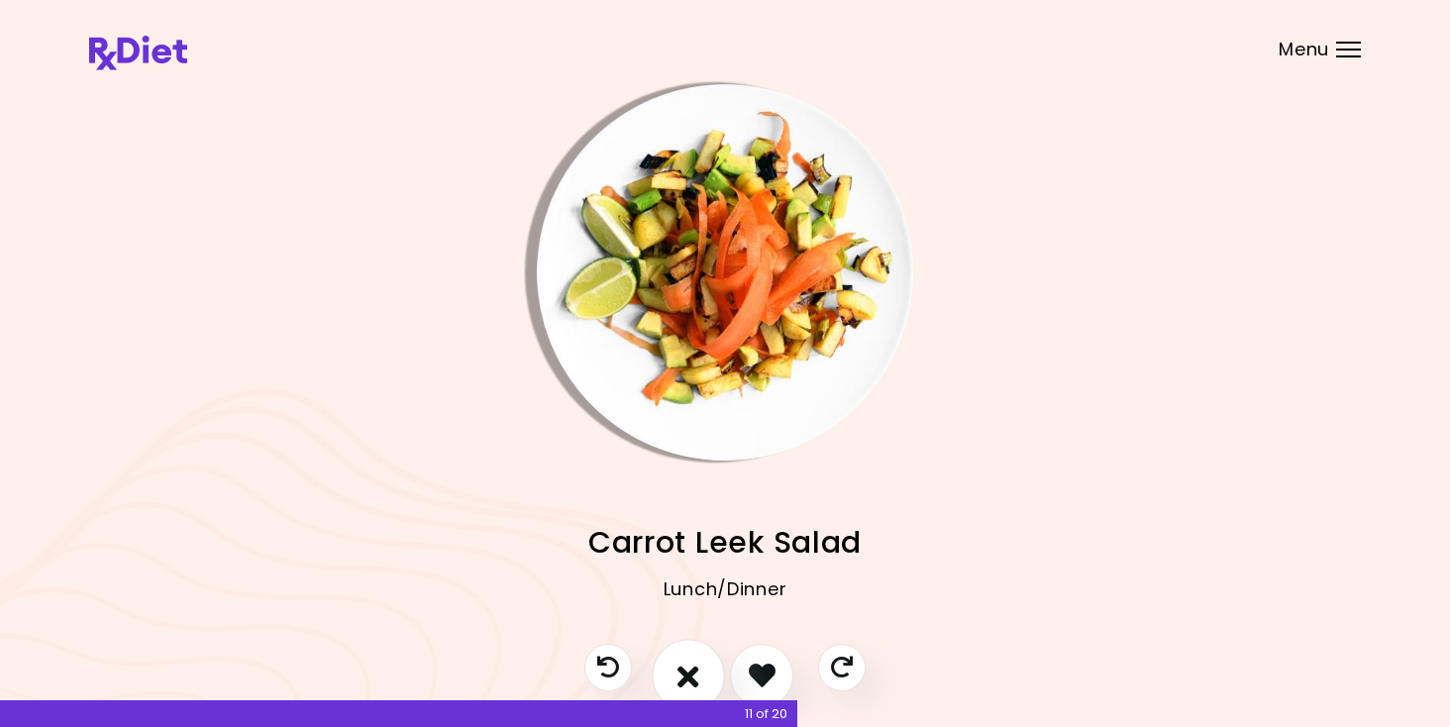
click at [686, 678] on icon "I don't like this recipe" at bounding box center [688, 675] width 22 height 31
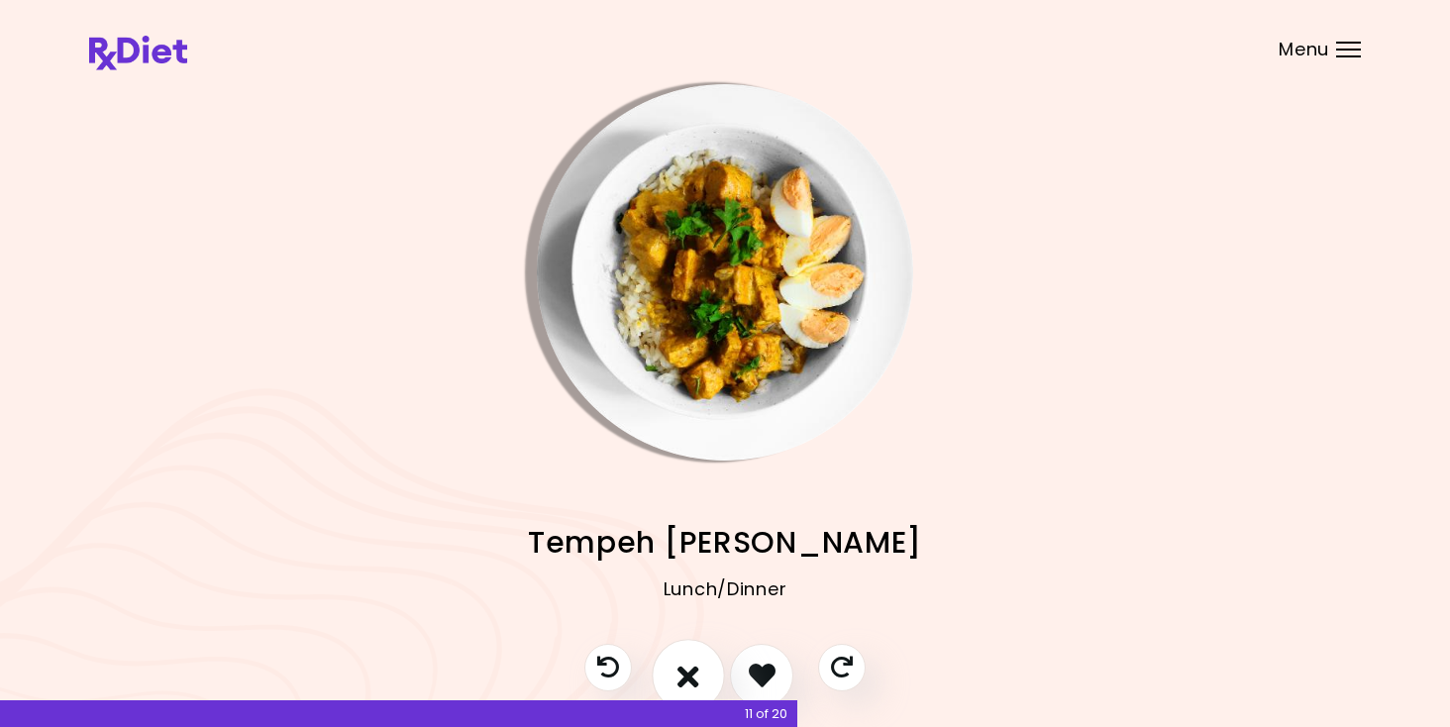
click at [686, 678] on icon "I don't like this recipe" at bounding box center [688, 675] width 22 height 31
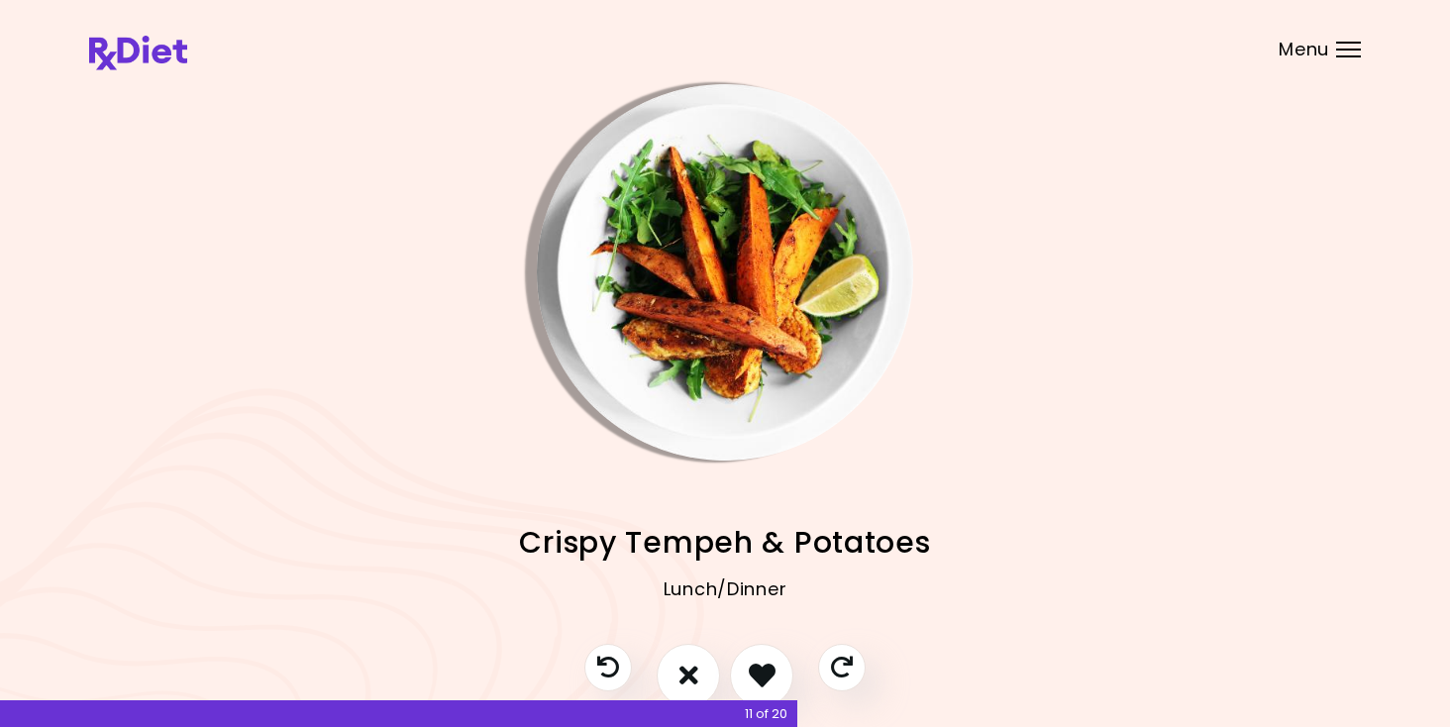
click at [711, 334] on img "Info - Crispy Tempeh & Potatoes" at bounding box center [725, 272] width 376 height 376
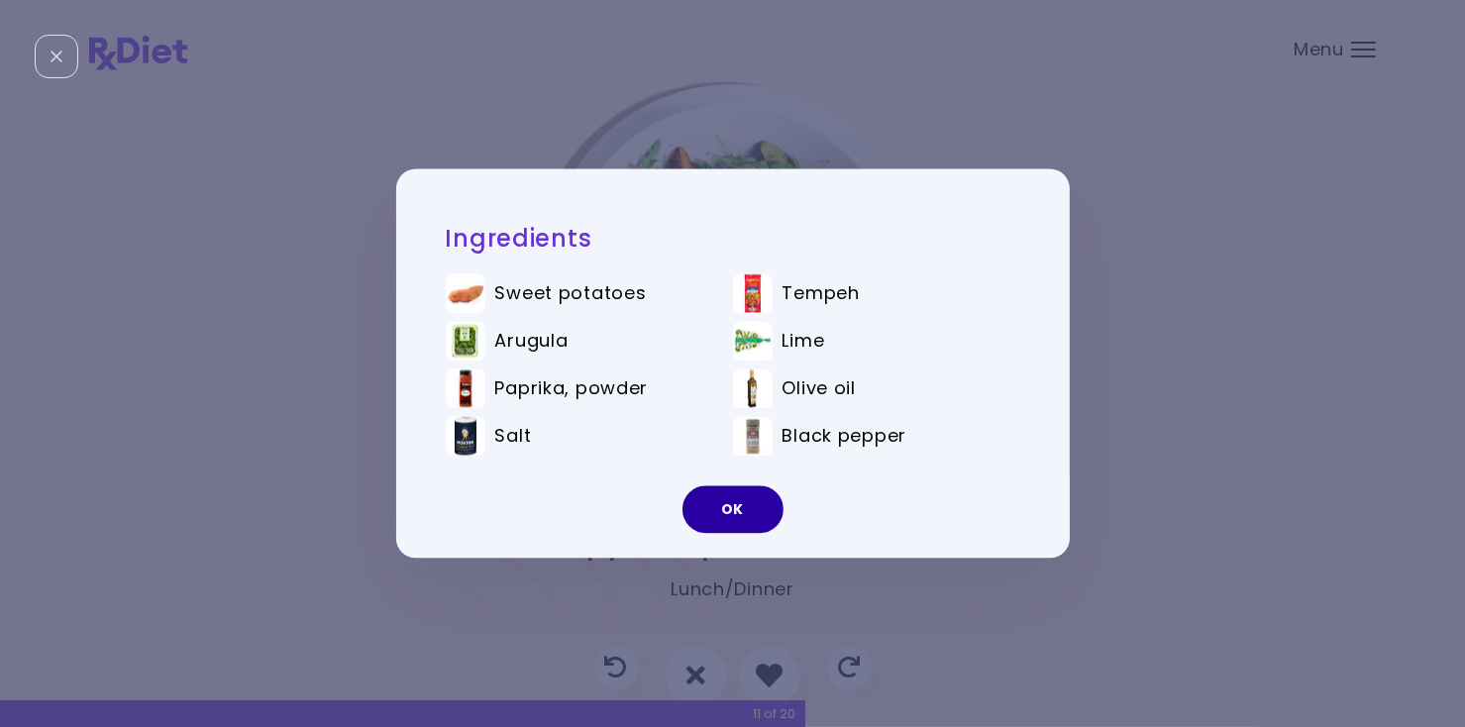
click at [738, 509] on button "OK" at bounding box center [732, 510] width 101 height 48
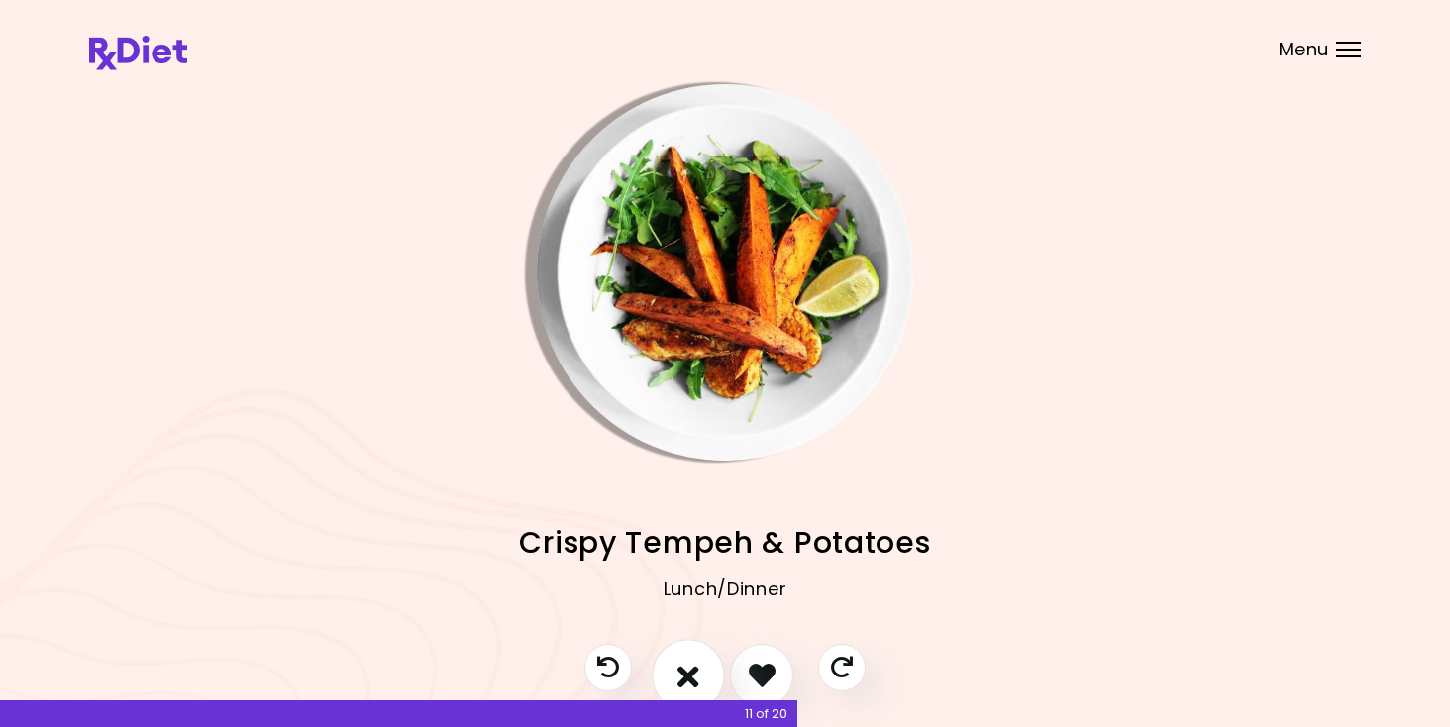
click at [690, 685] on icon "I don't like this recipe" at bounding box center [688, 675] width 22 height 31
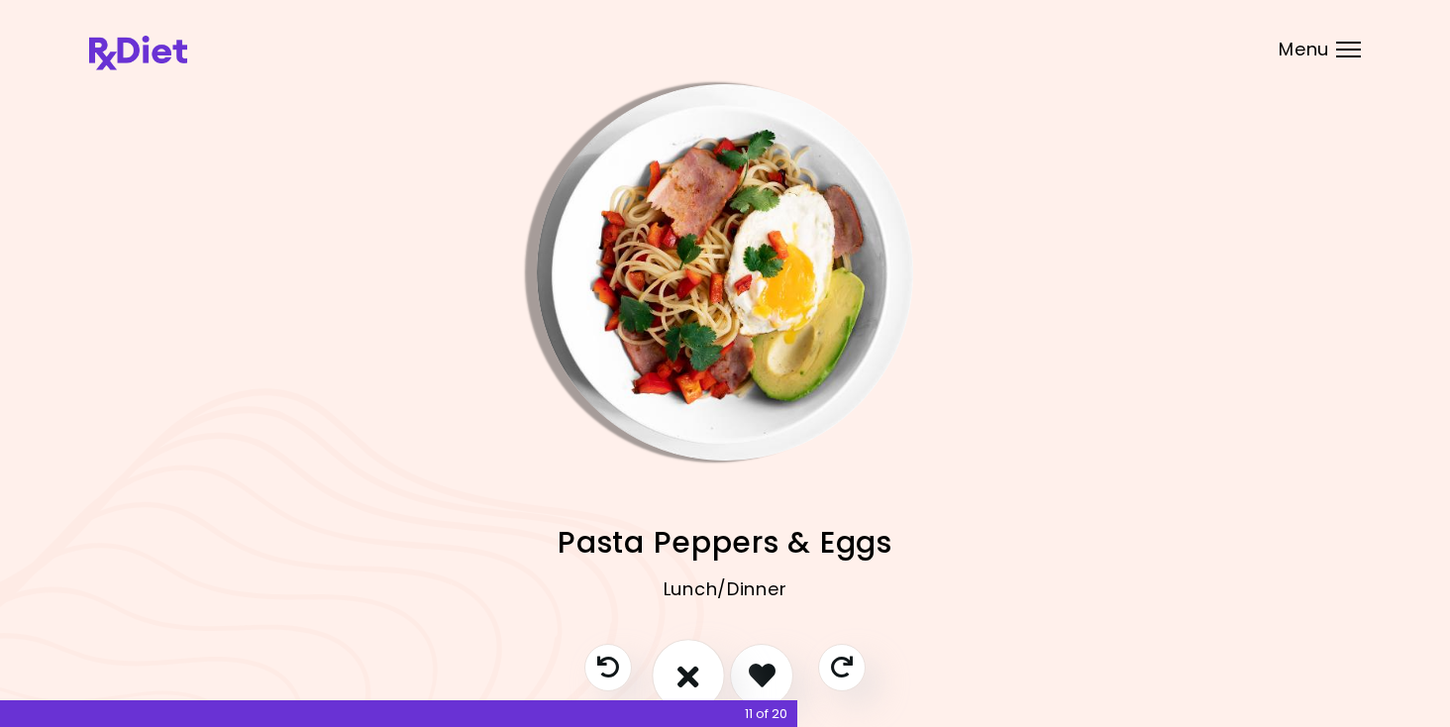
click at [690, 678] on icon "I don't like this recipe" at bounding box center [688, 675] width 22 height 31
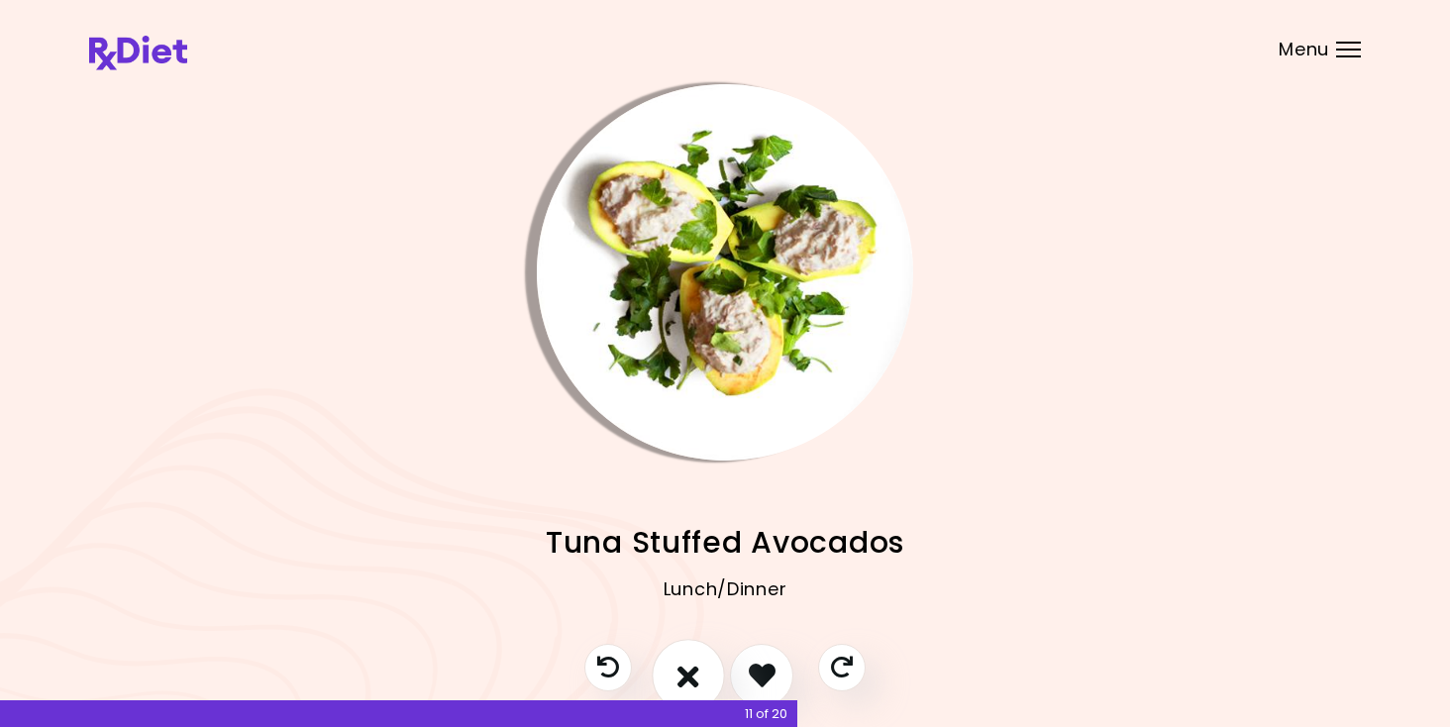
click at [690, 678] on icon "I don't like this recipe" at bounding box center [688, 675] width 22 height 31
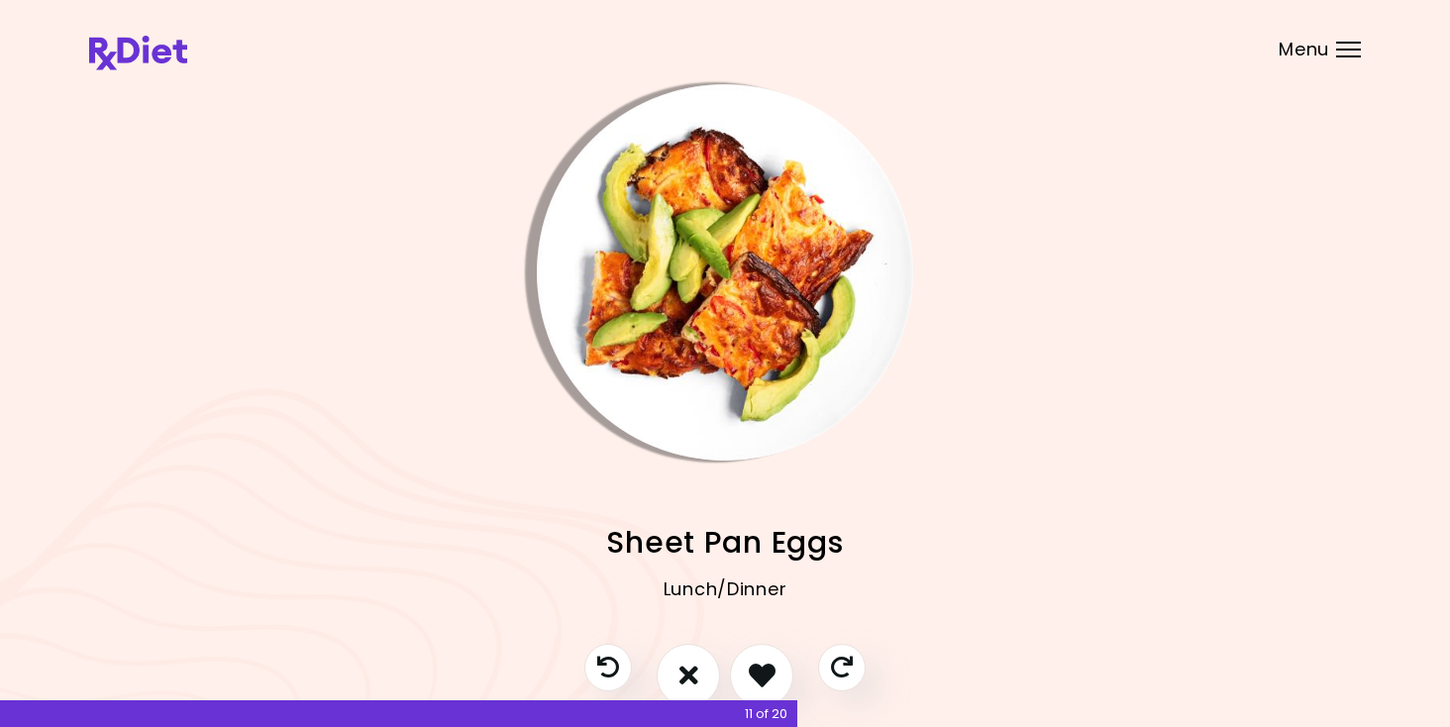
click at [718, 318] on img "Info - Sheet Pan Eggs" at bounding box center [725, 272] width 376 height 376
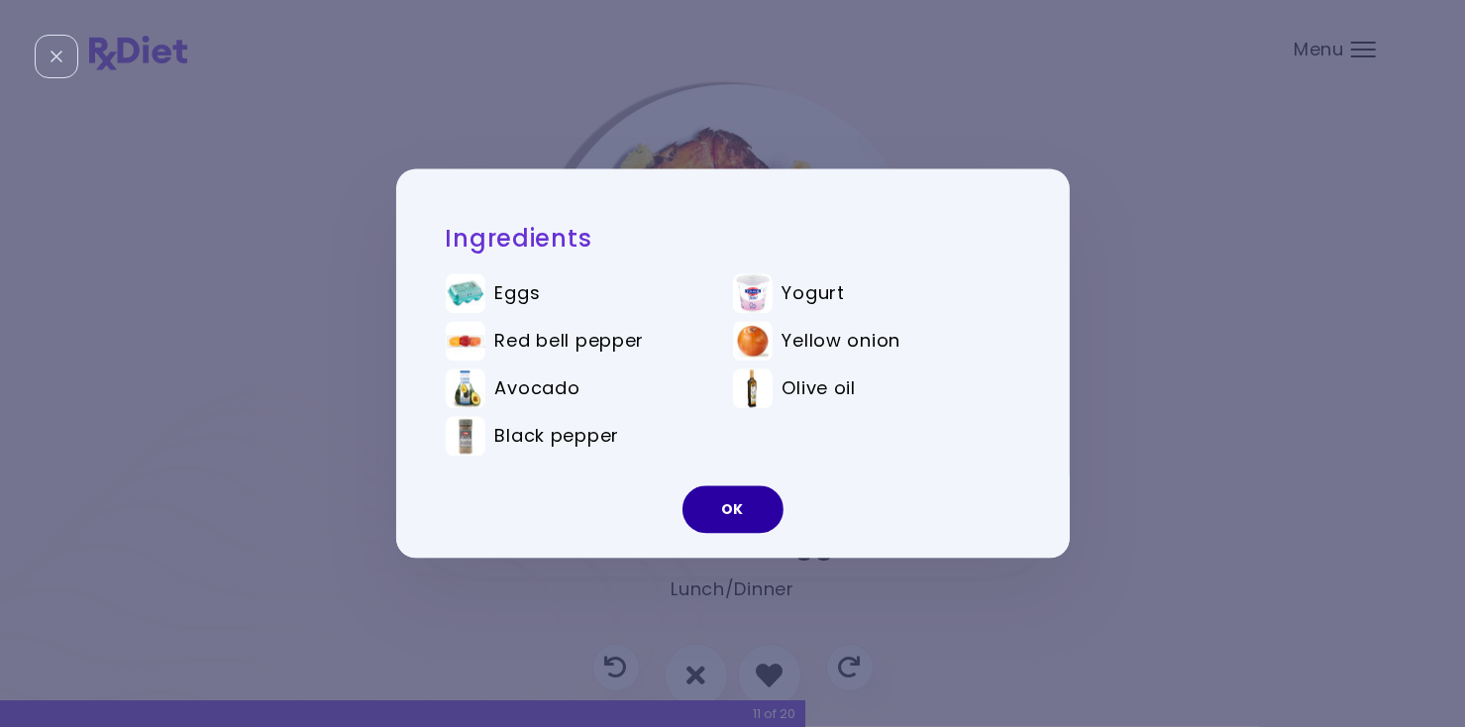
click at [726, 507] on button "OK" at bounding box center [732, 510] width 101 height 48
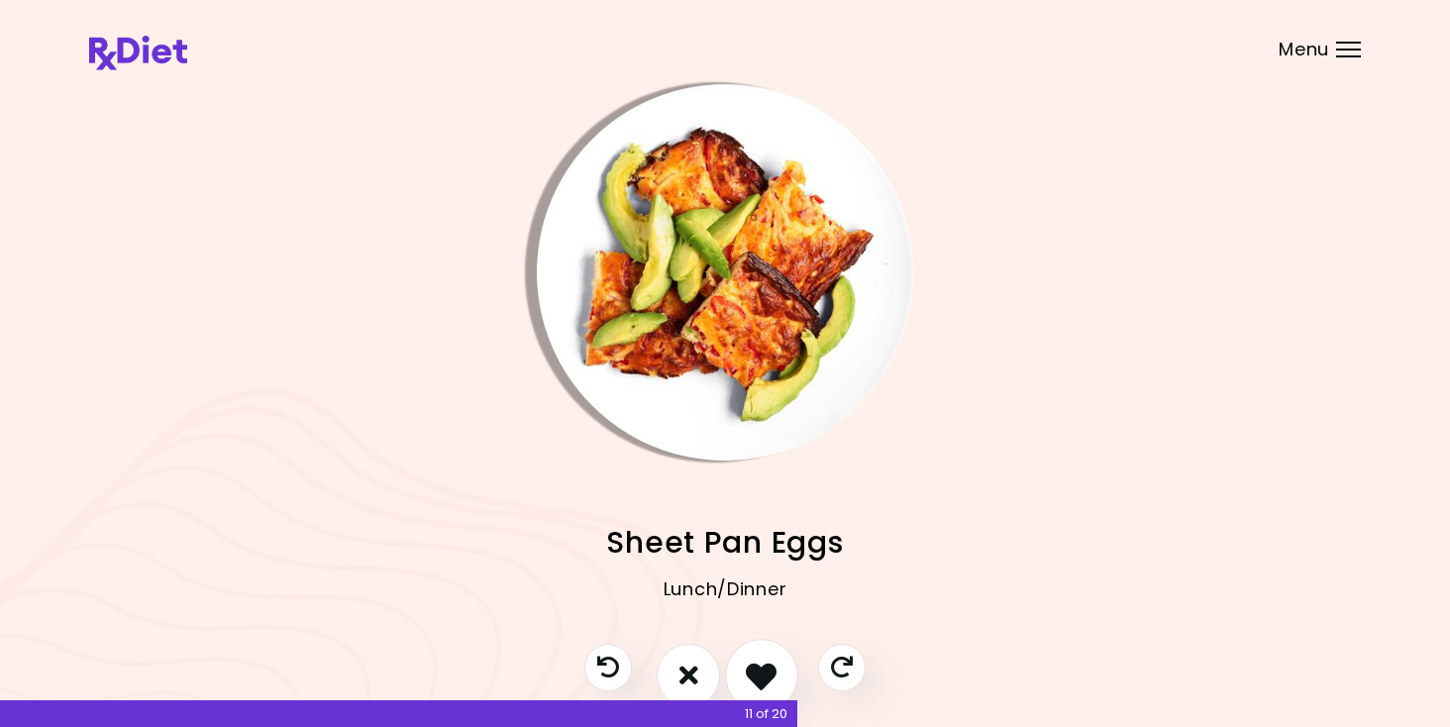
click at [762, 670] on icon "I like this recipe" at bounding box center [761, 675] width 31 height 31
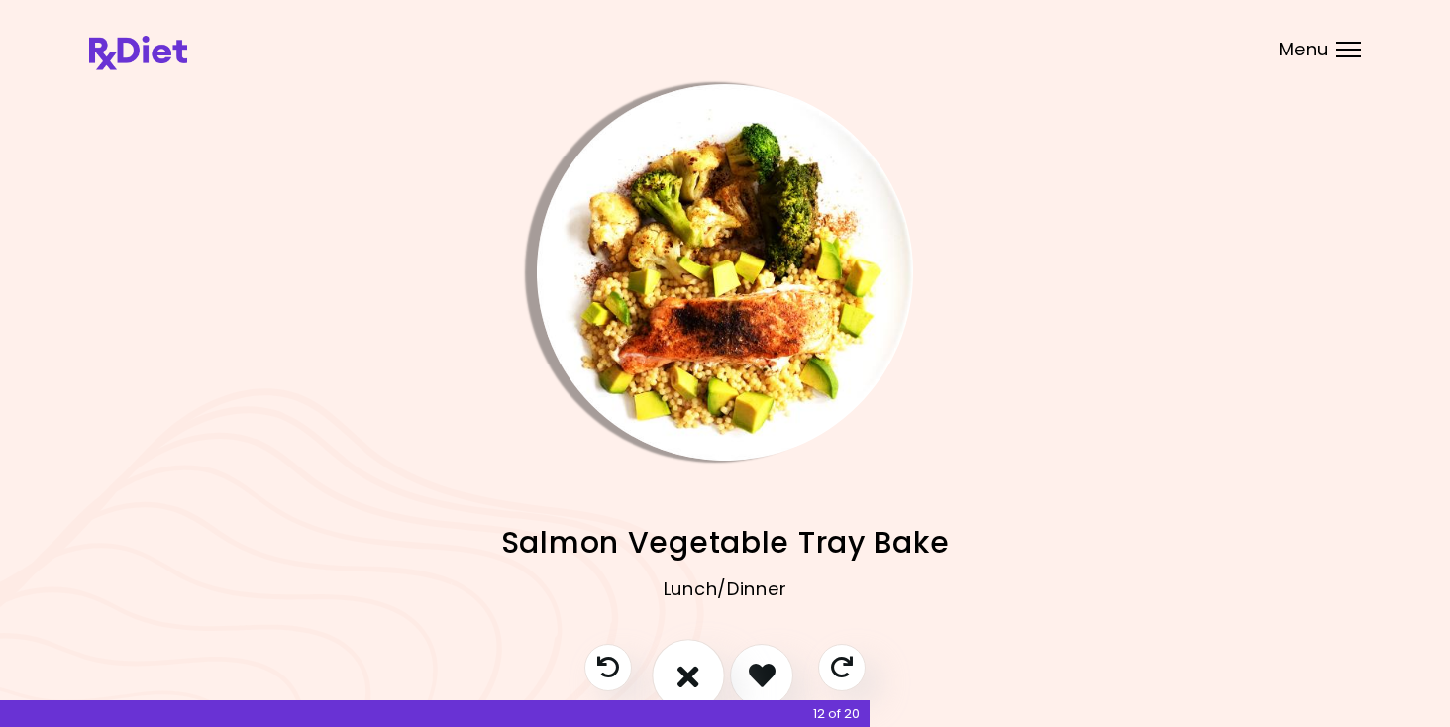
click at [676, 673] on button "I don't like this recipe" at bounding box center [688, 675] width 73 height 73
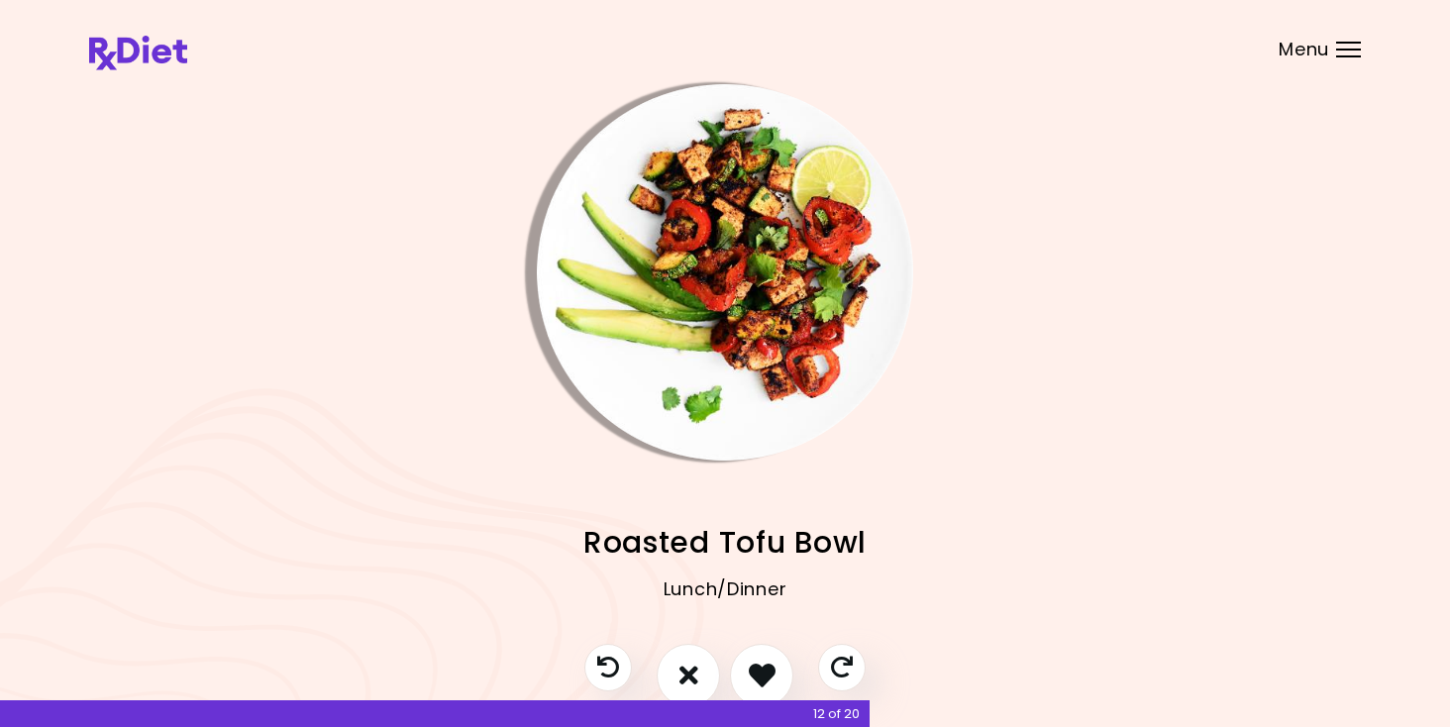
click at [731, 353] on img "Info - Roasted Tofu Bowl" at bounding box center [725, 272] width 376 height 376
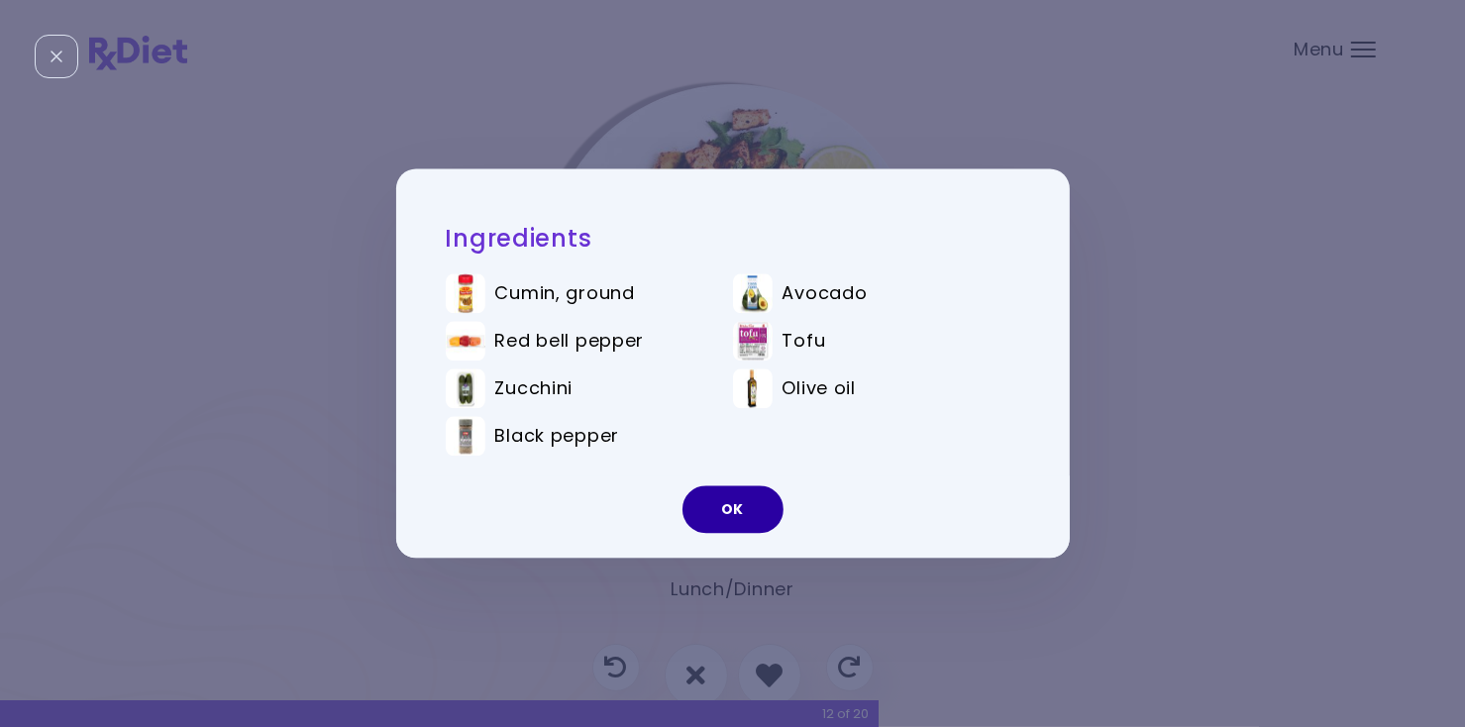
click at [720, 518] on button "OK" at bounding box center [732, 510] width 101 height 48
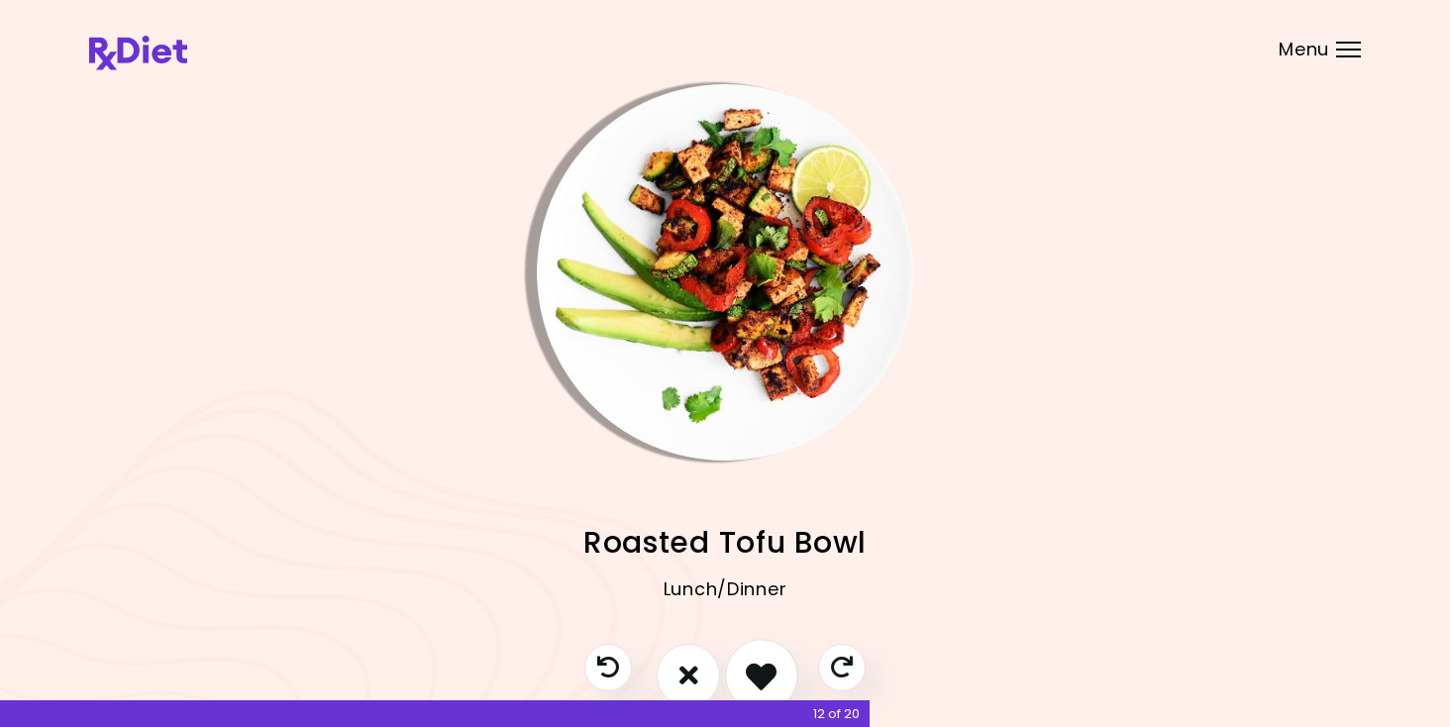
click at [757, 669] on icon "I like this recipe" at bounding box center [761, 675] width 31 height 31
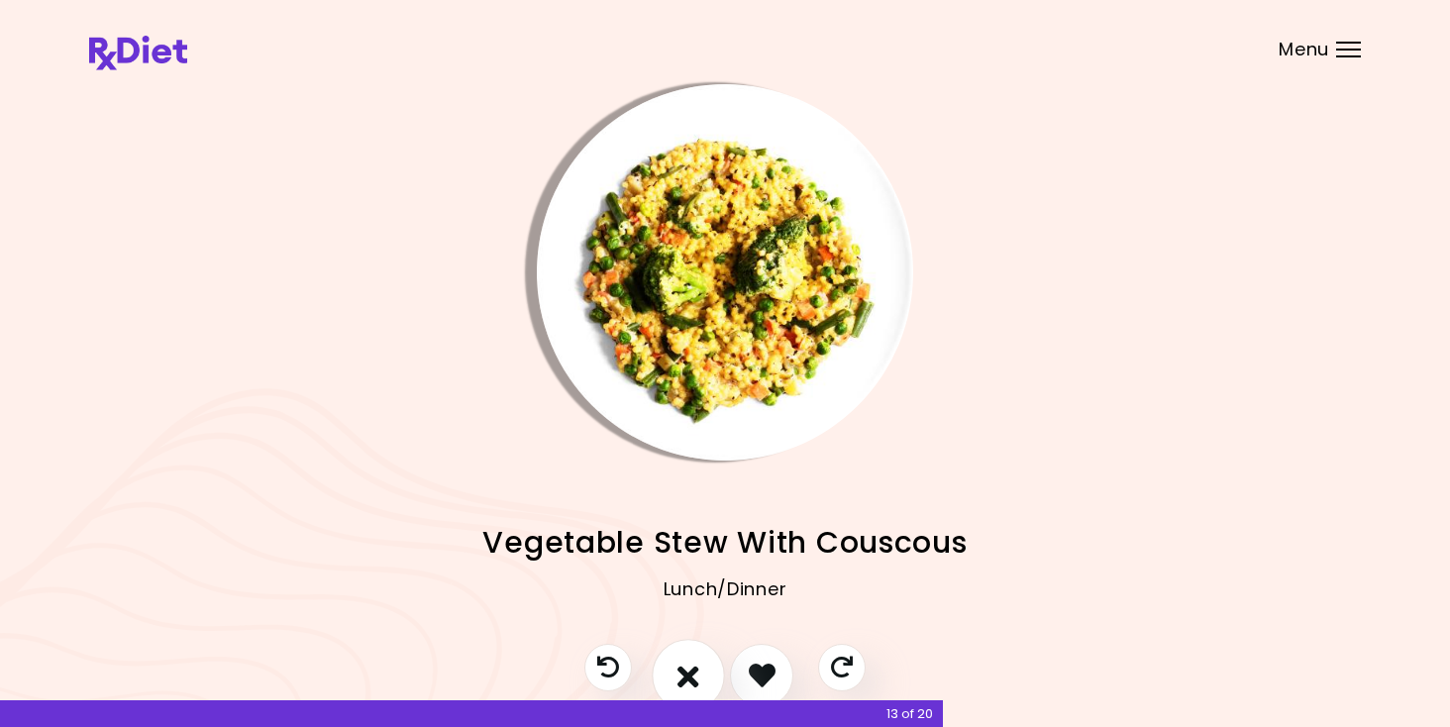
click at [693, 667] on icon "I don't like this recipe" at bounding box center [688, 675] width 22 height 31
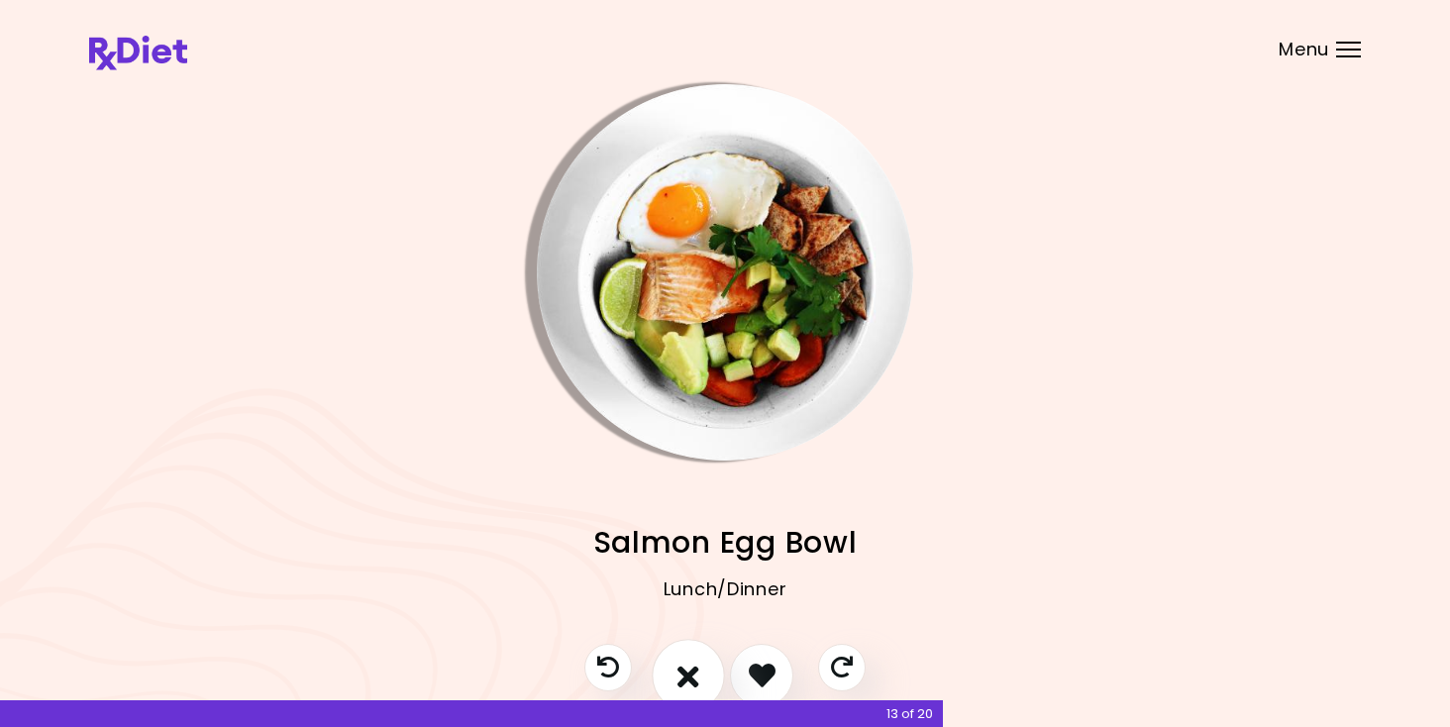
click at [693, 667] on icon "I don't like this recipe" at bounding box center [688, 675] width 22 height 31
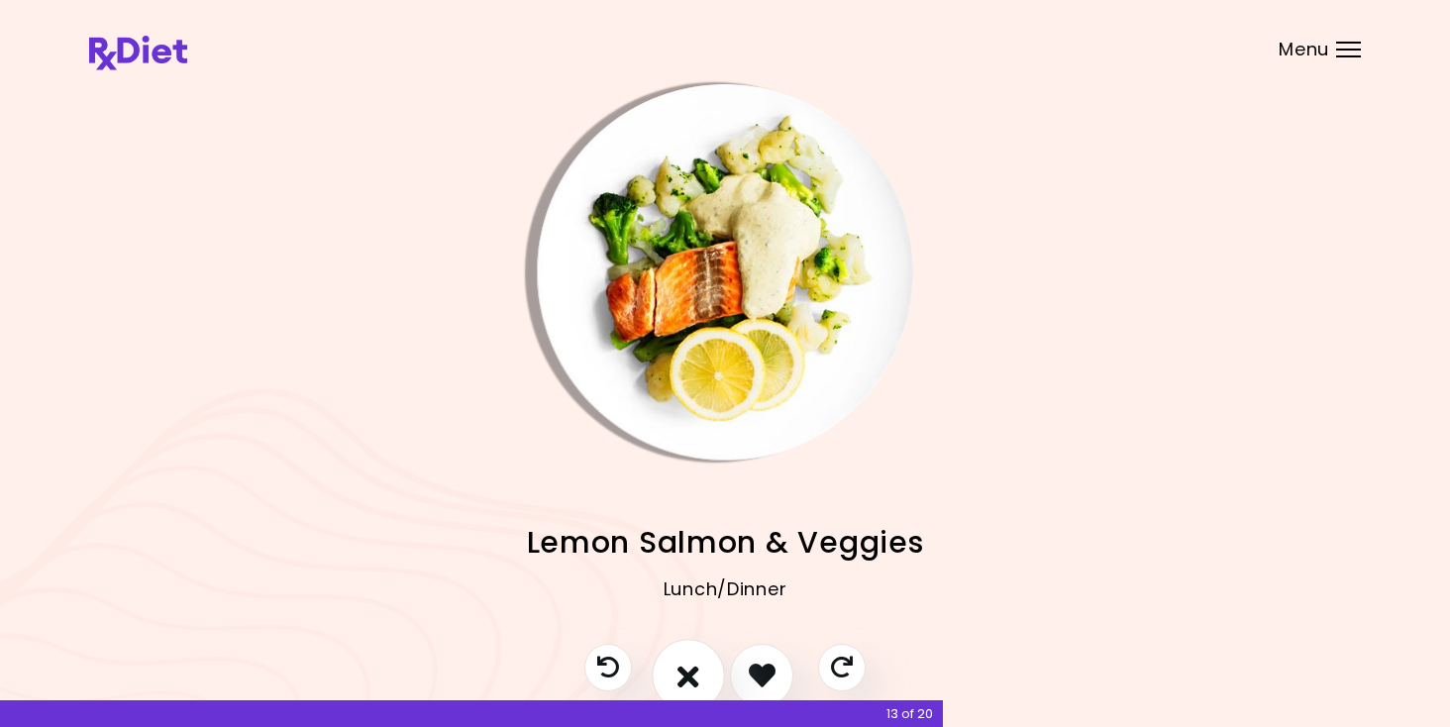
click at [693, 667] on icon "I don't like this recipe" at bounding box center [688, 675] width 22 height 31
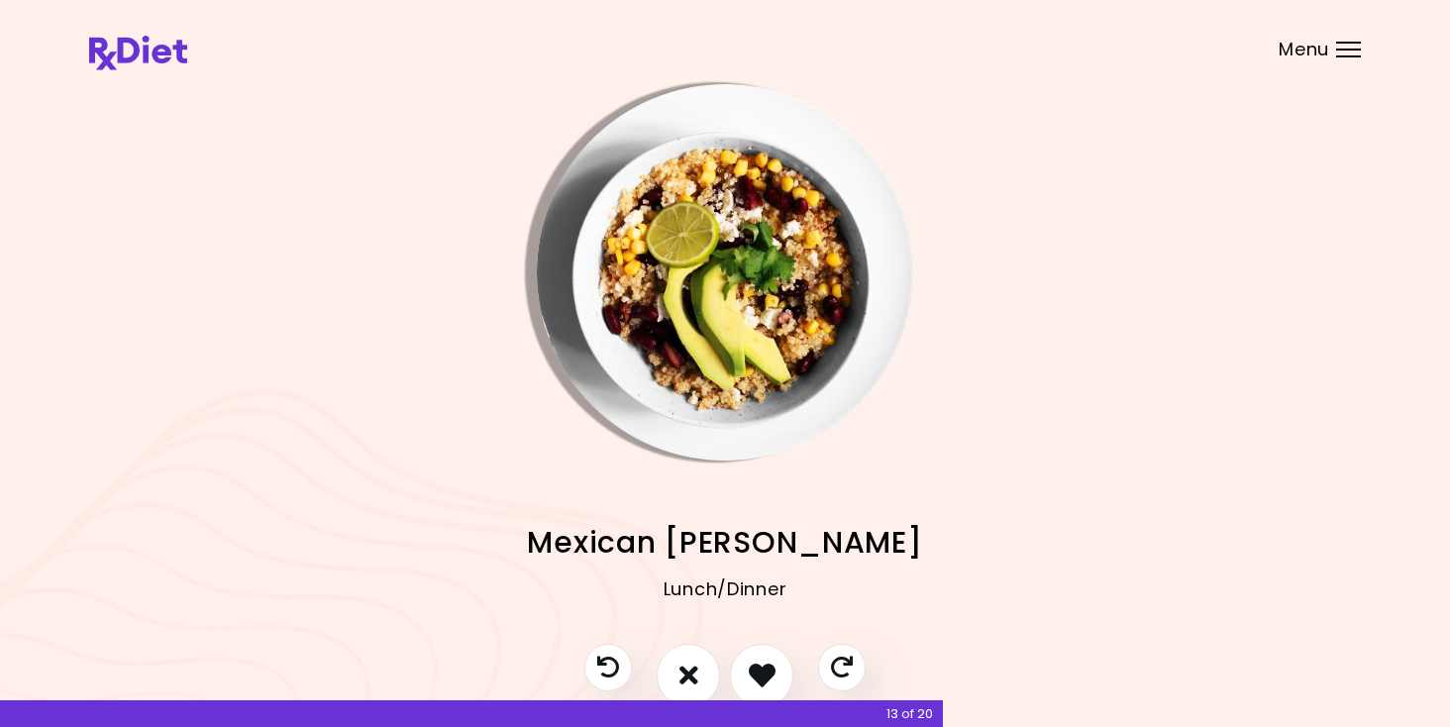
click at [748, 307] on img "Info - Mexican Quinoa Risotto" at bounding box center [725, 272] width 376 height 376
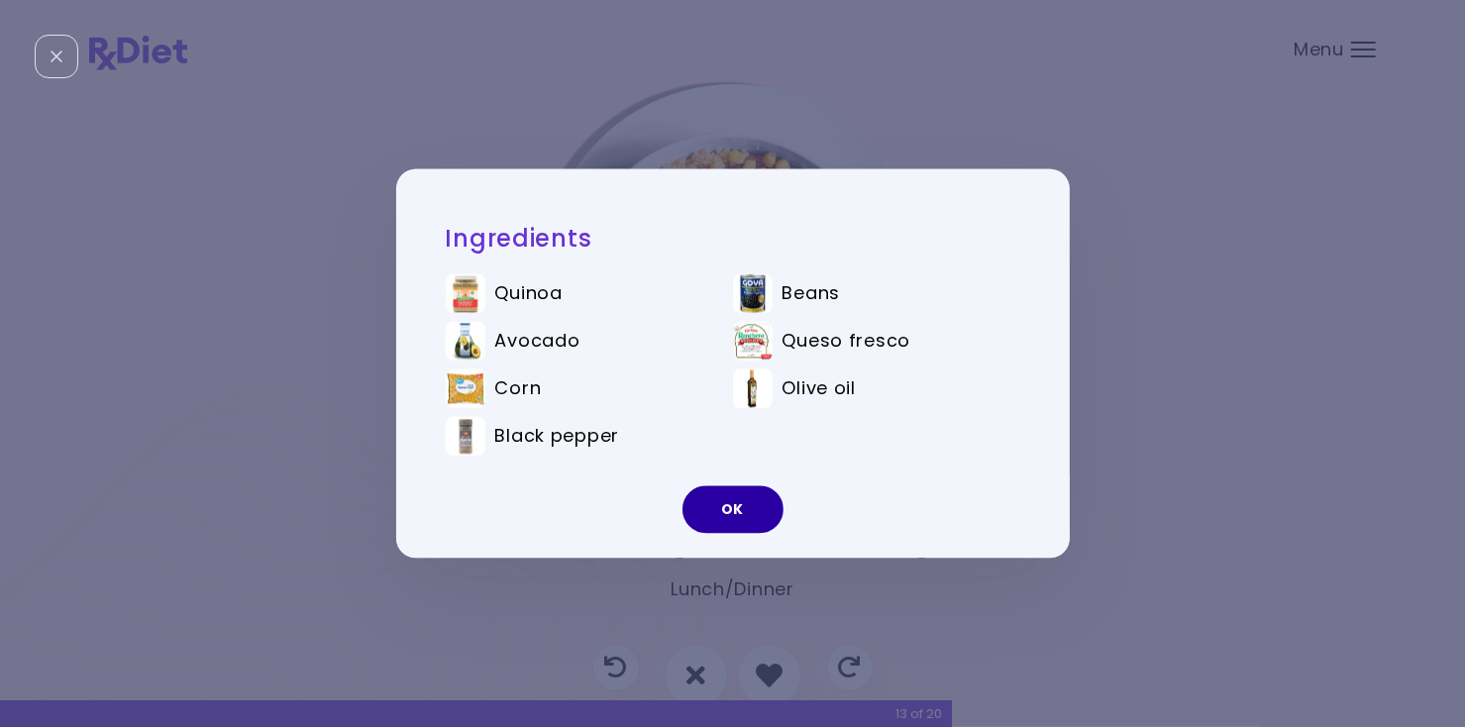
click at [743, 508] on button "OK" at bounding box center [732, 510] width 101 height 48
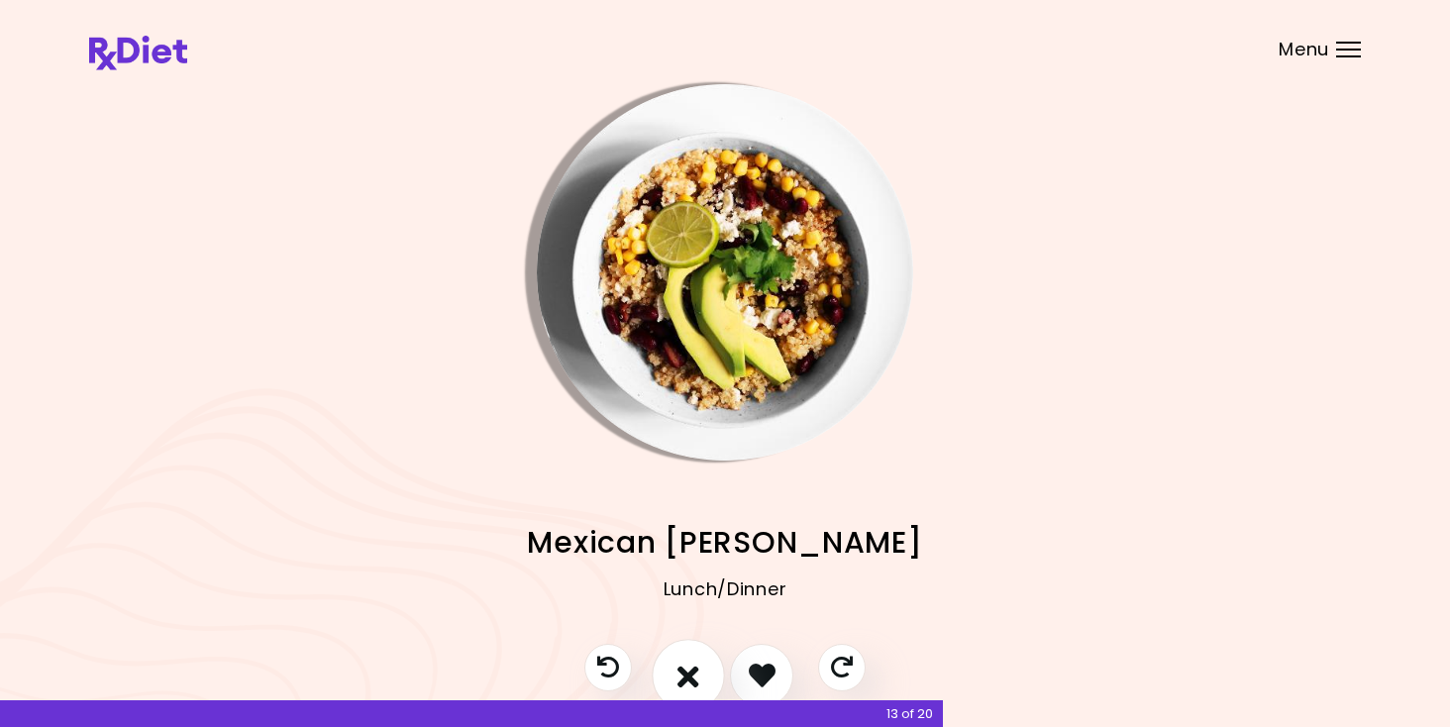
click at [681, 668] on icon "I don't like this recipe" at bounding box center [688, 675] width 22 height 31
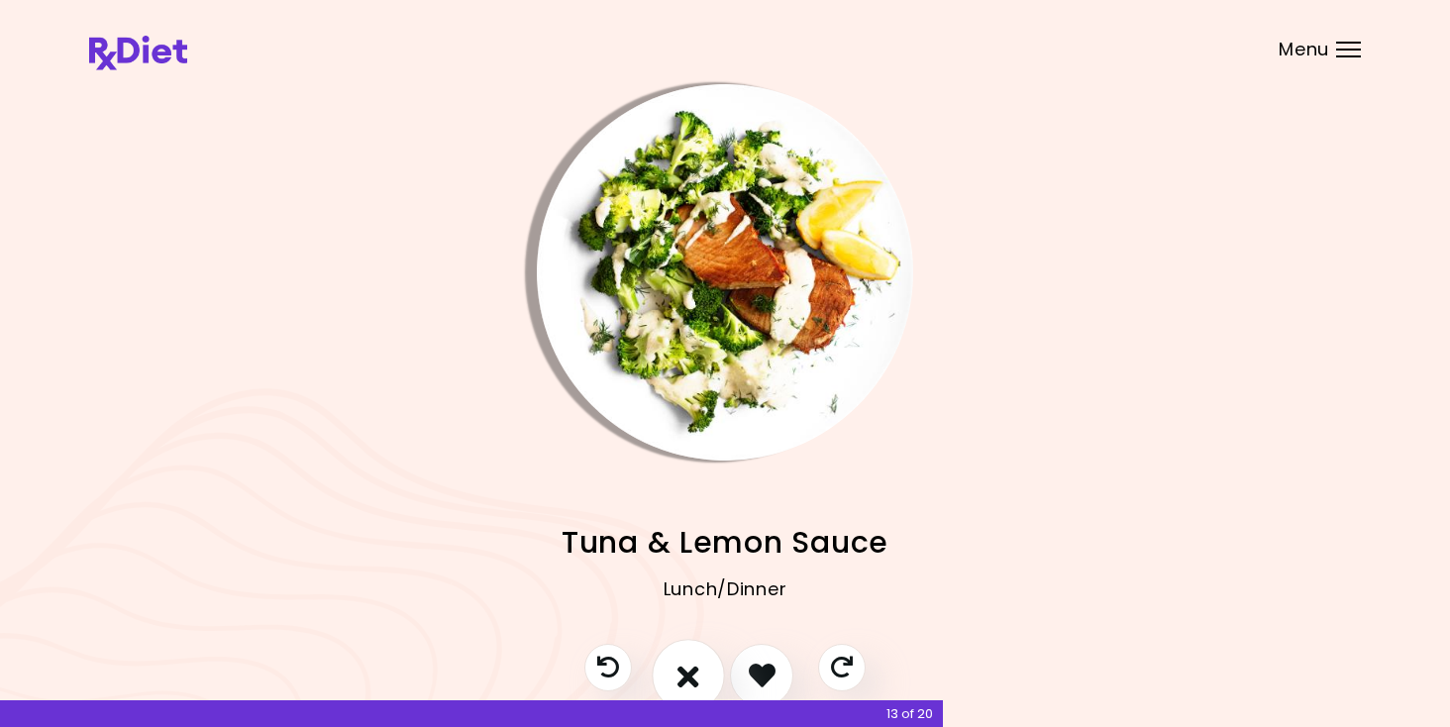
click at [682, 667] on icon "I don't like this recipe" at bounding box center [688, 675] width 22 height 31
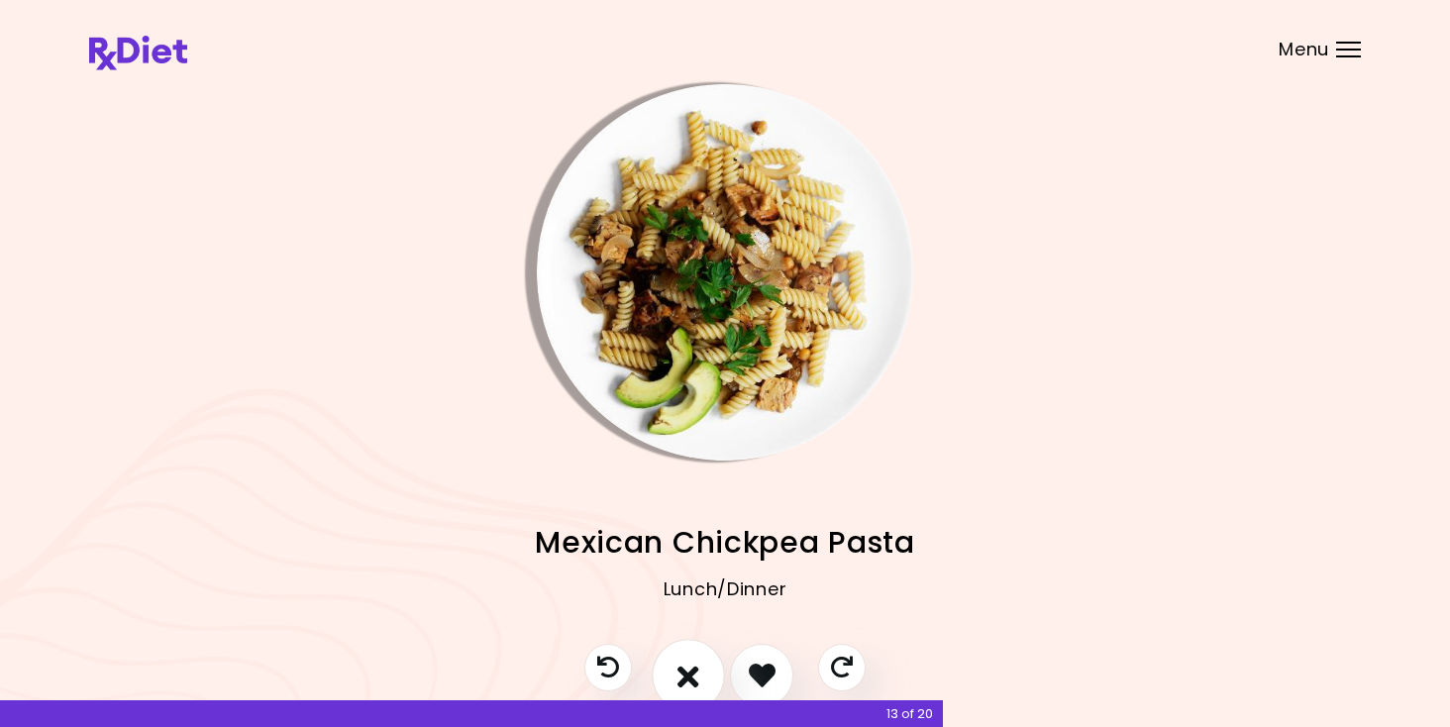
click at [682, 665] on icon "I don't like this recipe" at bounding box center [688, 675] width 22 height 31
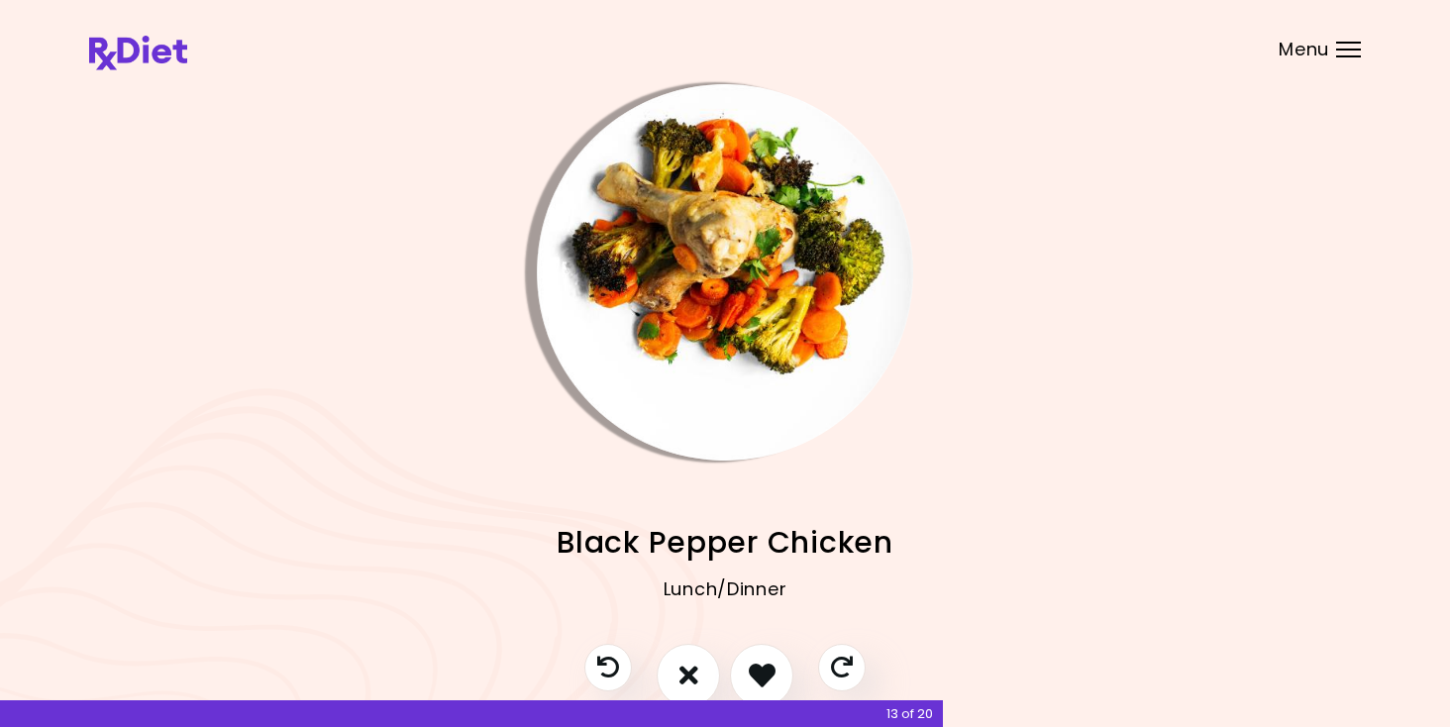
click at [801, 287] on img "Info - Black Pepper Chicken" at bounding box center [725, 272] width 376 height 376
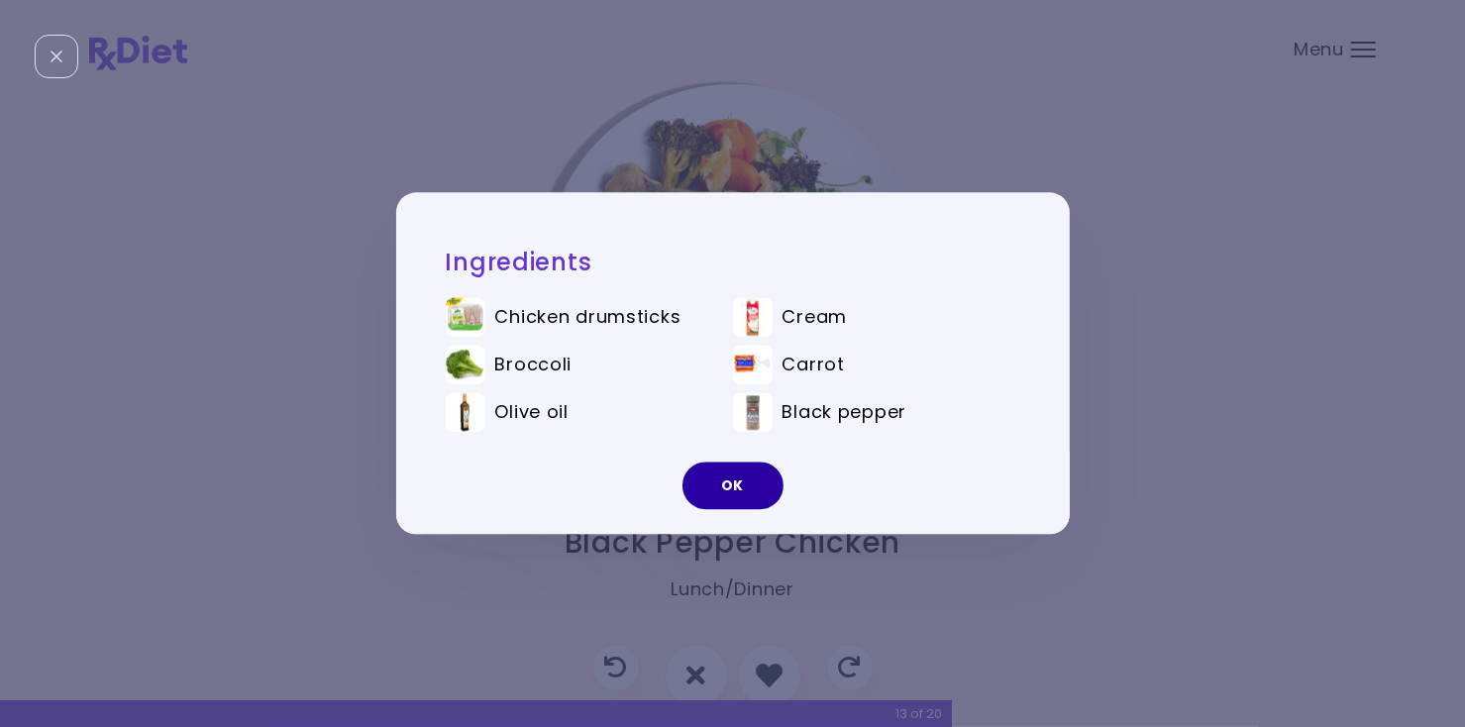
click at [755, 493] on button "OK" at bounding box center [732, 486] width 101 height 48
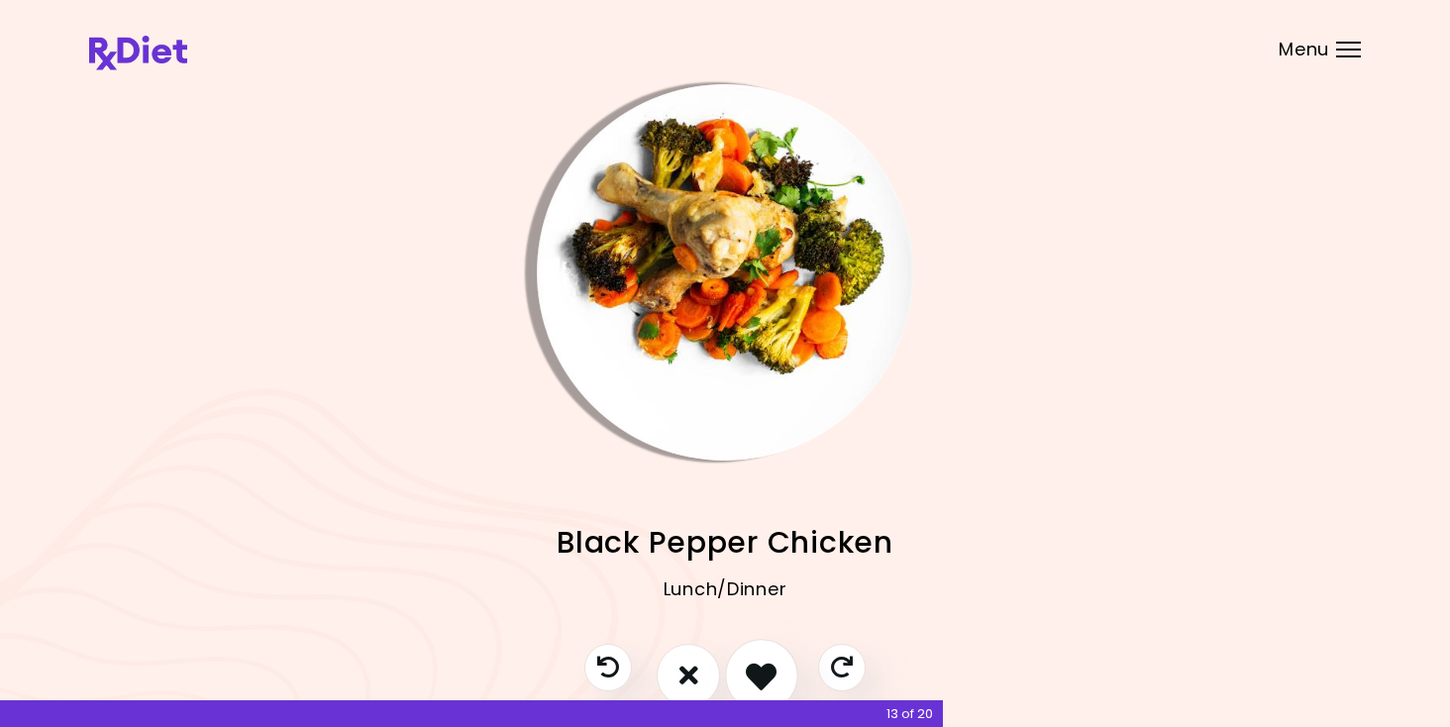
click at [744, 673] on button "I like this recipe" at bounding box center [761, 675] width 73 height 73
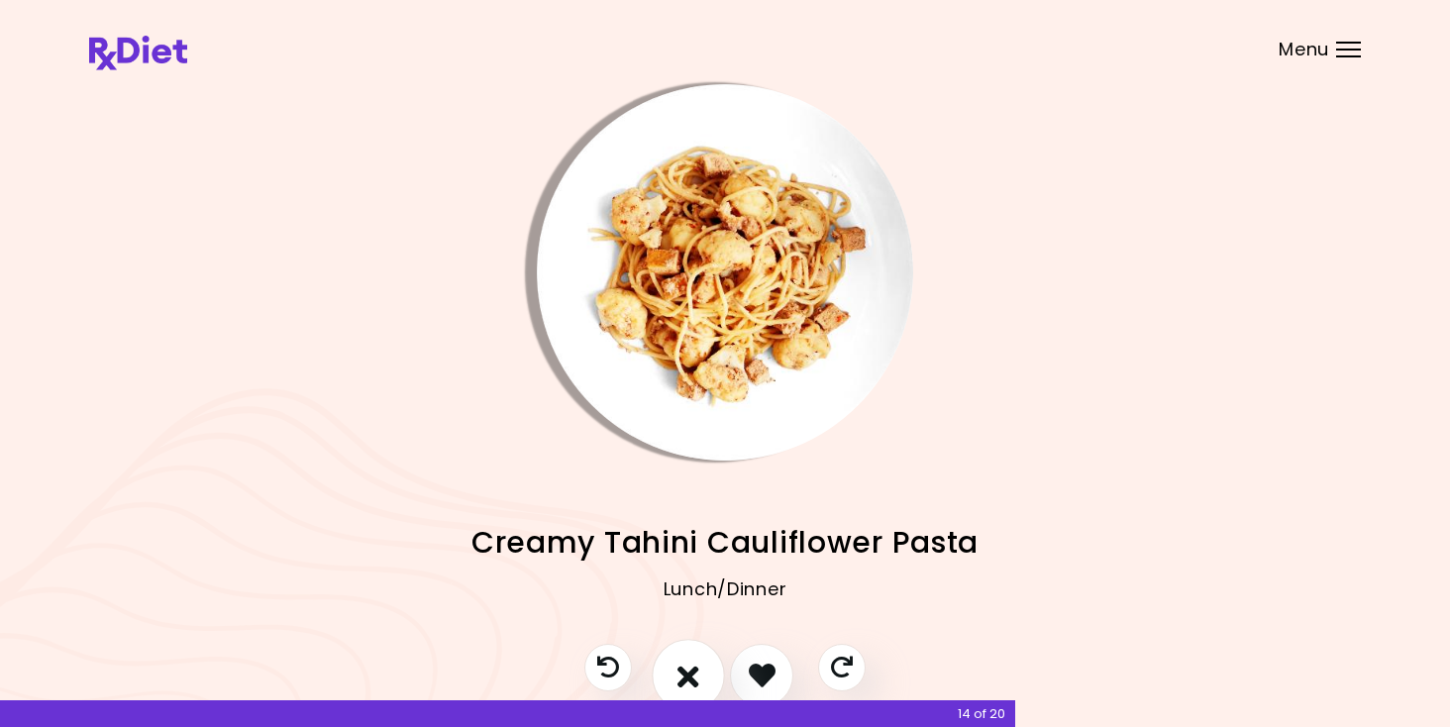
click at [688, 678] on icon "I don't like this recipe" at bounding box center [688, 675] width 22 height 31
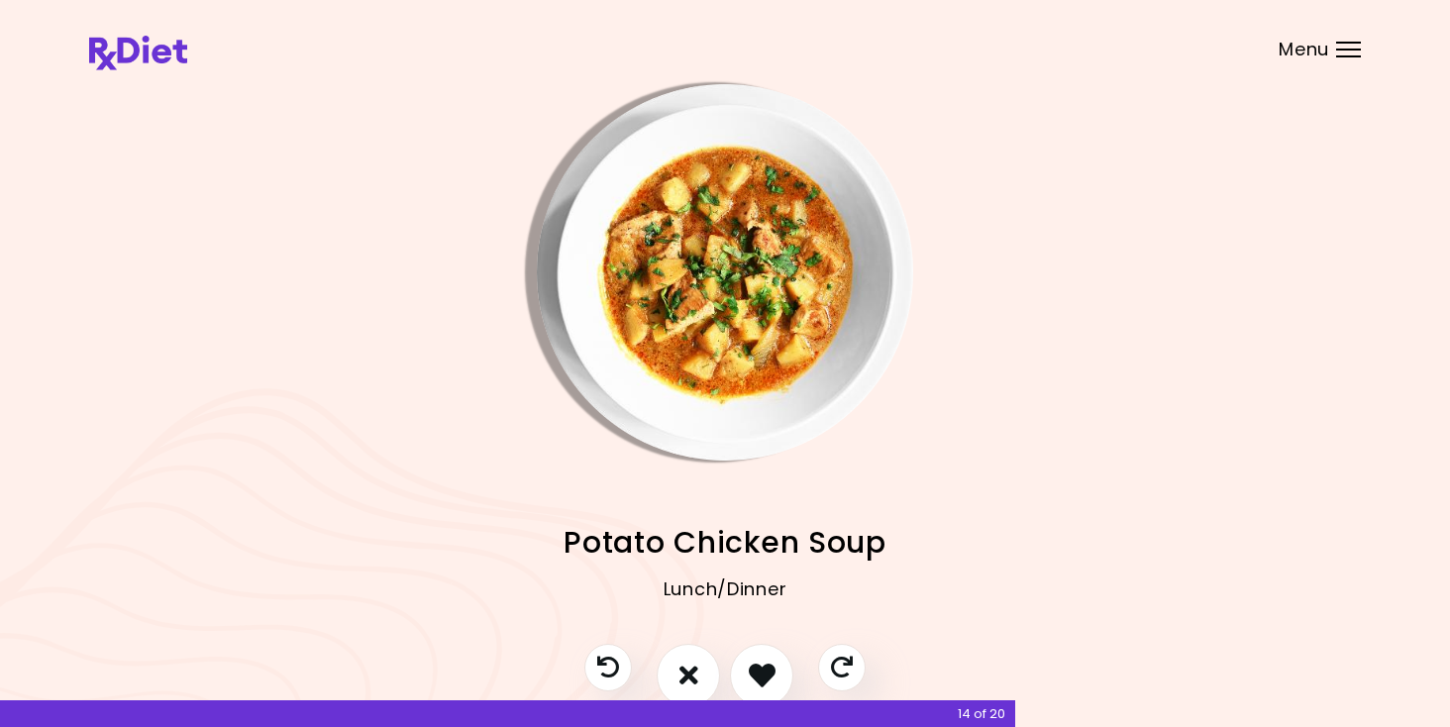
click at [742, 347] on img "Info - Potato Chicken Soup" at bounding box center [725, 272] width 376 height 376
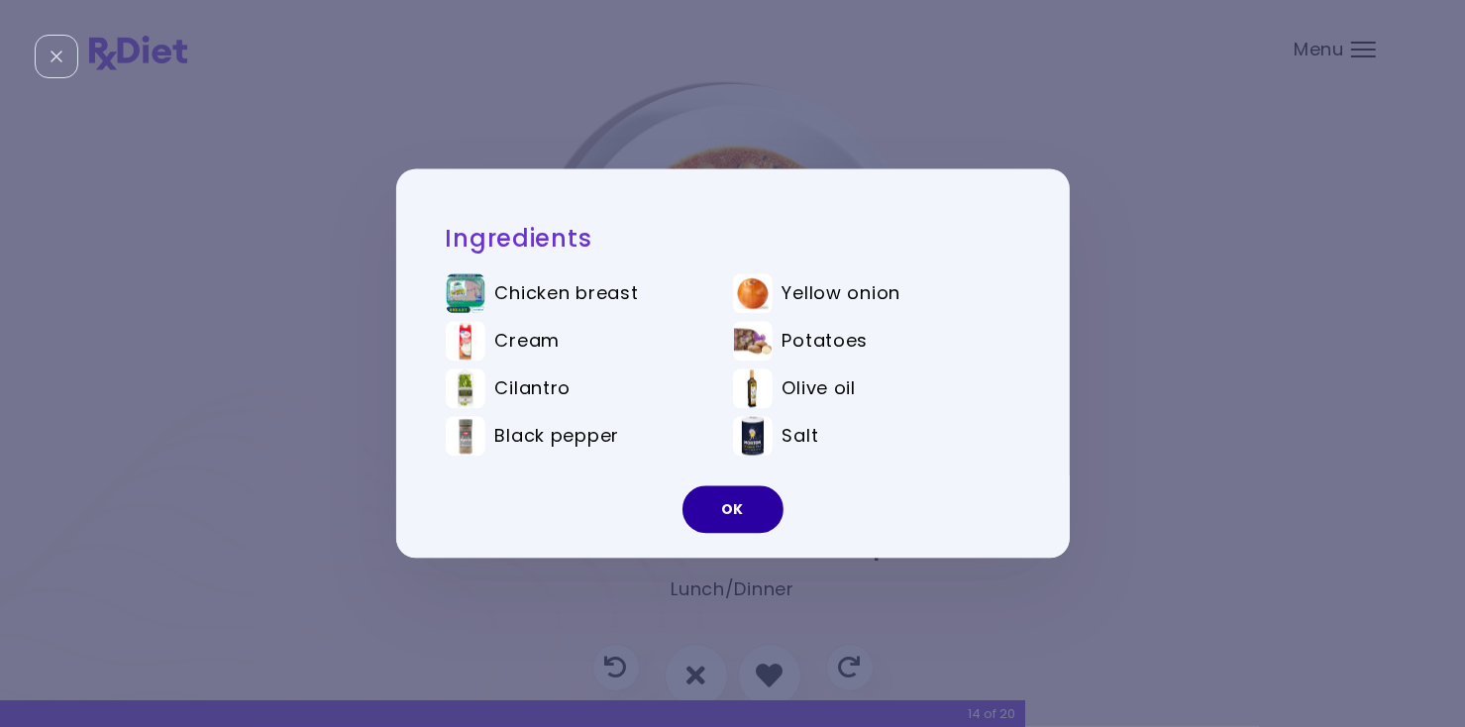
click at [750, 514] on button "OK" at bounding box center [732, 510] width 101 height 48
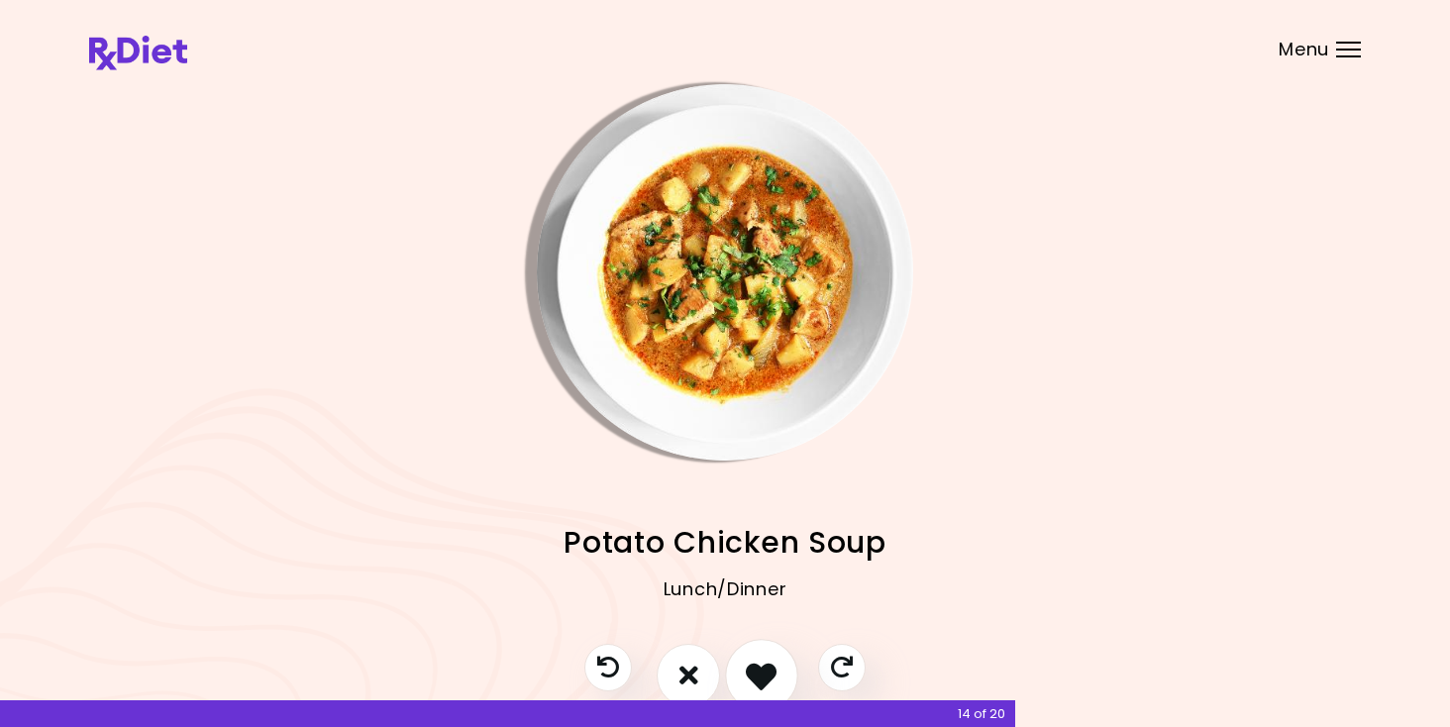
click at [764, 677] on icon "I like this recipe" at bounding box center [761, 675] width 31 height 31
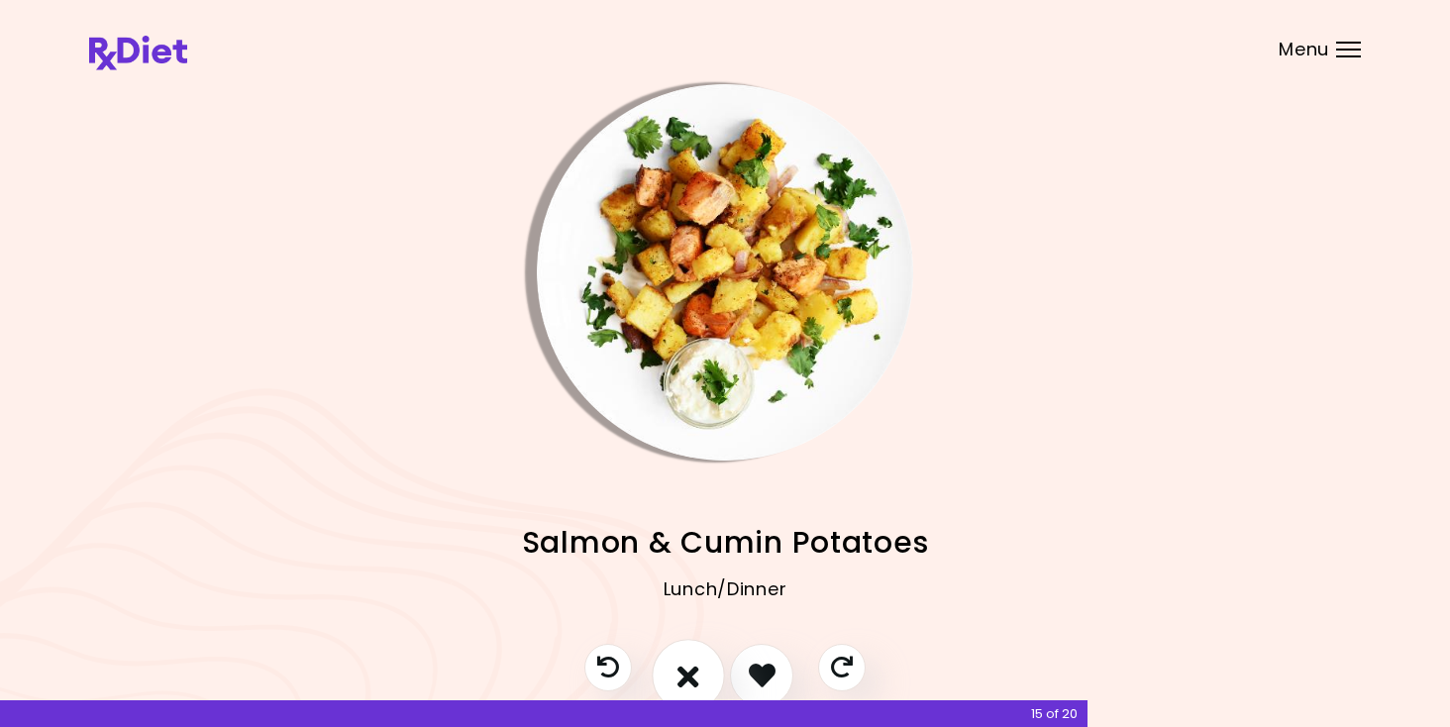
click at [687, 675] on icon "I don't like this recipe" at bounding box center [688, 675] width 22 height 31
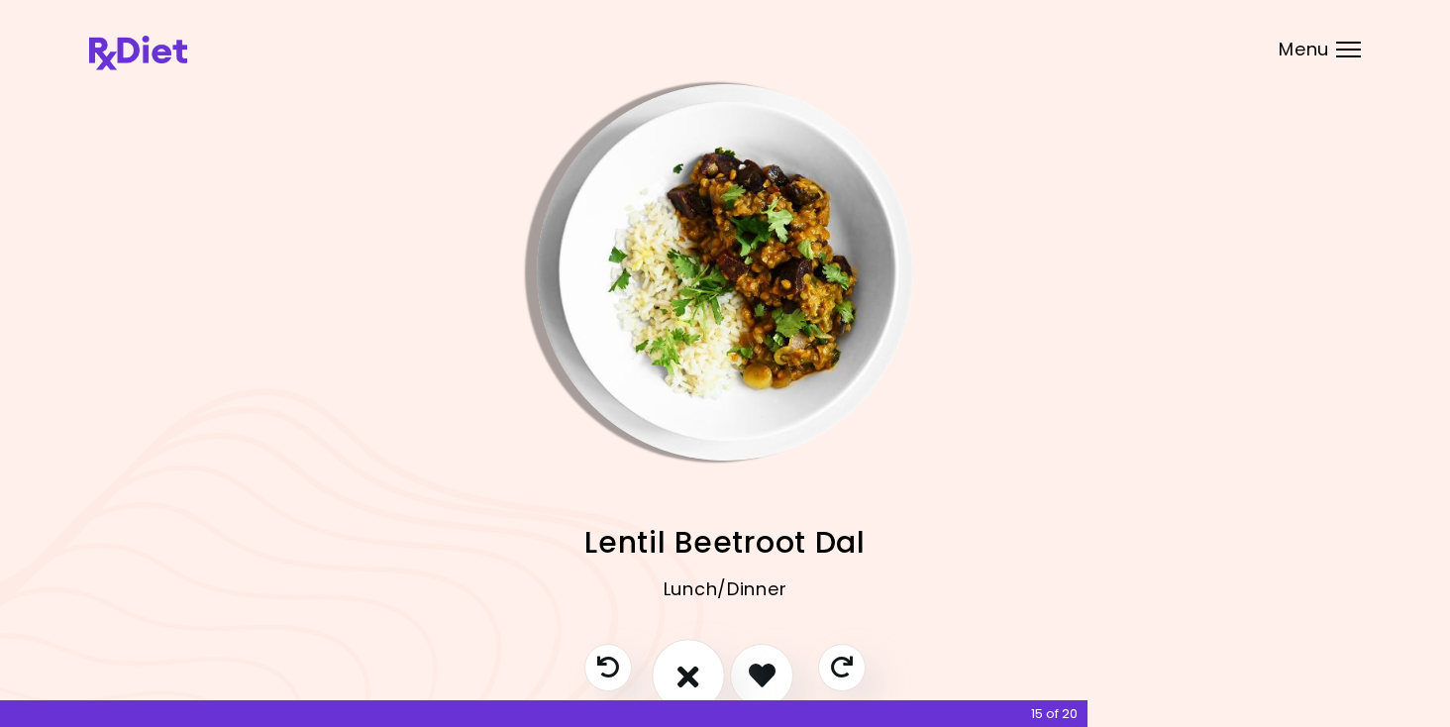
click at [687, 675] on icon "I don't like this recipe" at bounding box center [688, 675] width 22 height 31
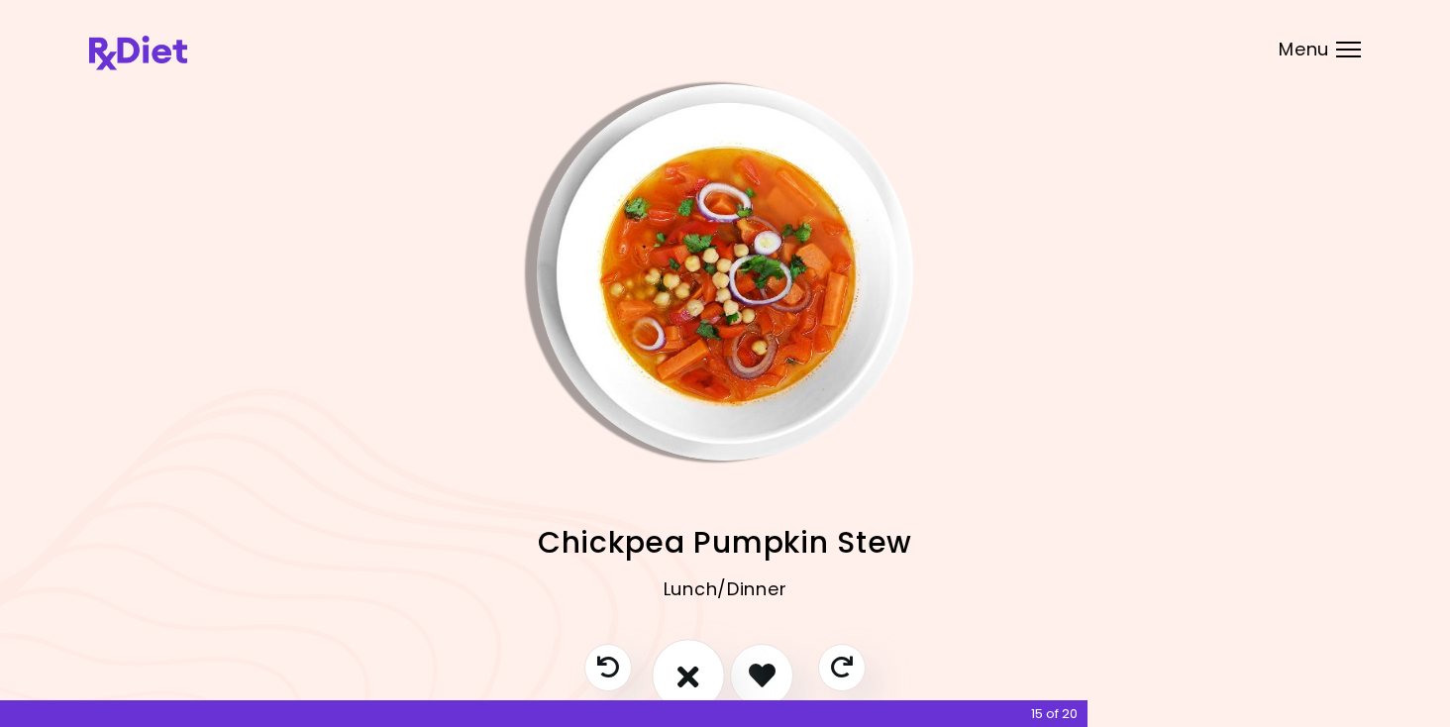
click at [687, 675] on icon "I don't like this recipe" at bounding box center [688, 675] width 22 height 31
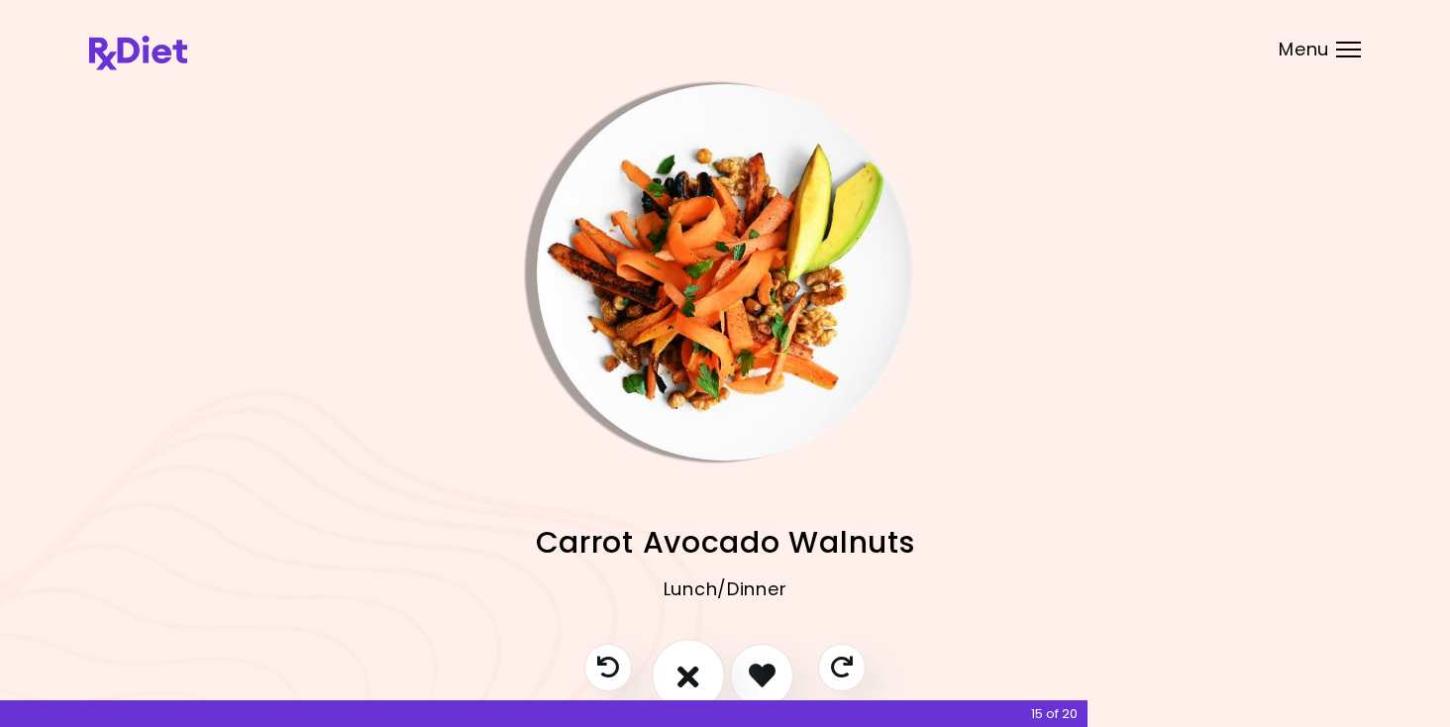
click at [687, 675] on icon "I don't like this recipe" at bounding box center [688, 675] width 22 height 31
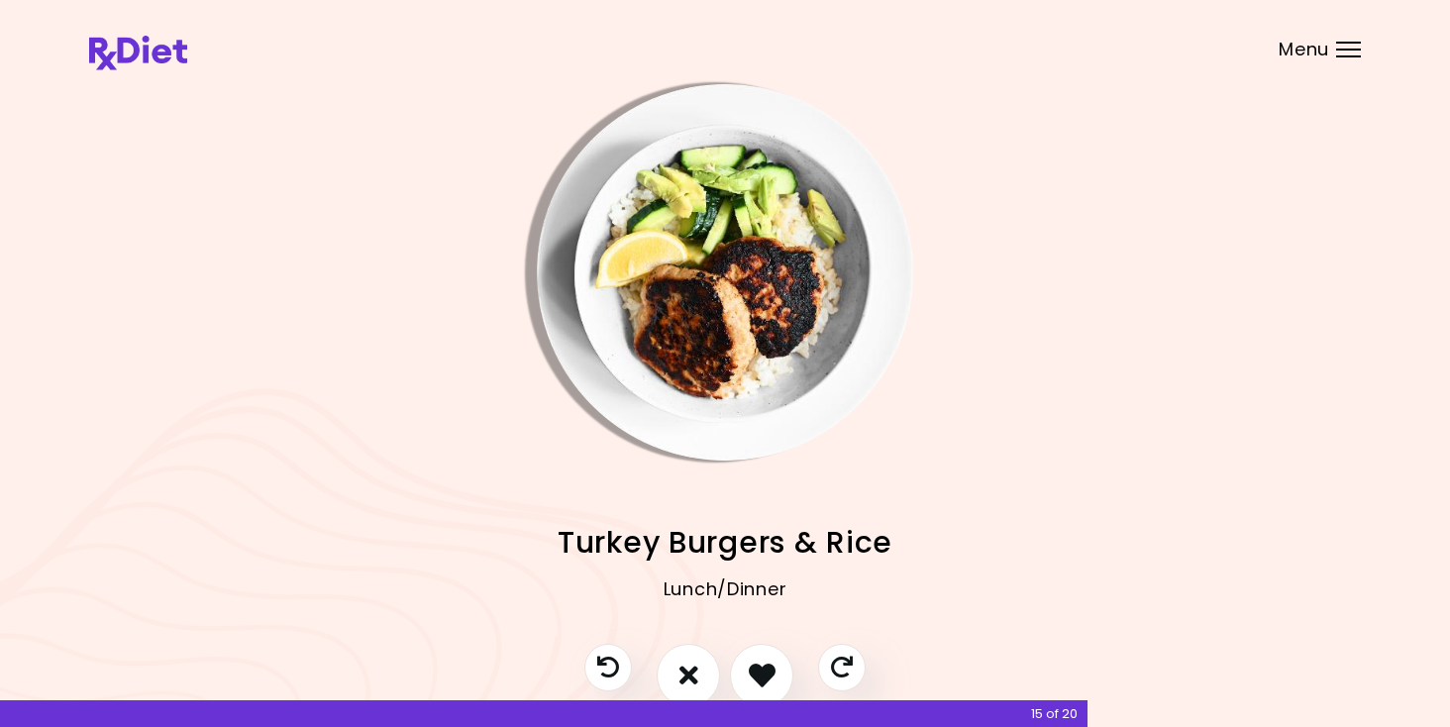
click at [696, 355] on img "Info - Turkey Burgers & Rice" at bounding box center [725, 272] width 376 height 376
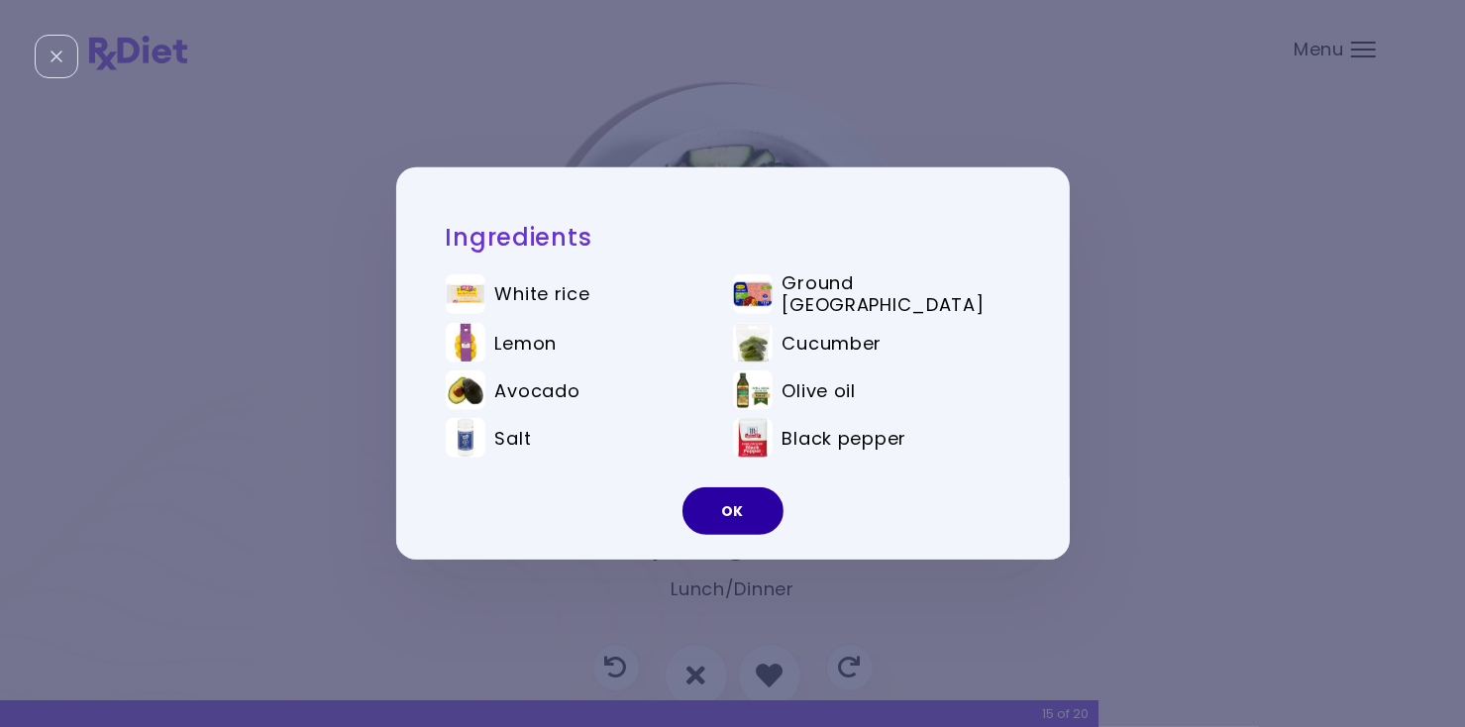
click at [758, 526] on button "OK" at bounding box center [732, 511] width 101 height 48
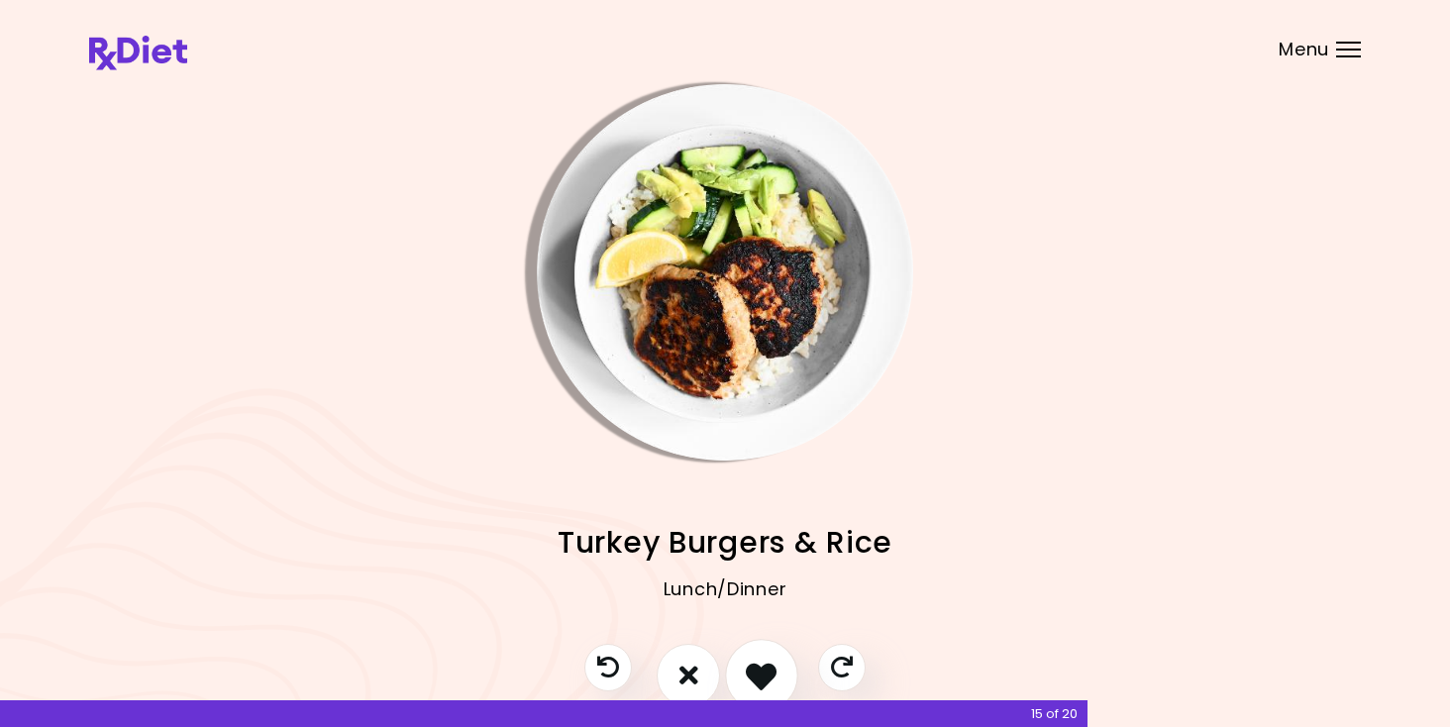
click at [766, 674] on icon "I like this recipe" at bounding box center [761, 675] width 31 height 31
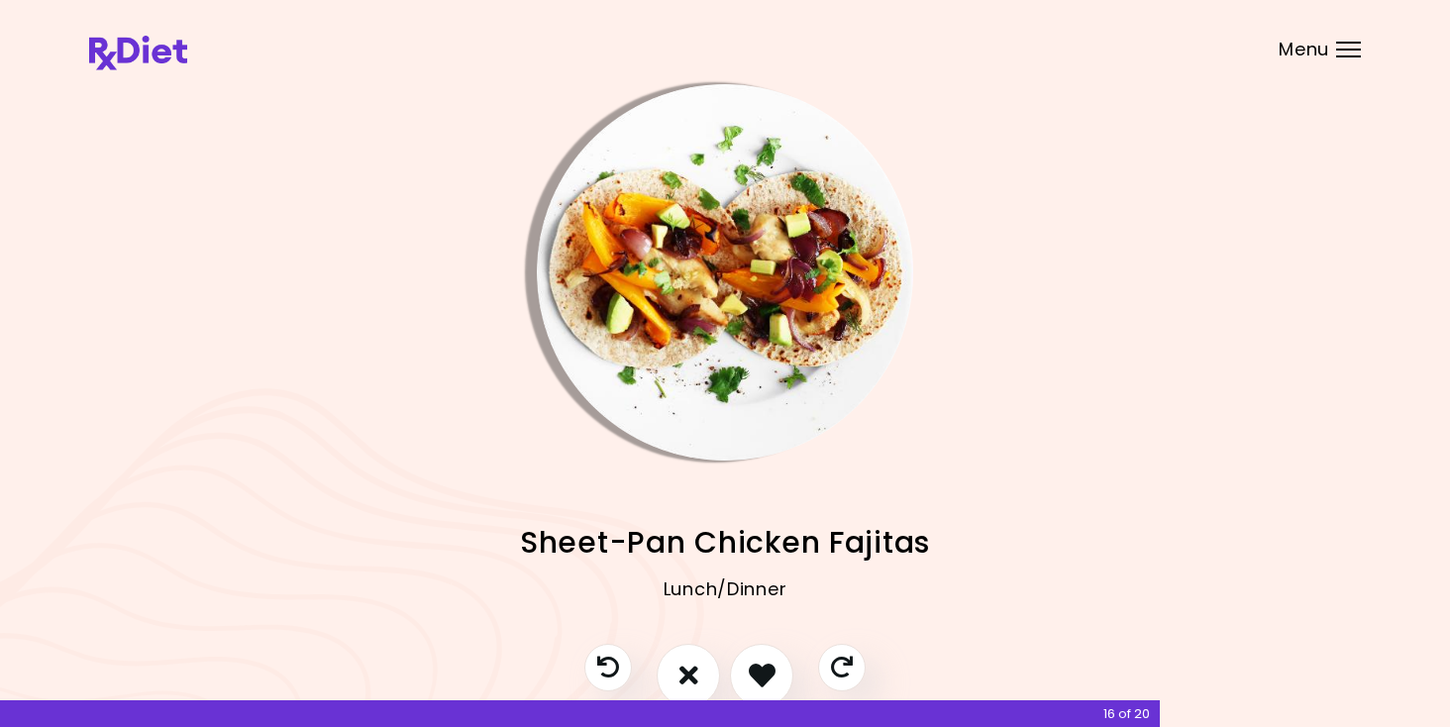
click at [716, 318] on img "Info - Sheet-Pan Chicken Fajitas" at bounding box center [725, 272] width 376 height 376
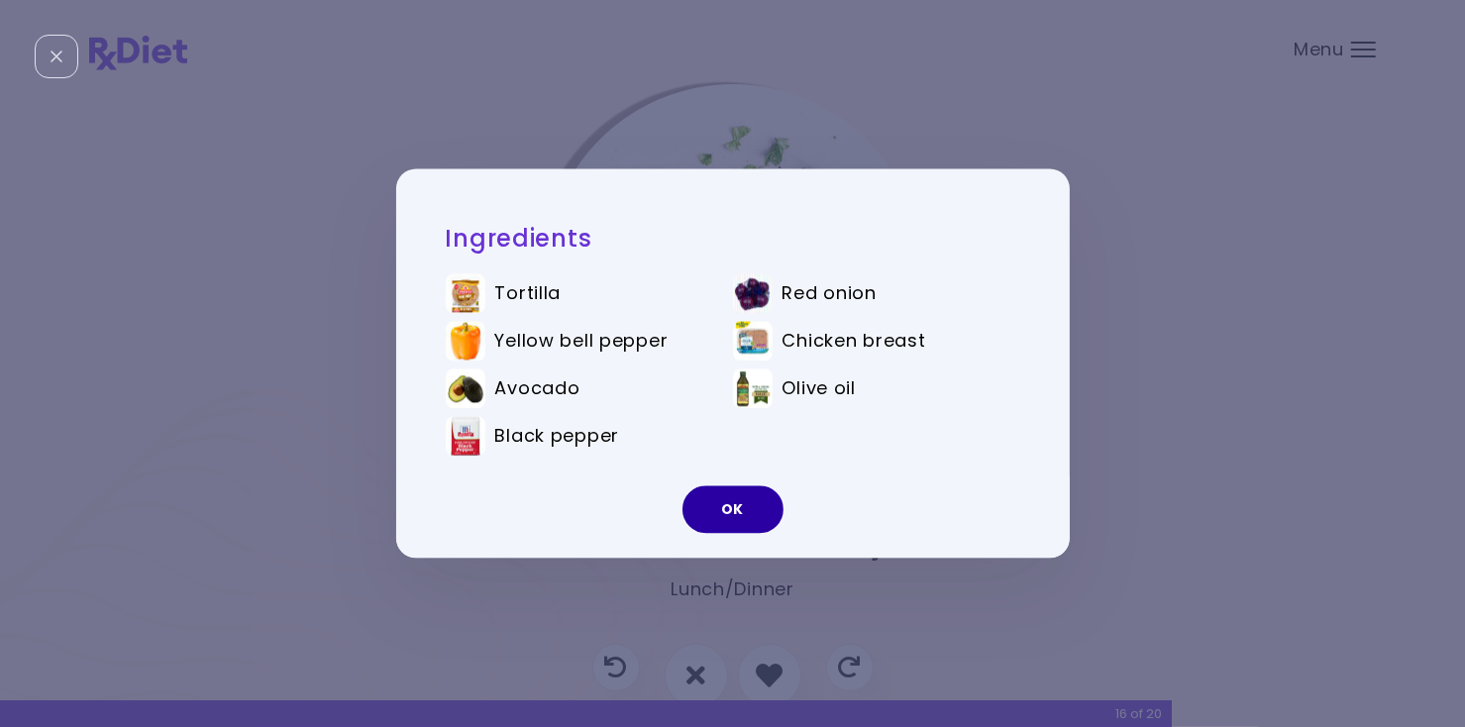
click at [754, 520] on button "OK" at bounding box center [732, 510] width 101 height 48
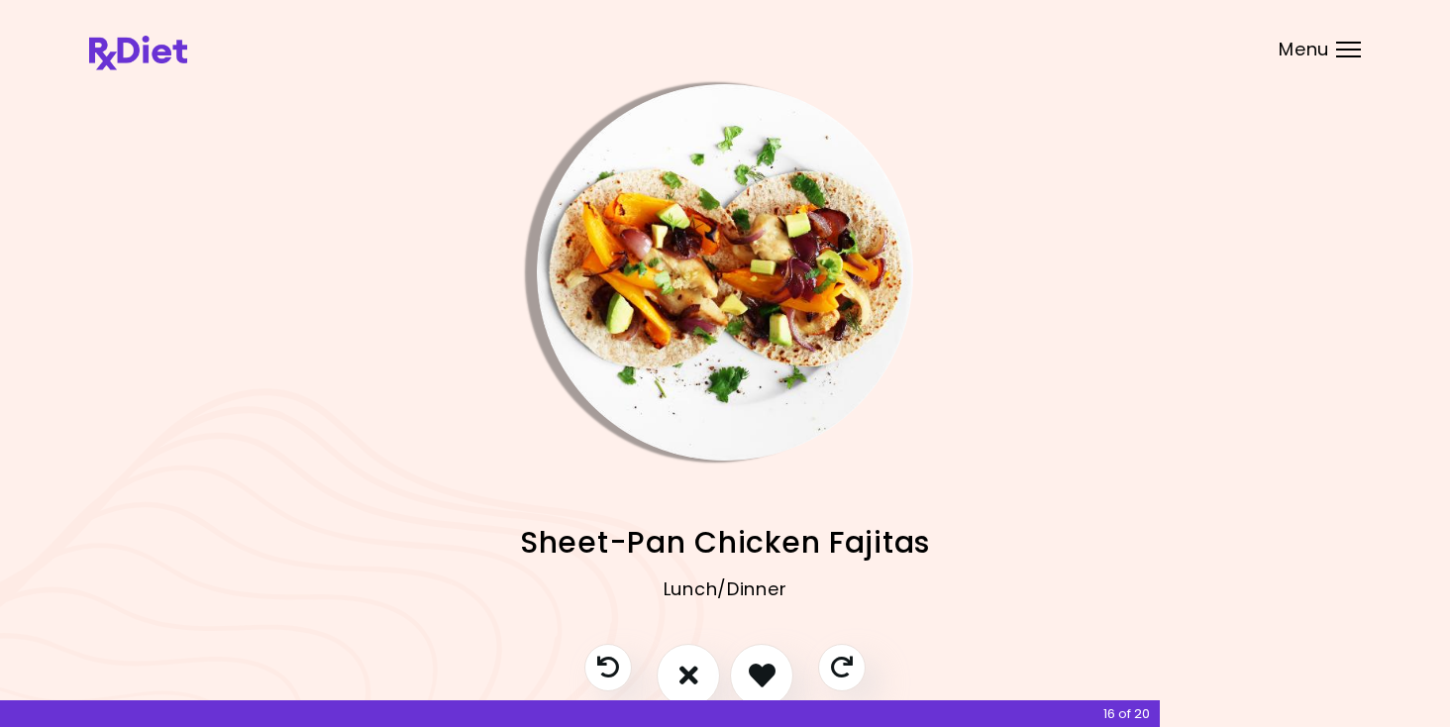
click at [704, 312] on img "Info - Sheet-Pan Chicken Fajitas" at bounding box center [725, 272] width 376 height 376
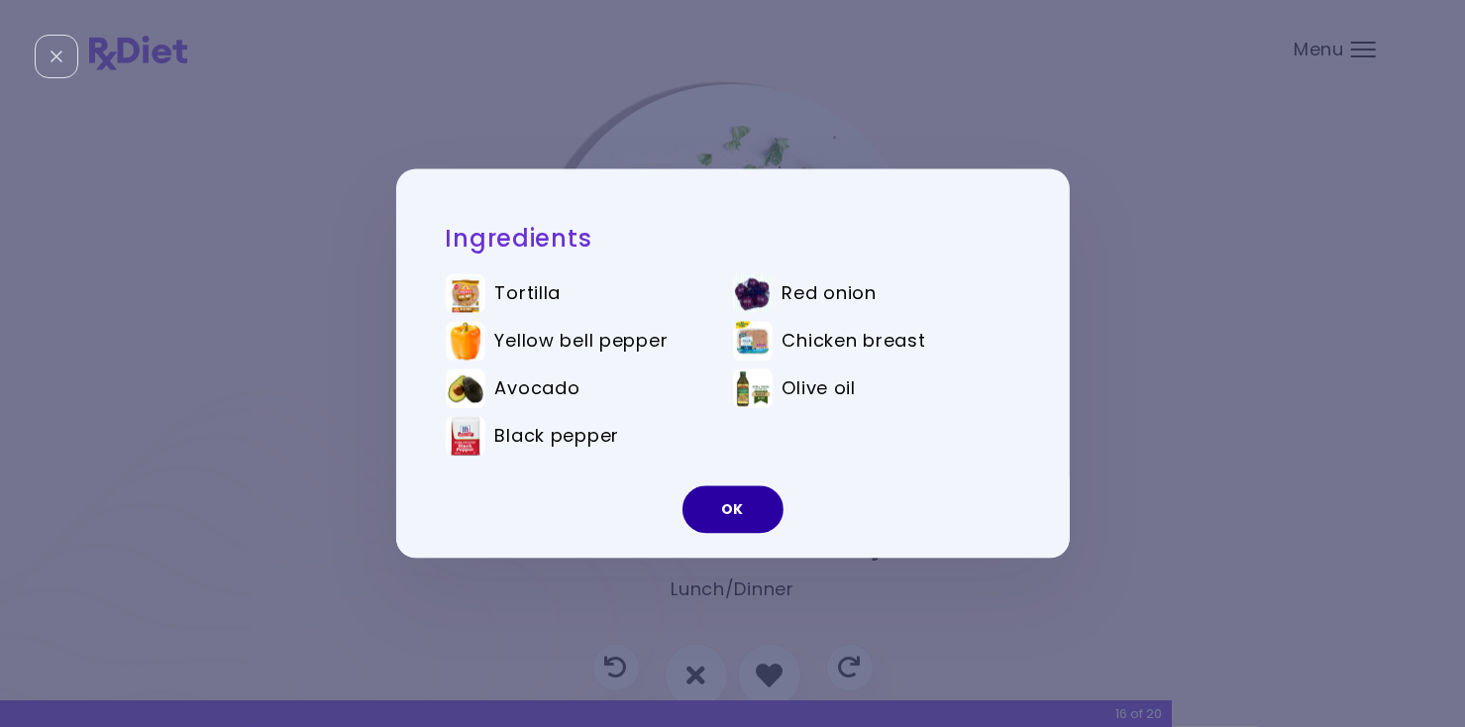
click at [736, 508] on button "OK" at bounding box center [732, 510] width 101 height 48
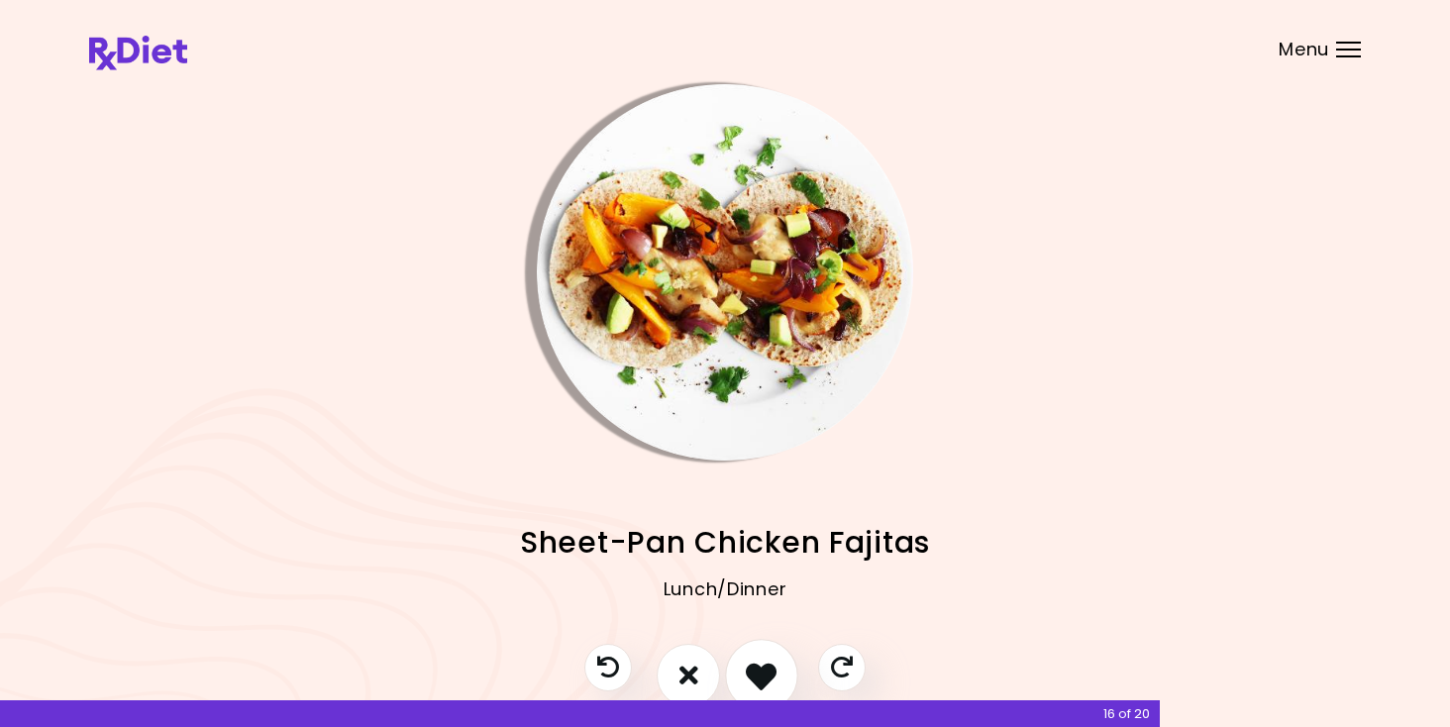
click at [767, 666] on icon "I like this recipe" at bounding box center [761, 675] width 31 height 31
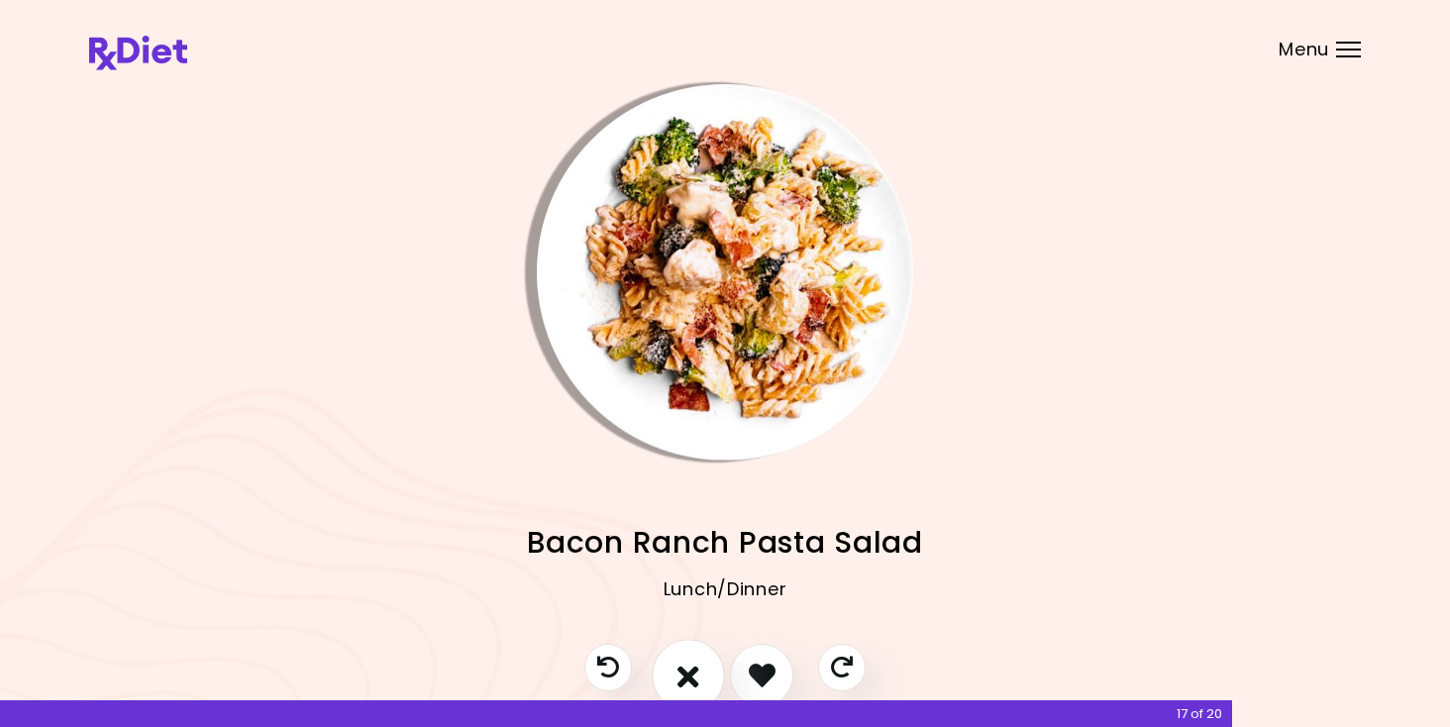
click at [690, 674] on icon "I don't like this recipe" at bounding box center [688, 675] width 22 height 31
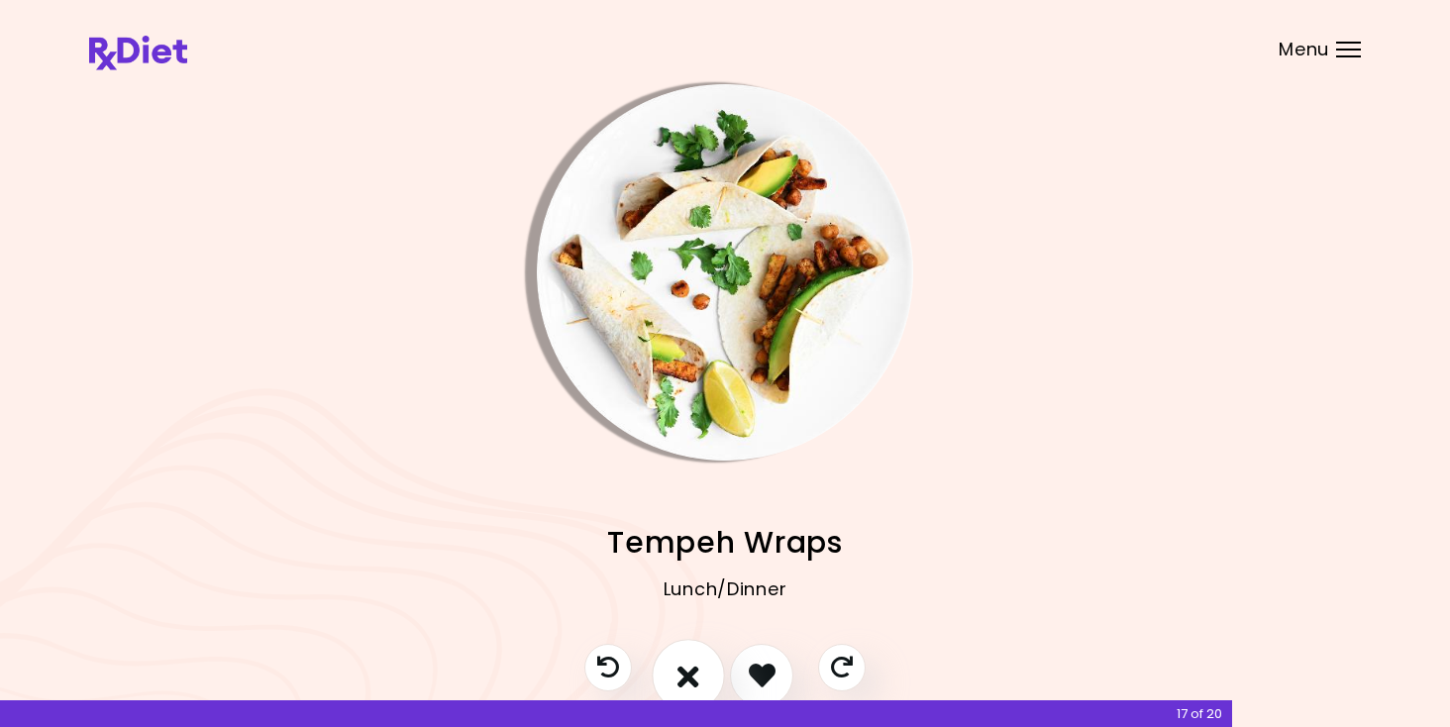
click at [690, 674] on icon "I don't like this recipe" at bounding box center [688, 675] width 22 height 31
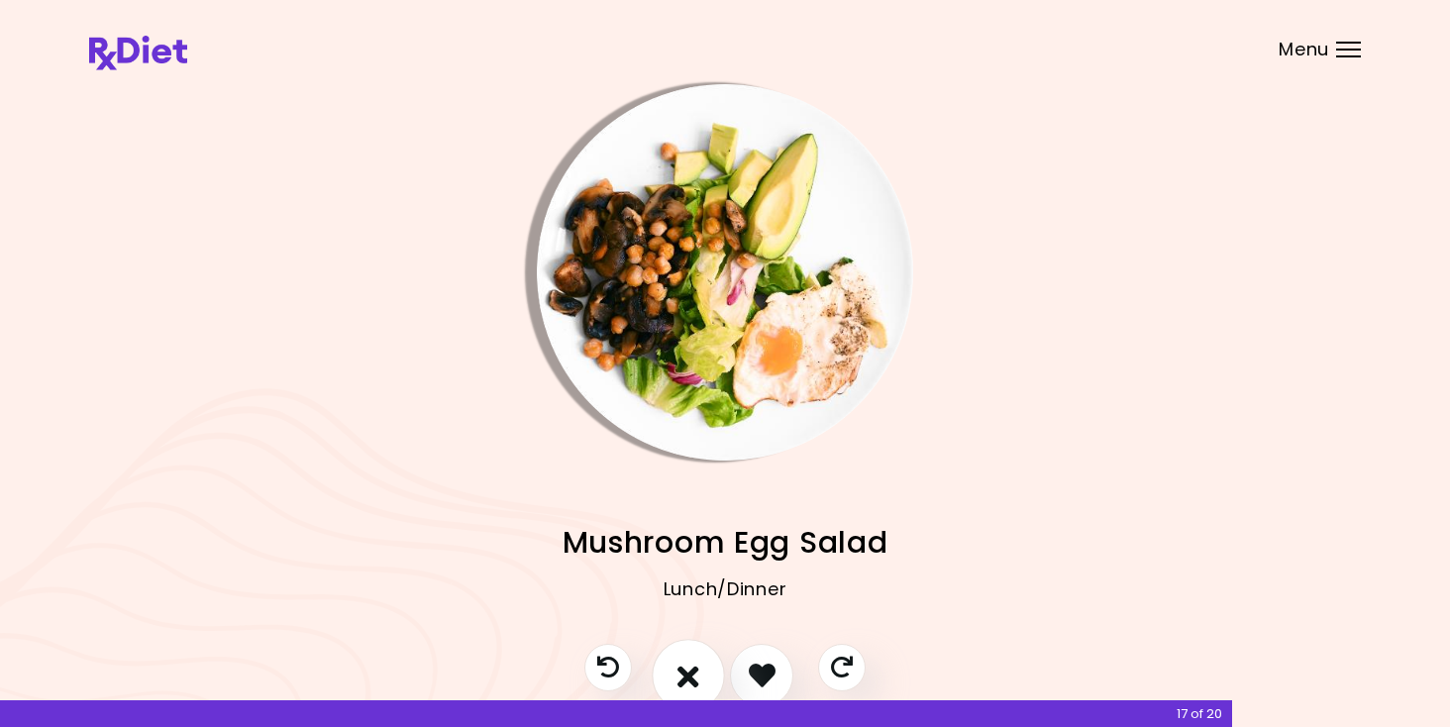
click at [690, 674] on icon "I don't like this recipe" at bounding box center [688, 675] width 22 height 31
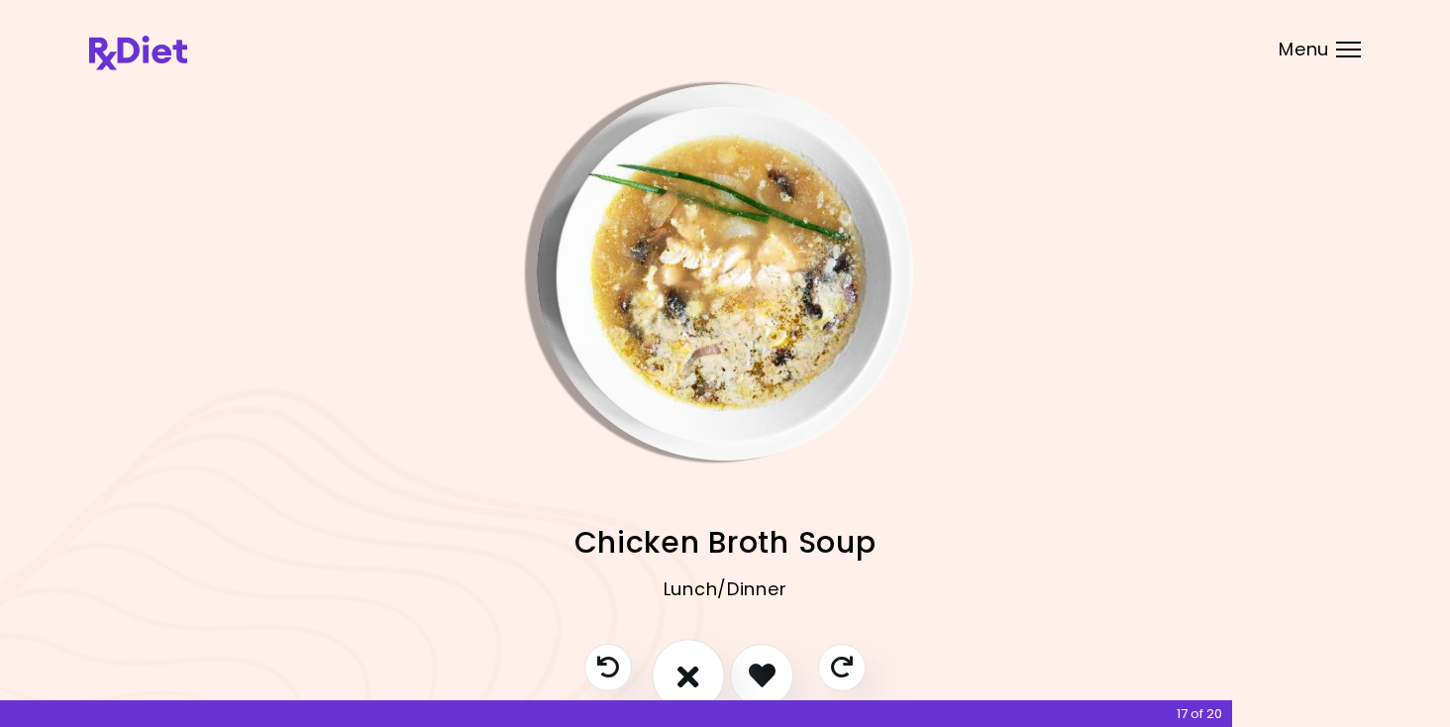
click at [690, 674] on icon "I don't like this recipe" at bounding box center [688, 675] width 22 height 31
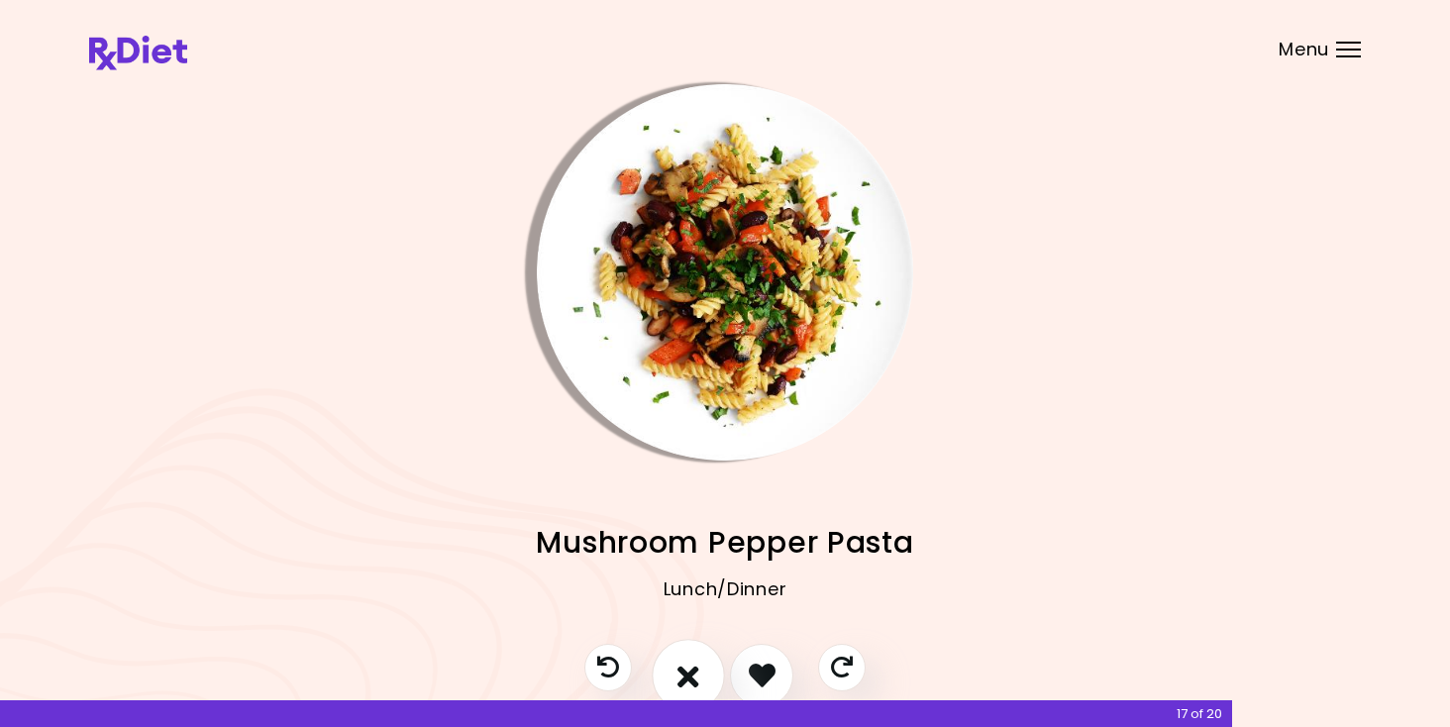
click at [690, 674] on icon "I don't like this recipe" at bounding box center [688, 675] width 22 height 31
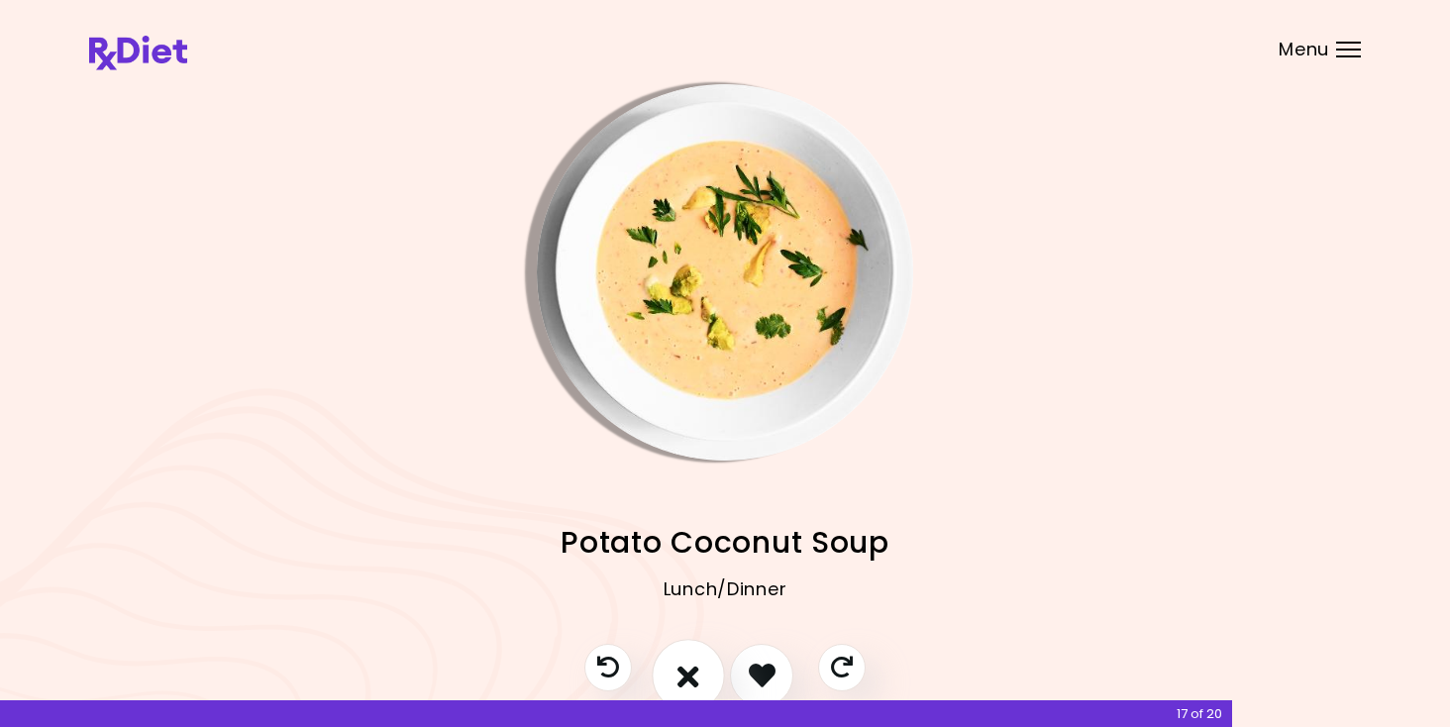
click at [690, 674] on icon "I don't like this recipe" at bounding box center [688, 675] width 22 height 31
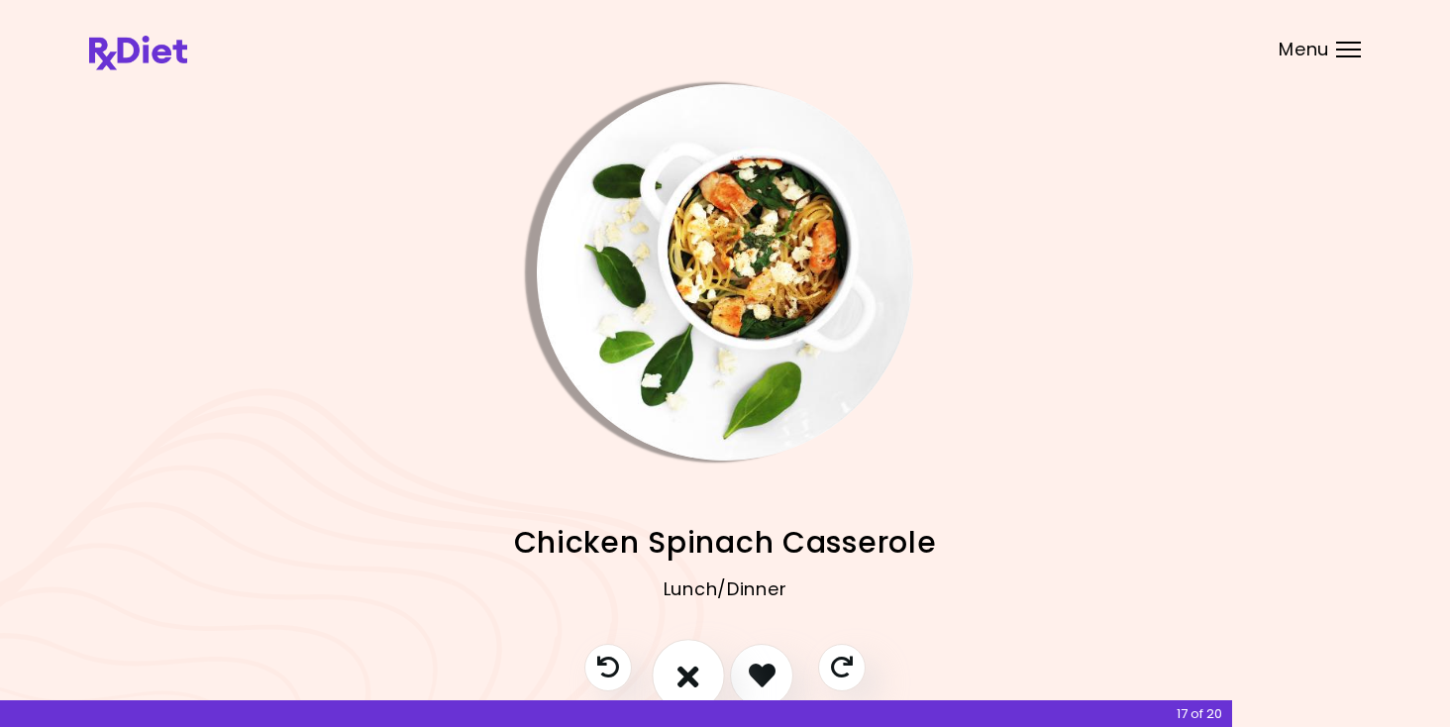
click at [690, 674] on icon "I don't like this recipe" at bounding box center [688, 675] width 22 height 31
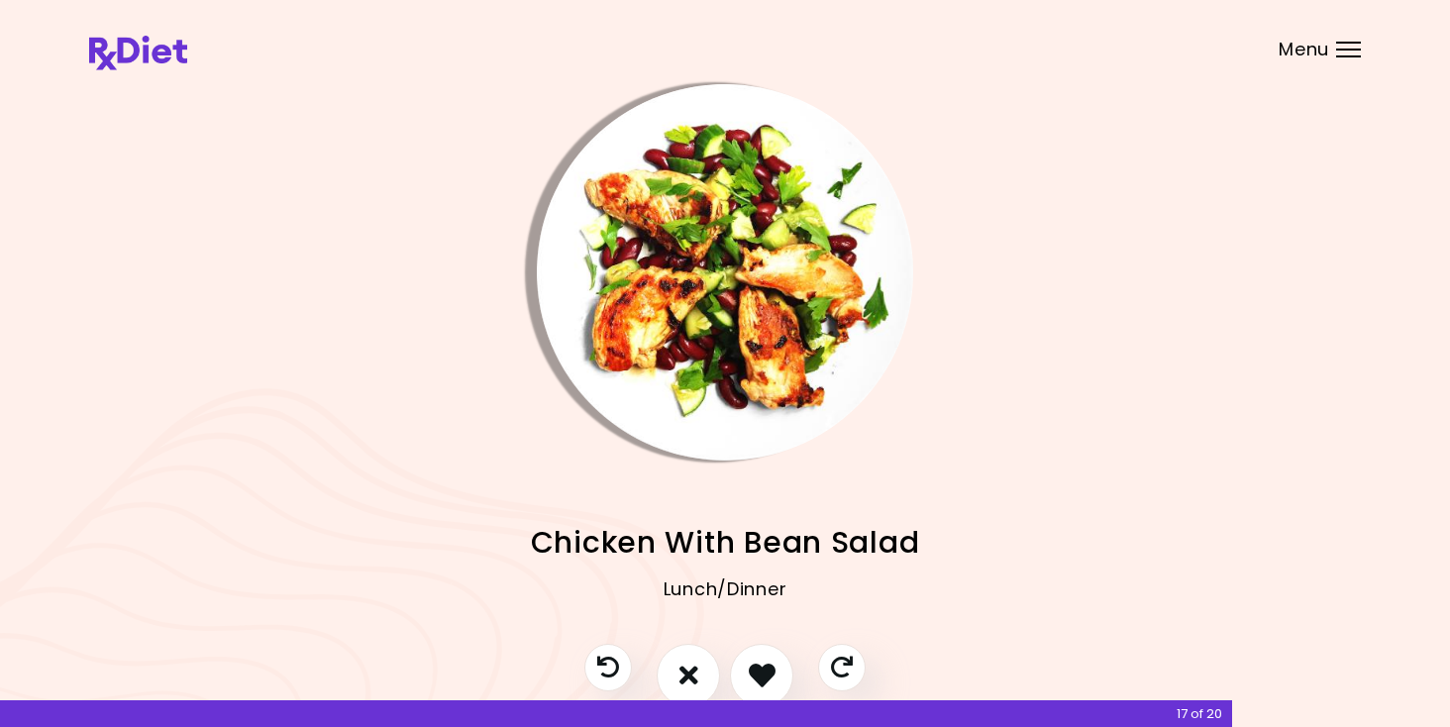
click at [746, 389] on img "Info - Chicken With Bean Salad" at bounding box center [725, 272] width 376 height 376
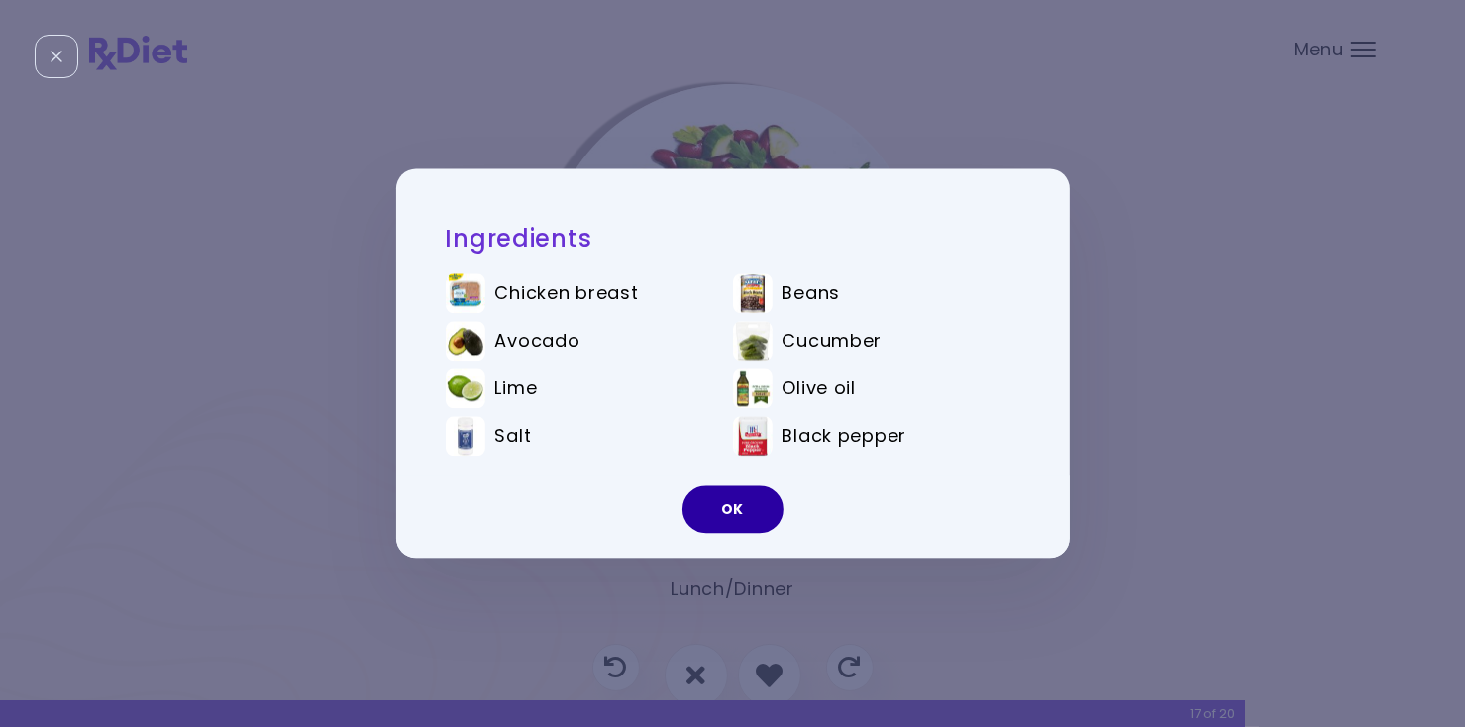
click at [745, 522] on button "OK" at bounding box center [732, 510] width 101 height 48
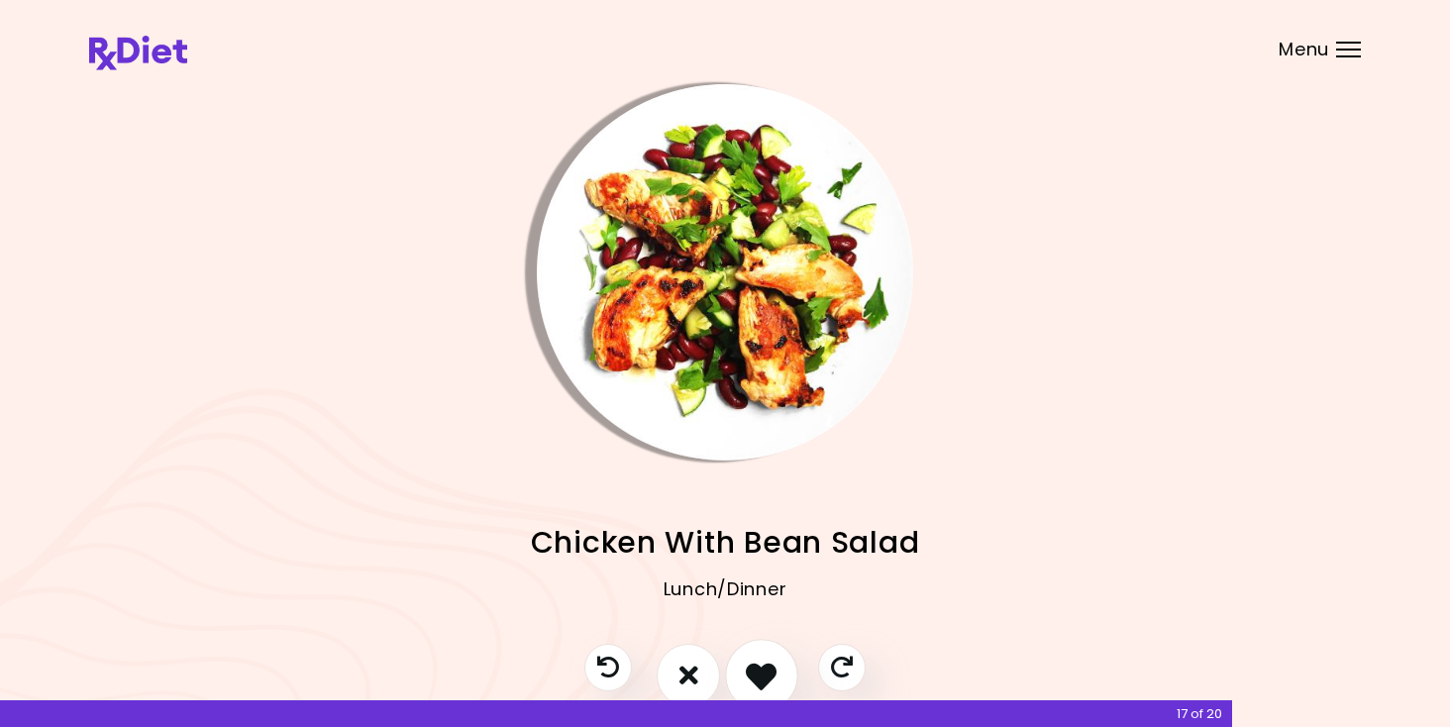
click at [758, 678] on icon "I like this recipe" at bounding box center [761, 675] width 31 height 31
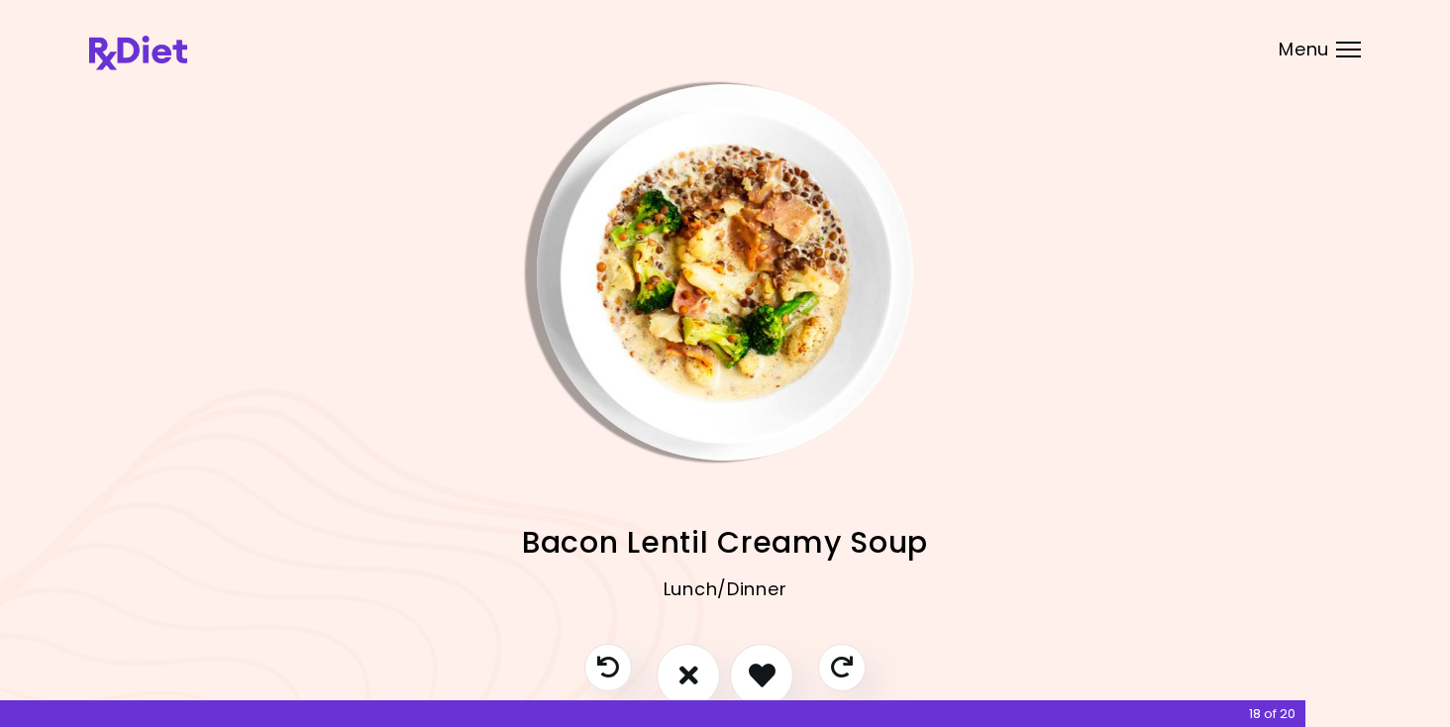
click at [680, 330] on img "Info - Bacon Lentil Creamy Soup" at bounding box center [725, 272] width 376 height 376
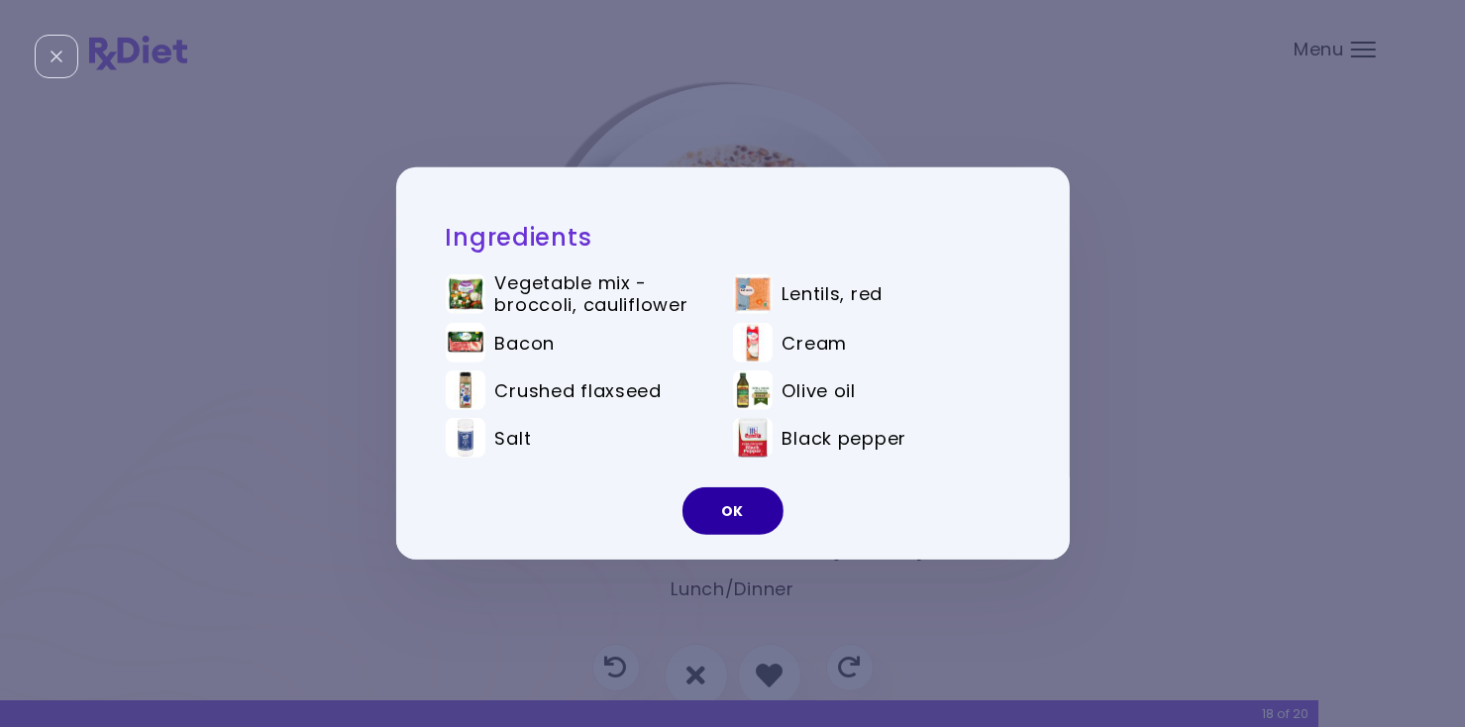
click at [720, 514] on button "OK" at bounding box center [732, 511] width 101 height 48
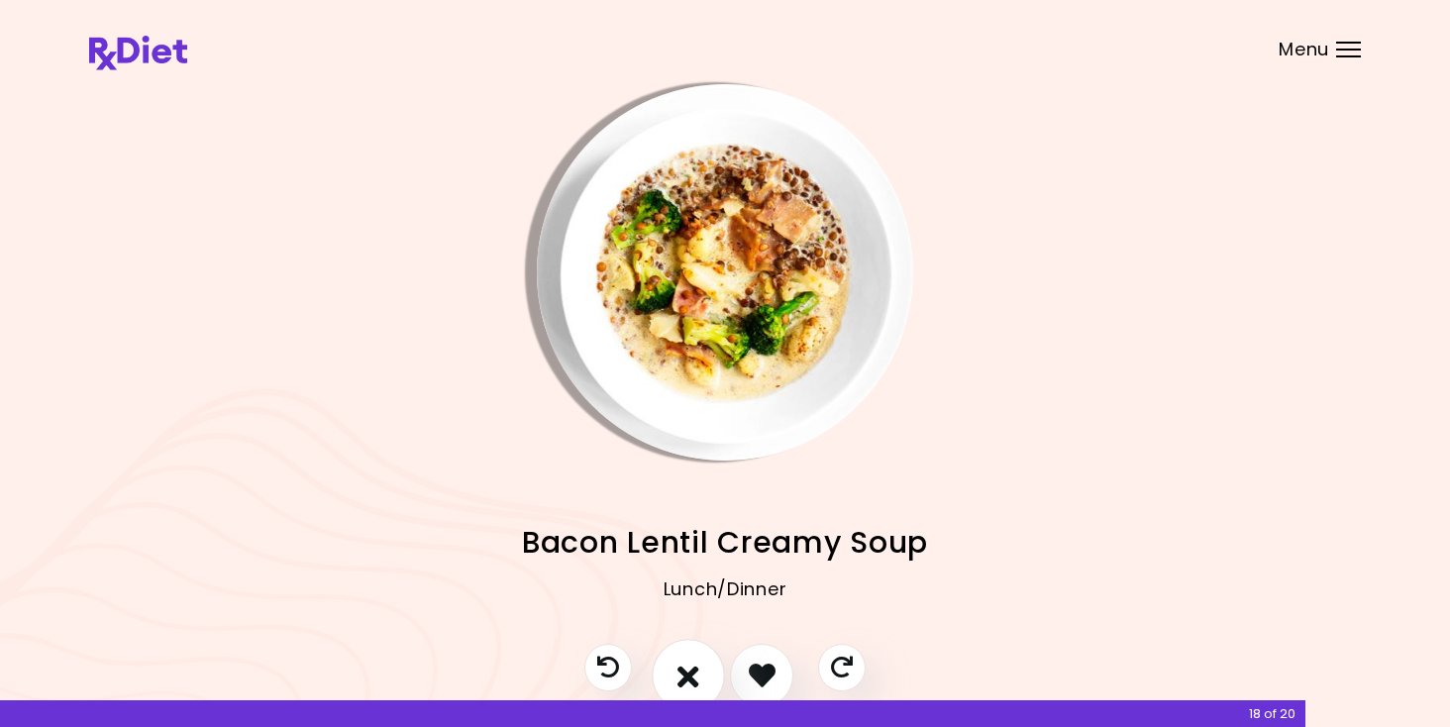
click at [678, 688] on icon "I don't like this recipe" at bounding box center [688, 675] width 22 height 31
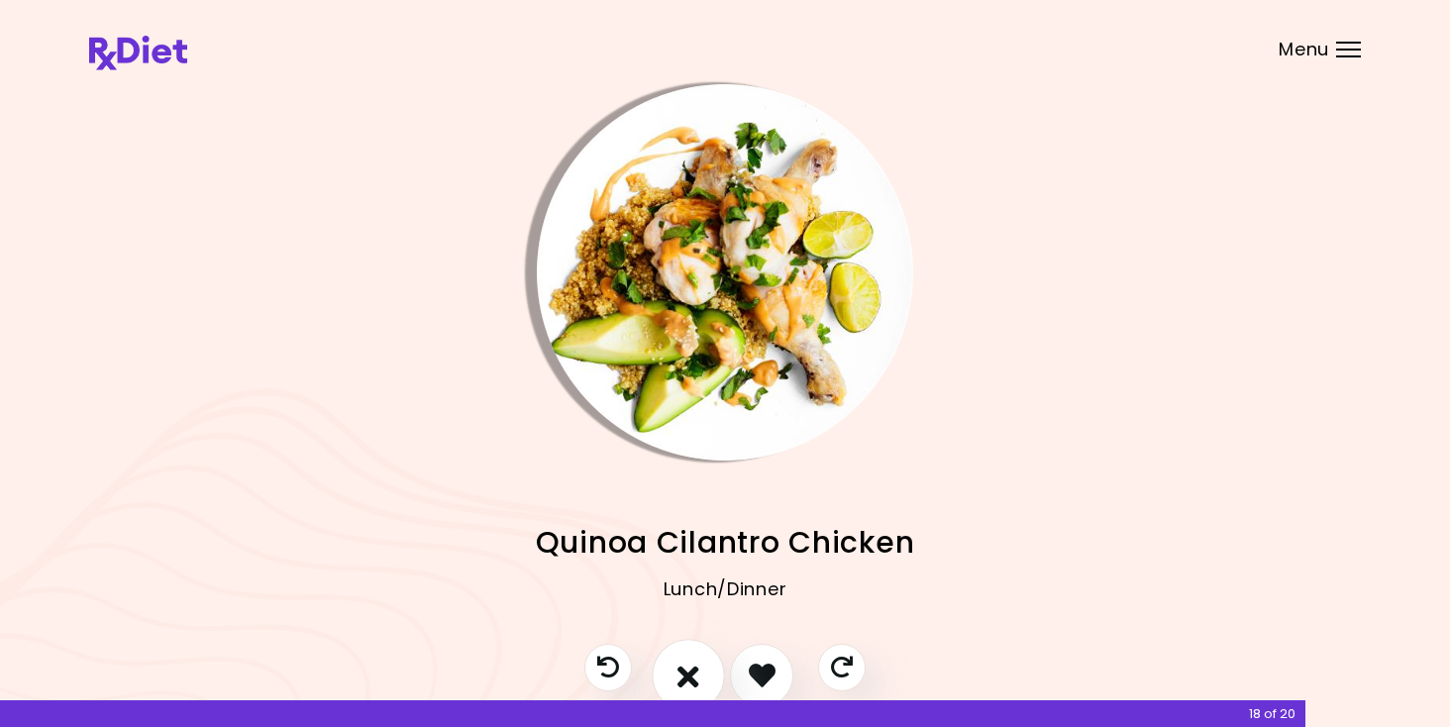
click at [682, 686] on icon "I don't like this recipe" at bounding box center [688, 675] width 22 height 31
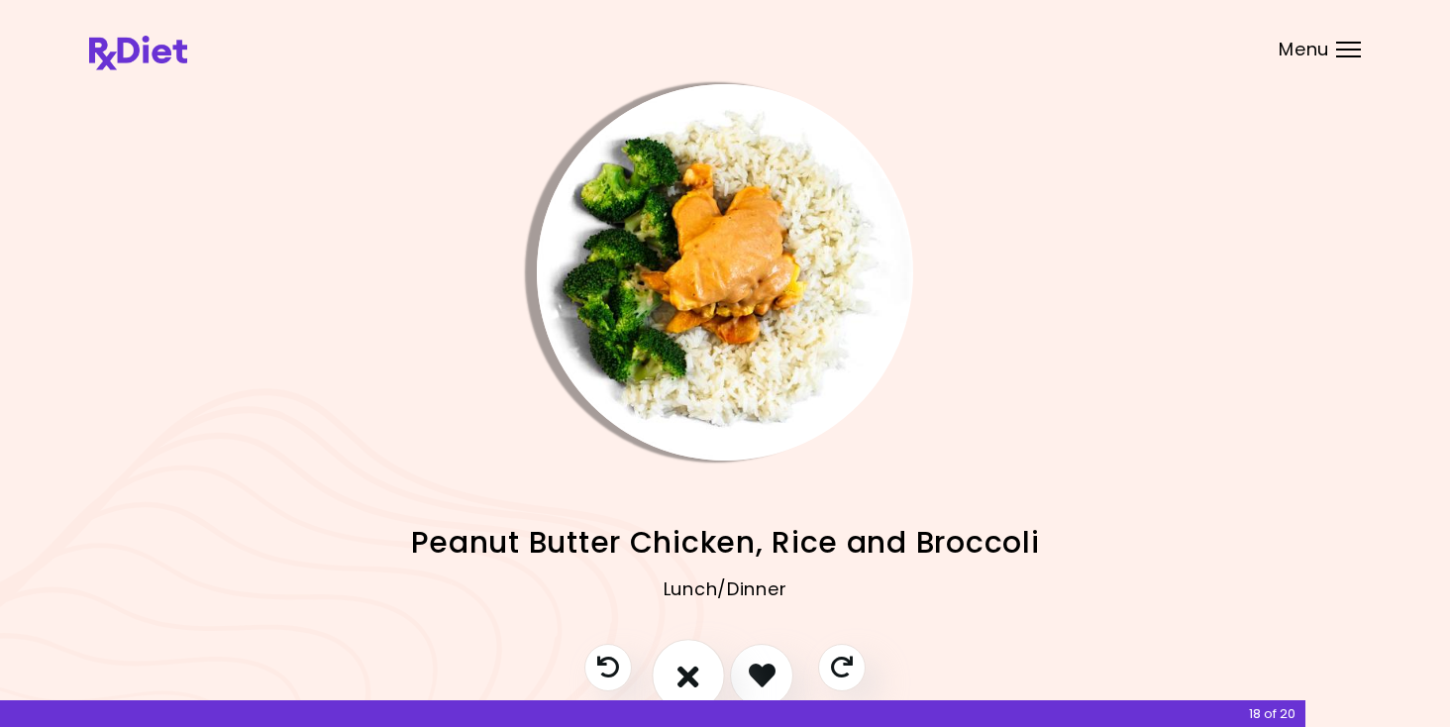
click at [685, 684] on icon "I don't like this recipe" at bounding box center [688, 675] width 22 height 31
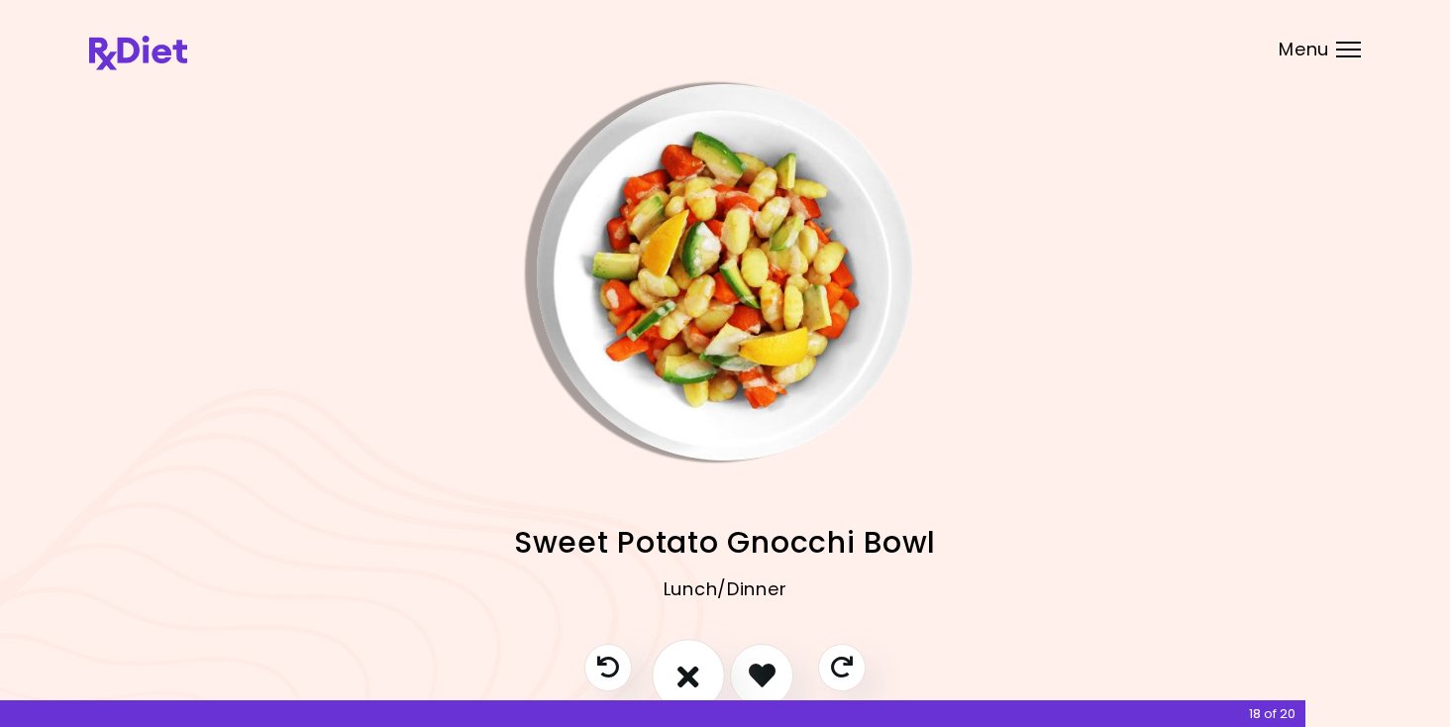
click at [685, 684] on icon "I don't like this recipe" at bounding box center [688, 675] width 22 height 31
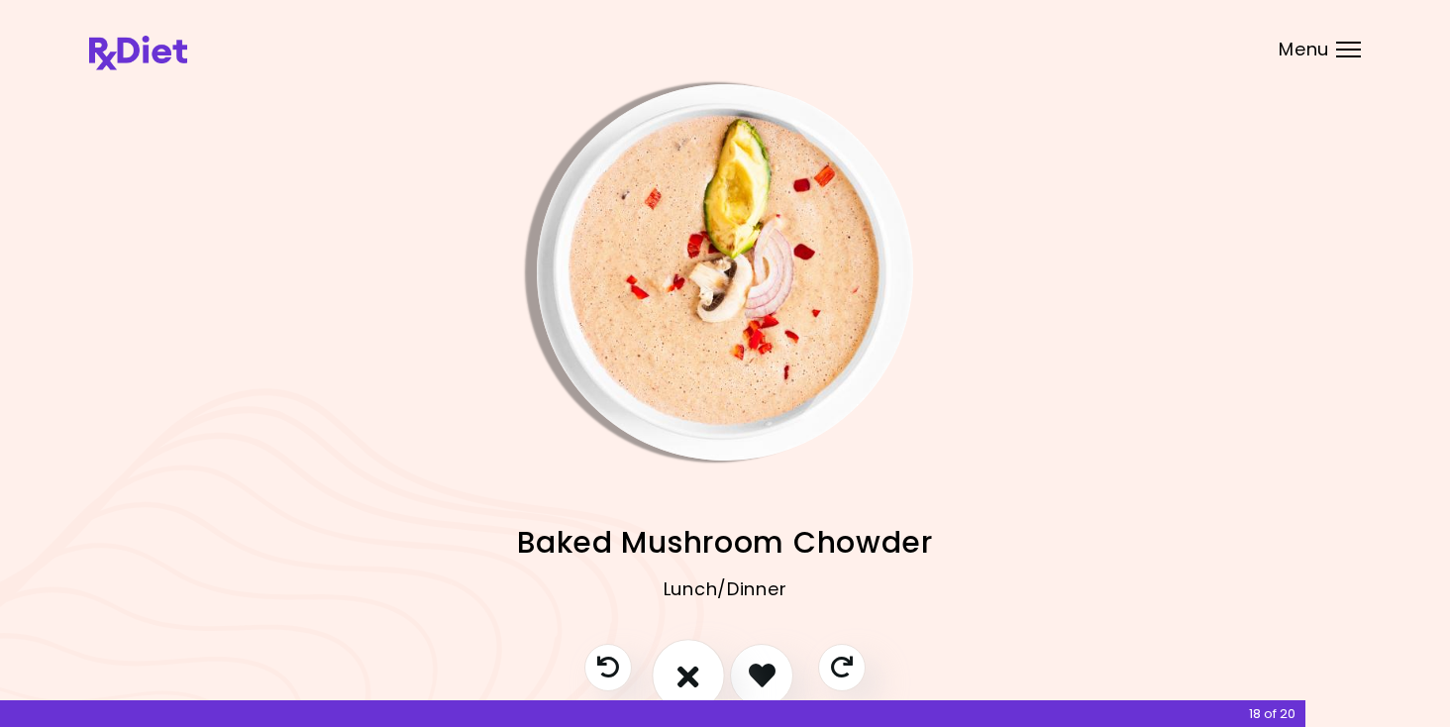
click at [685, 684] on icon "I don't like this recipe" at bounding box center [688, 675] width 22 height 31
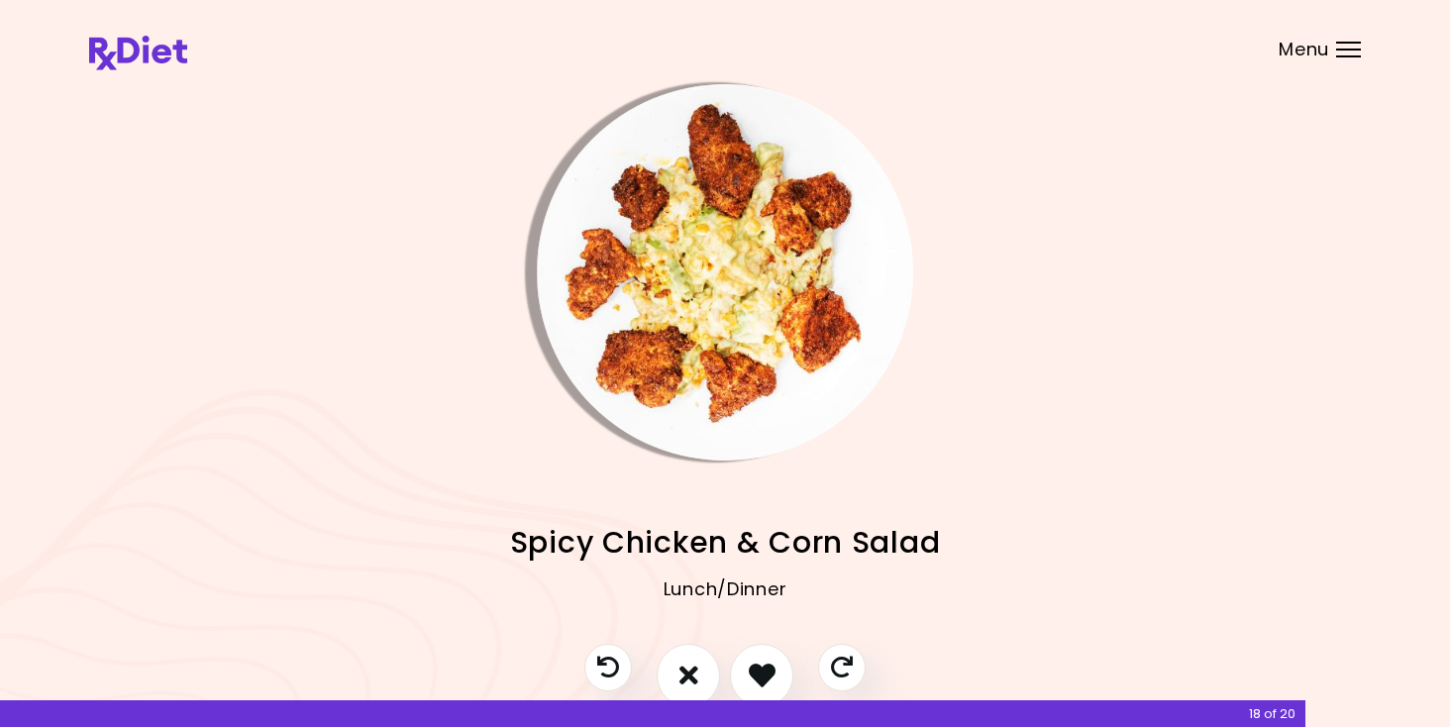
click at [676, 330] on img "Info - Spicy Chicken & Corn Salad" at bounding box center [725, 272] width 376 height 376
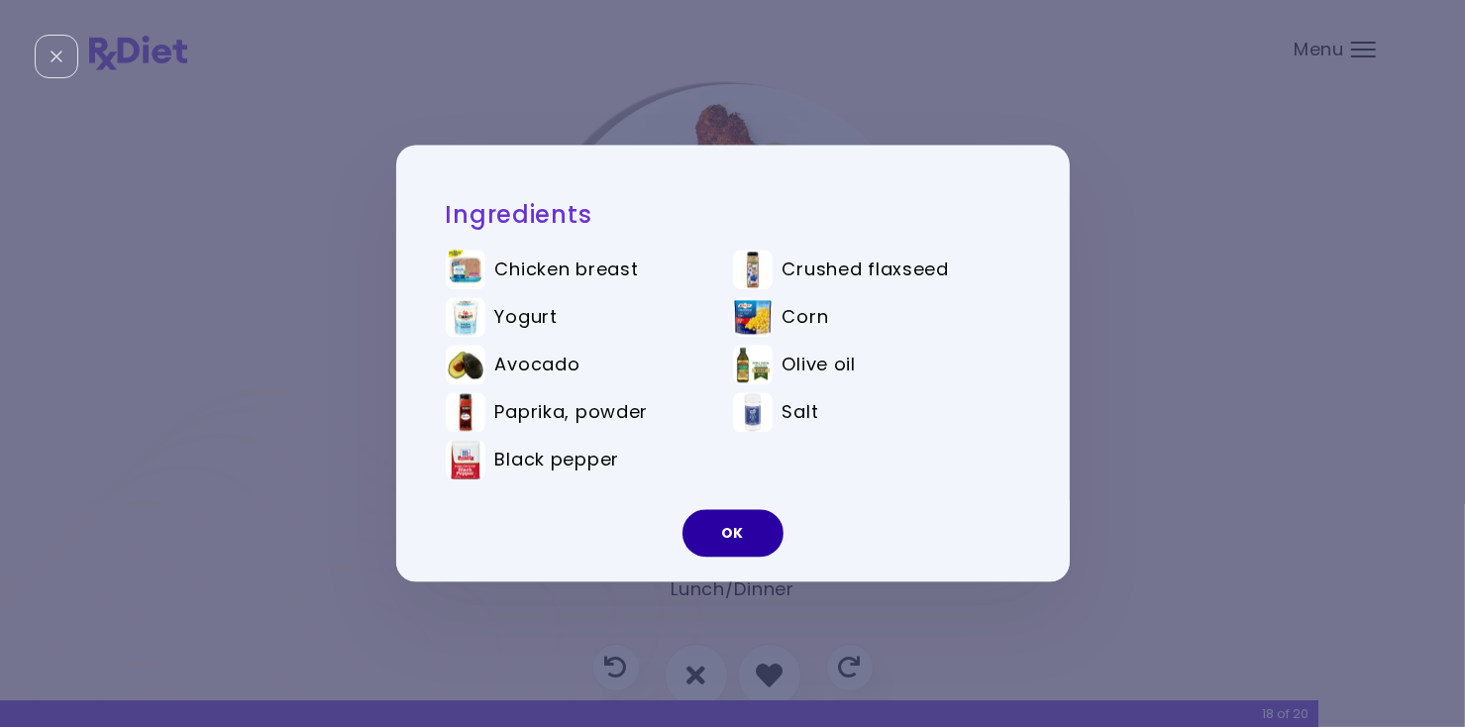
click at [742, 544] on button "OK" at bounding box center [732, 534] width 101 height 48
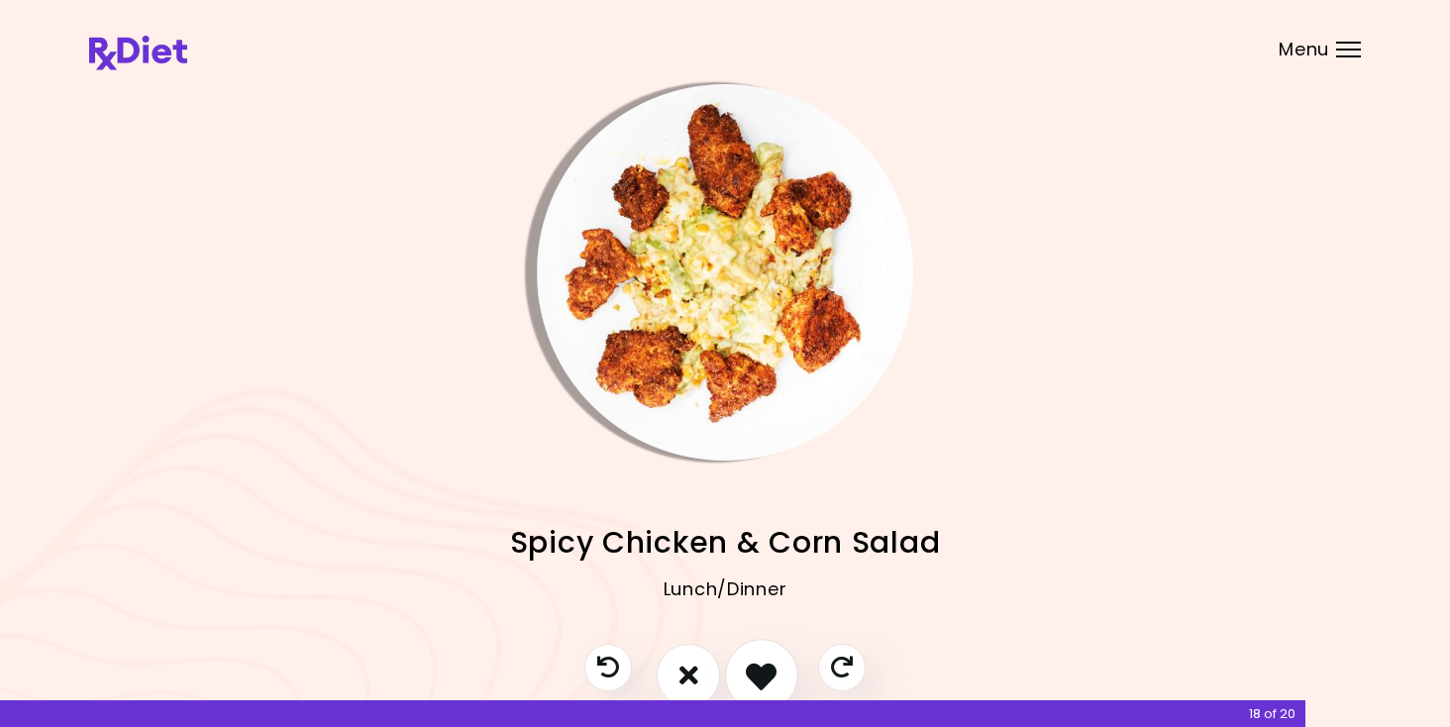
click at [760, 672] on icon "I like this recipe" at bounding box center [761, 675] width 31 height 31
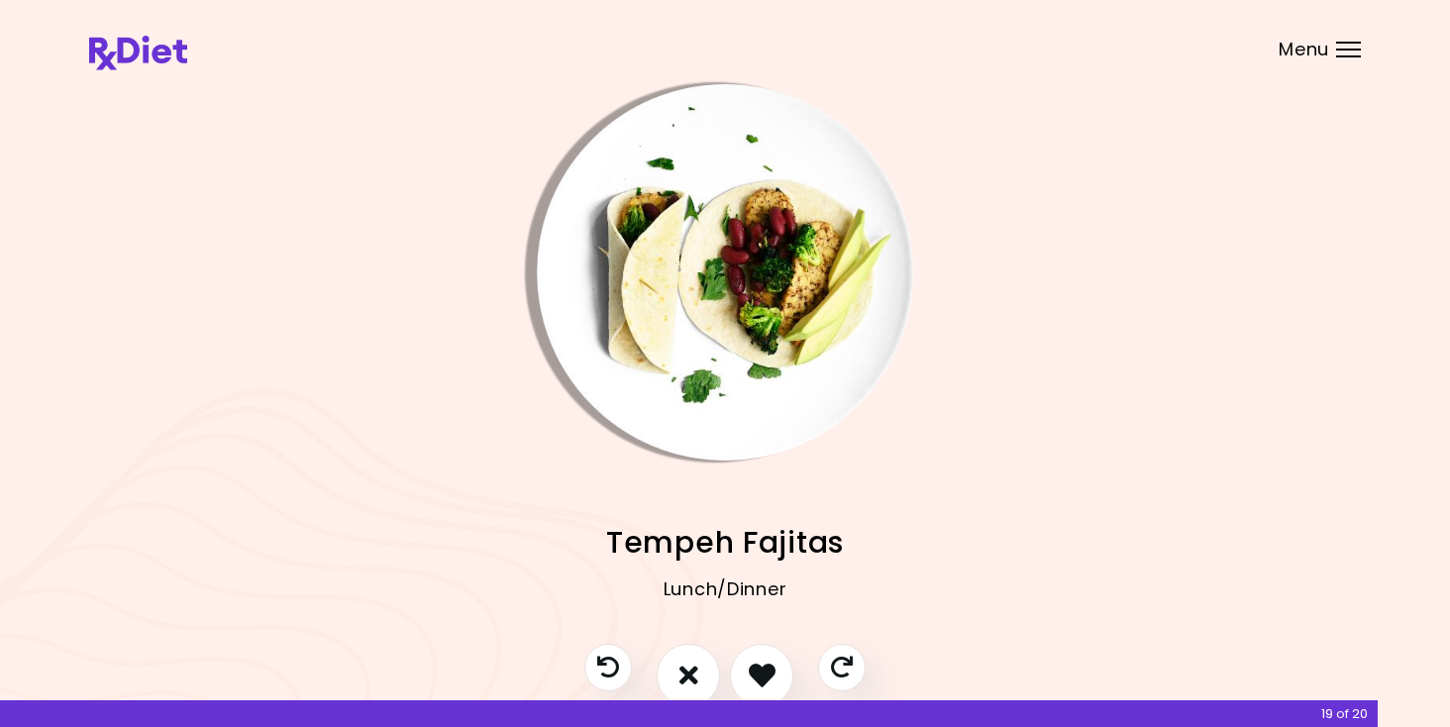
click at [728, 329] on img "Info - Tempeh Fajitas" at bounding box center [725, 272] width 376 height 376
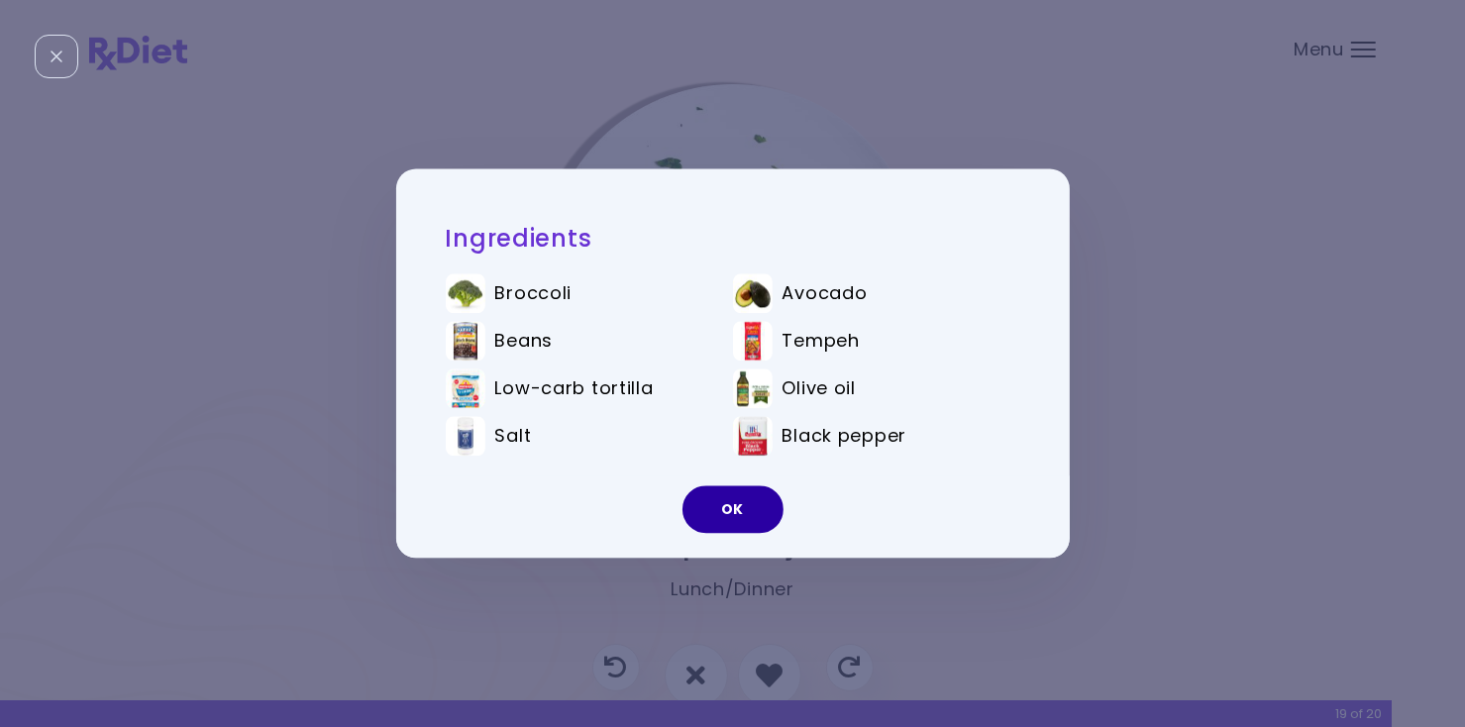
click at [764, 519] on button "OK" at bounding box center [732, 510] width 101 height 48
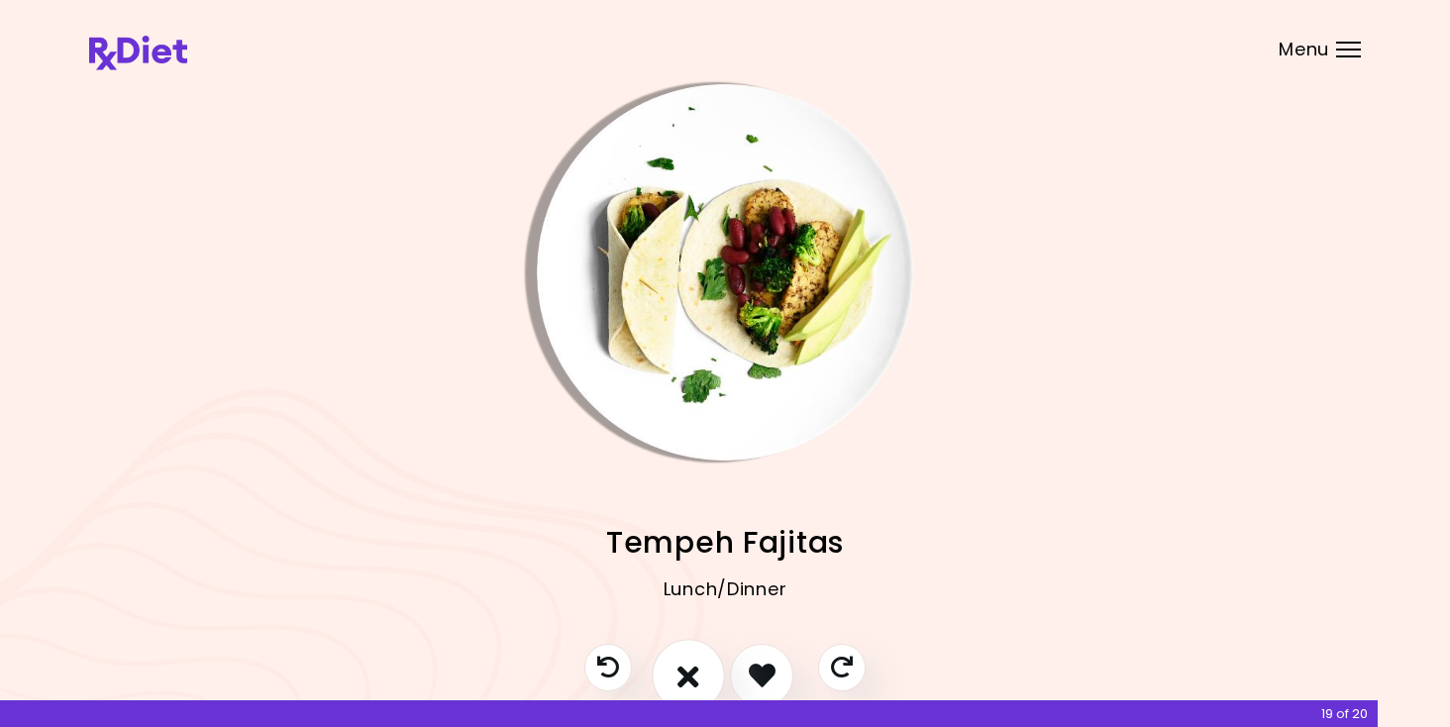
click at [702, 680] on button "I don't like this recipe" at bounding box center [688, 675] width 73 height 73
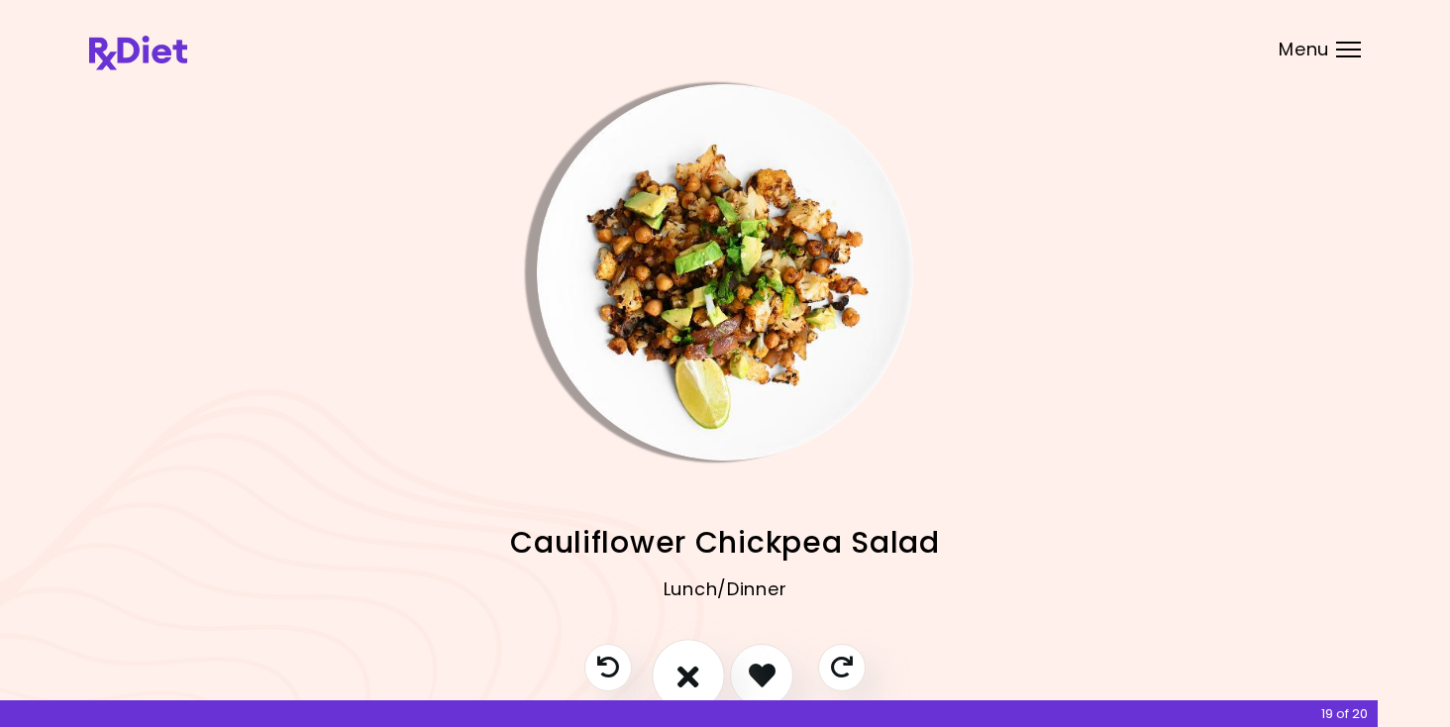
click at [702, 678] on button "I don't like this recipe" at bounding box center [688, 675] width 73 height 73
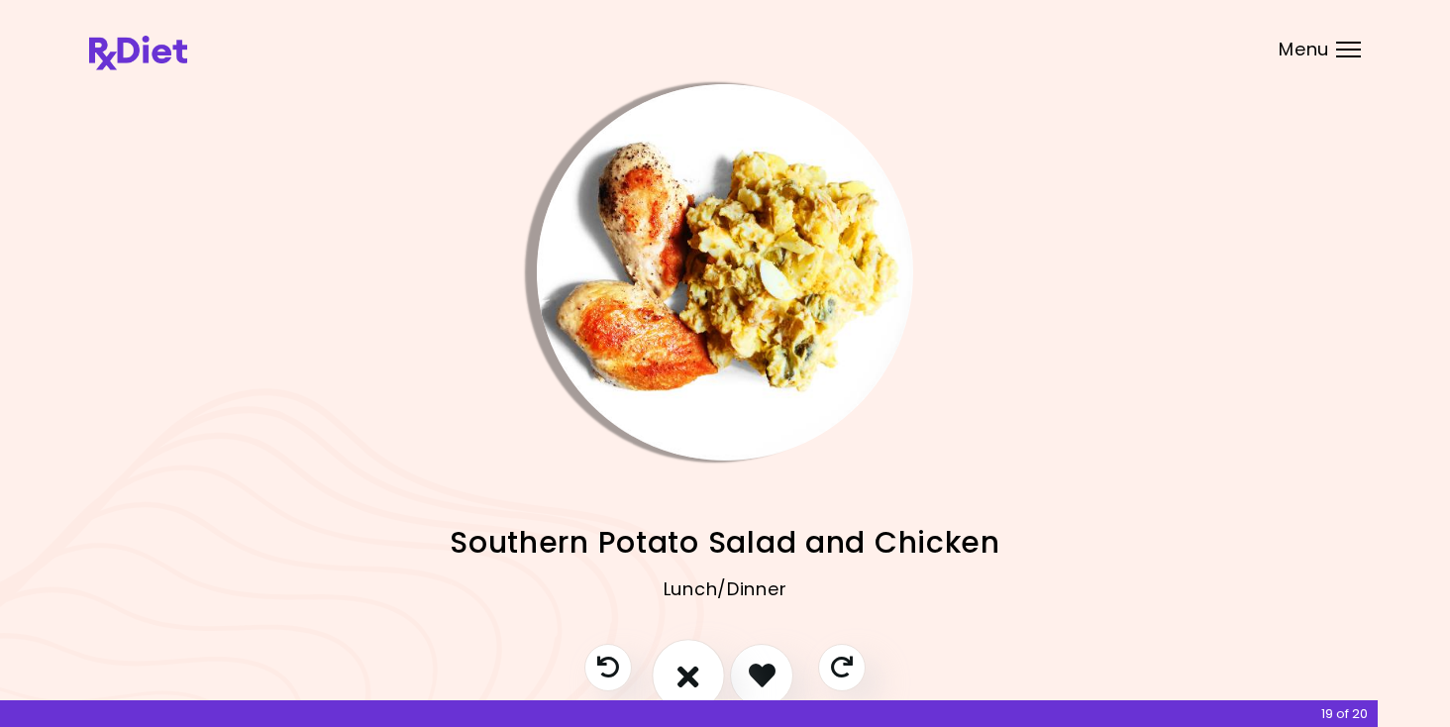
click at [702, 678] on button "I don't like this recipe" at bounding box center [688, 675] width 73 height 73
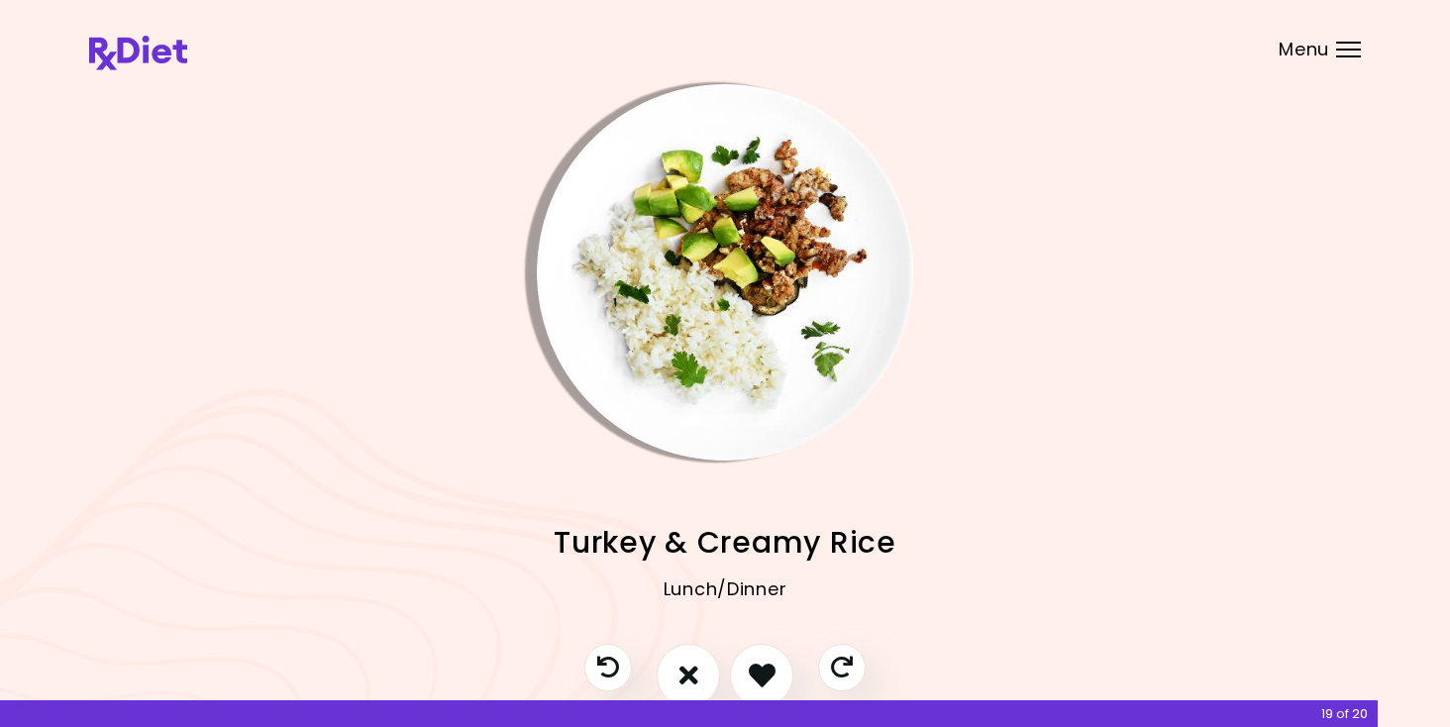
click at [708, 409] on img "Info - Turkey & Creamy Rice" at bounding box center [725, 272] width 376 height 376
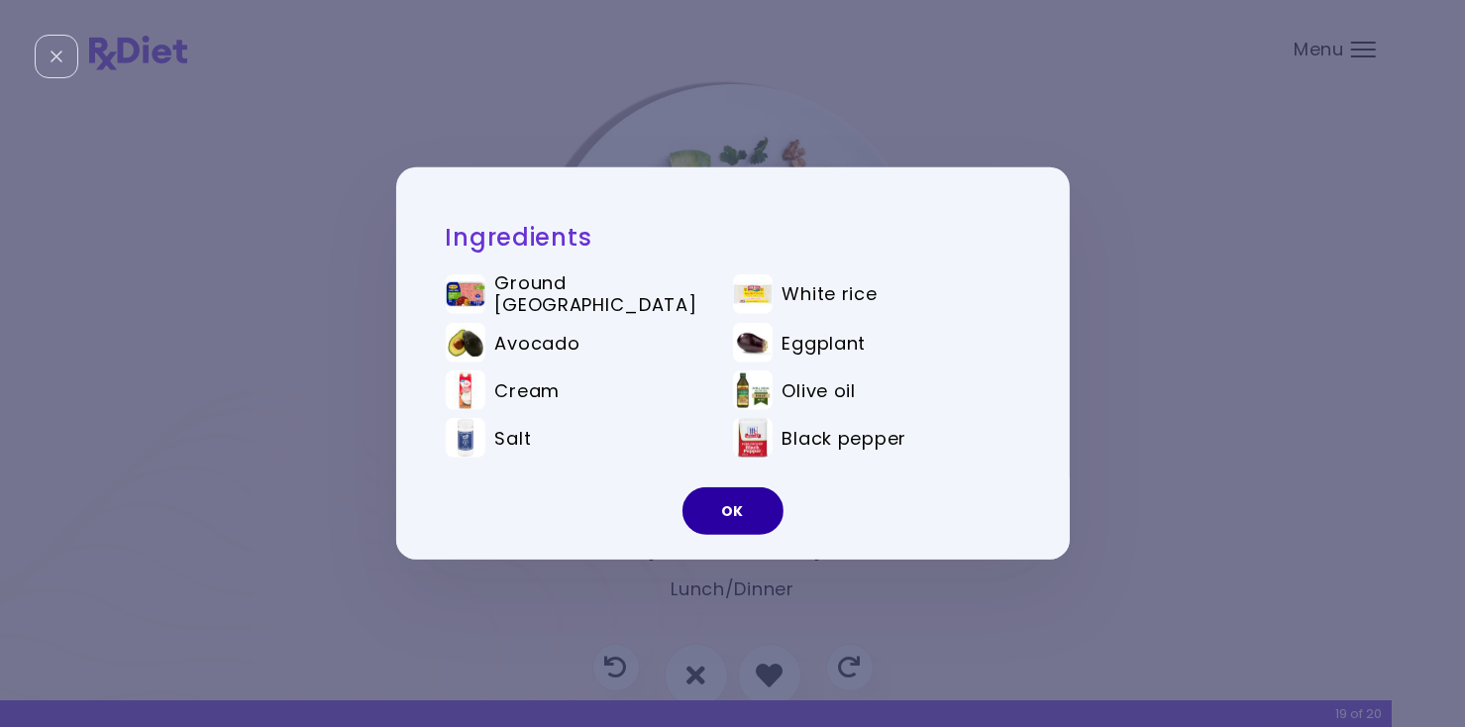
click at [755, 514] on button "OK" at bounding box center [732, 511] width 101 height 48
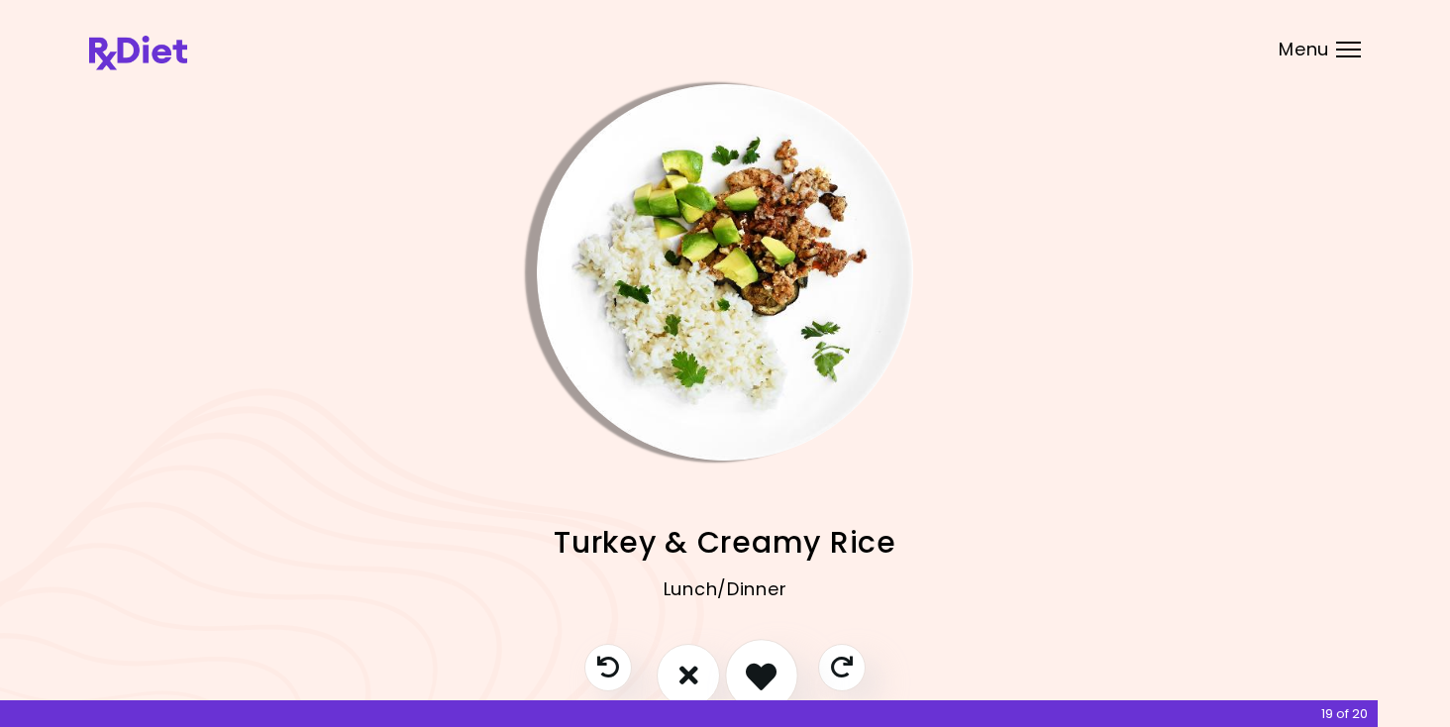
click at [760, 676] on icon "I like this recipe" at bounding box center [761, 675] width 31 height 31
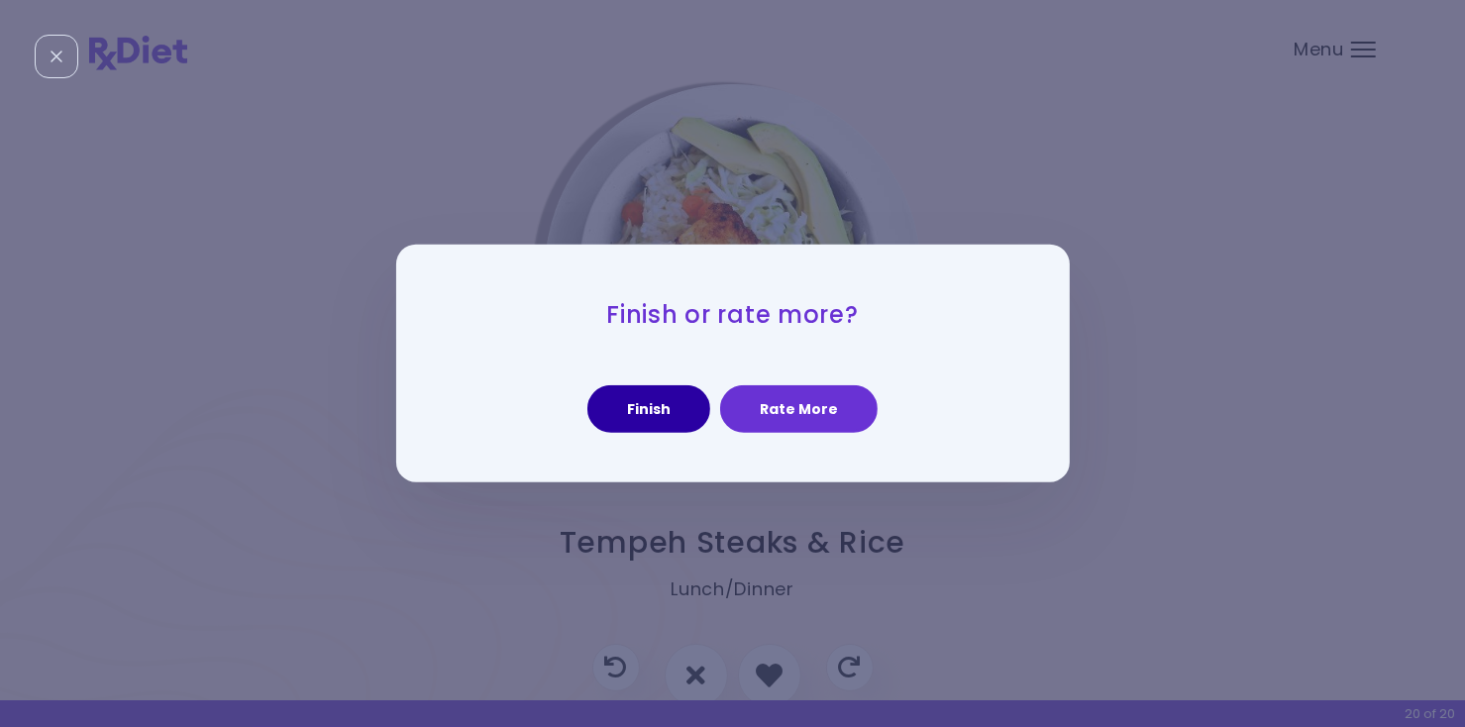
click at [663, 421] on button "Finish" at bounding box center [648, 409] width 123 height 48
select select "*"
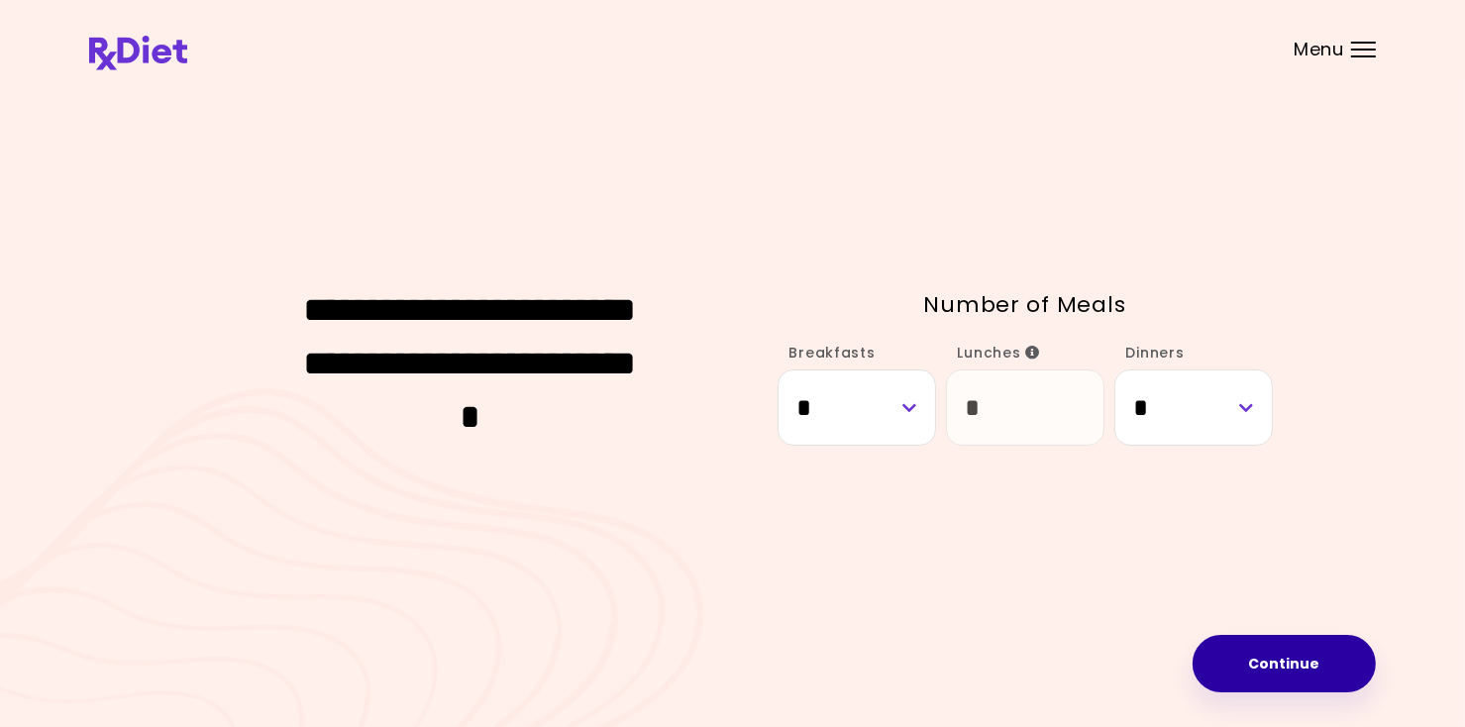
click at [1276, 661] on button "Continue" at bounding box center [1283, 663] width 183 height 57
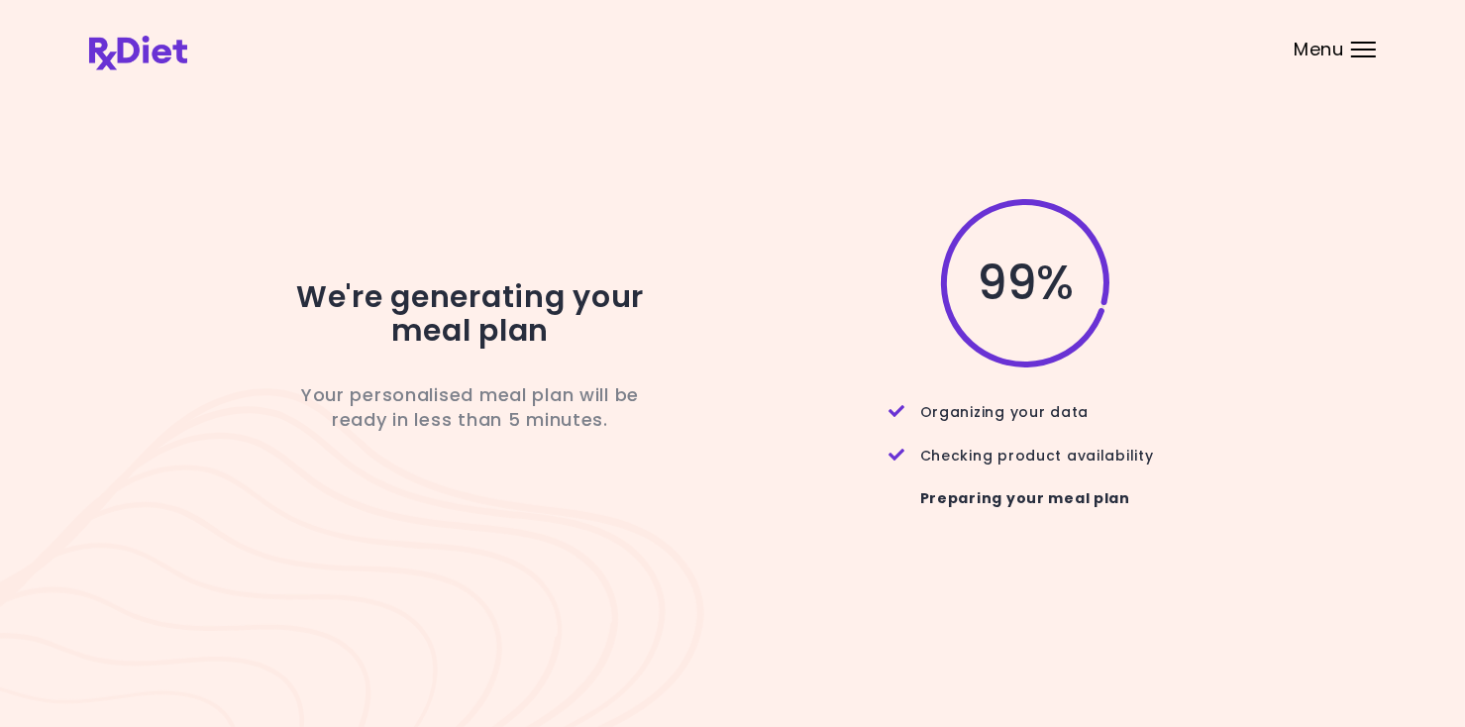
click at [1328, 52] on span "Menu" at bounding box center [1318, 50] width 51 height 18
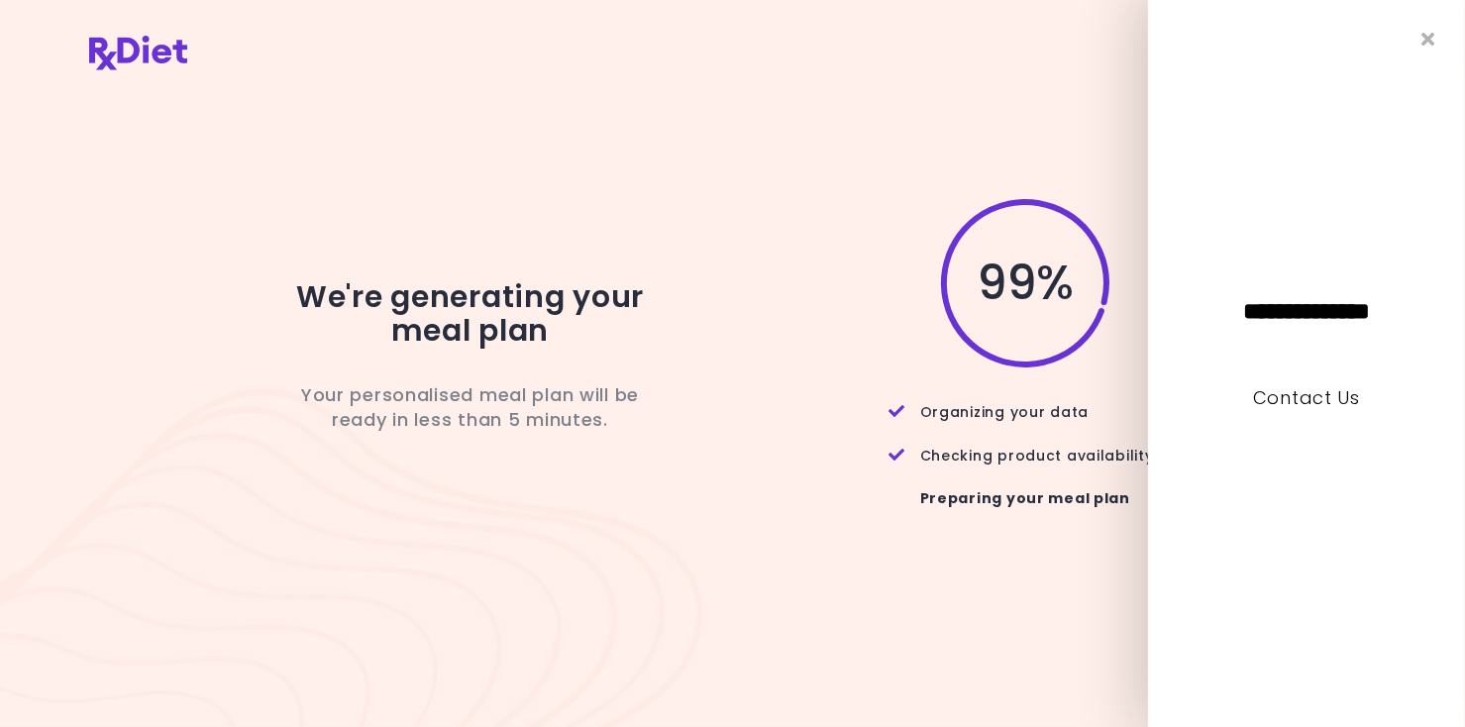
click at [1106, 63] on header at bounding box center [732, 39] width 1465 height 79
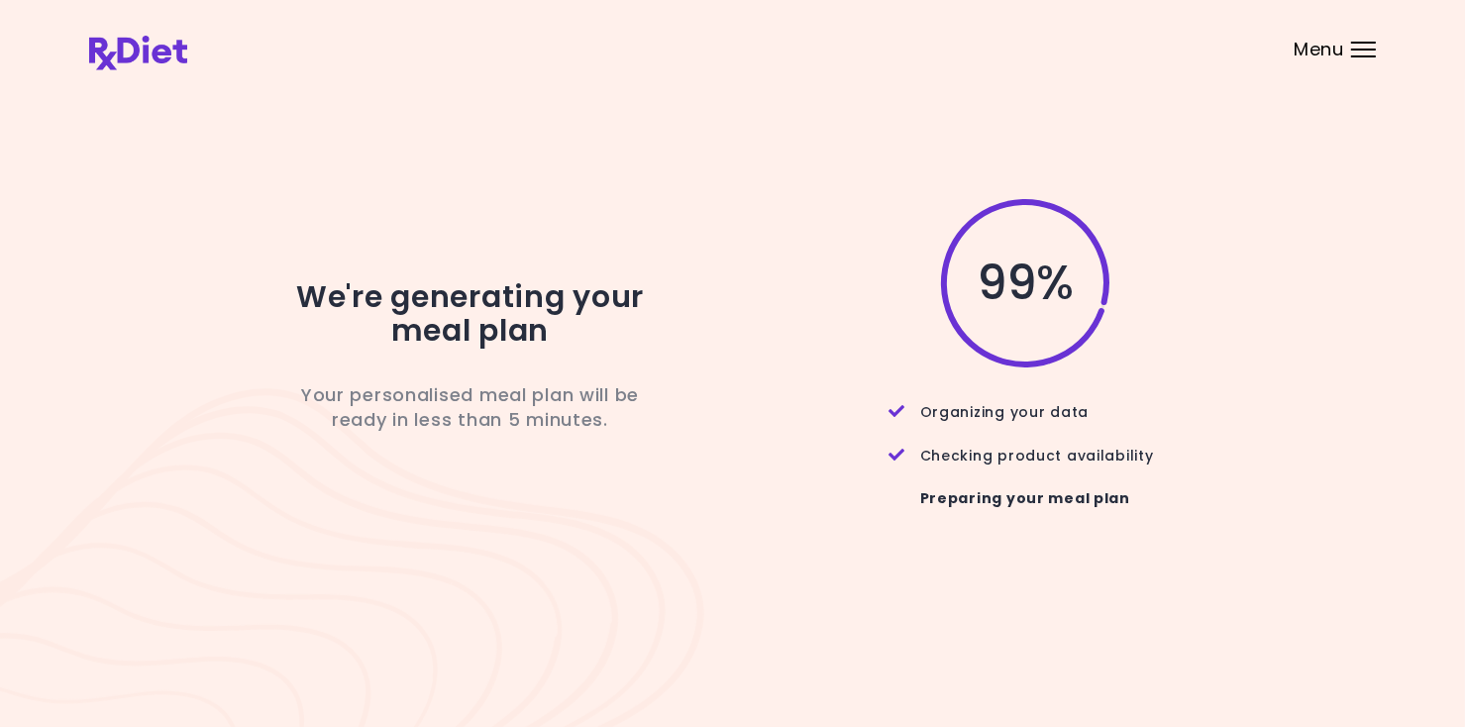
click at [1370, 55] on div at bounding box center [1363, 56] width 25 height 2
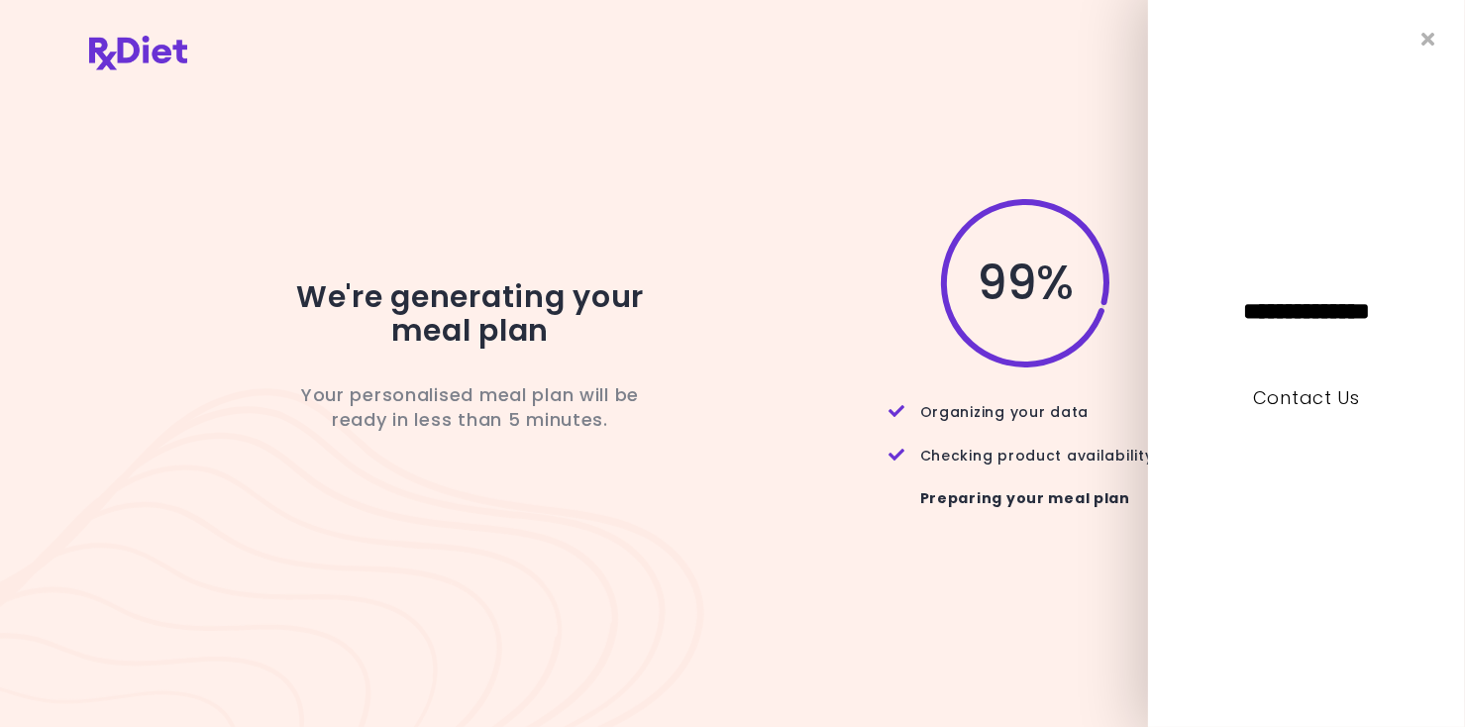
click at [1111, 55] on header at bounding box center [732, 39] width 1465 height 79
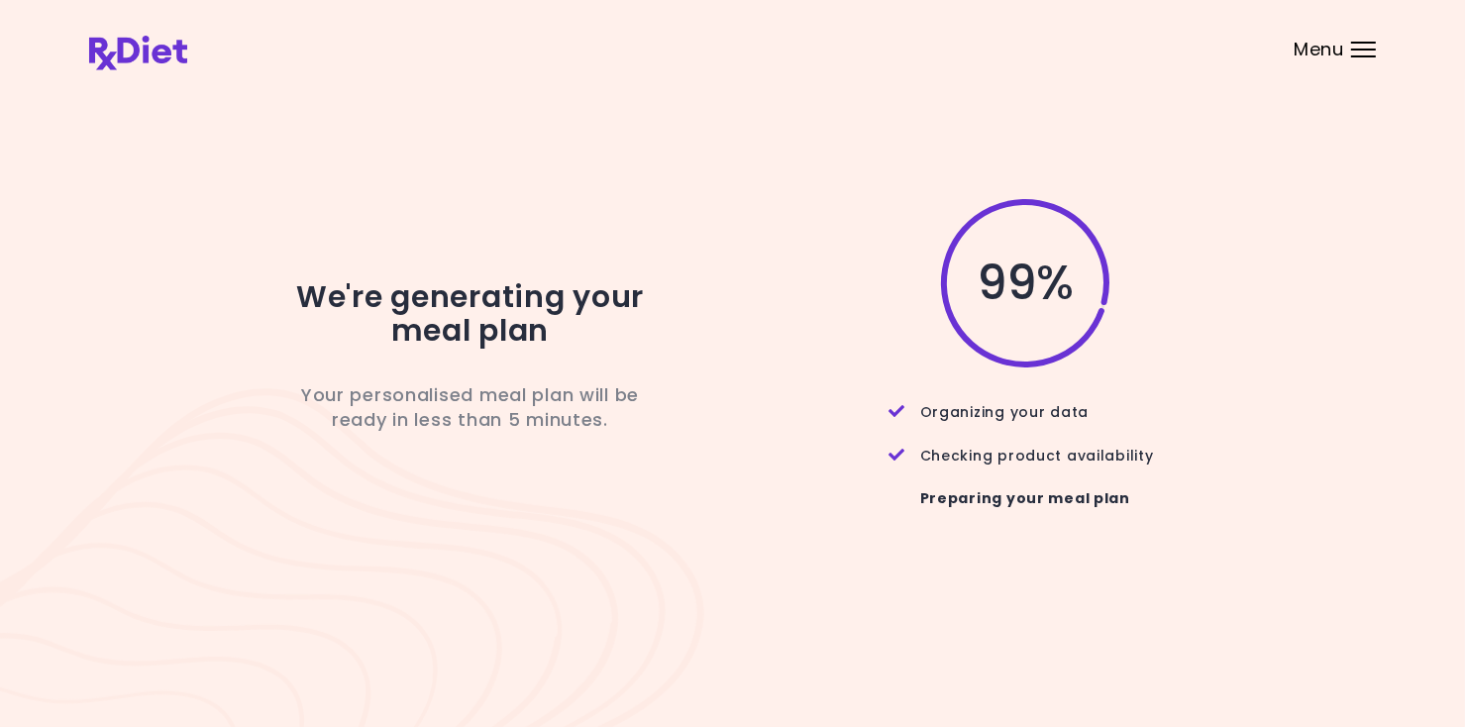
click at [1372, 56] on div at bounding box center [1363, 56] width 25 height 2
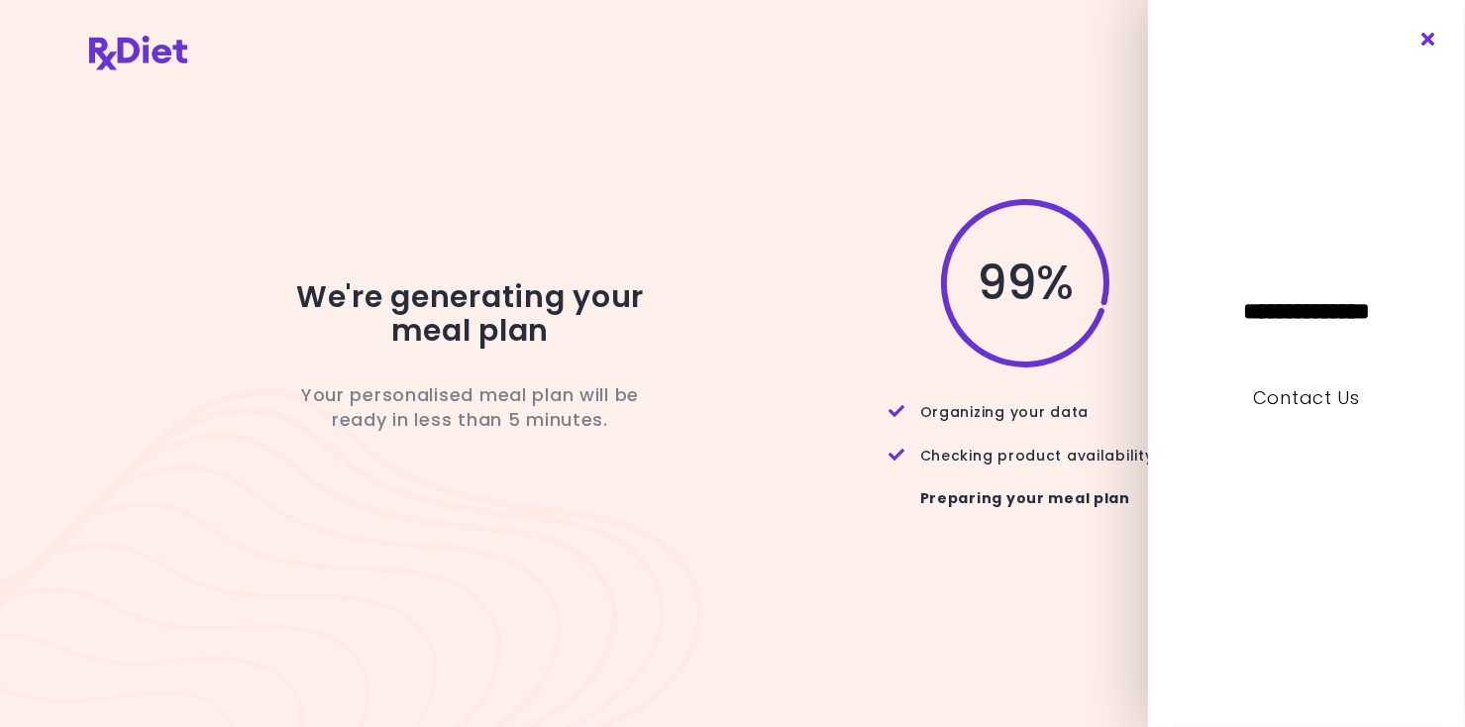
click at [1432, 44] on icon "Close" at bounding box center [1428, 40] width 19 height 14
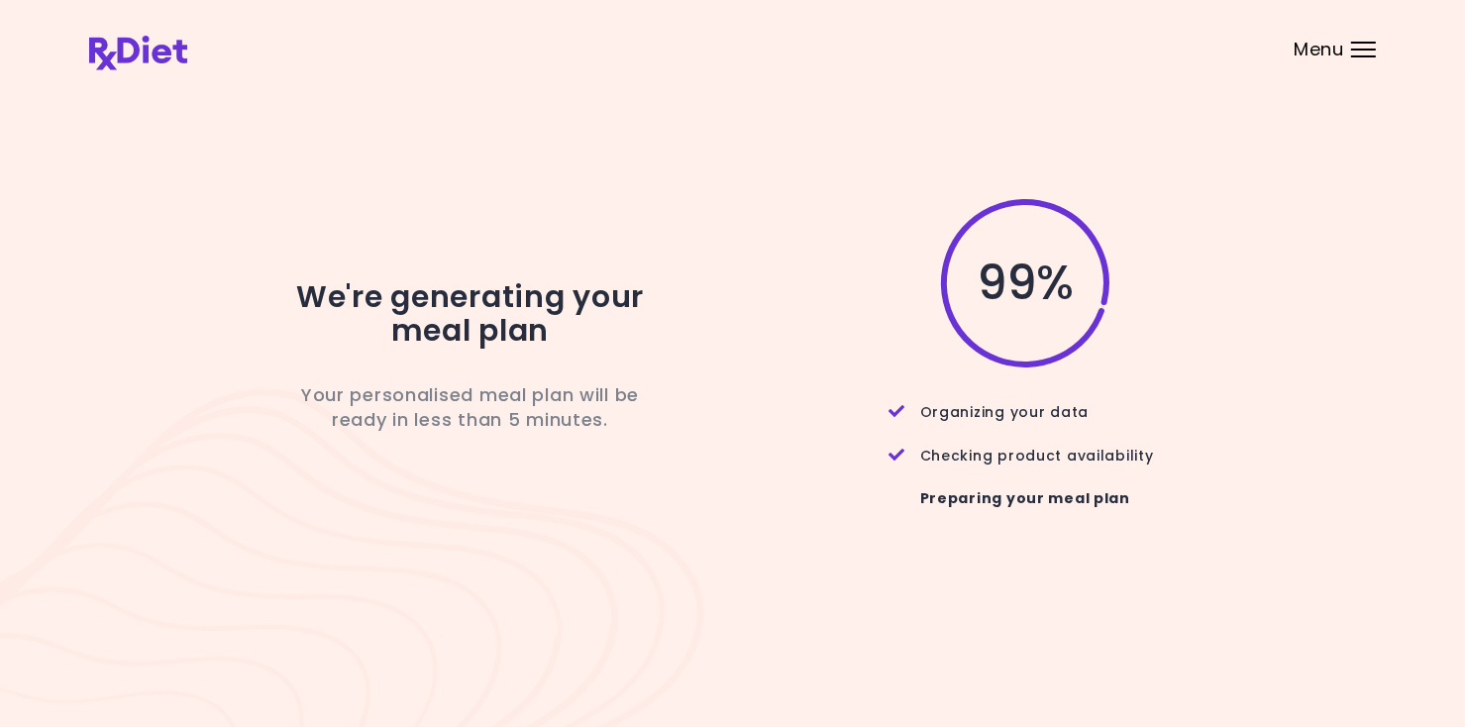
click at [1031, 300] on span "99 %" at bounding box center [1024, 283] width 96 height 34
click at [1026, 266] on span "99 %" at bounding box center [1024, 283] width 96 height 34
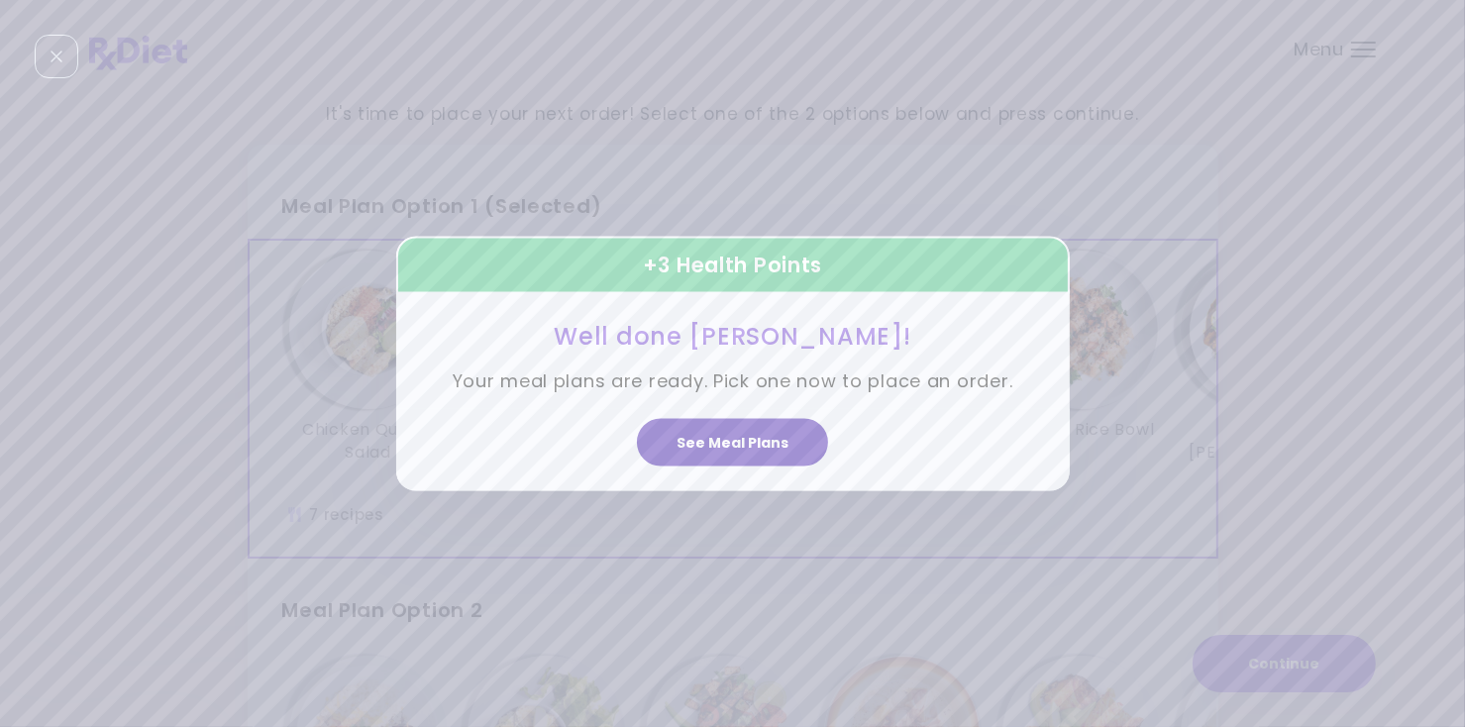
click at [744, 457] on button "See Meal Plans" at bounding box center [732, 442] width 191 height 48
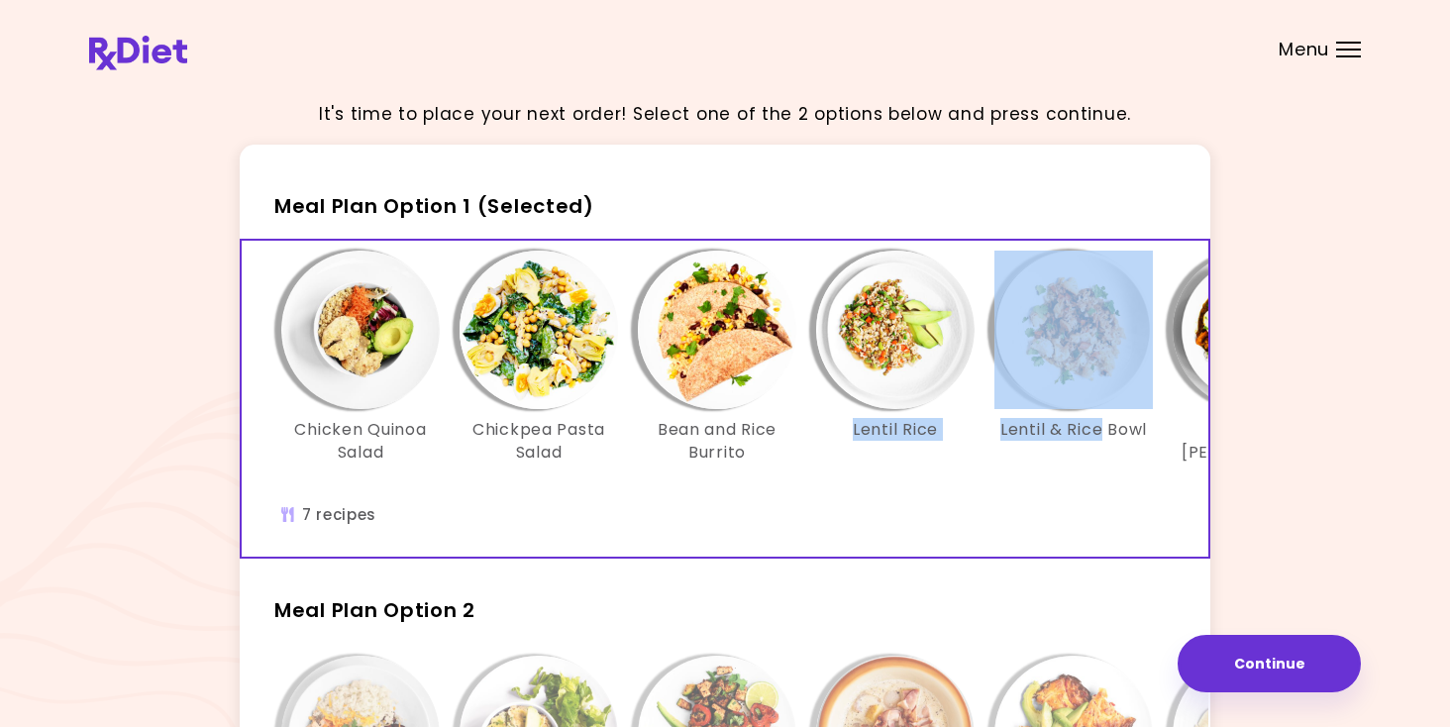
drag, startPoint x: 1103, startPoint y: 457, endPoint x: 821, endPoint y: 464, distance: 282.3
click at [821, 464] on div "Chicken Quinoa Salad Chickpea Pasta Salad Bean and Rice Burrito Lentil Rice Len…" at bounding box center [895, 378] width 1248 height 255
drag, startPoint x: 821, startPoint y: 464, endPoint x: 875, endPoint y: 517, distance: 75.6
click at [875, 517] on div "Chicken Quinoa Salad Chickpea Pasta Salad Bean and Rice Burrito Lentil Rice Len…" at bounding box center [895, 399] width 1307 height 316
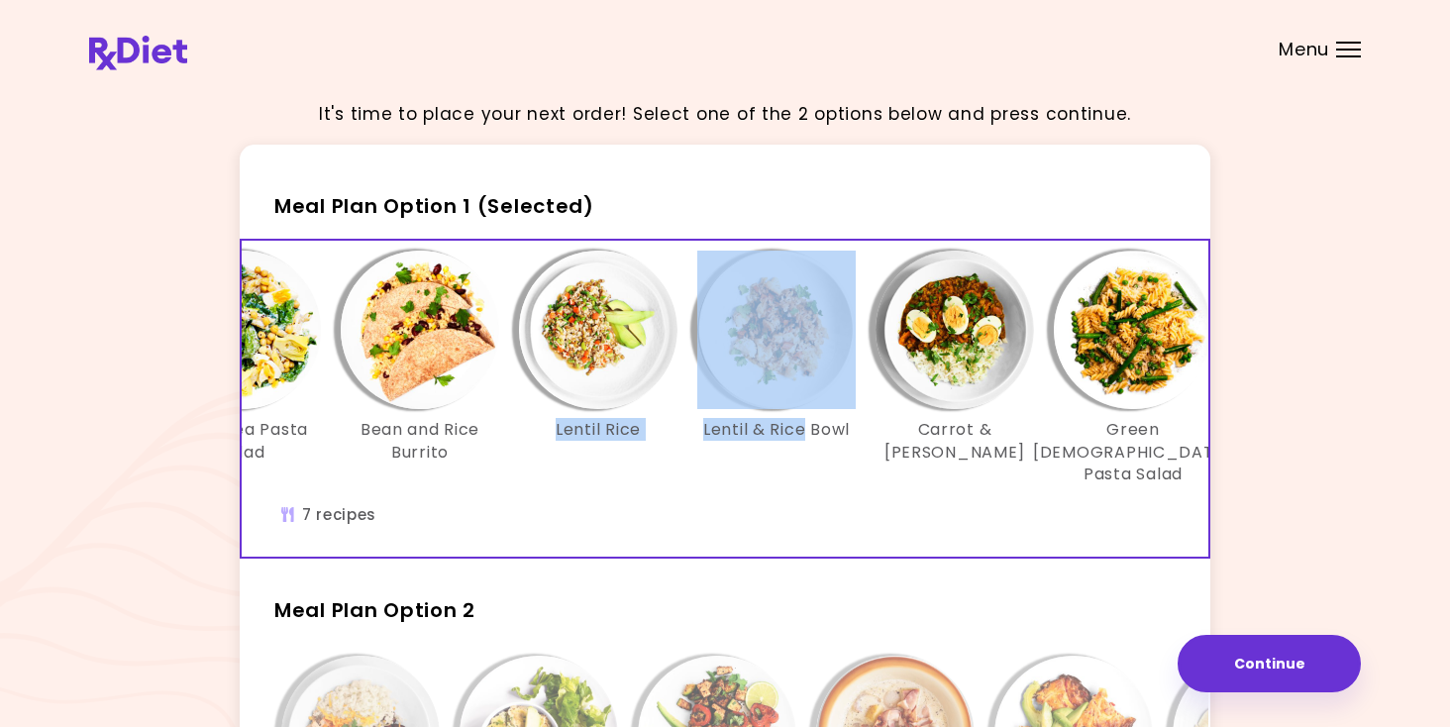
scroll to position [0, 340]
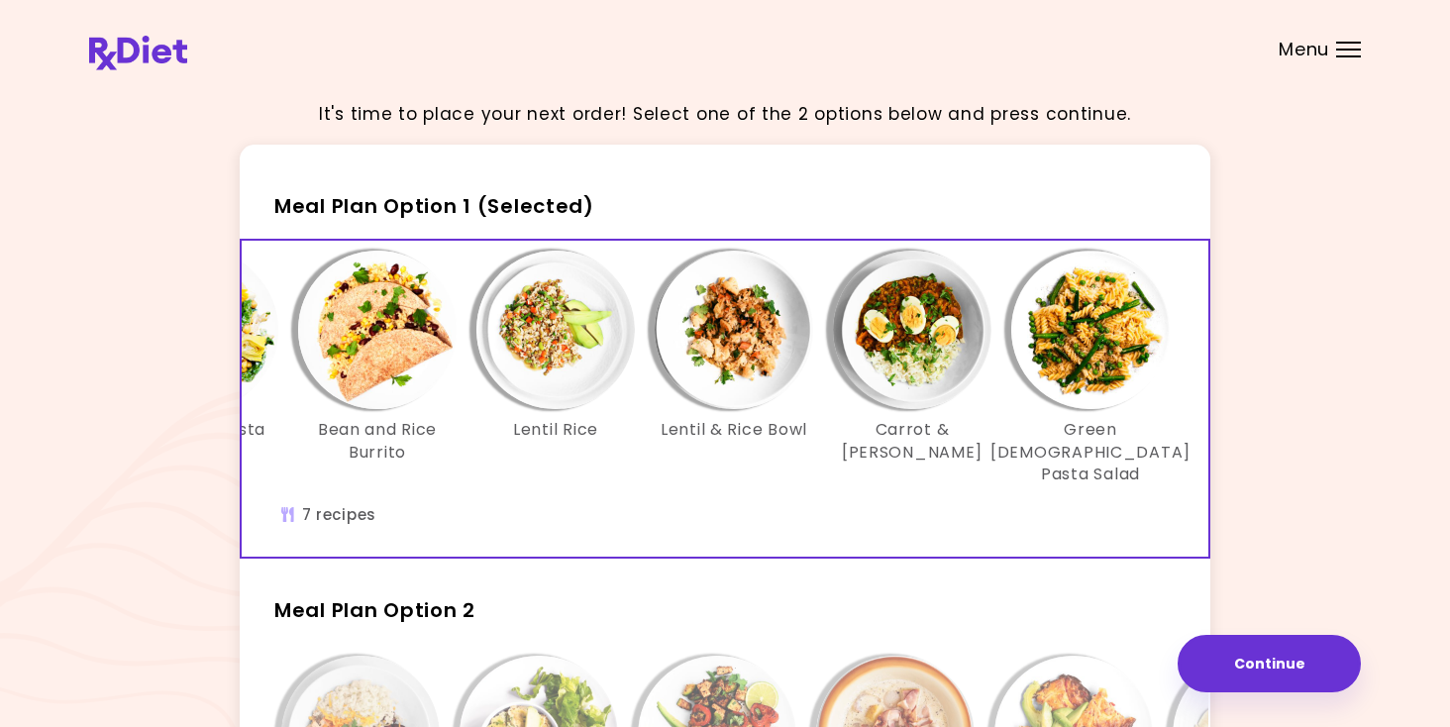
click at [928, 501] on div "Chicken Quinoa Salad Chickpea Pasta Salad Bean and Rice Burrito Lentil Rice Len…" at bounding box center [555, 399] width 1307 height 316
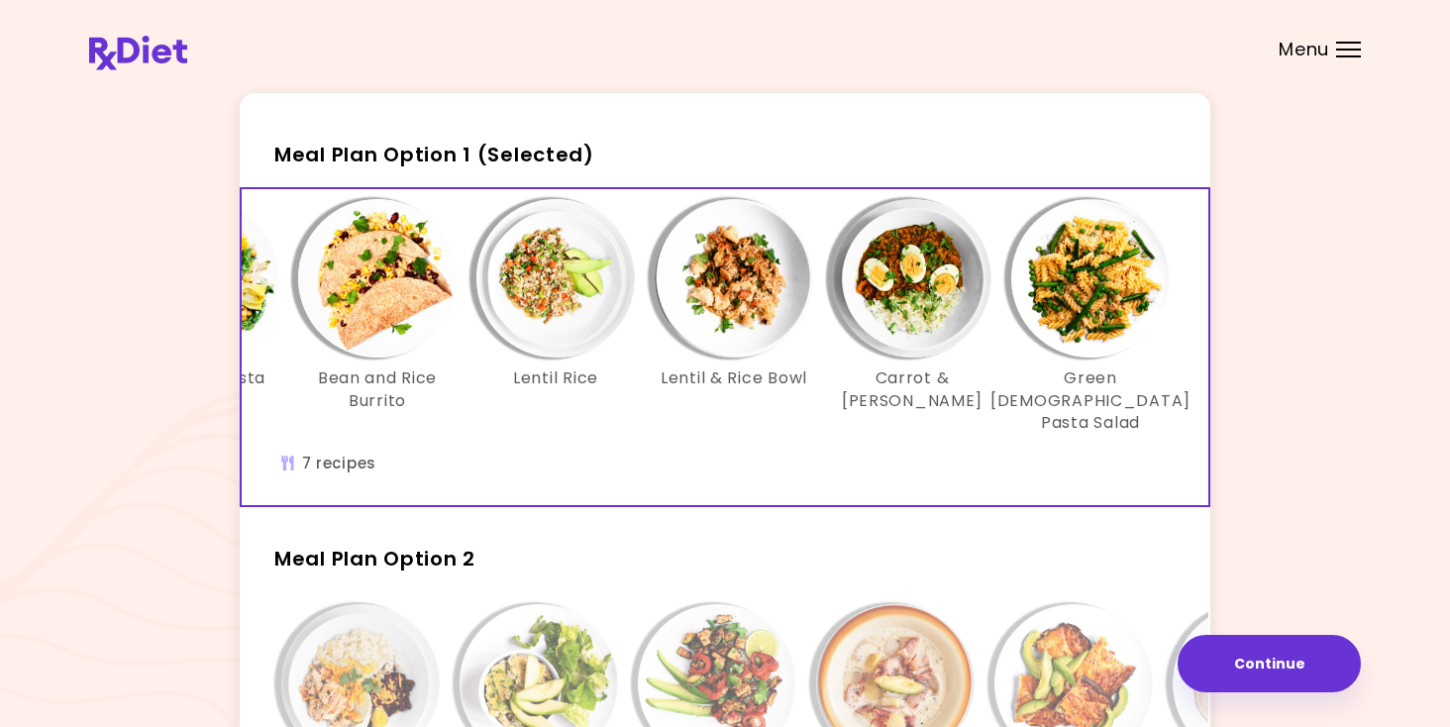
scroll to position [198, 0]
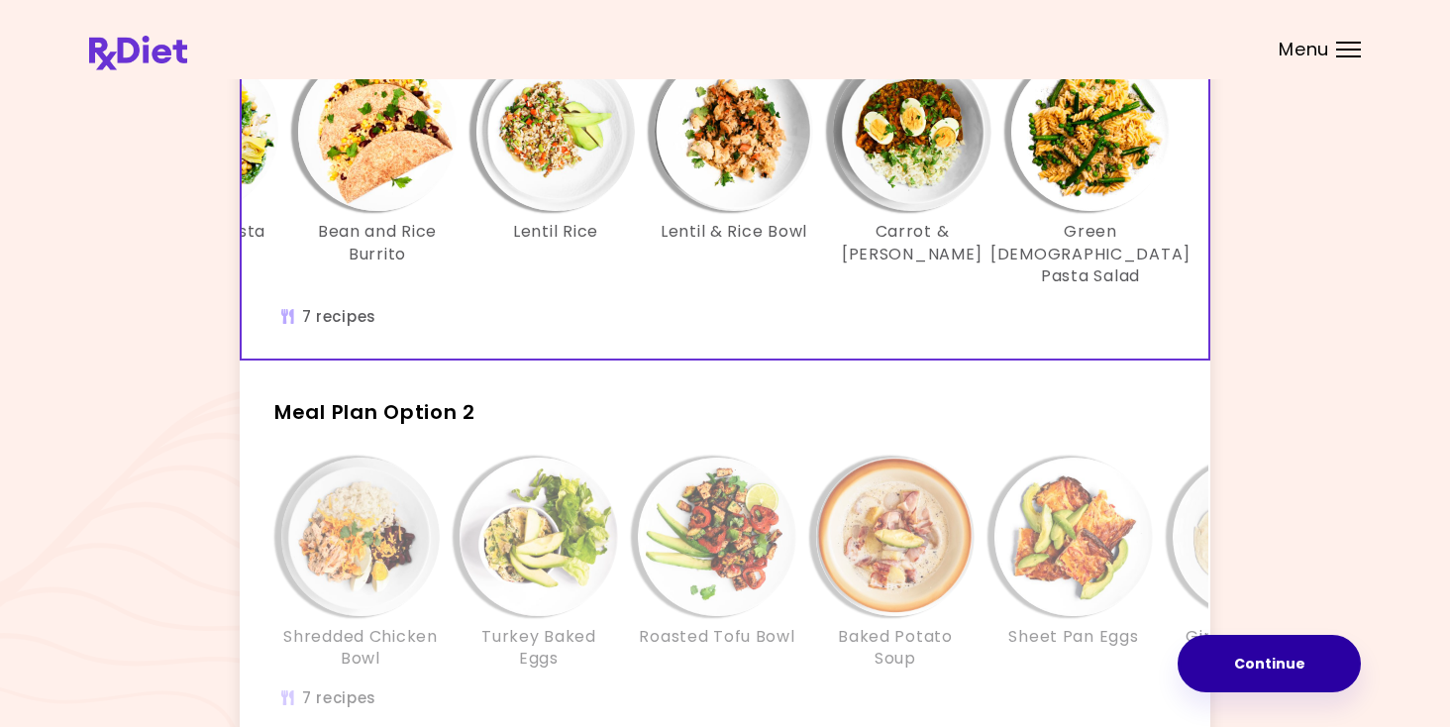
click at [1280, 666] on button "Continue" at bounding box center [1268, 663] width 183 height 57
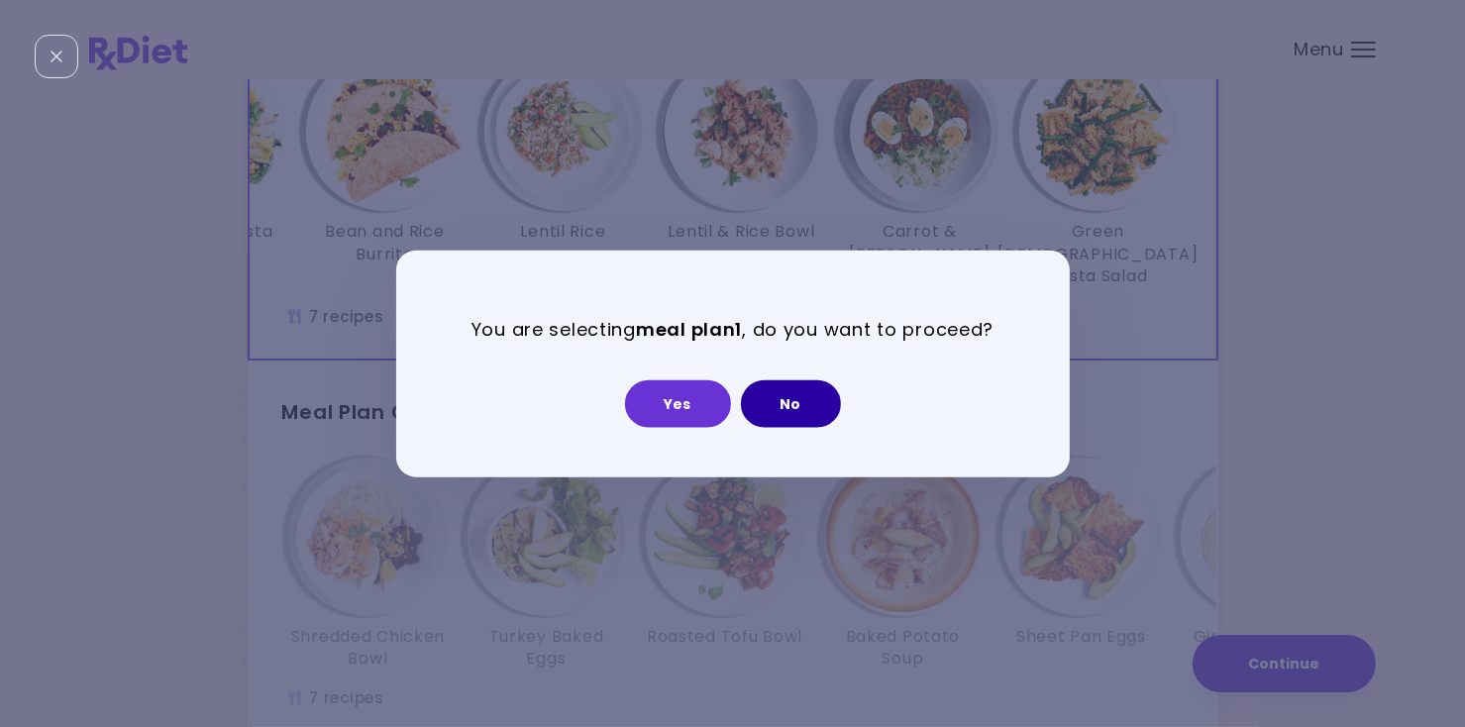
click at [817, 399] on button "No" at bounding box center [791, 403] width 100 height 48
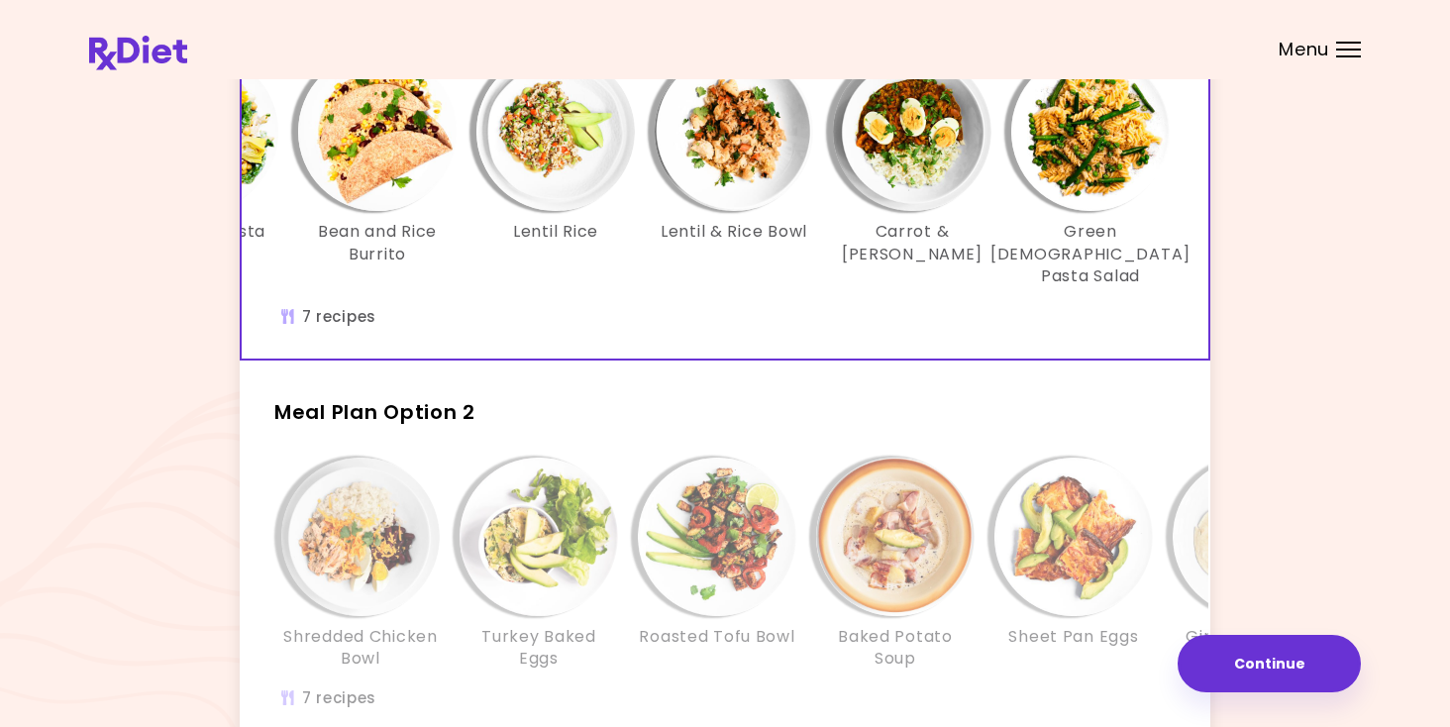
scroll to position [297, 0]
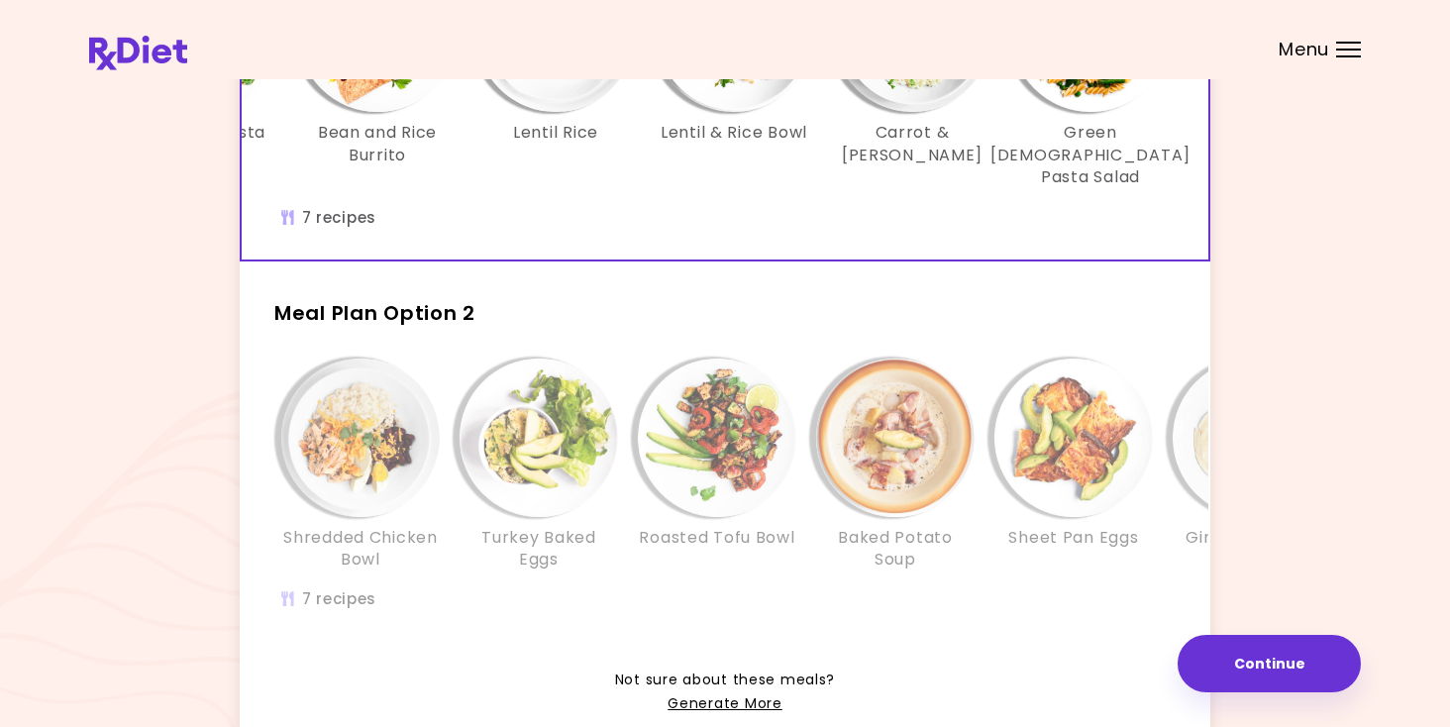
click at [463, 498] on div "Info - Turkey Baked Eggs - Meal Plan Option 2" at bounding box center [539, 437] width 158 height 158
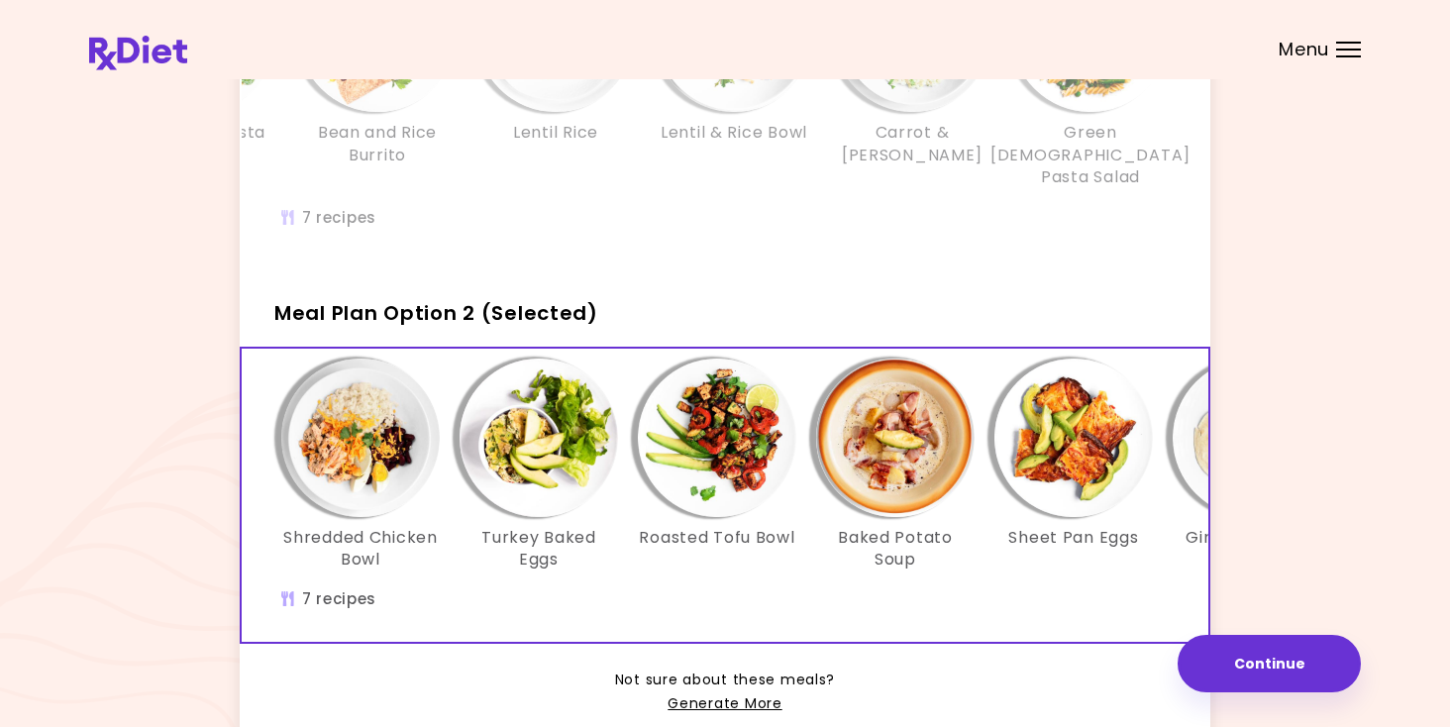
click at [710, 460] on img "Info - Roasted Tofu Bowl - Meal Plan Option 2 (Selected)" at bounding box center [717, 437] width 158 height 158
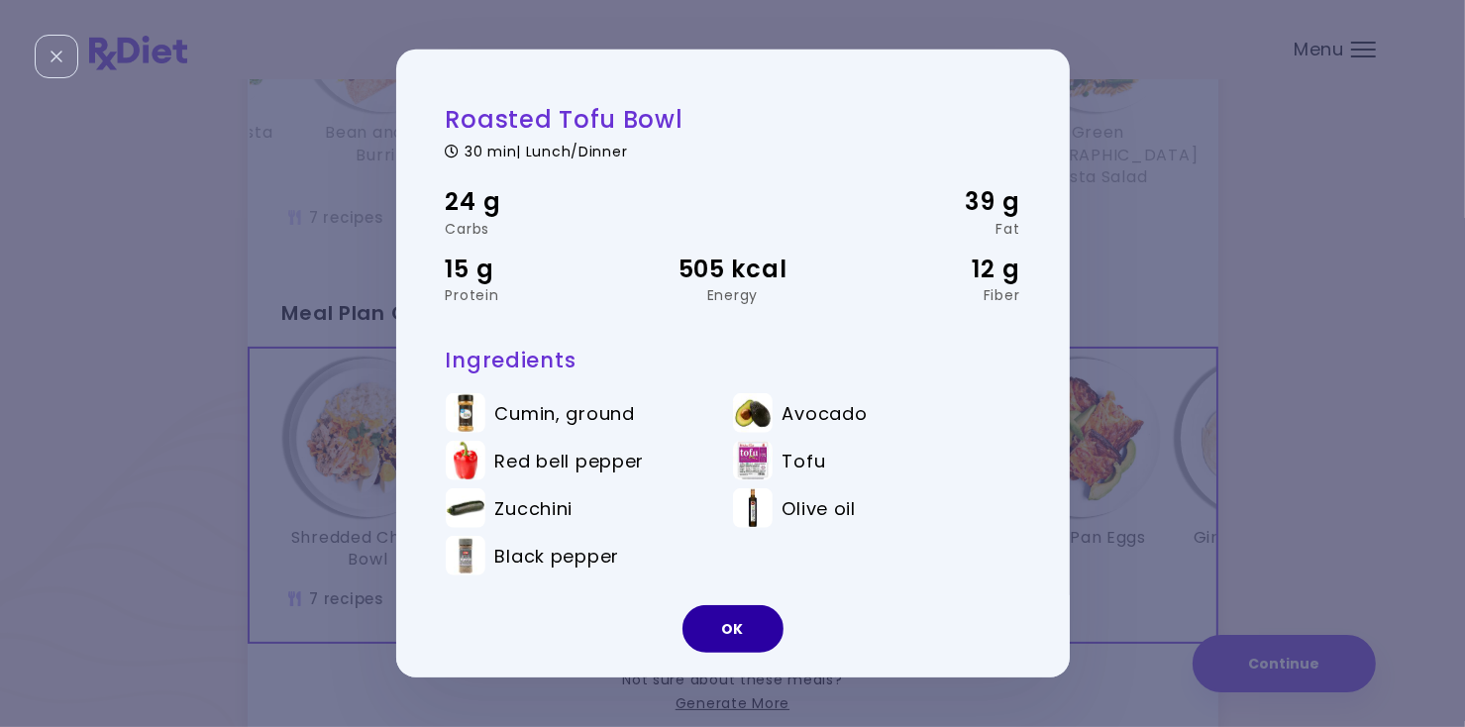
click at [741, 623] on button "OK" at bounding box center [732, 629] width 101 height 48
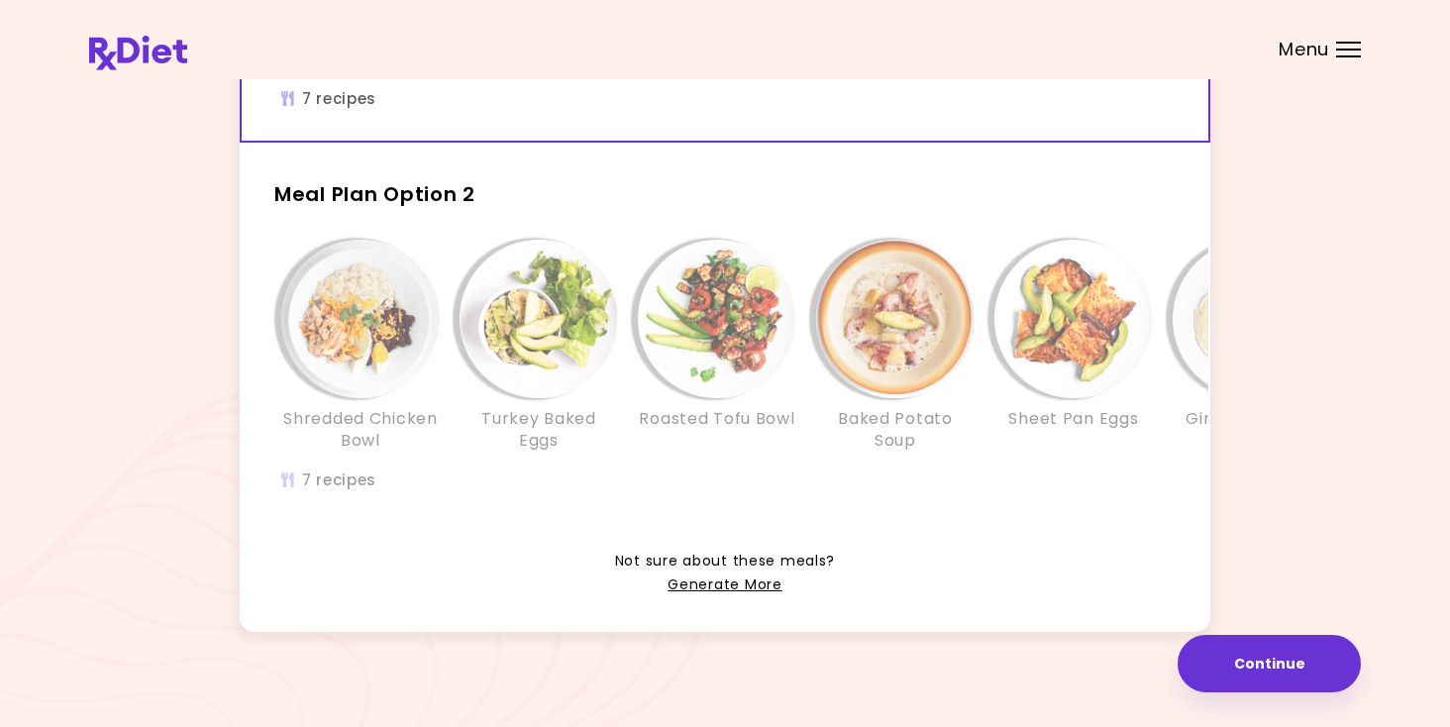
scroll to position [436, 0]
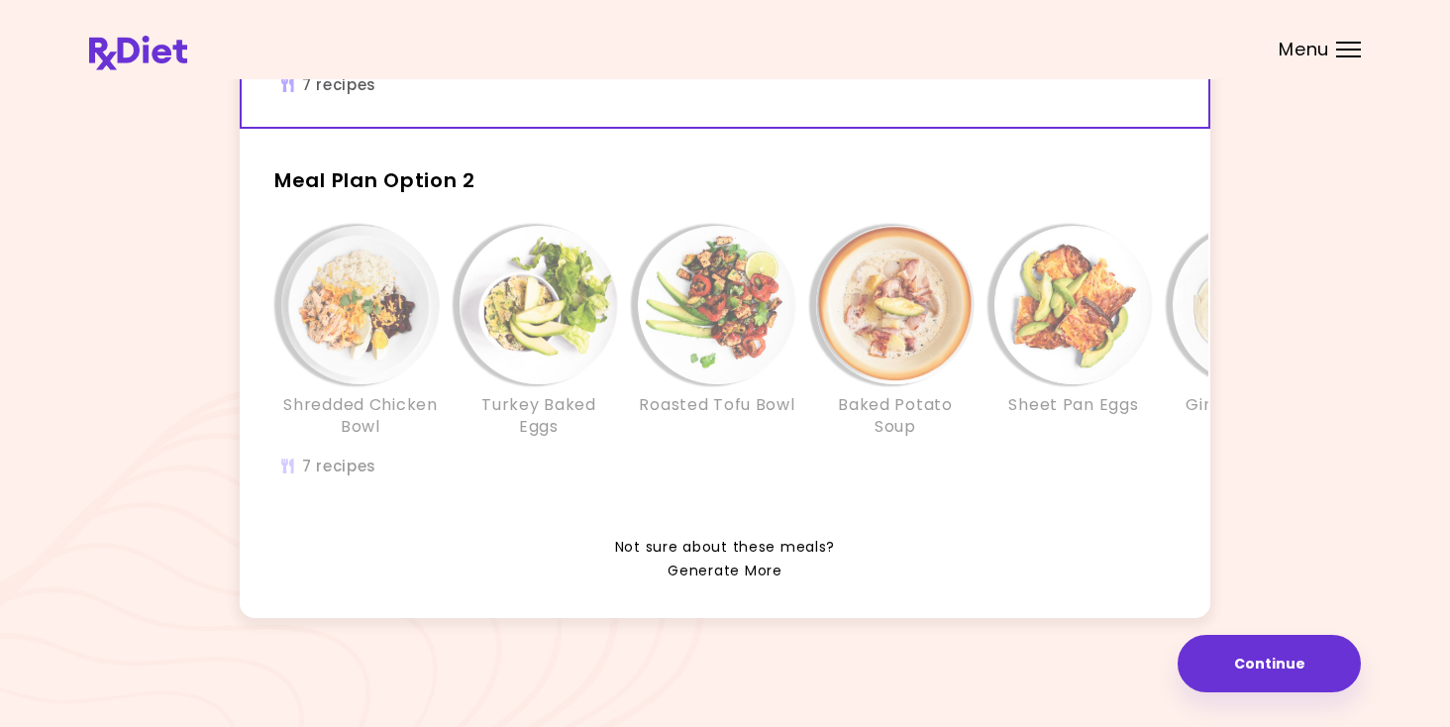
click at [710, 571] on link "Generate More" at bounding box center [724, 572] width 114 height 24
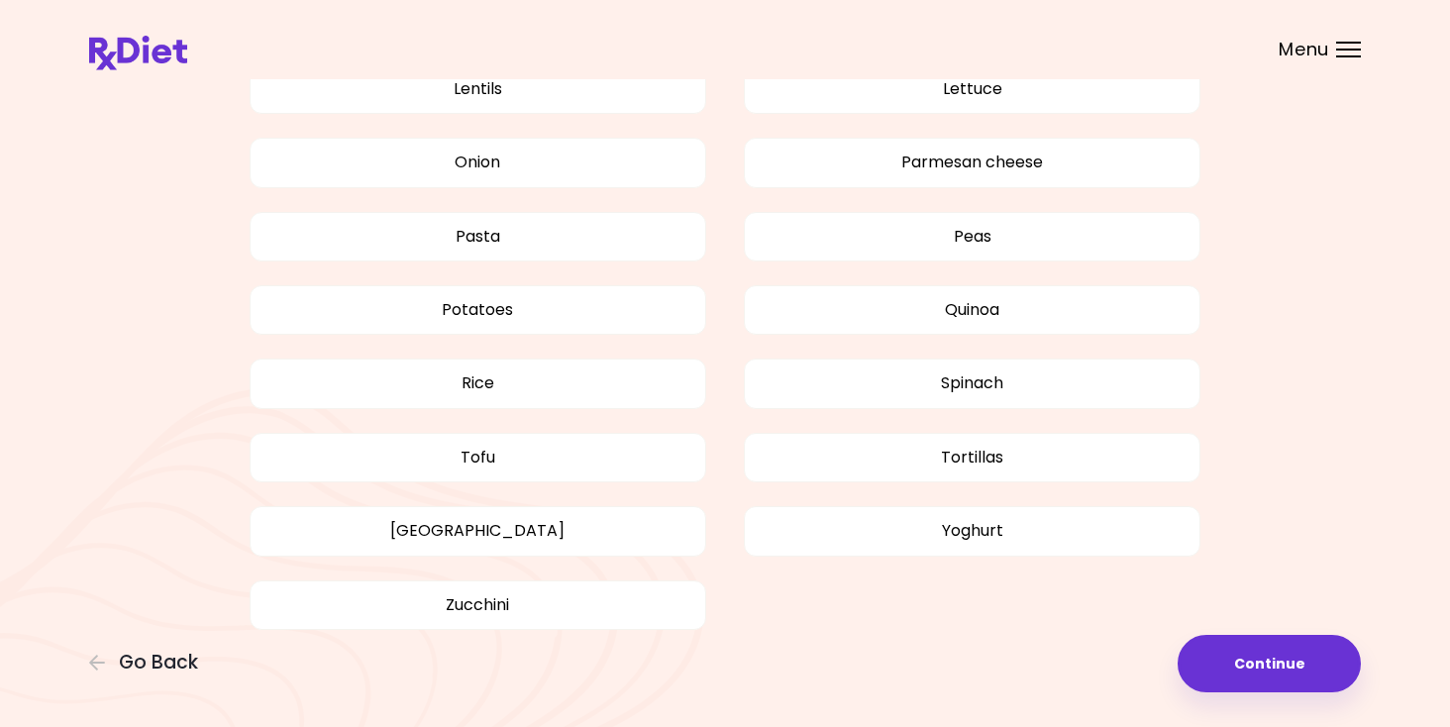
scroll to position [1906, 0]
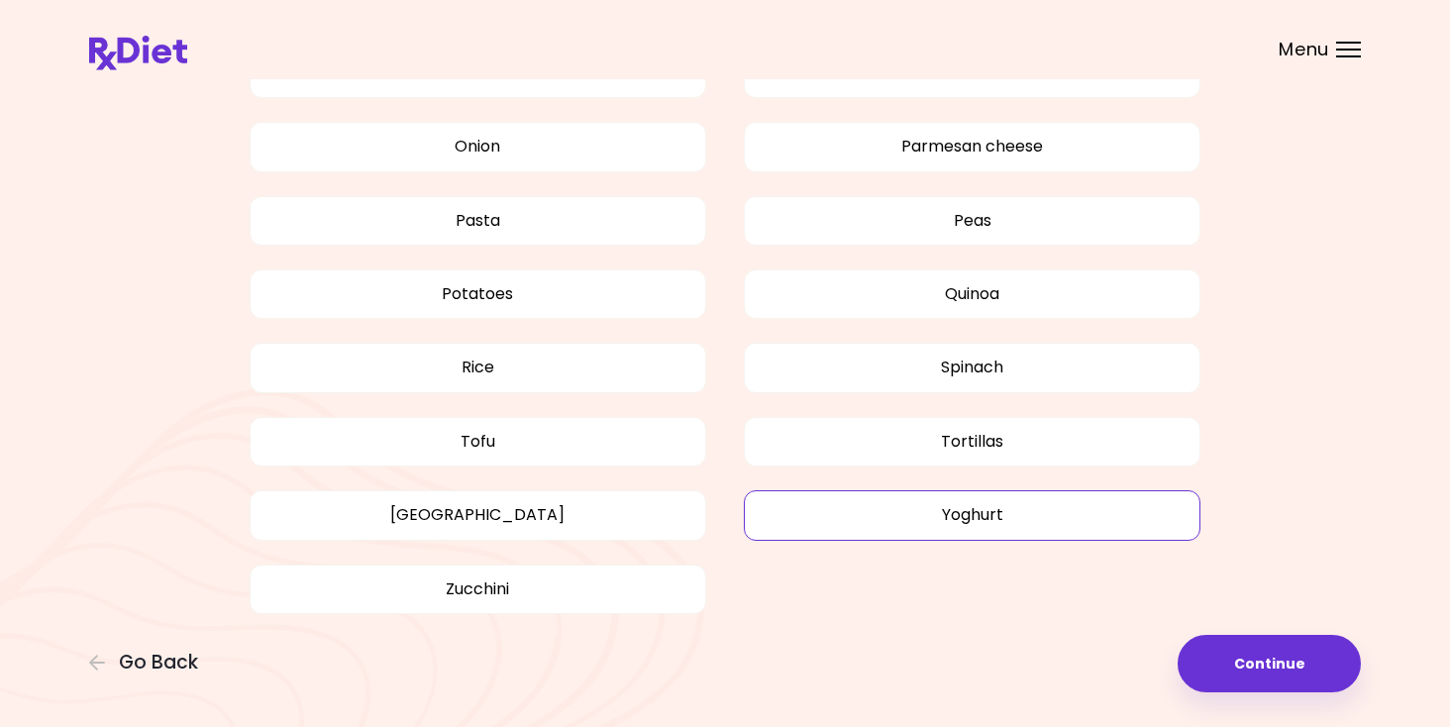
click at [1074, 515] on button "Yoghurt" at bounding box center [972, 515] width 457 height 50
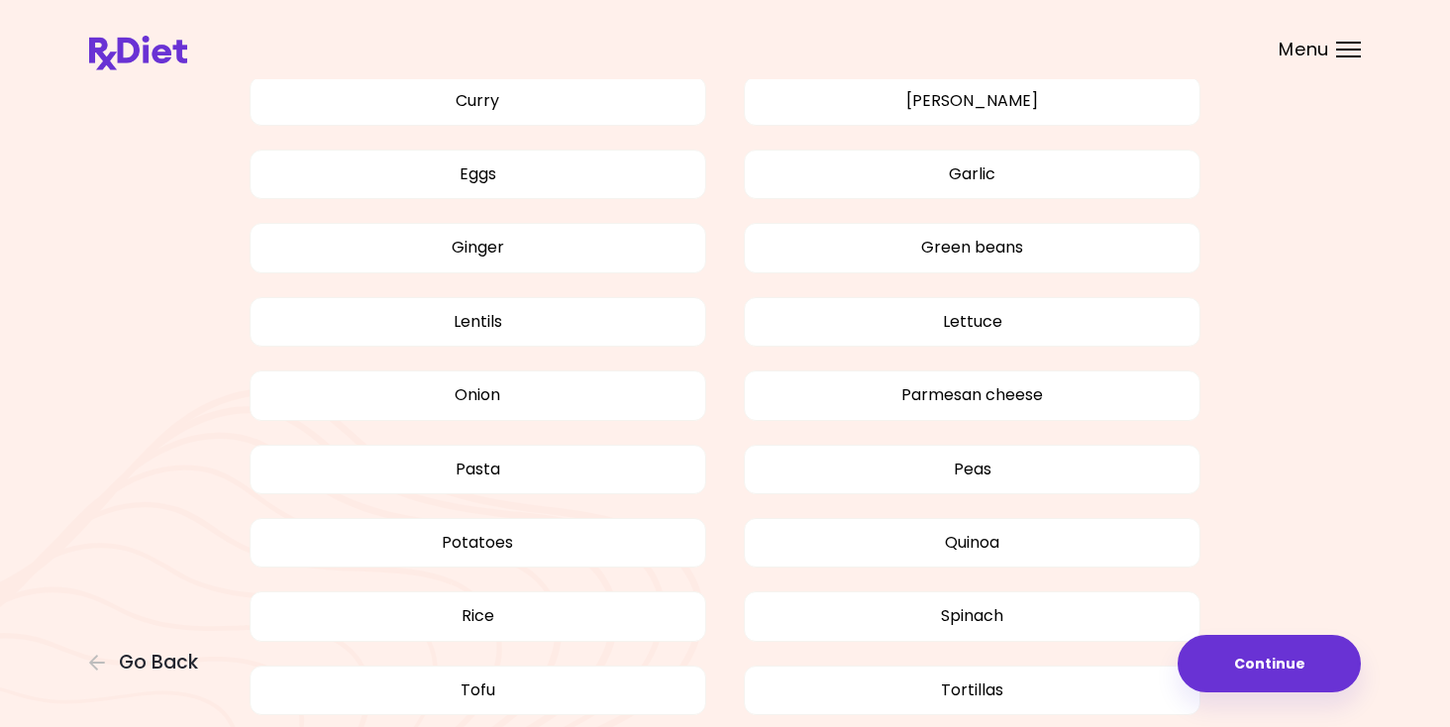
scroll to position [1609, 0]
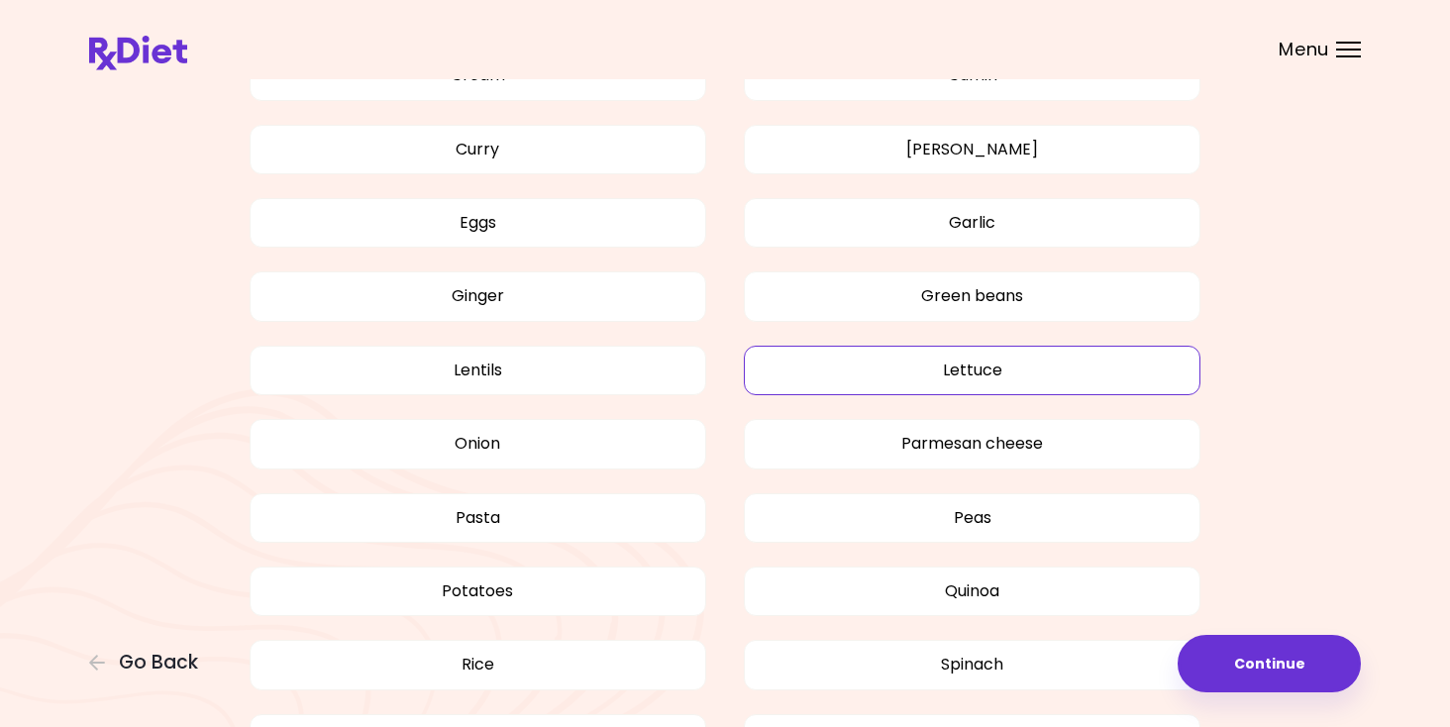
click at [865, 353] on button "Lettuce" at bounding box center [972, 371] width 457 height 50
click at [821, 302] on button "Green beans" at bounding box center [972, 296] width 457 height 50
click at [607, 238] on button "Eggs" at bounding box center [478, 223] width 457 height 50
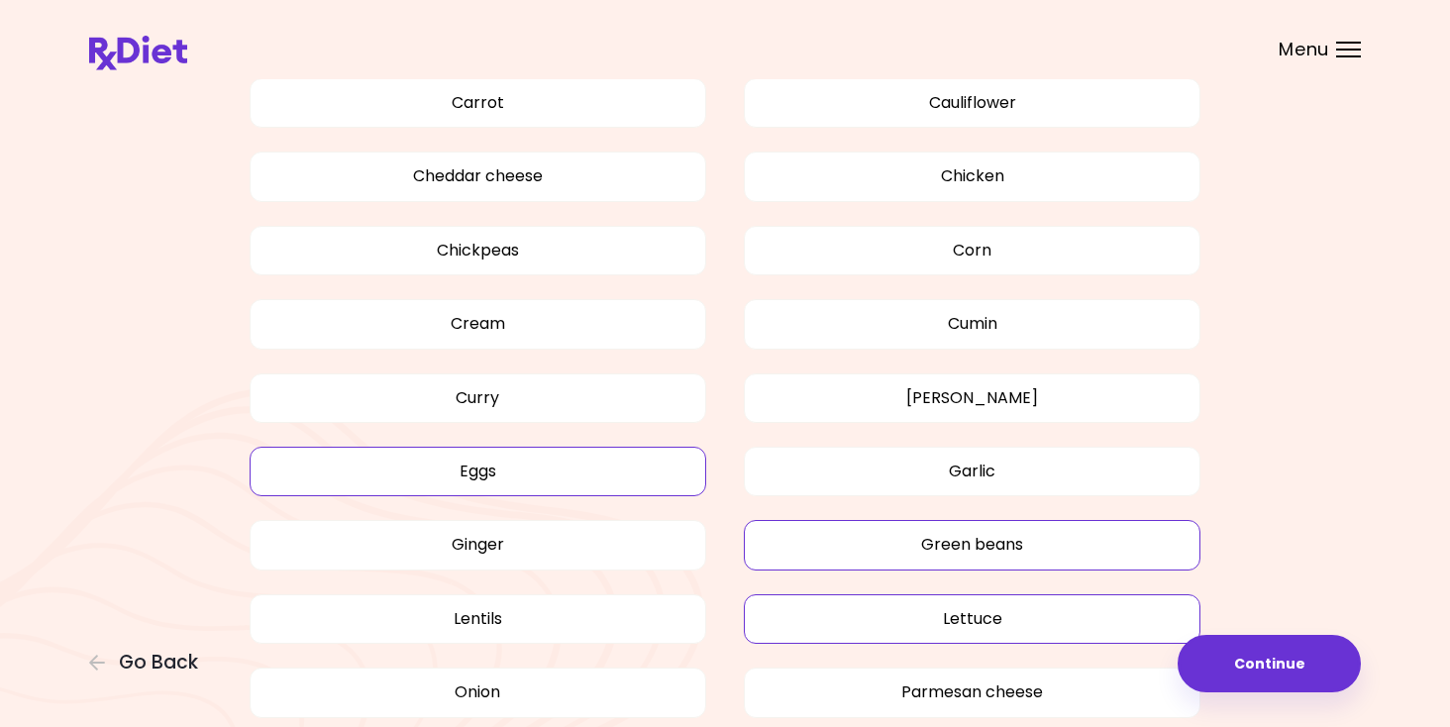
scroll to position [1312, 0]
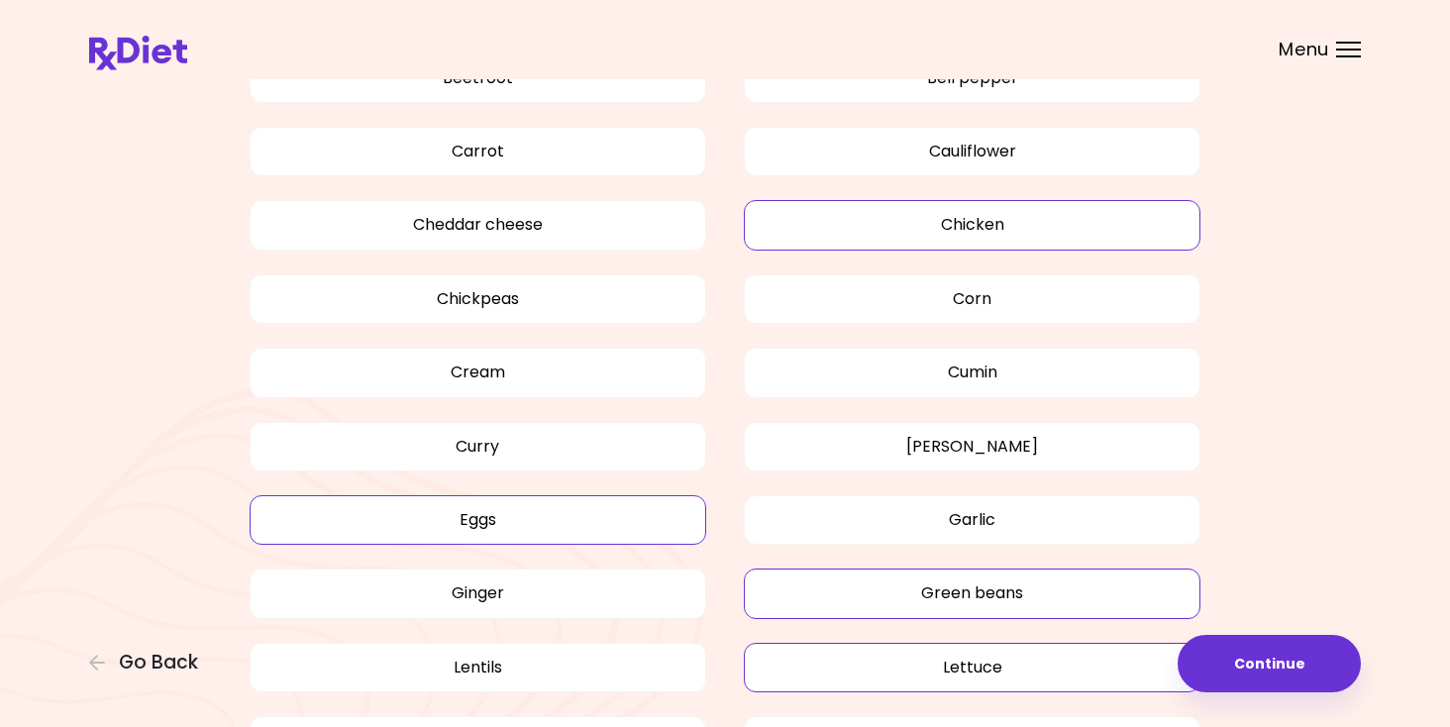
click at [832, 232] on button "Chicken" at bounding box center [972, 225] width 457 height 50
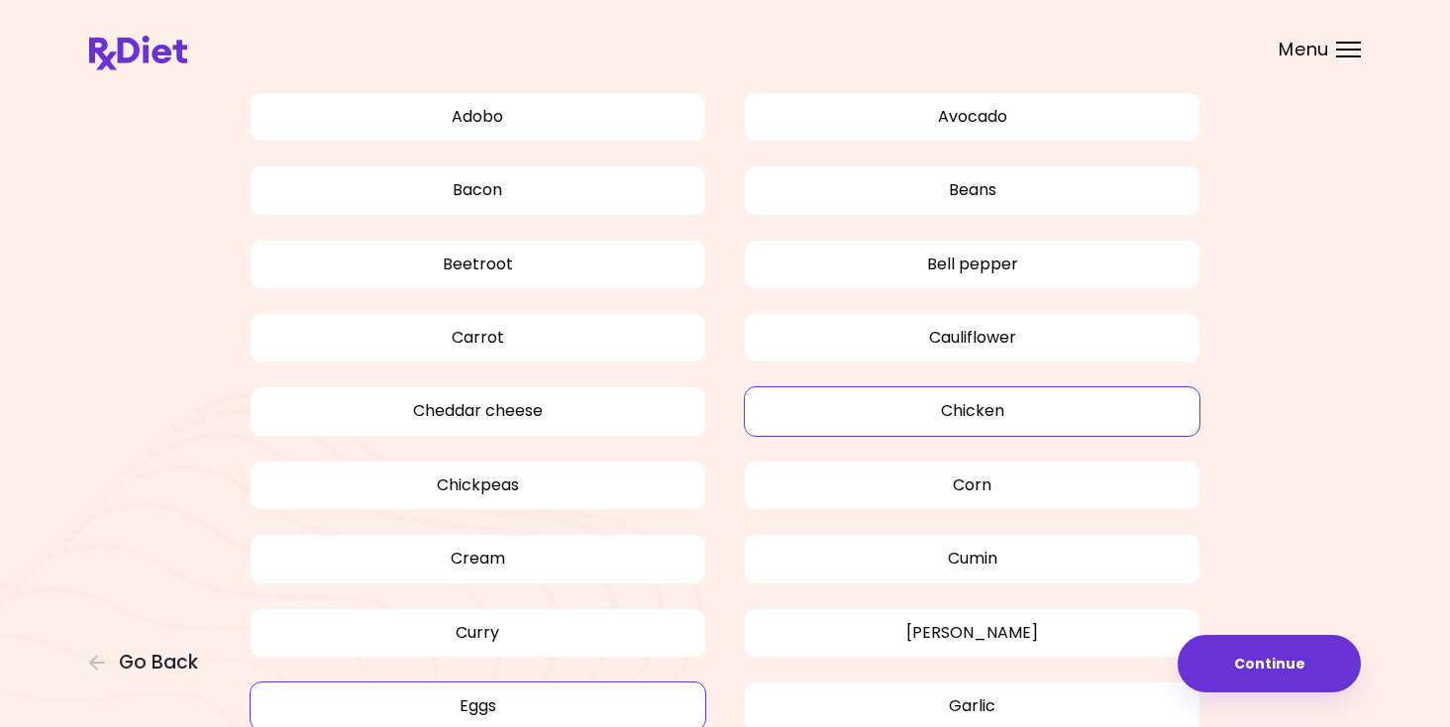
scroll to position [1114, 0]
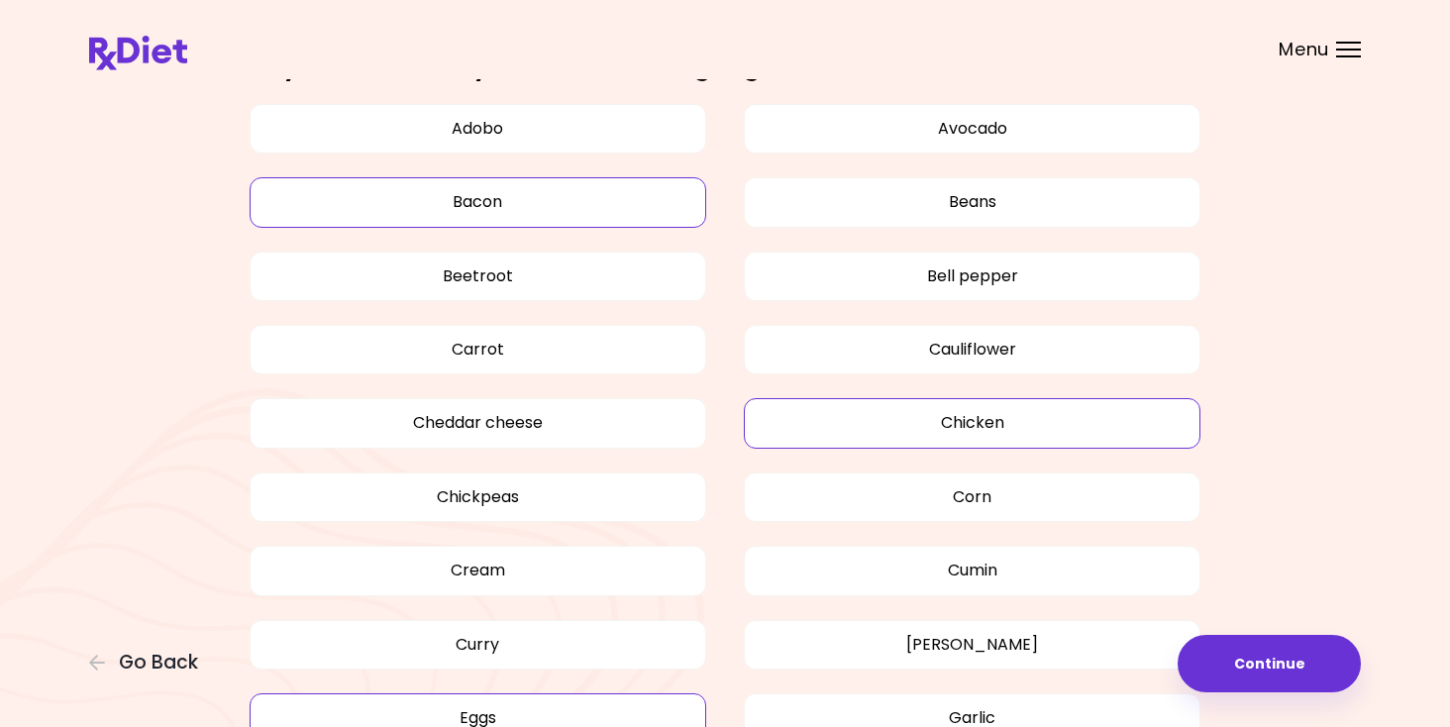
click at [539, 213] on button "Bacon" at bounding box center [478, 202] width 457 height 50
click at [900, 136] on button "Avocado" at bounding box center [972, 129] width 457 height 50
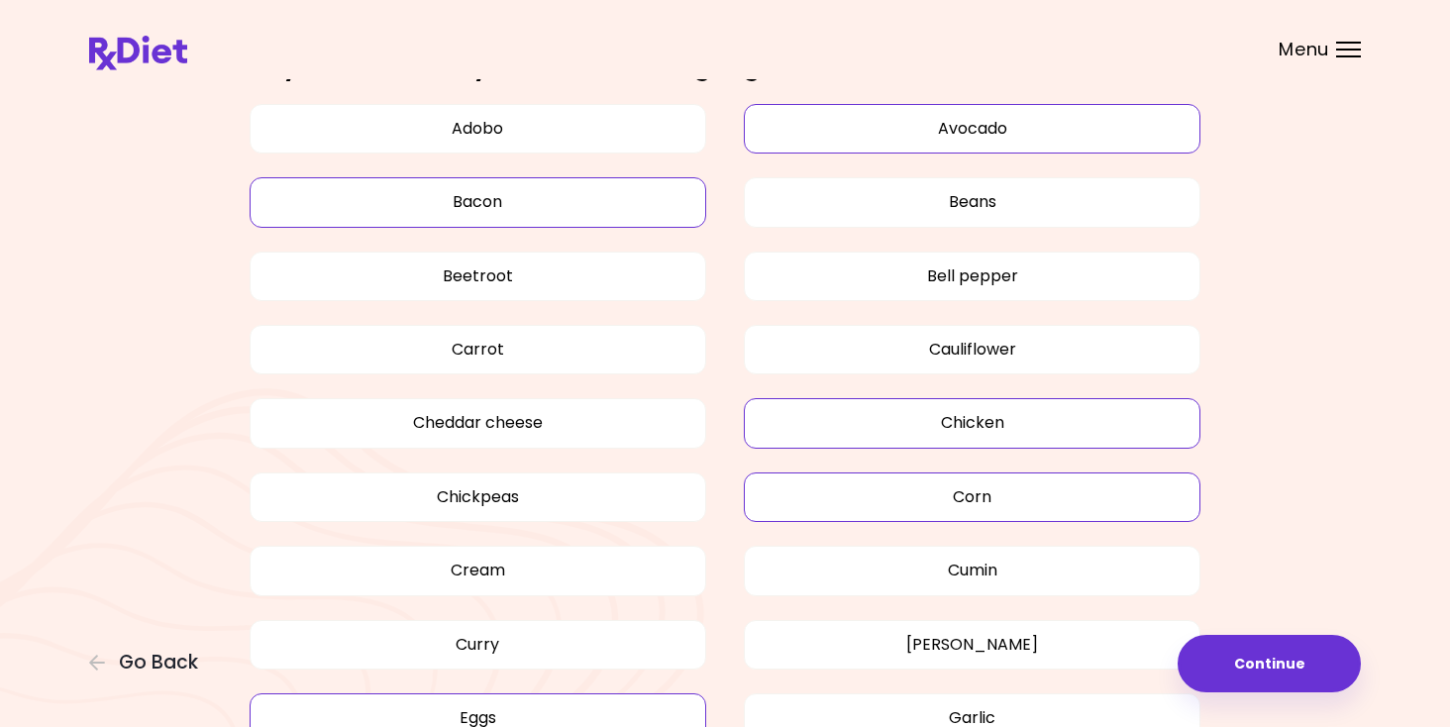
click at [1073, 502] on button "Corn" at bounding box center [972, 497] width 457 height 50
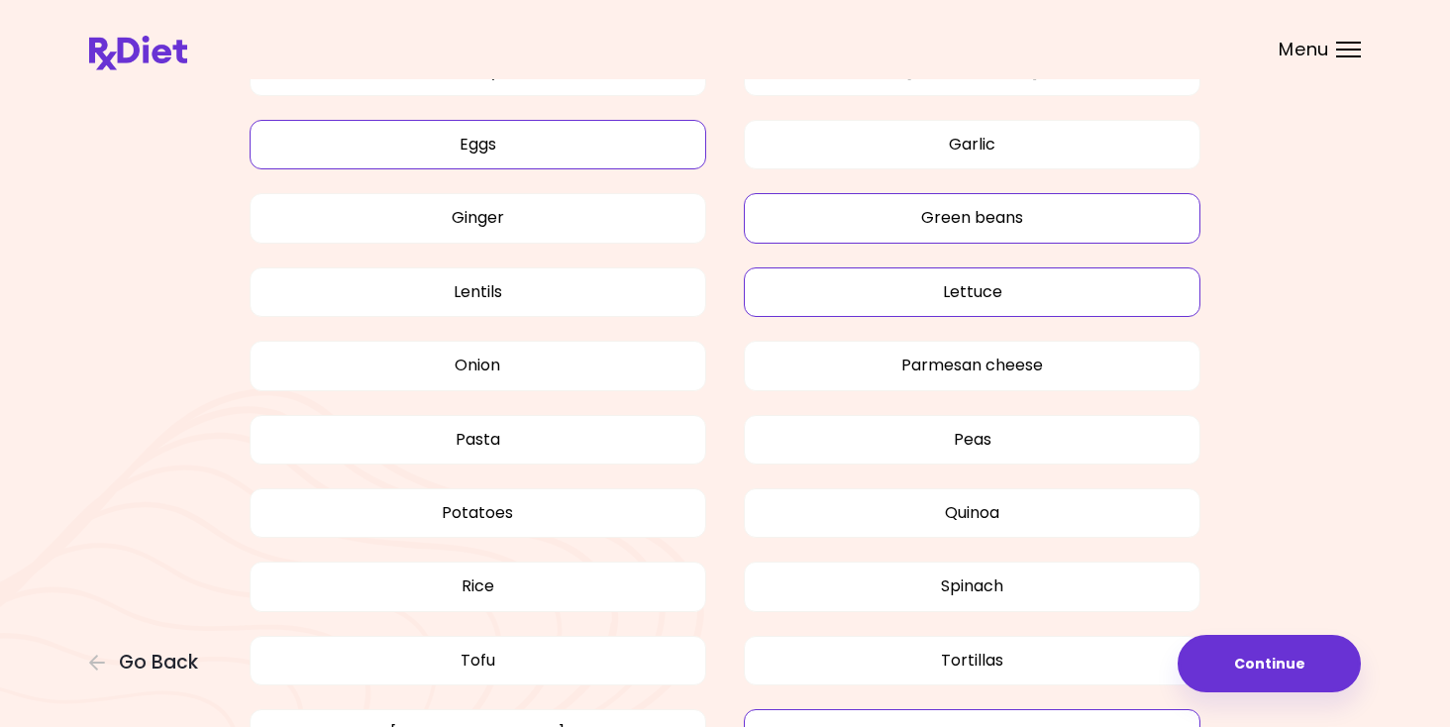
scroll to position [1708, 0]
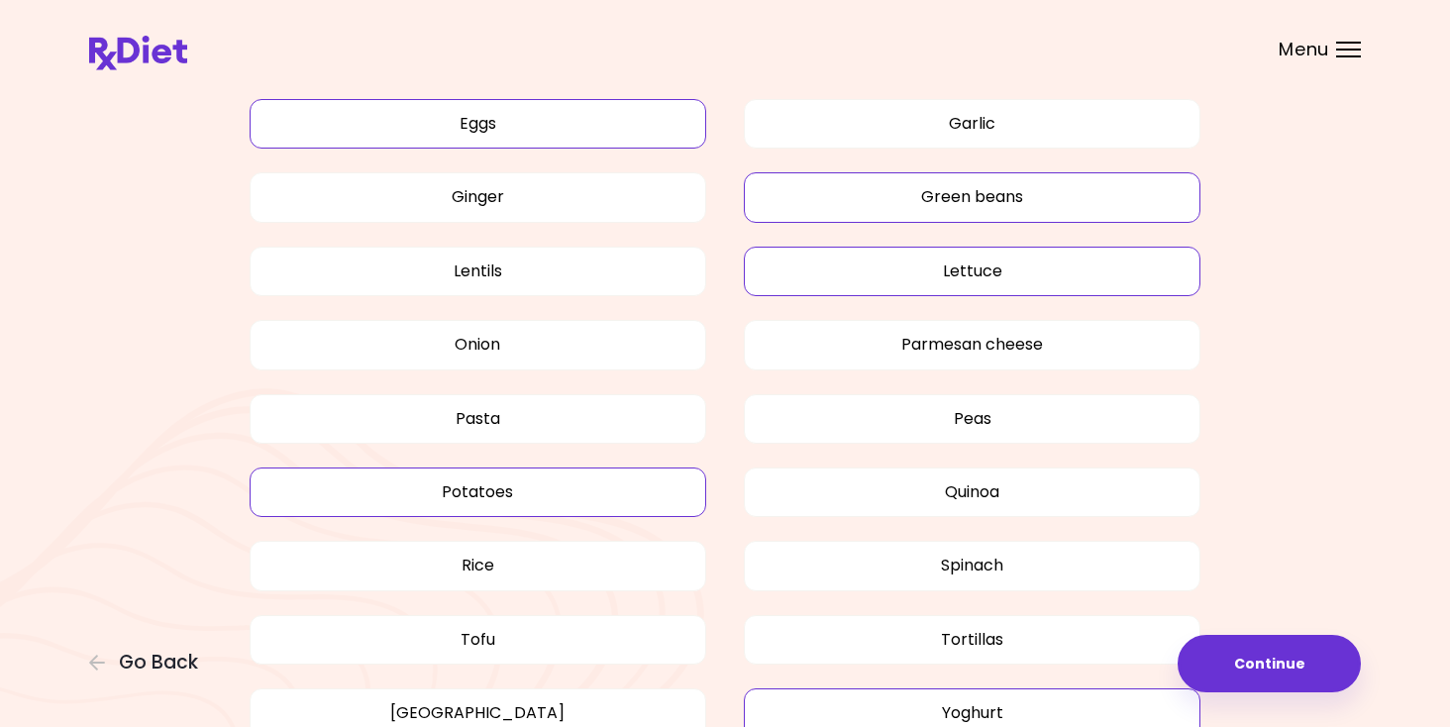
click at [614, 504] on button "Potatoes" at bounding box center [478, 492] width 457 height 50
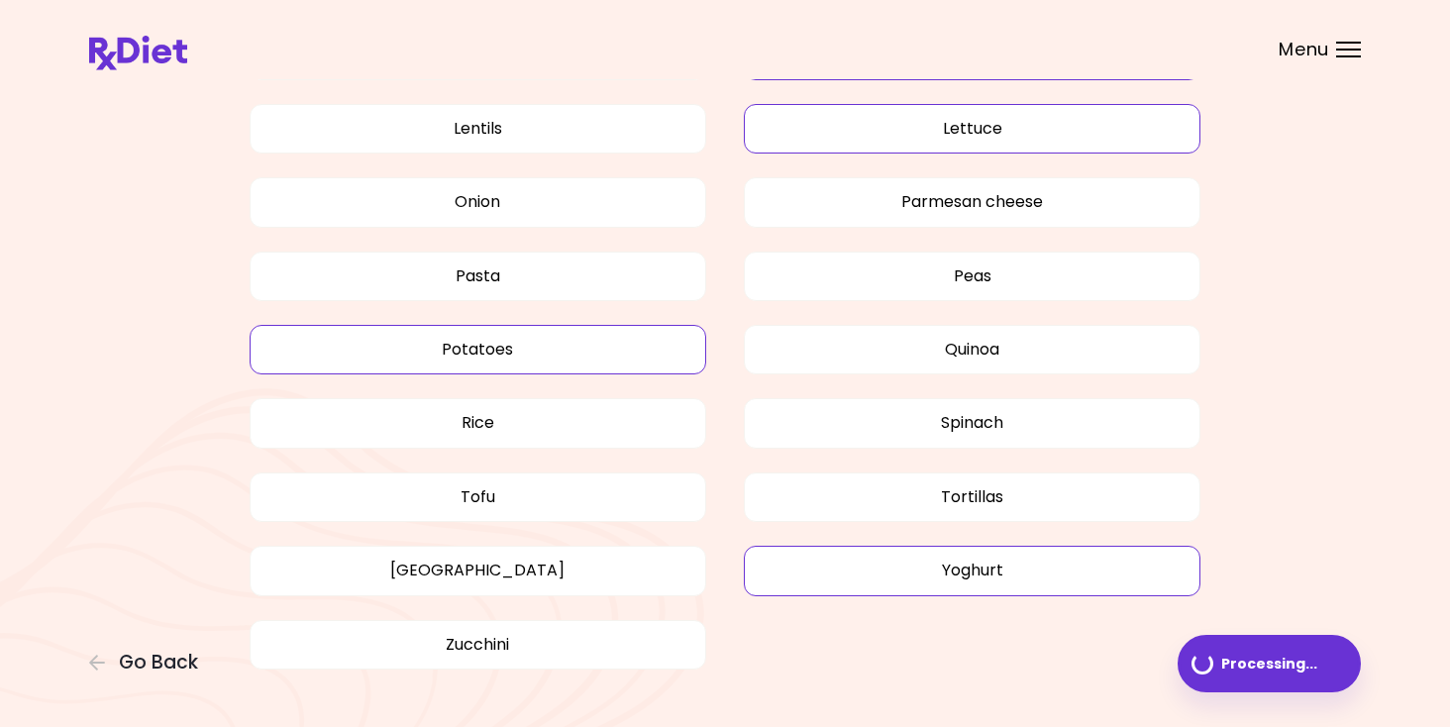
scroll to position [1906, 0]
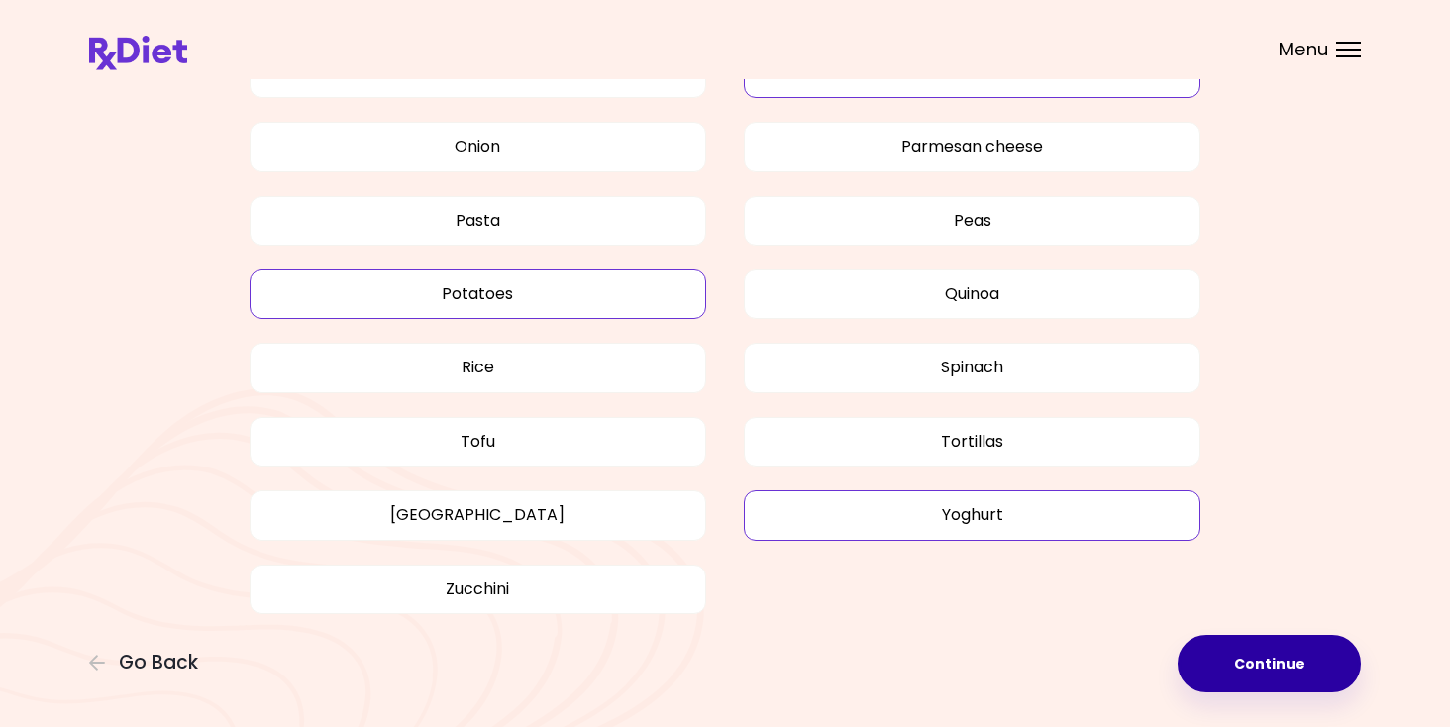
click at [1251, 659] on button "Continue" at bounding box center [1268, 663] width 183 height 57
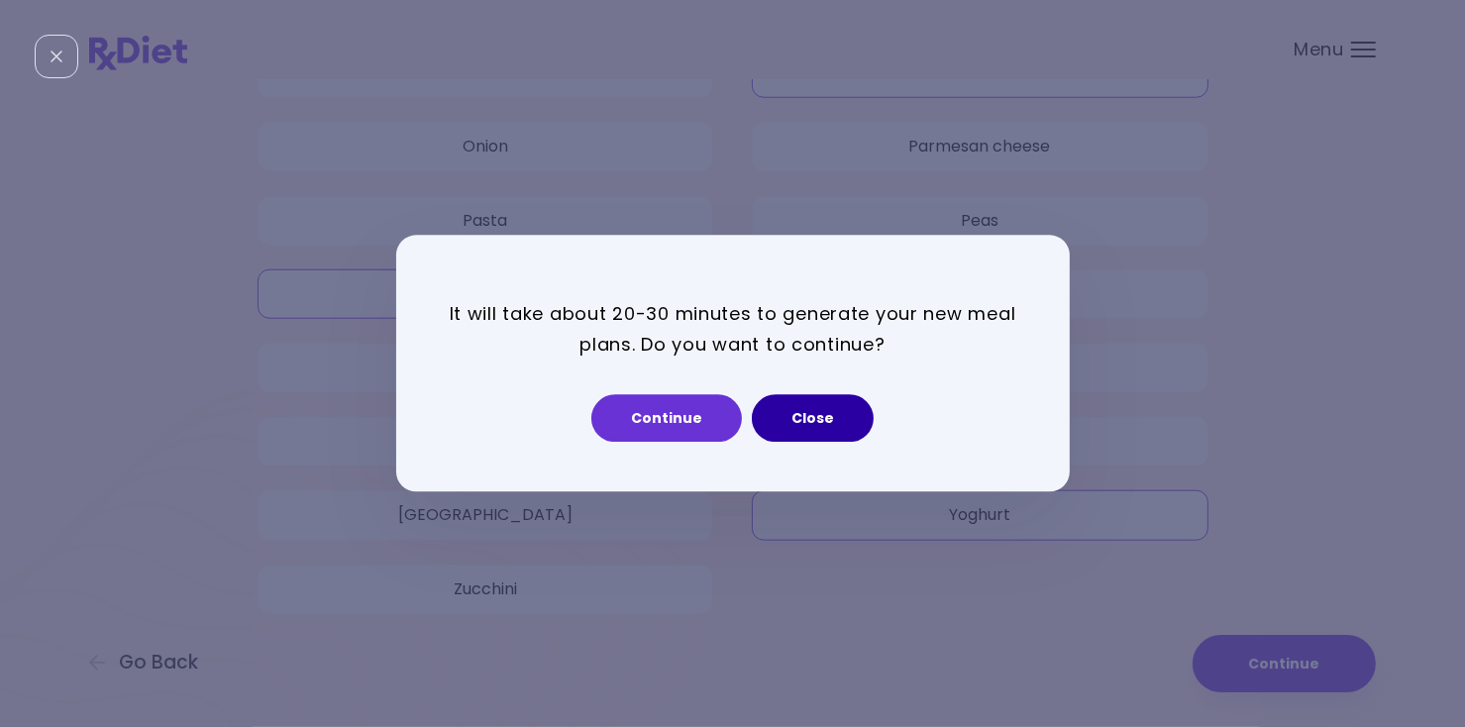
click at [816, 430] on button "Close" at bounding box center [813, 419] width 122 height 48
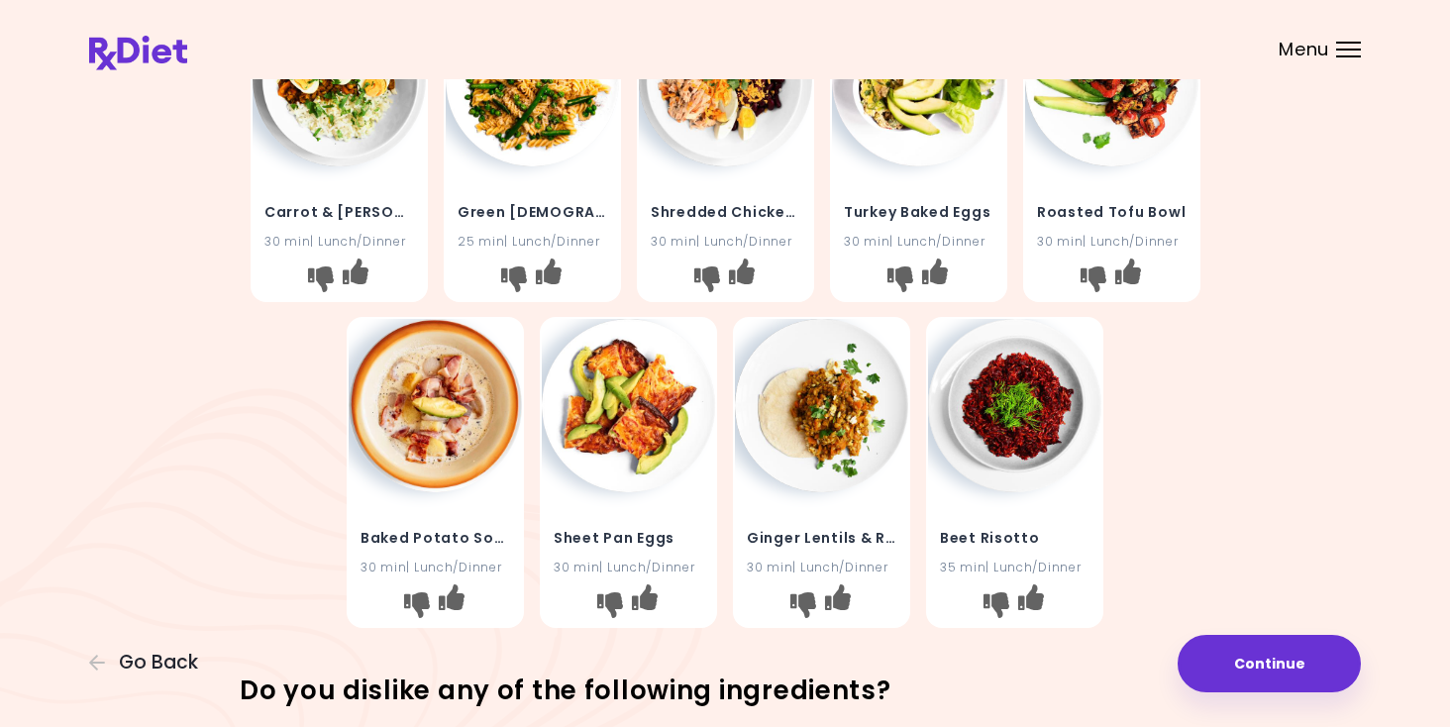
scroll to position [223, 0]
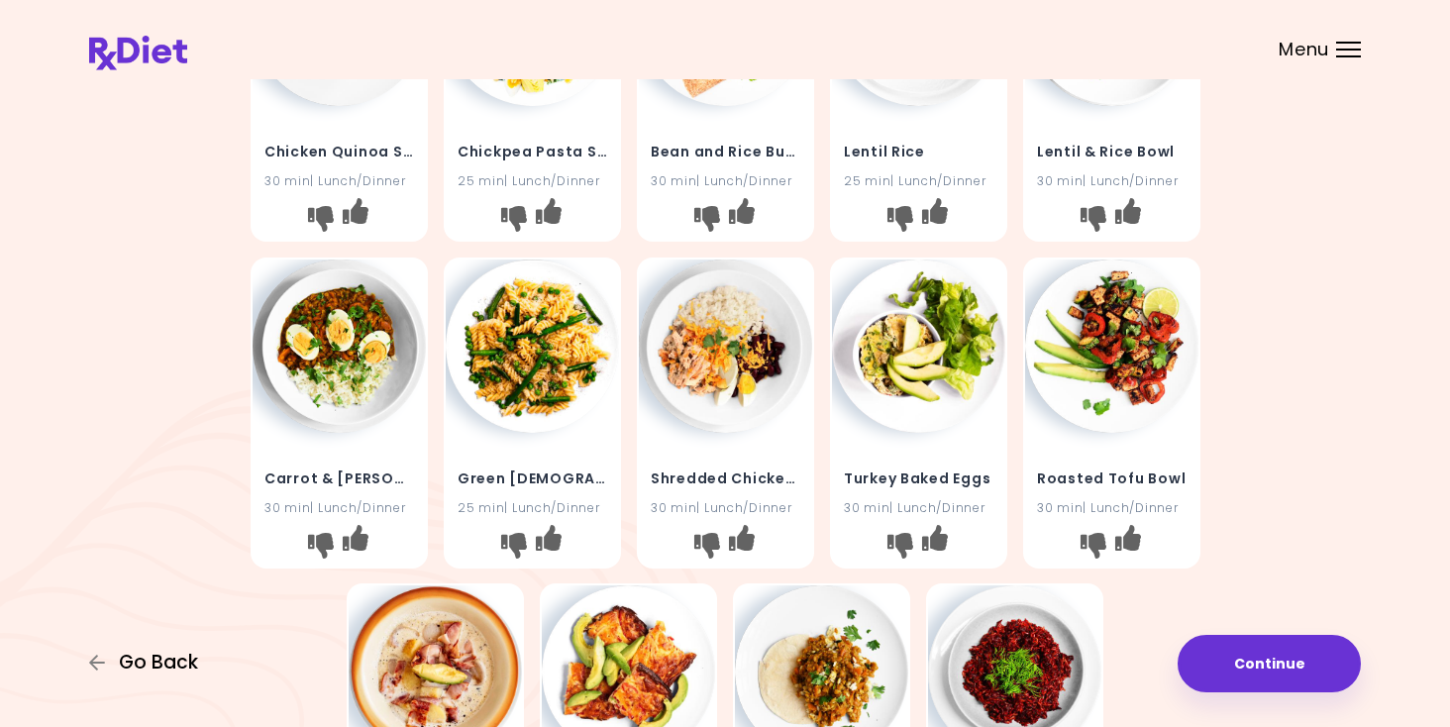
click at [175, 659] on span "Go Back" at bounding box center [158, 663] width 79 height 22
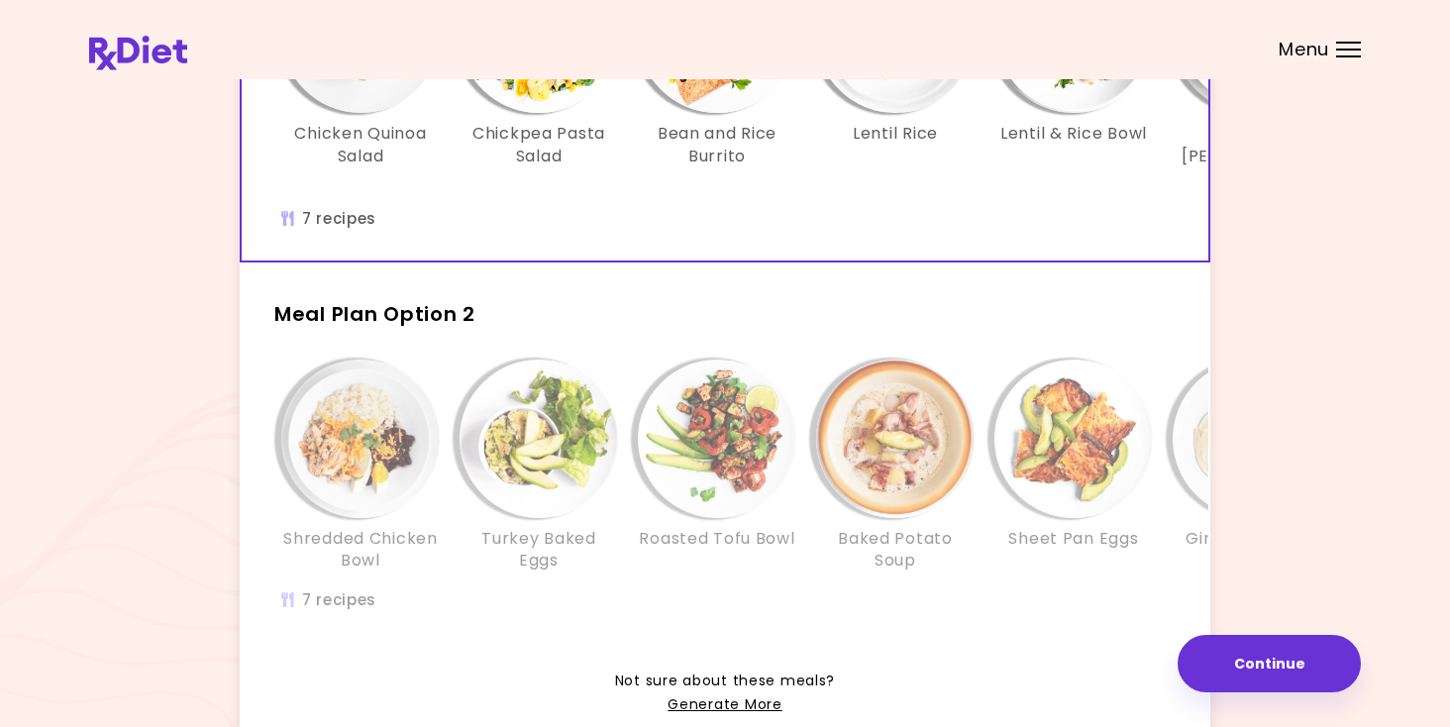
scroll to position [297, 0]
click at [1277, 654] on button "Continue" at bounding box center [1268, 663] width 183 height 57
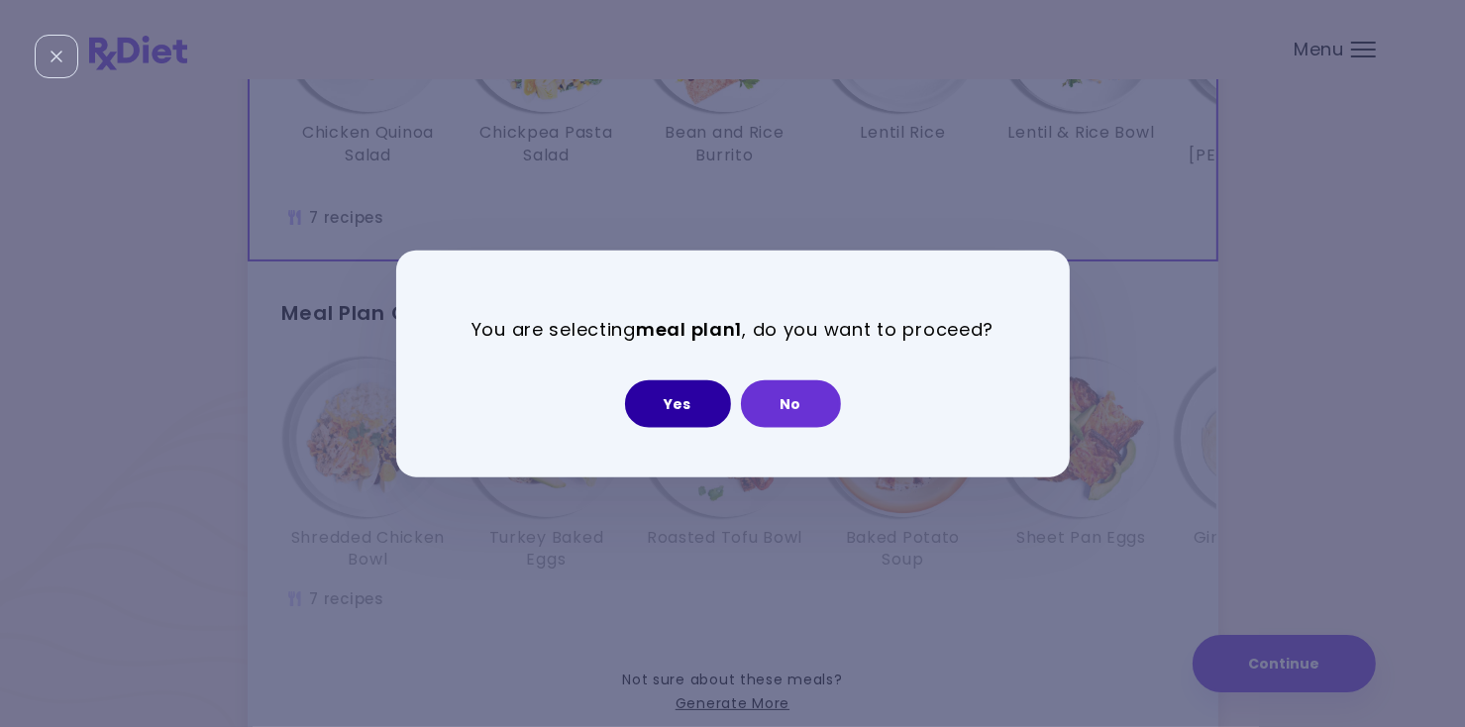
click at [694, 399] on button "Yes" at bounding box center [678, 403] width 106 height 48
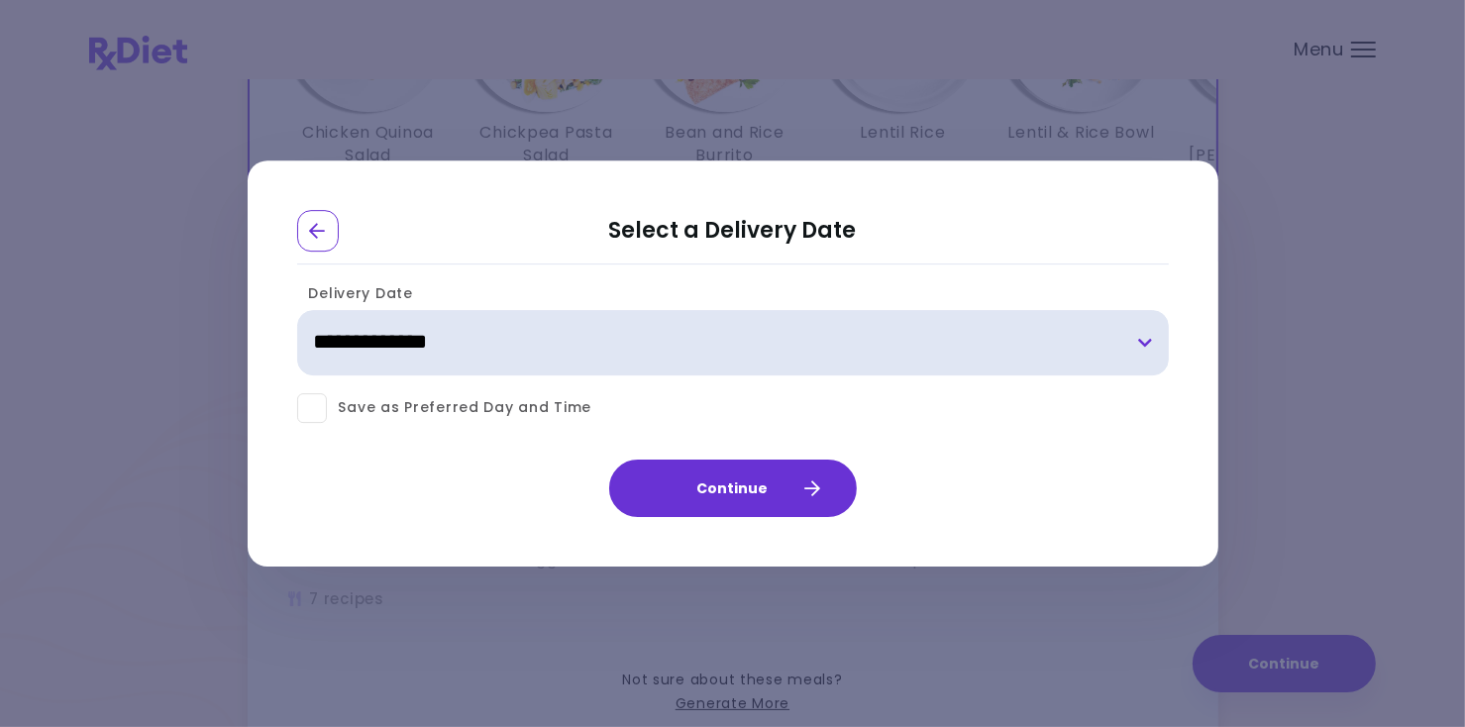
click at [1149, 340] on select "**********" at bounding box center [732, 342] width 871 height 65
select select "**********"
click at [297, 310] on select "**********" at bounding box center [732, 342] width 871 height 65
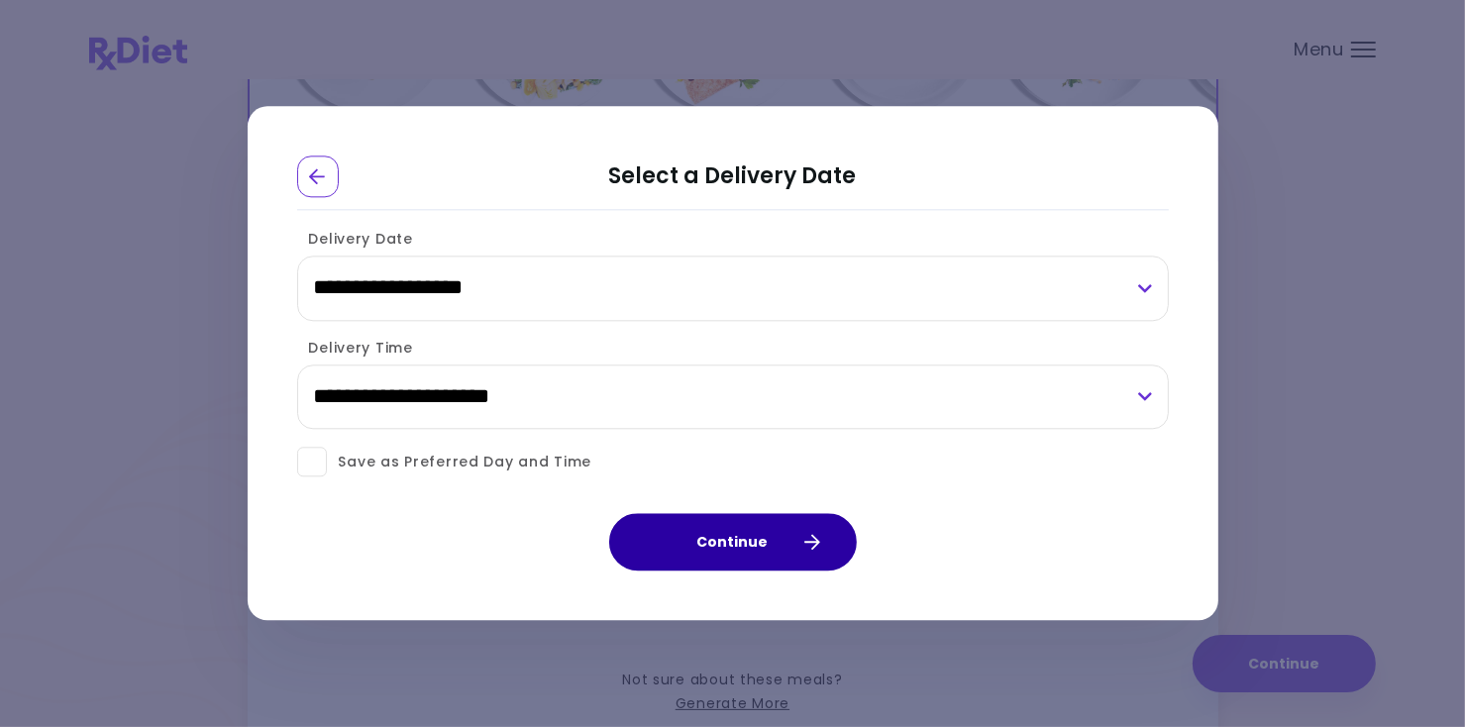
click at [734, 540] on button "Continue" at bounding box center [733, 542] width 248 height 57
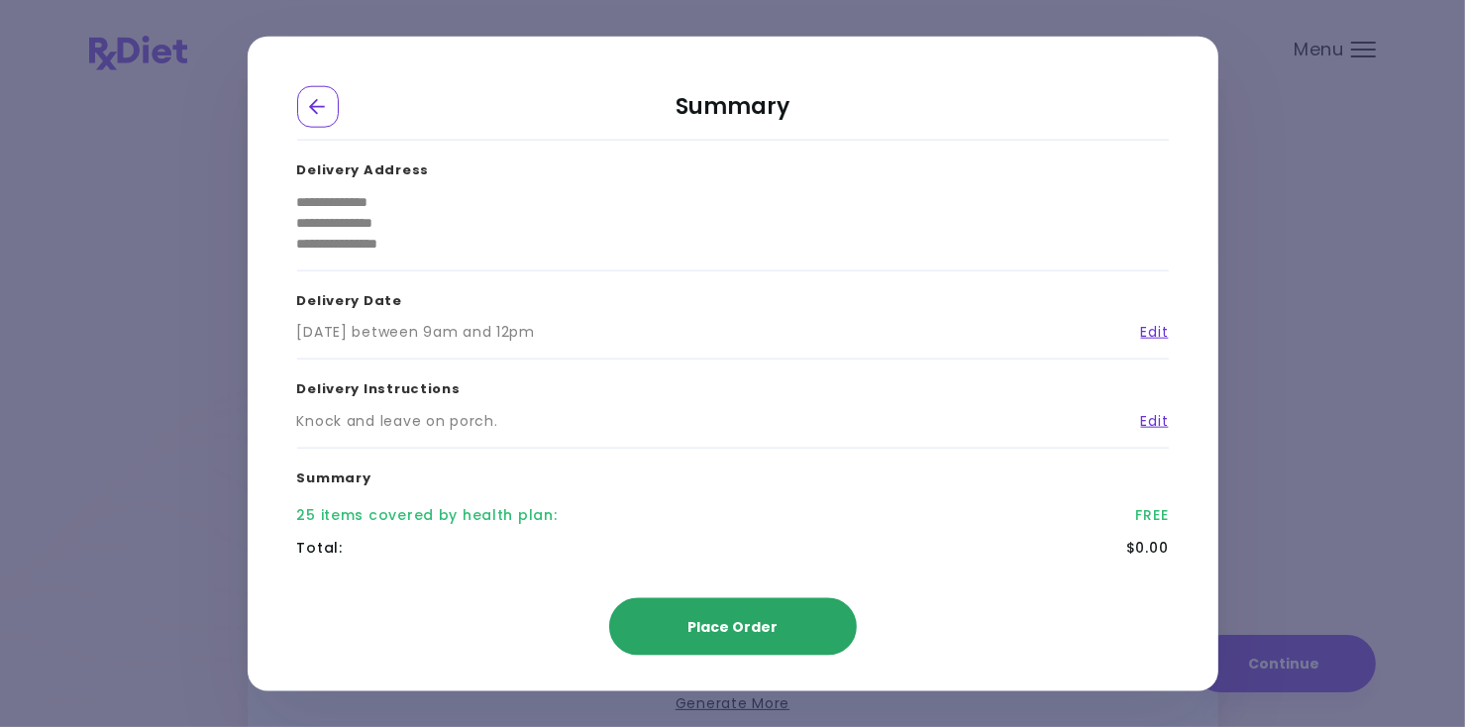
click at [757, 623] on span "Place Order" at bounding box center [732, 626] width 90 height 20
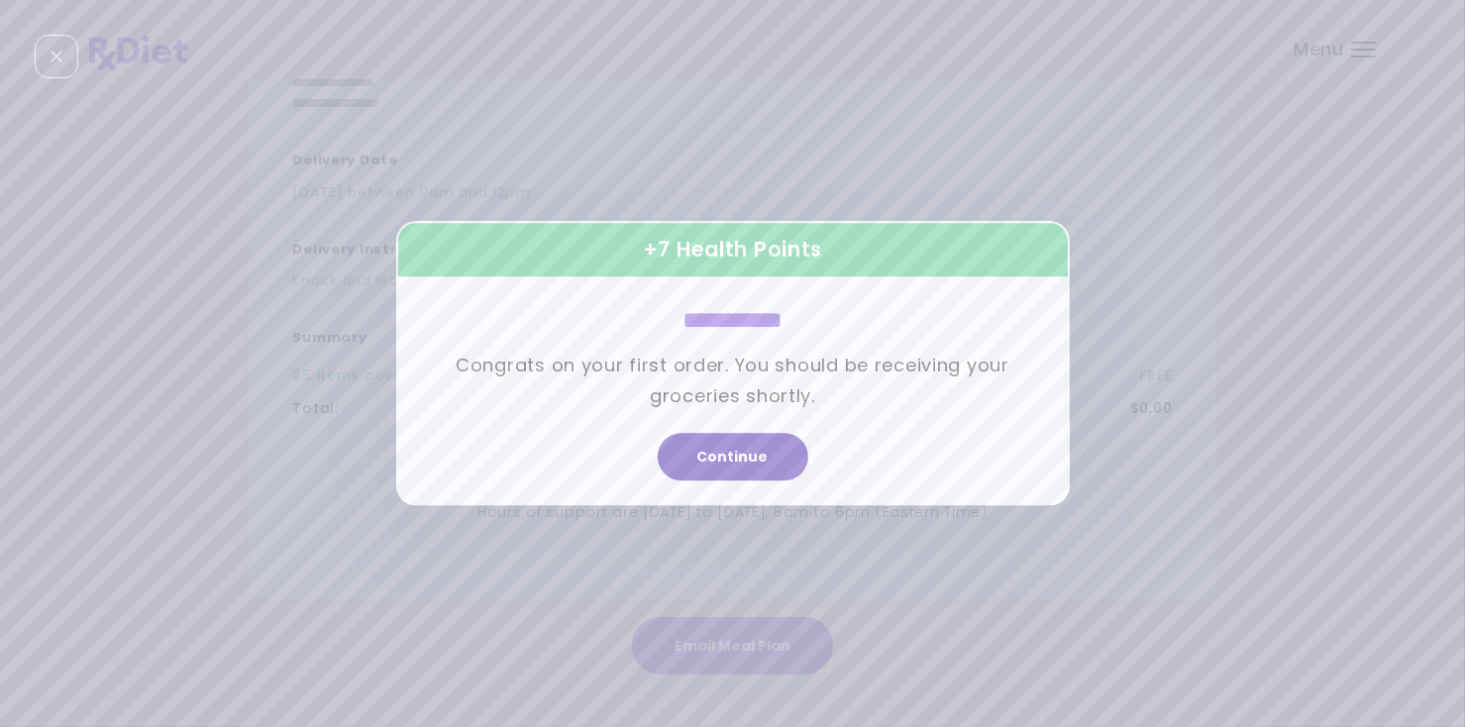
click at [751, 460] on button "Continue" at bounding box center [733, 458] width 151 height 48
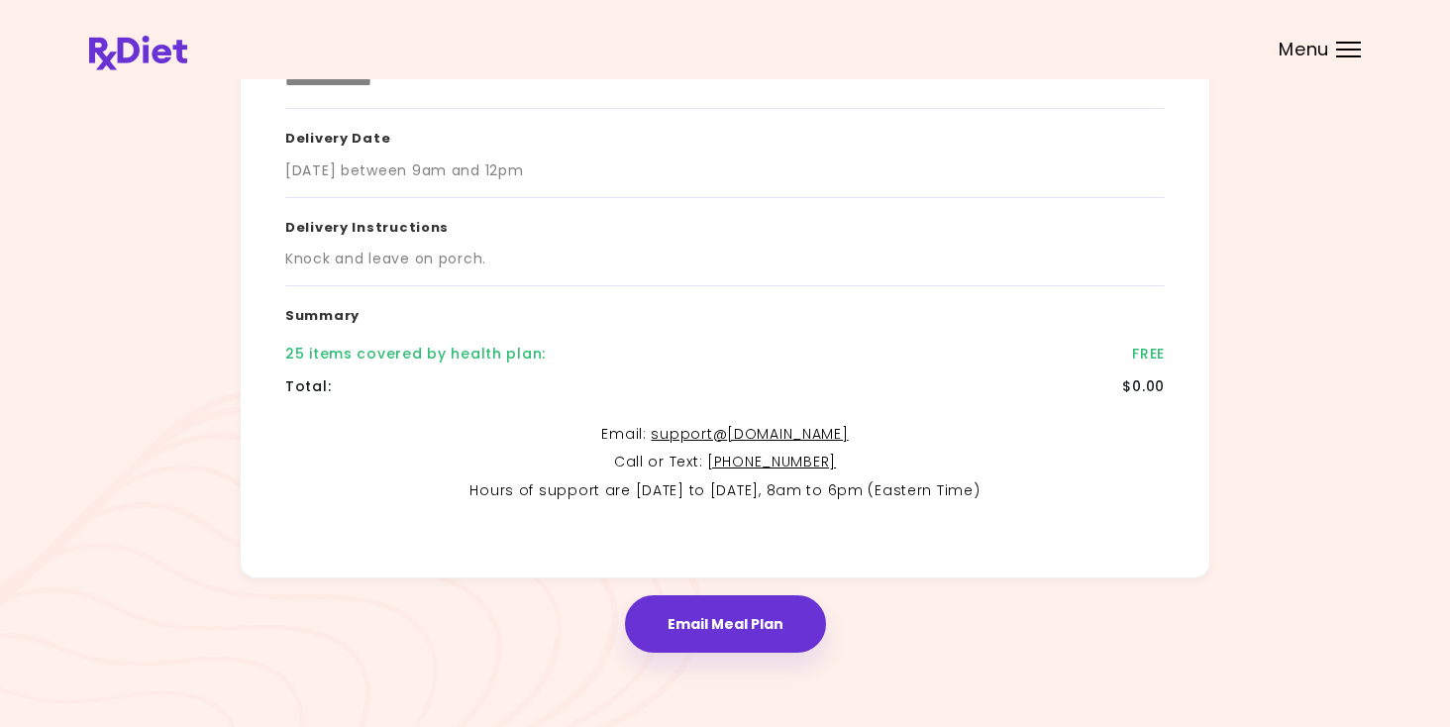
scroll to position [325, 0]
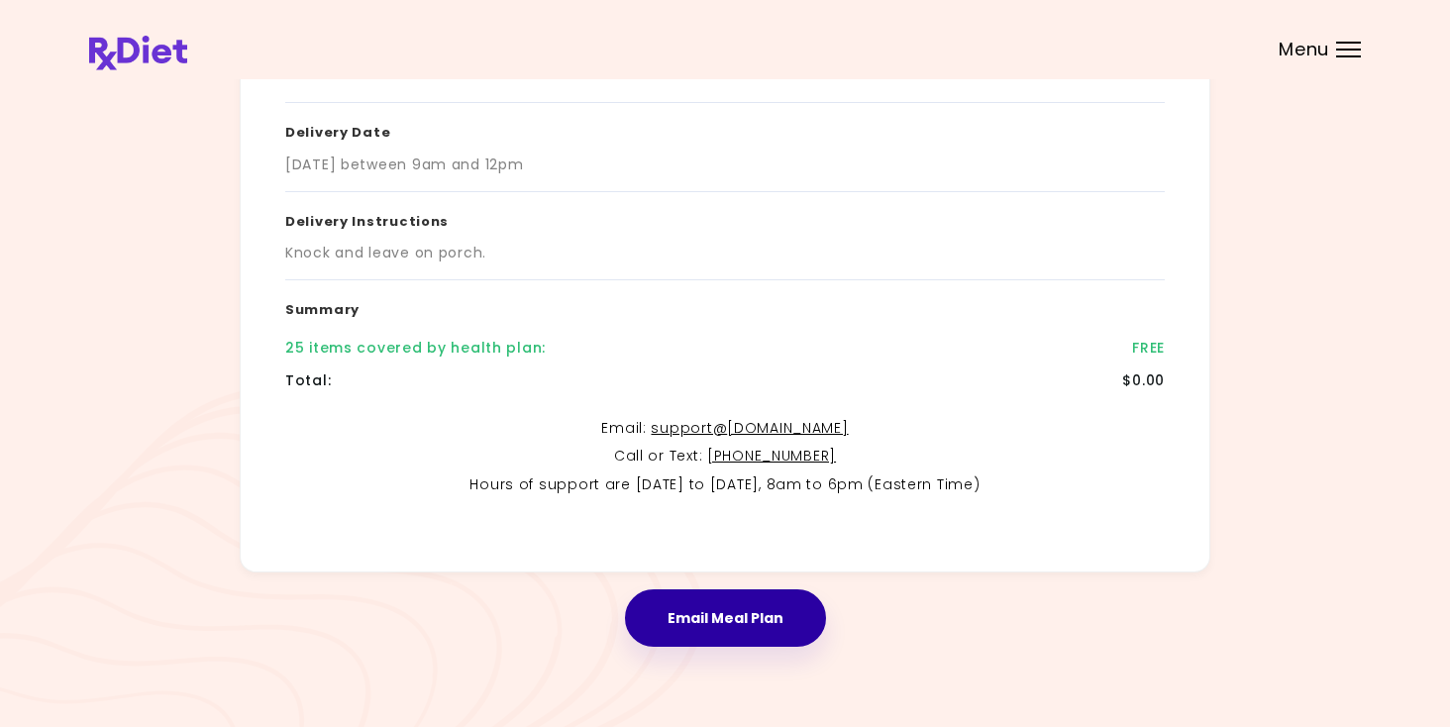
click at [714, 629] on button "Email Meal Plan" at bounding box center [725, 617] width 201 height 57
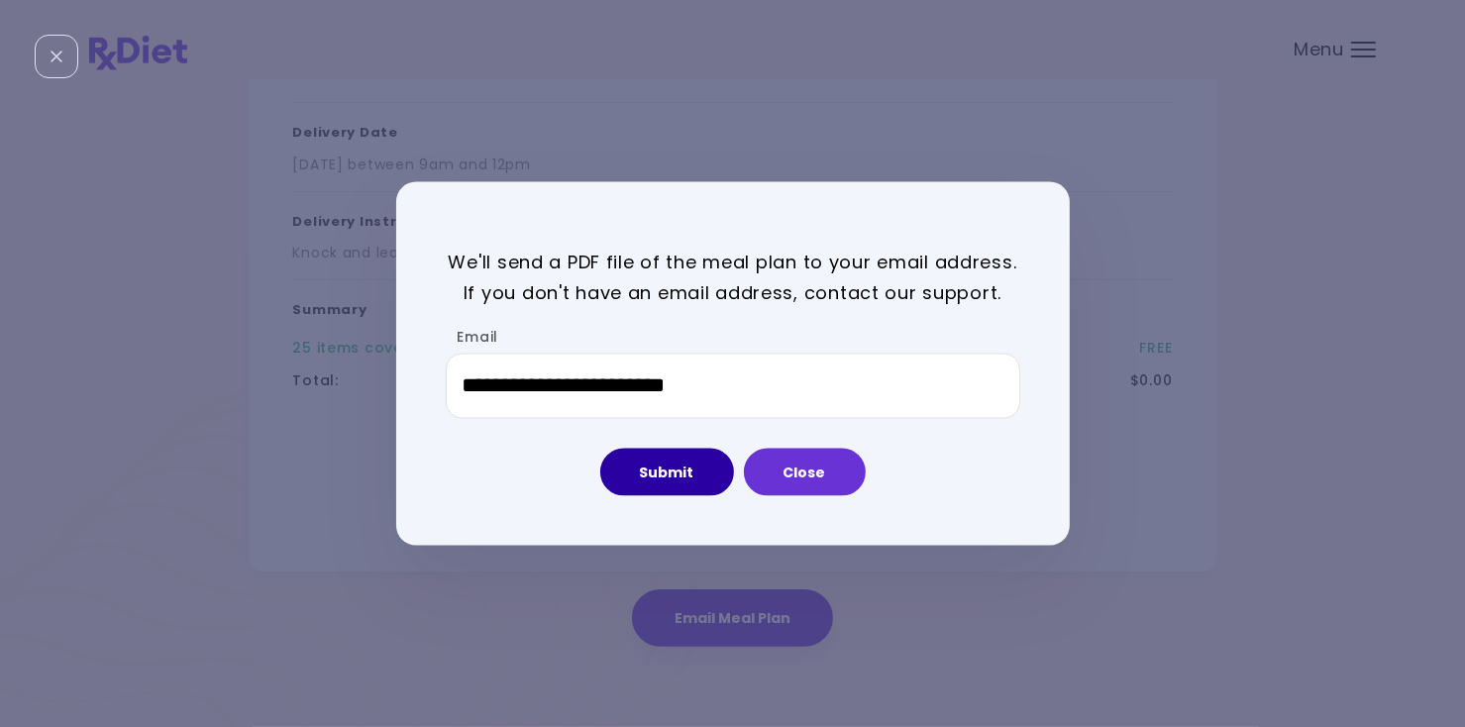
click at [686, 476] on button "Submit" at bounding box center [667, 472] width 134 height 48
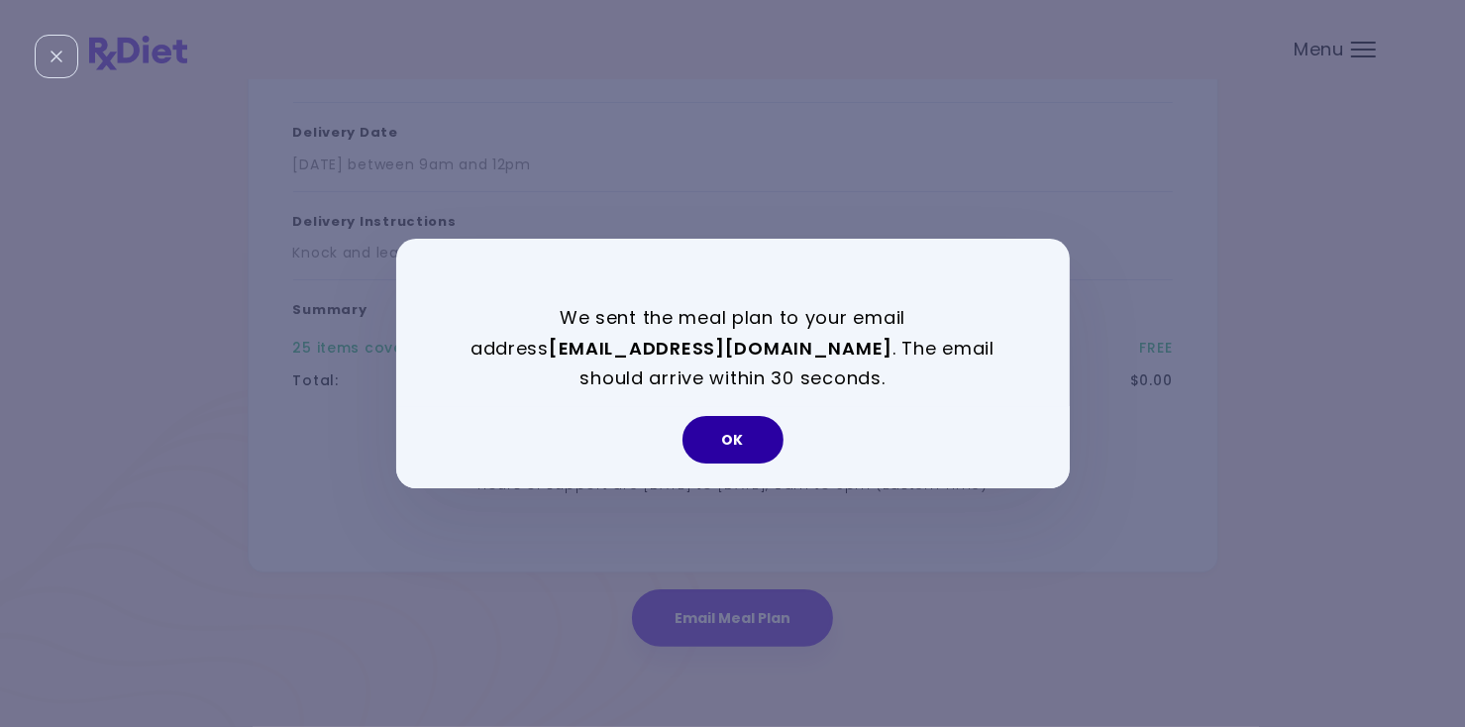
click at [749, 441] on button "OK" at bounding box center [732, 440] width 101 height 48
